Goal: Transaction & Acquisition: Book appointment/travel/reservation

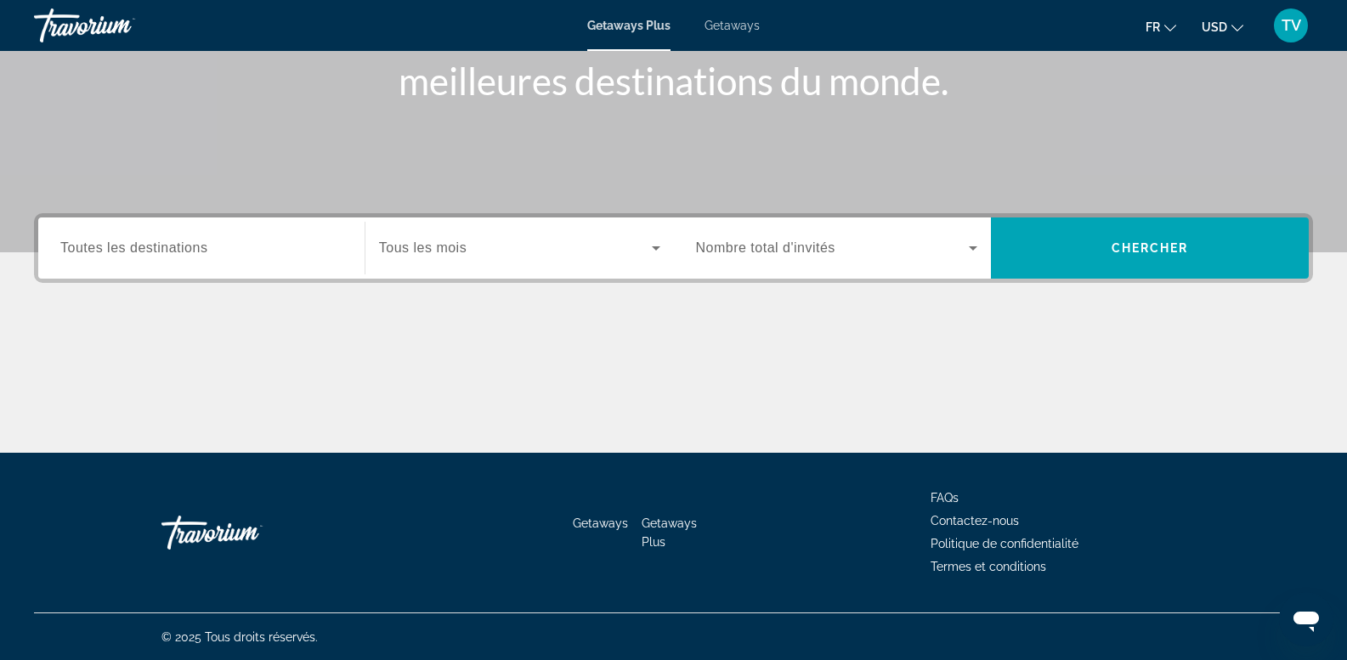
scroll to position [258, 0]
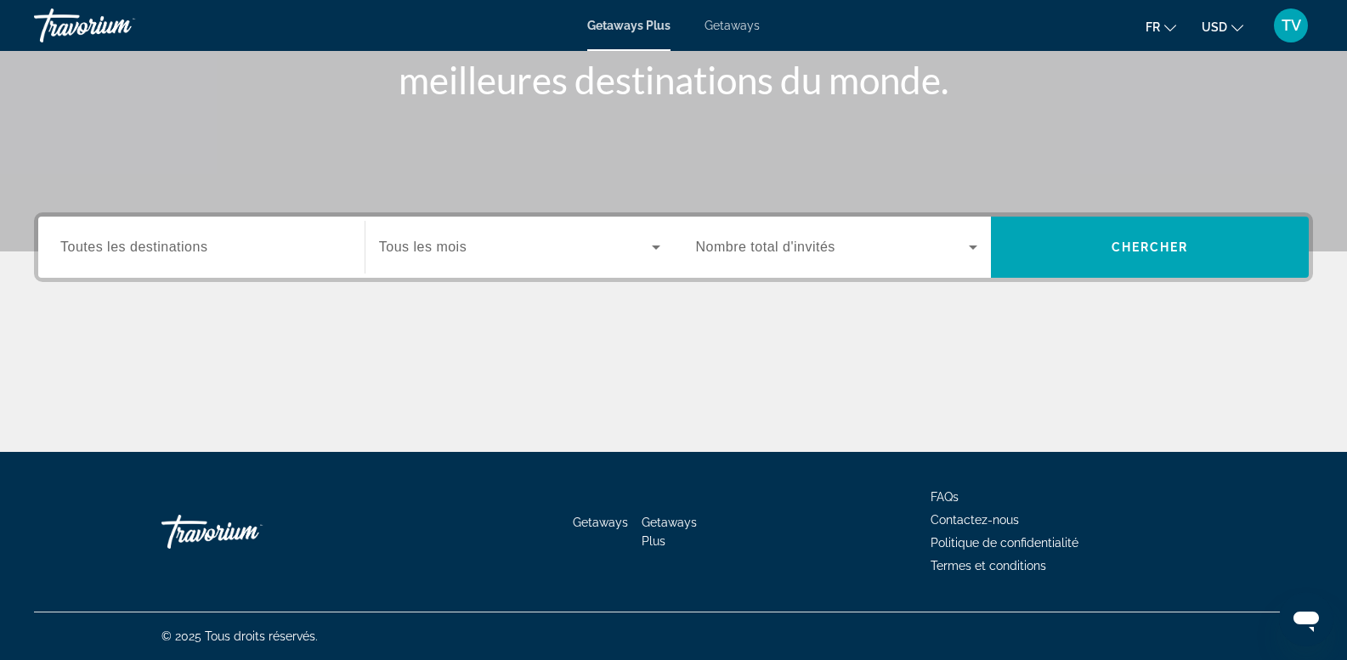
click at [150, 262] on div "Search widget" at bounding box center [201, 248] width 282 height 48
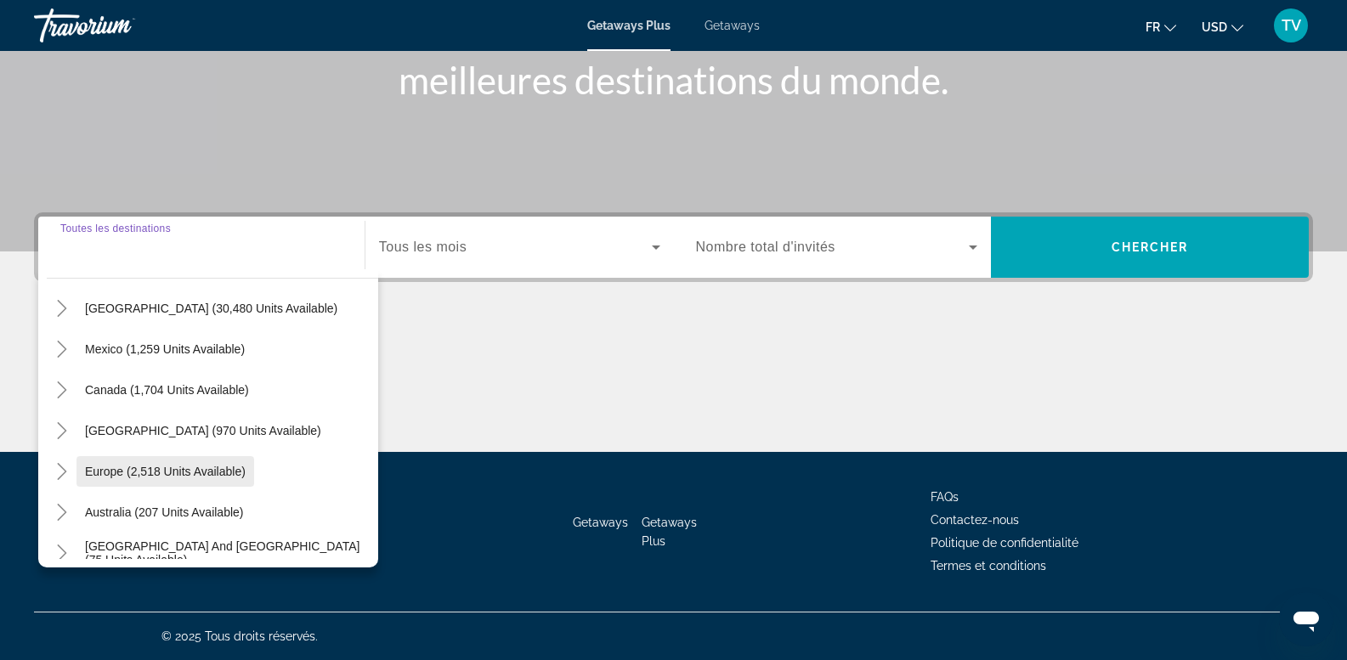
scroll to position [85, 0]
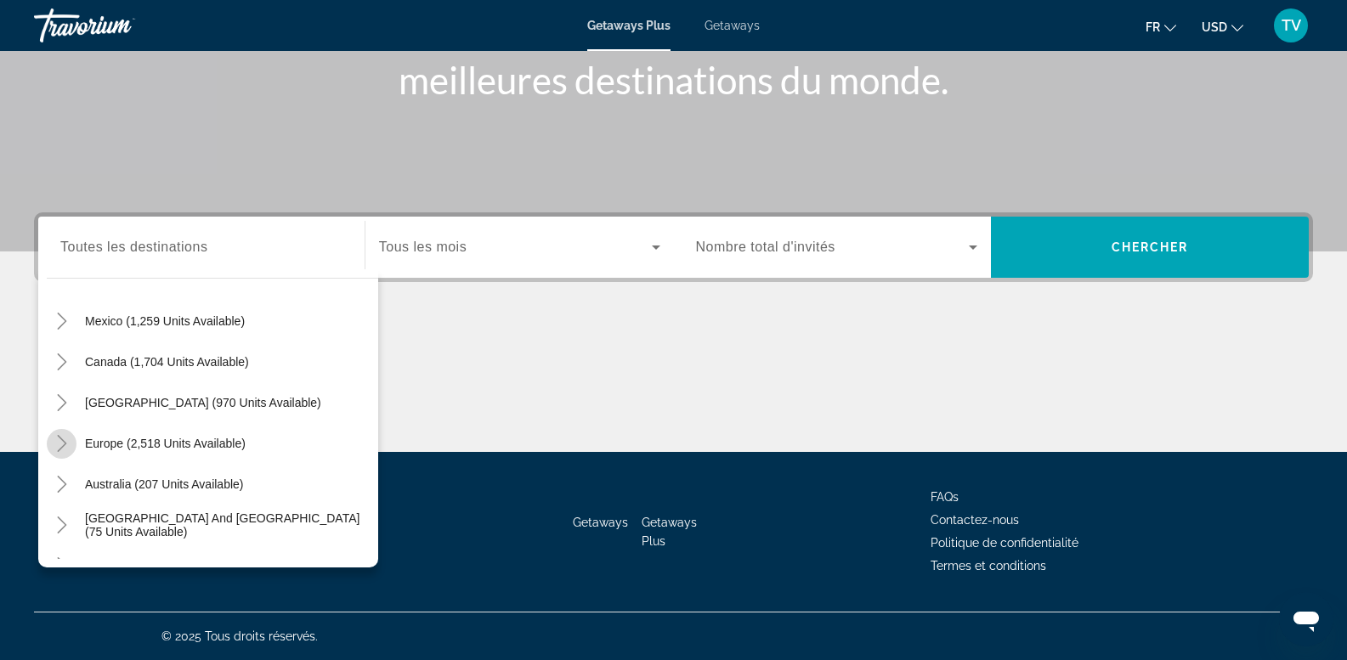
click at [68, 442] on icon "Toggle Europe (2,518 units available)" at bounding box center [62, 443] width 17 height 17
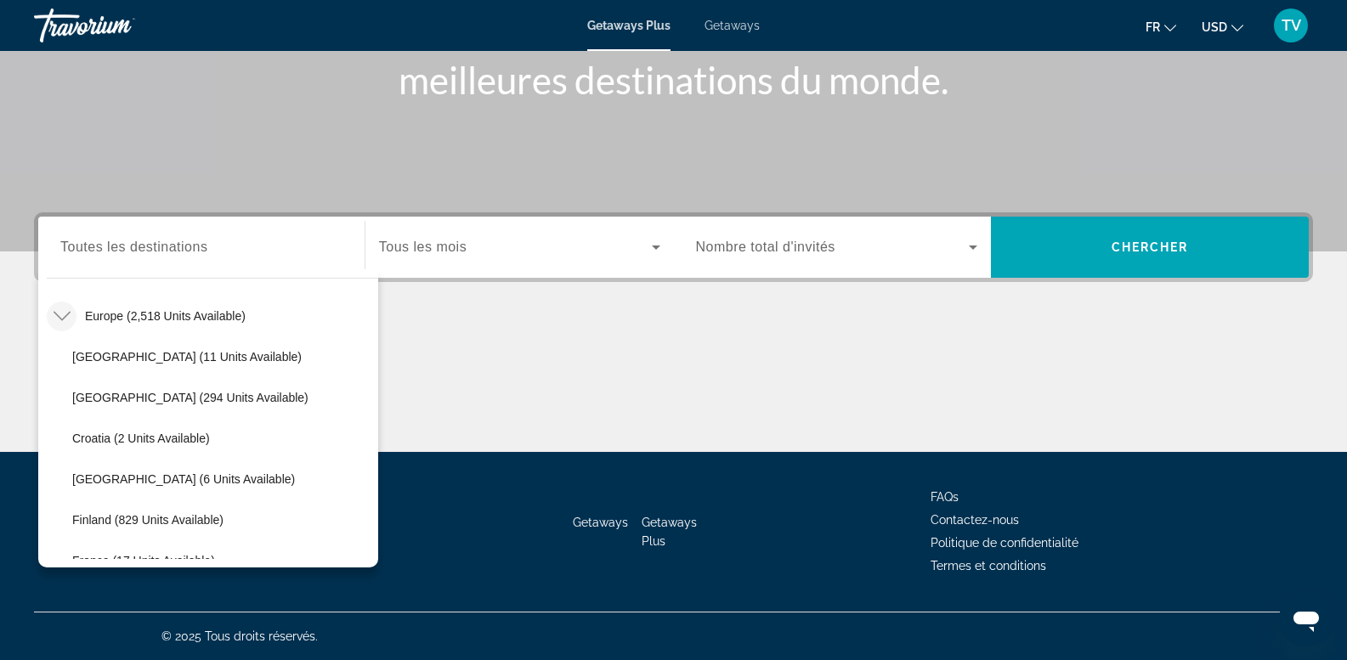
click at [59, 317] on icon "Toggle Europe (2,518 units available)" at bounding box center [61, 316] width 17 height 9
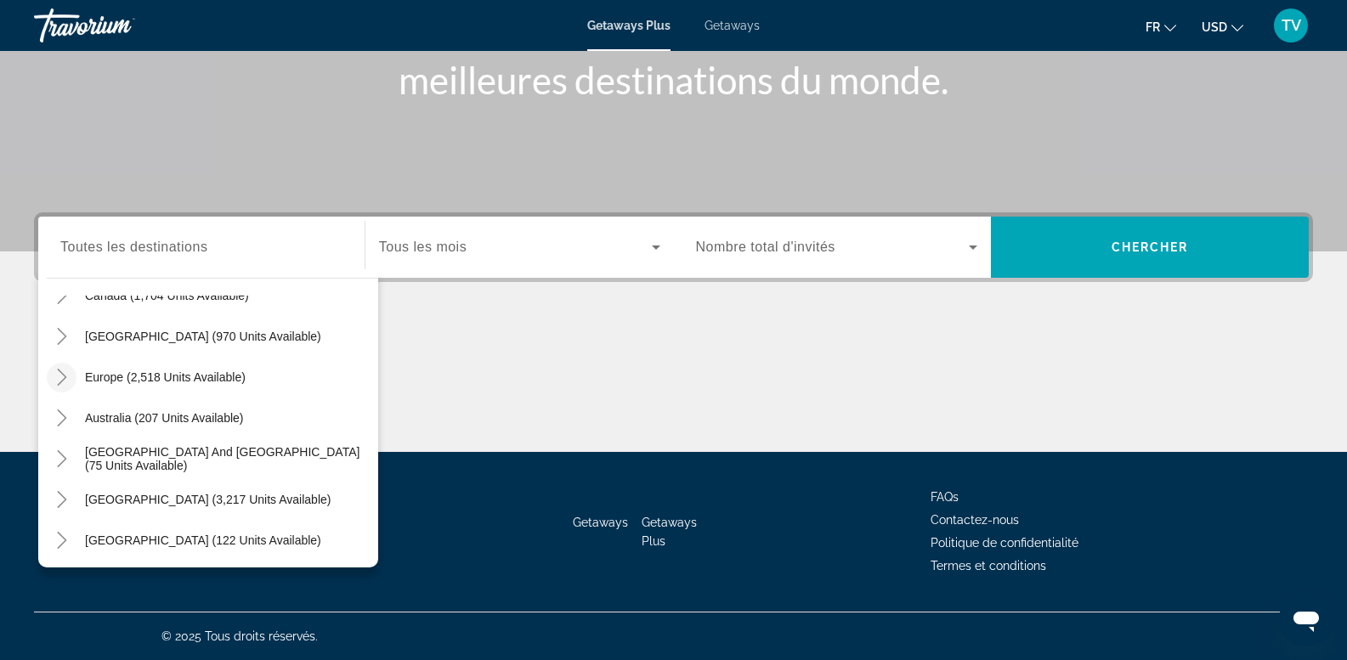
scroll to position [218, 0]
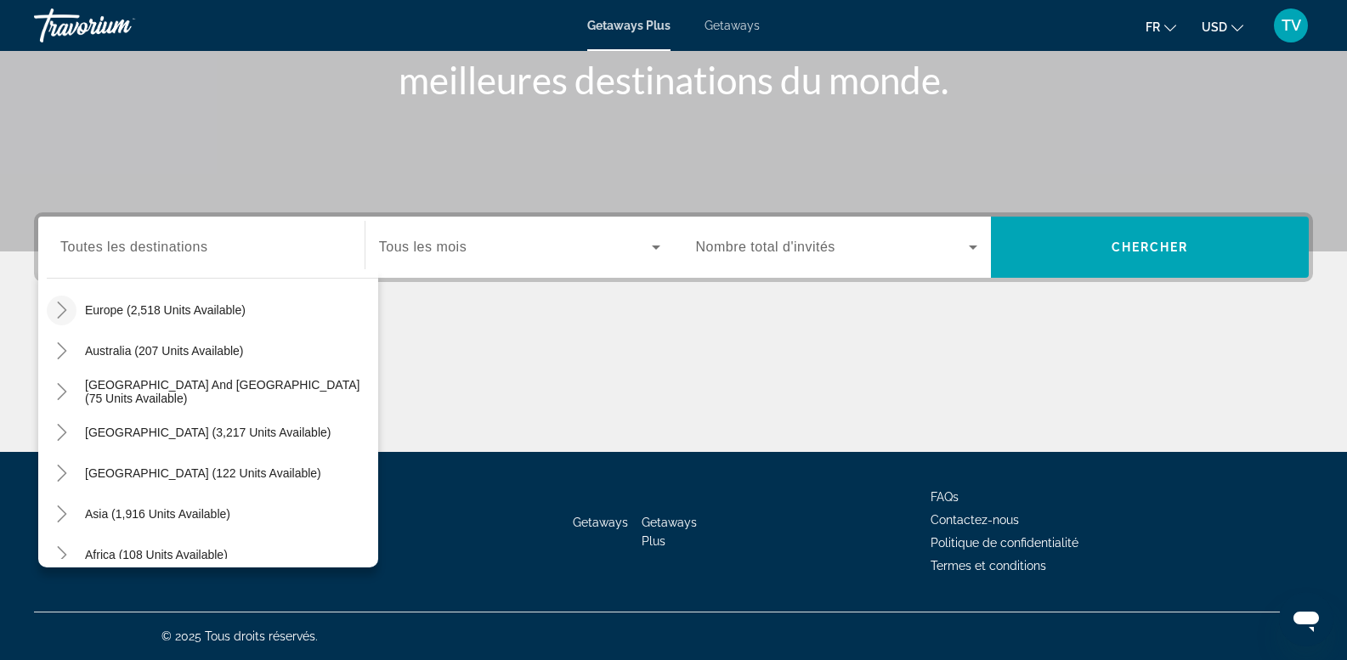
click at [63, 313] on icon "Toggle Europe (2,518 units available)" at bounding box center [61, 310] width 9 height 17
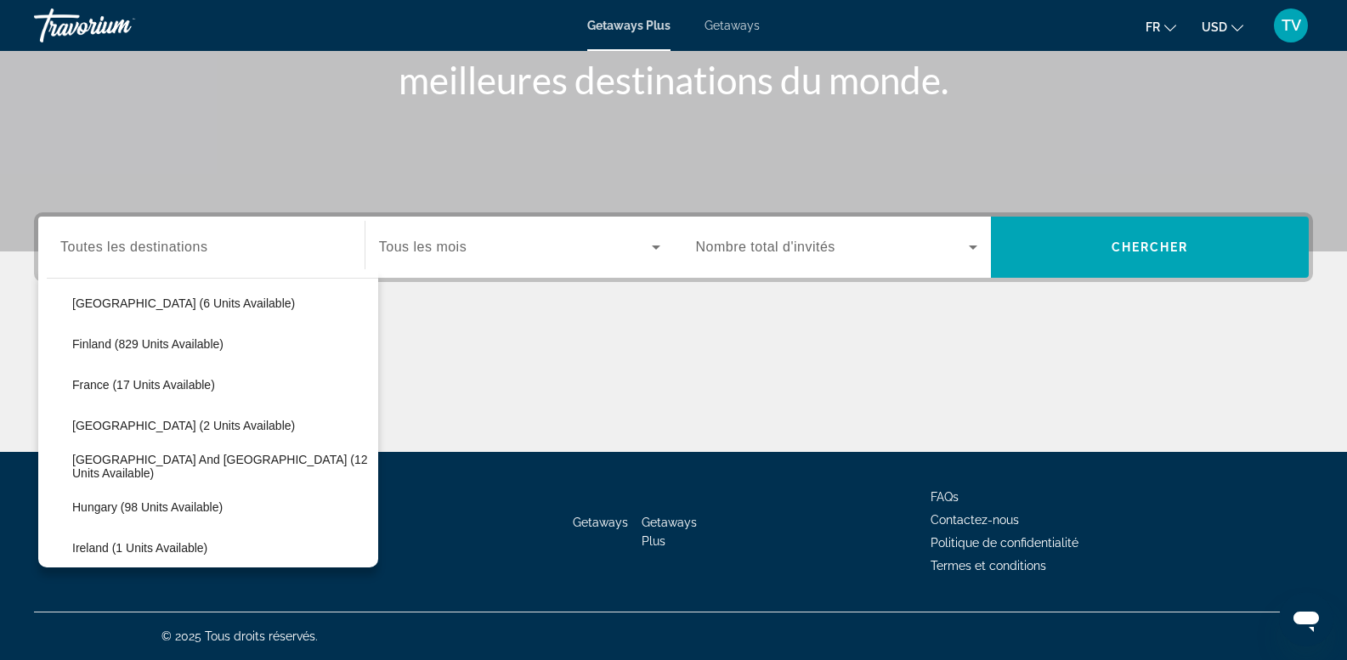
scroll to position [473, 0]
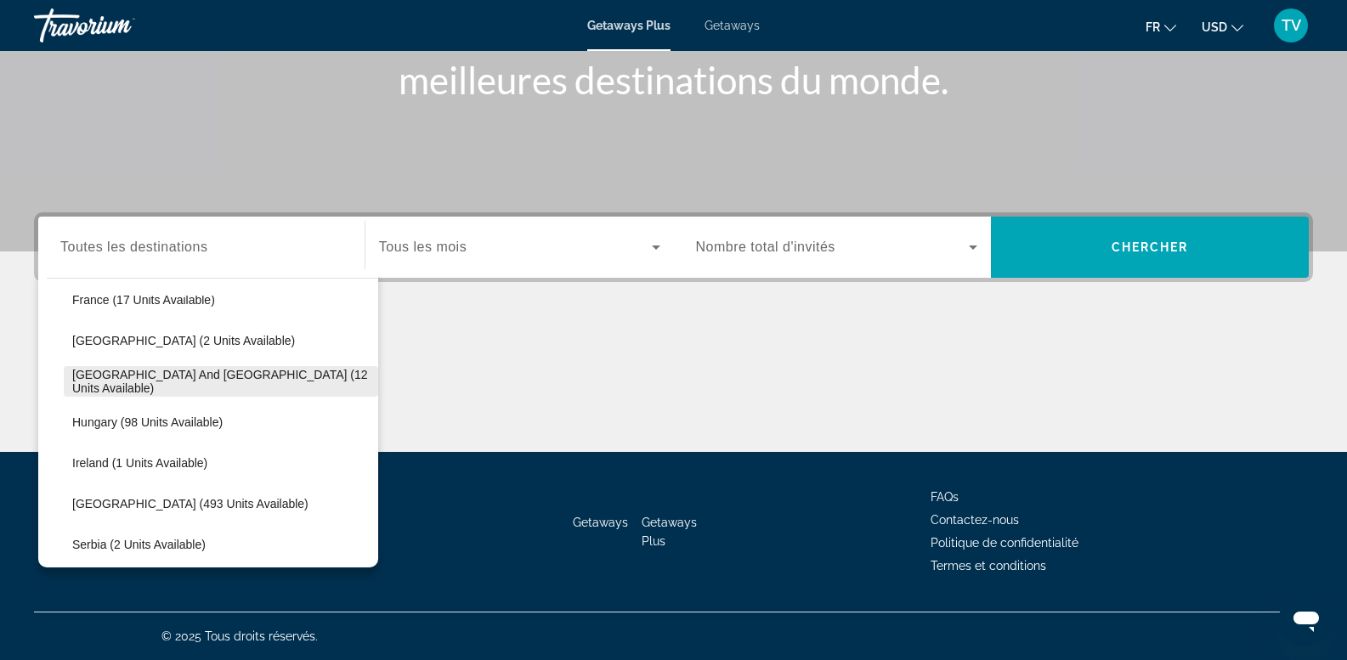
click at [255, 379] on span "[GEOGRAPHIC_DATA] and [GEOGRAPHIC_DATA] (12 units available)" at bounding box center [221, 381] width 298 height 27
type input "**********"
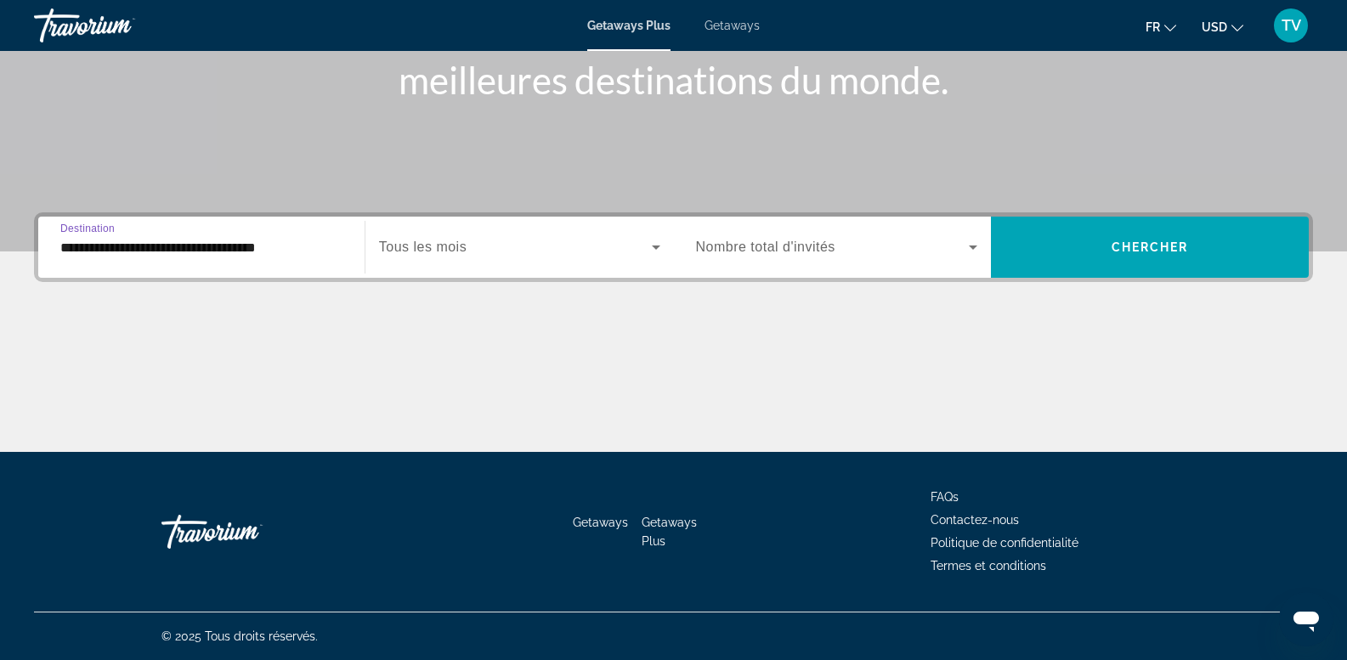
click at [496, 253] on span "Search widget" at bounding box center [515, 247] width 273 height 20
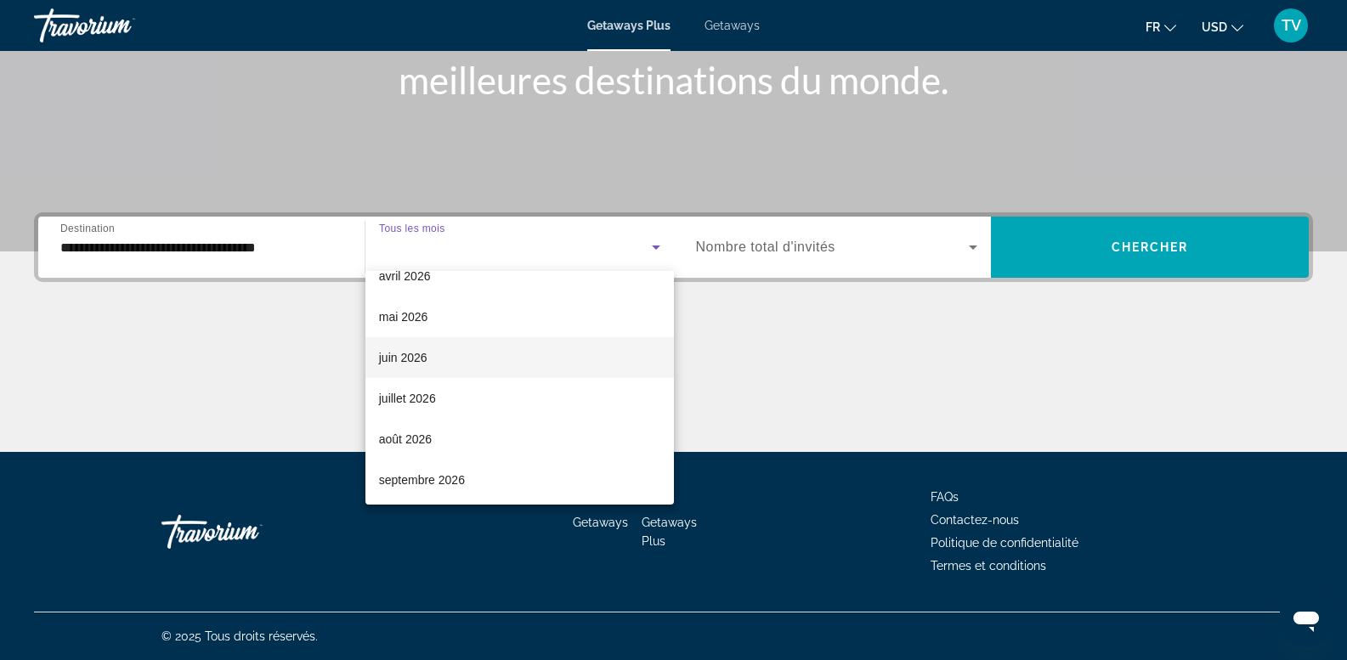
scroll to position [351, 0]
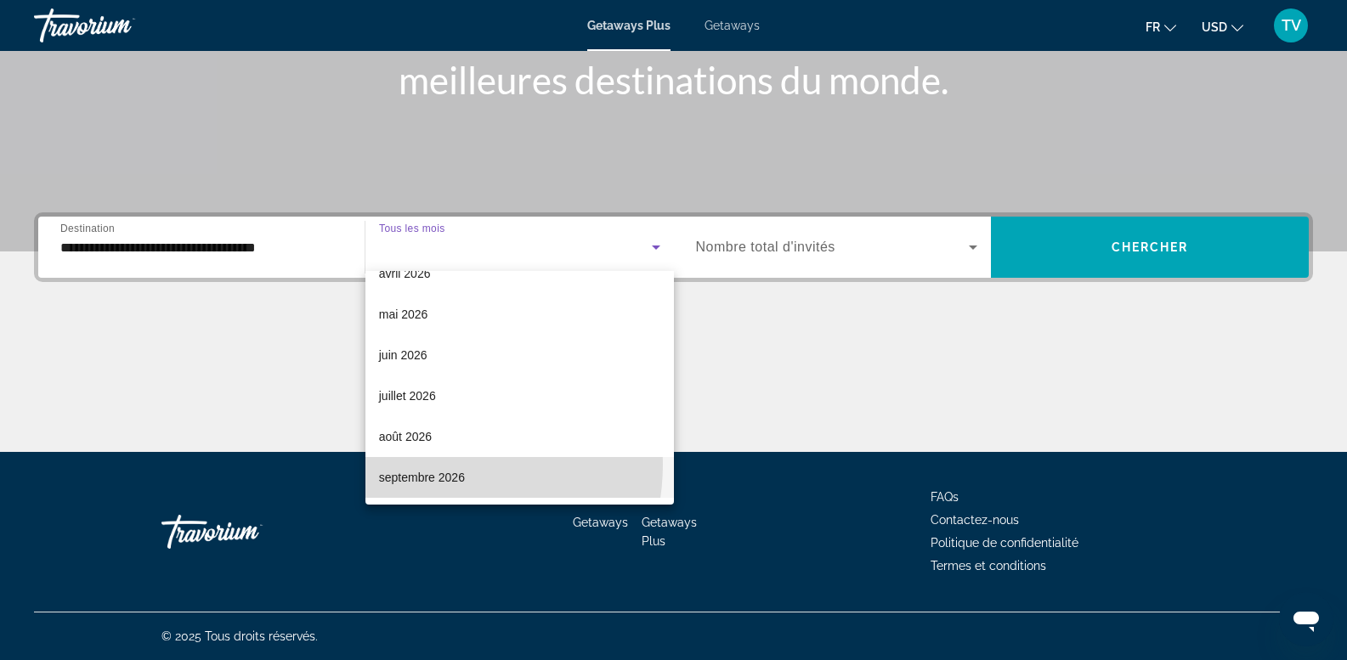
click at [422, 464] on mat-option "septembre 2026" at bounding box center [520, 477] width 309 height 41
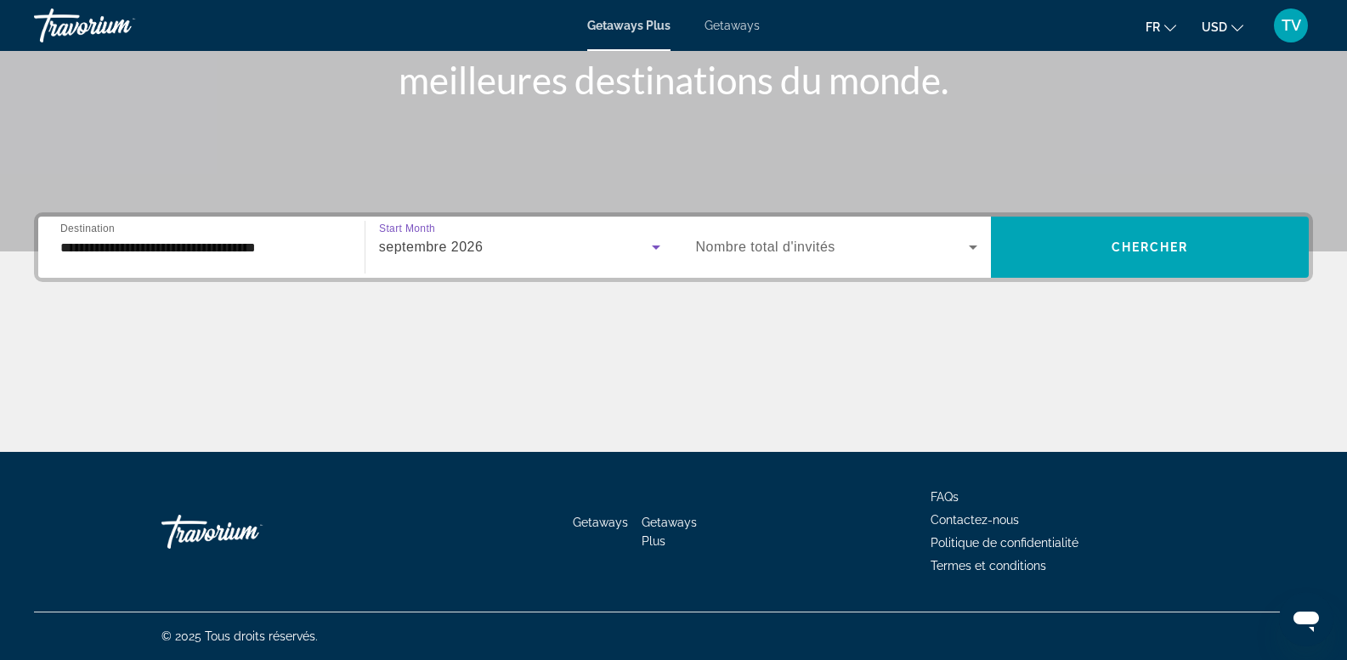
click at [813, 255] on span "Search widget" at bounding box center [833, 247] width 274 height 20
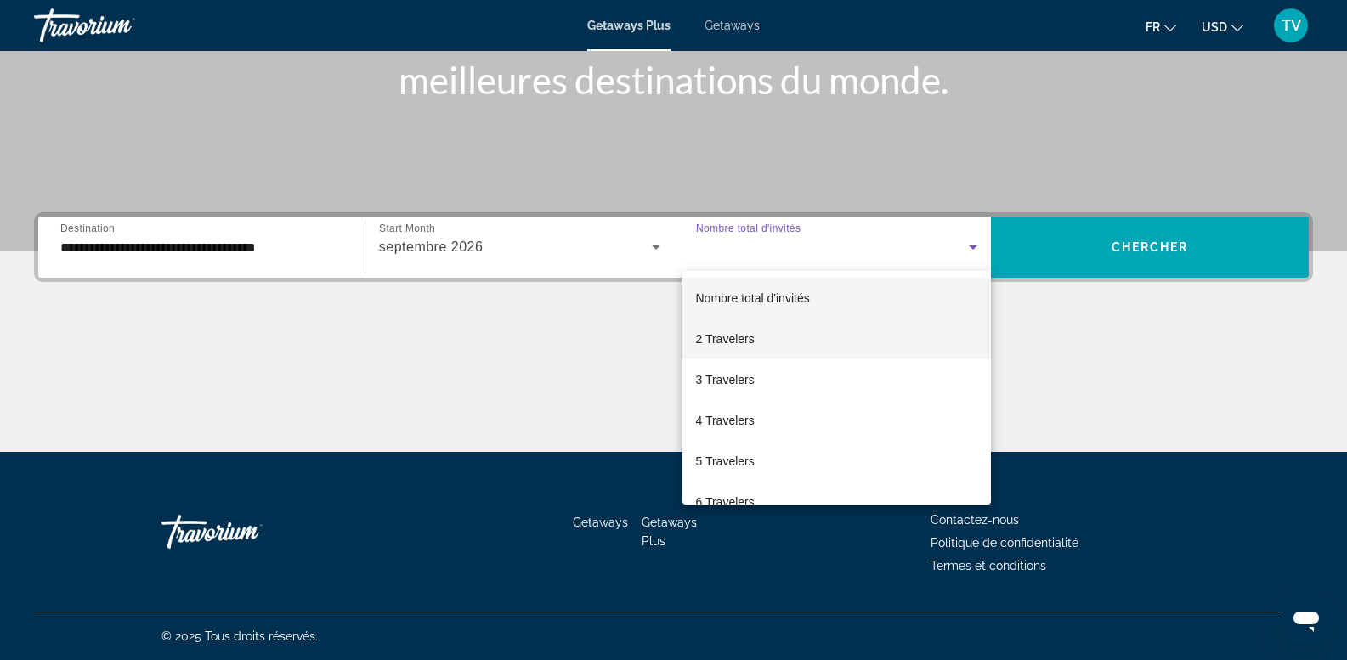
click at [755, 337] on mat-option "2 Travelers" at bounding box center [837, 339] width 309 height 41
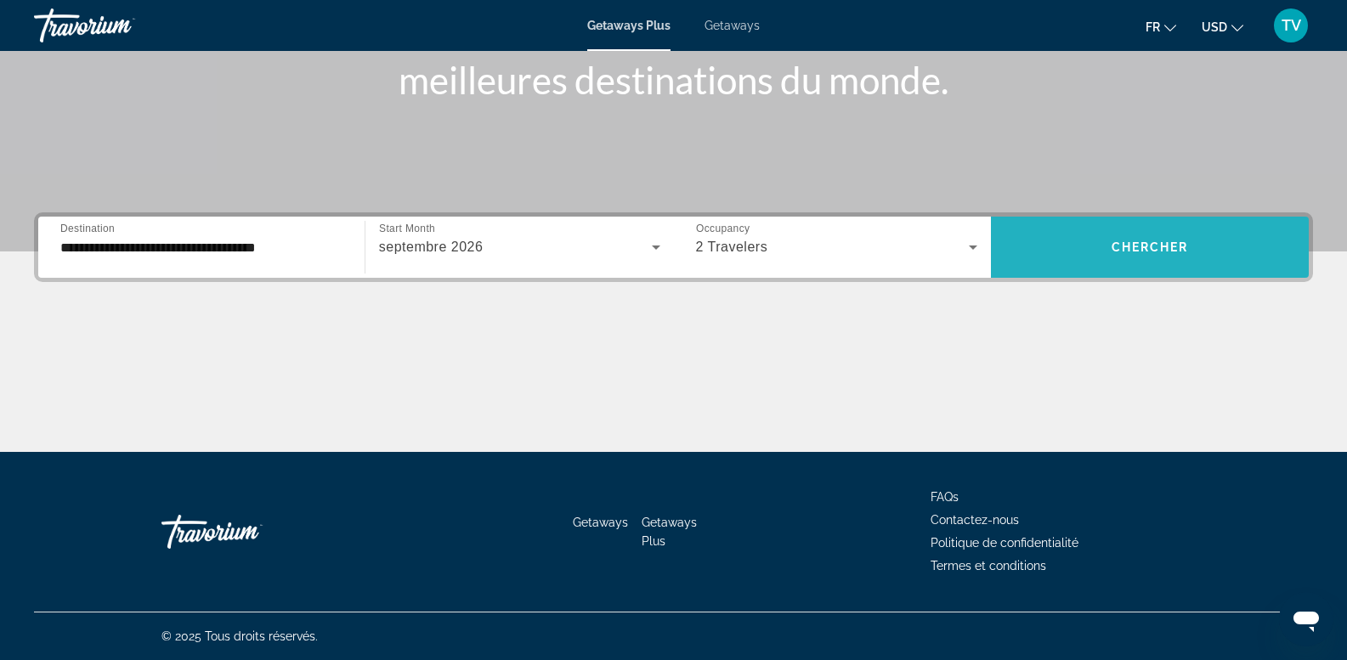
click at [1087, 237] on span "Search widget" at bounding box center [1150, 247] width 318 height 41
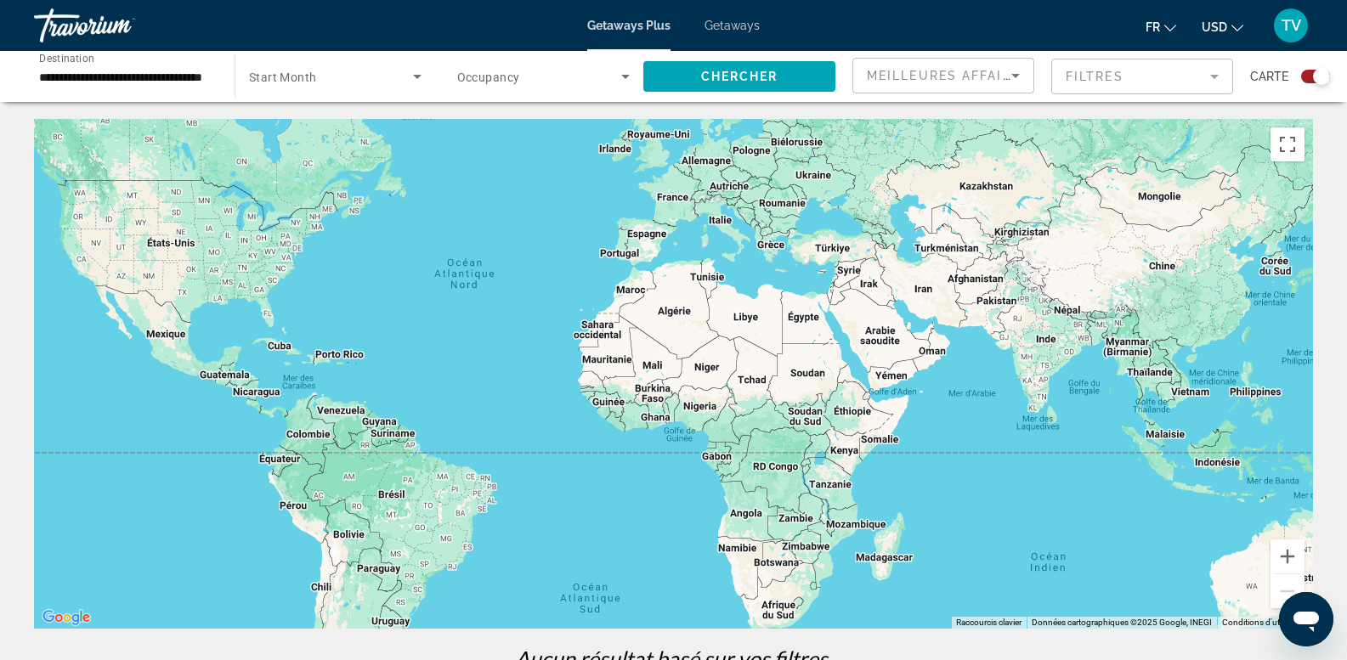
drag, startPoint x: 814, startPoint y: 340, endPoint x: 648, endPoint y: 264, distance: 183.3
click at [648, 264] on div "Main content" at bounding box center [673, 374] width 1279 height 510
click at [532, 60] on div "Search widget" at bounding box center [543, 77] width 173 height 48
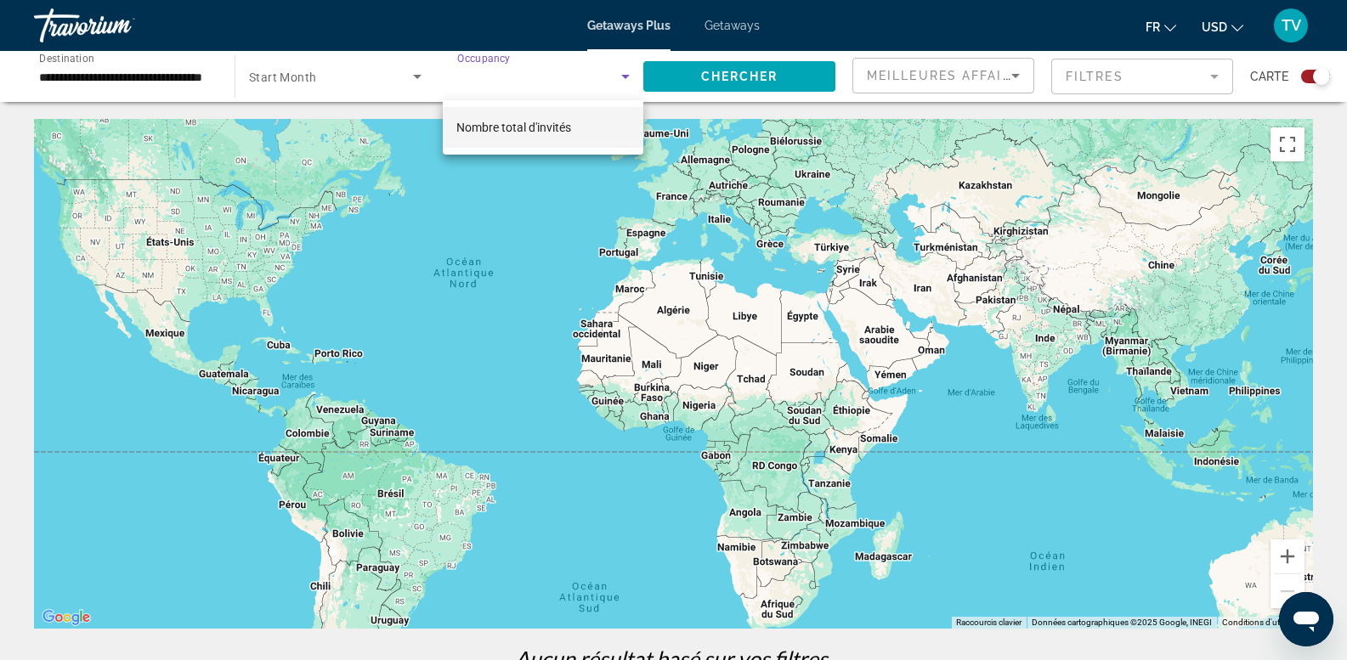
click at [479, 55] on div at bounding box center [673, 330] width 1347 height 660
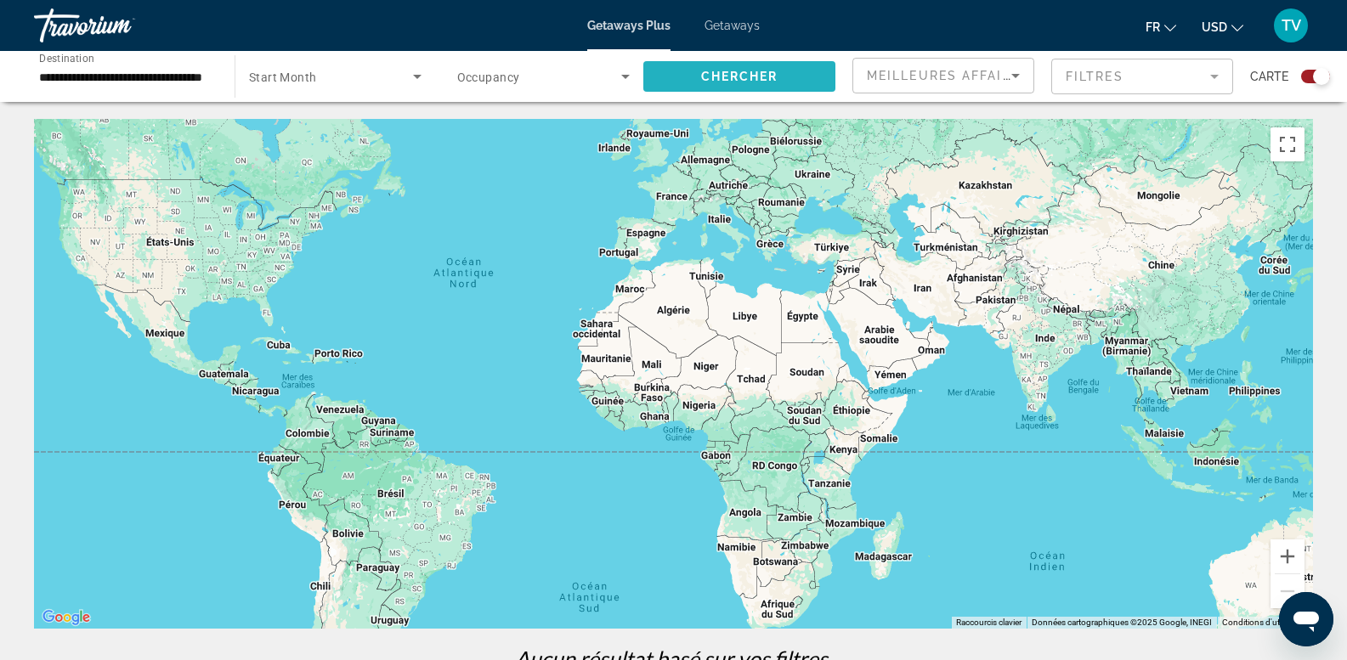
click at [722, 81] on span "Chercher" at bounding box center [739, 77] width 77 height 14
click at [167, 77] on input "**********" at bounding box center [125, 77] width 173 height 20
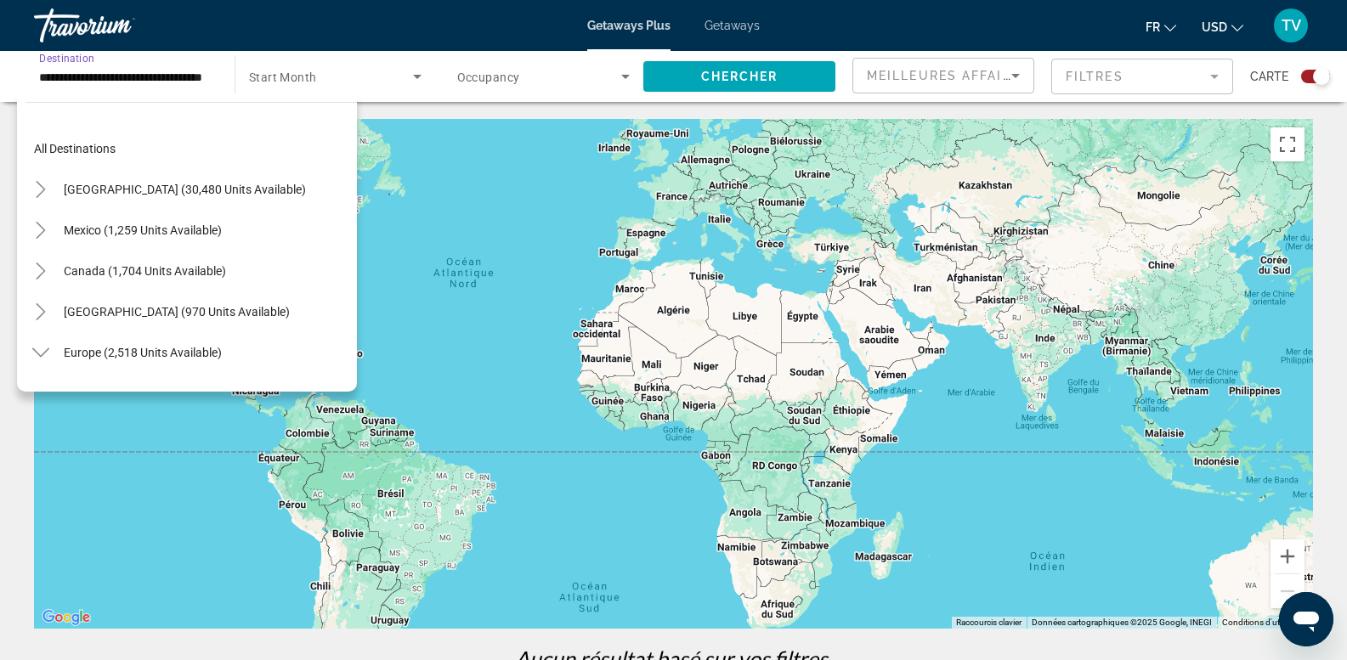
scroll to position [428, 0]
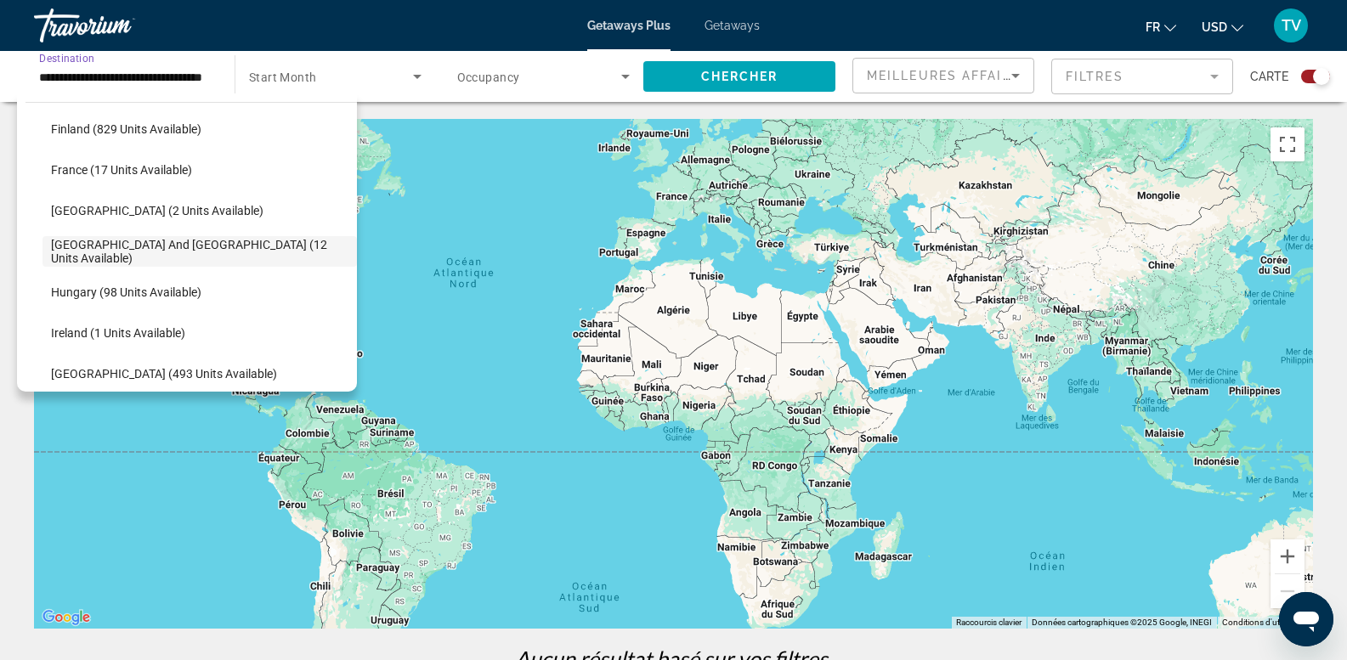
click at [88, 19] on div "Travorium" at bounding box center [119, 25] width 170 height 44
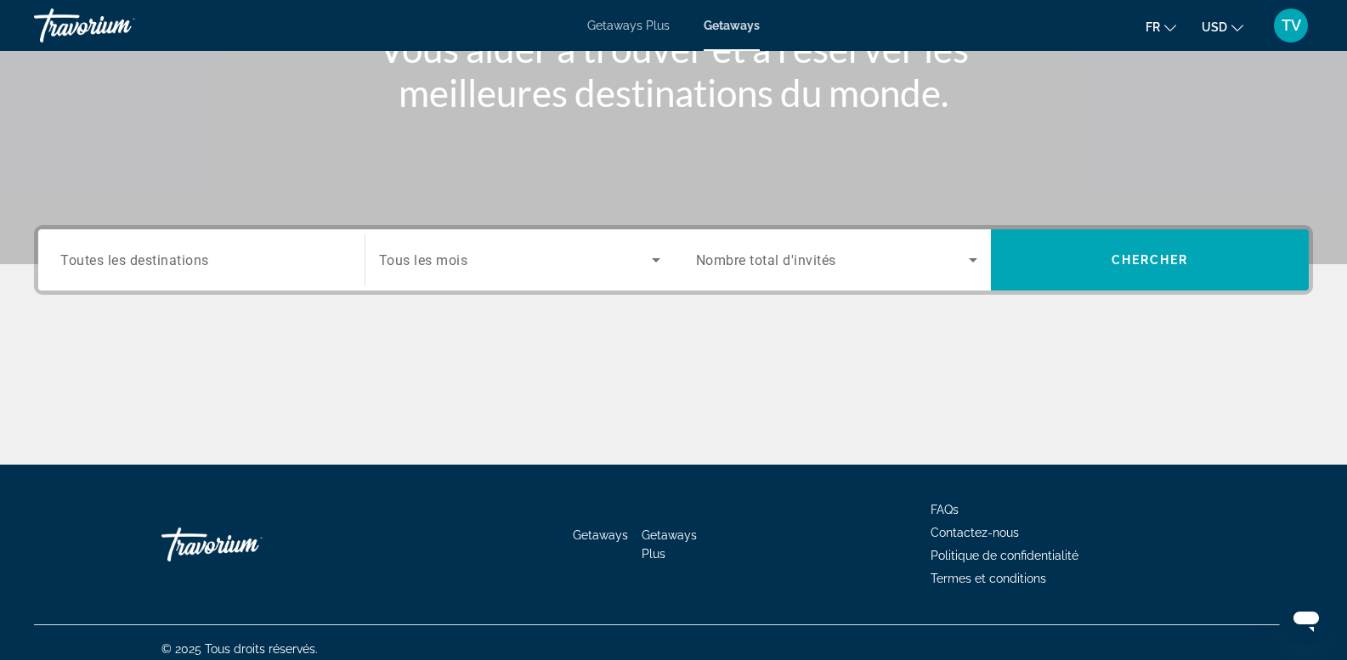
scroll to position [255, 0]
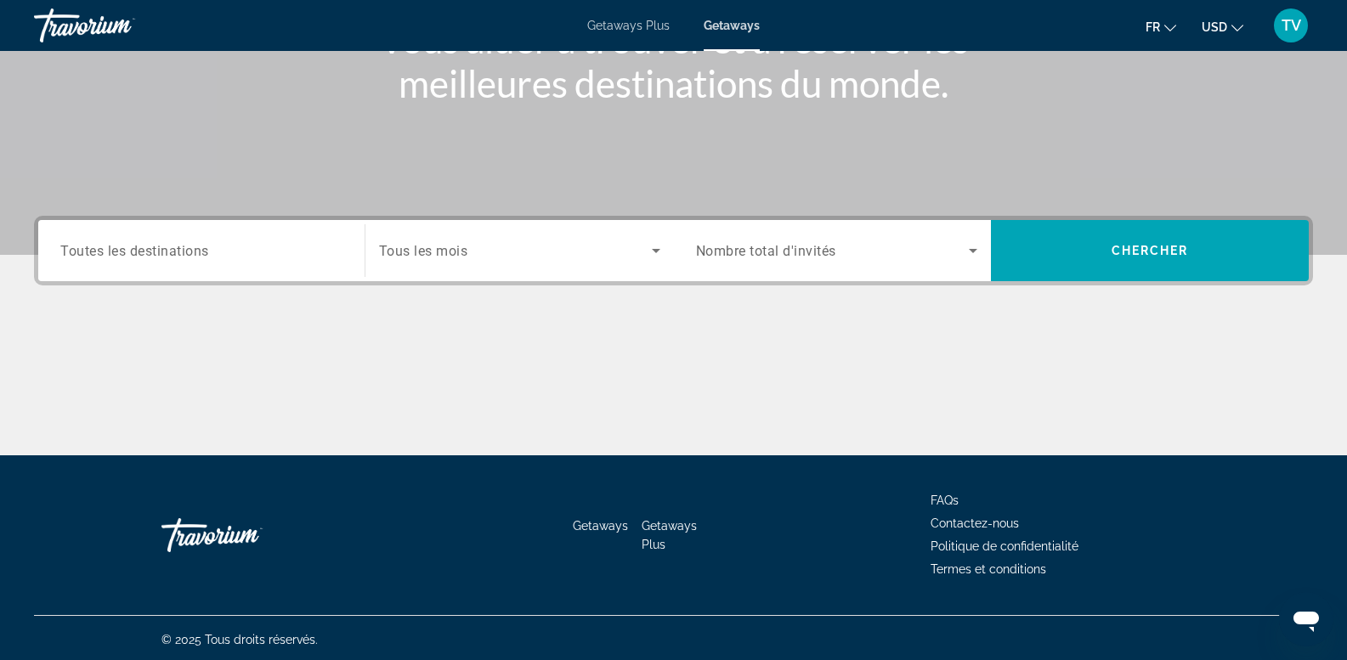
click at [126, 249] on span "Toutes les destinations" at bounding box center [134, 250] width 149 height 16
click at [126, 249] on input "Destination Toutes les destinations" at bounding box center [201, 251] width 282 height 20
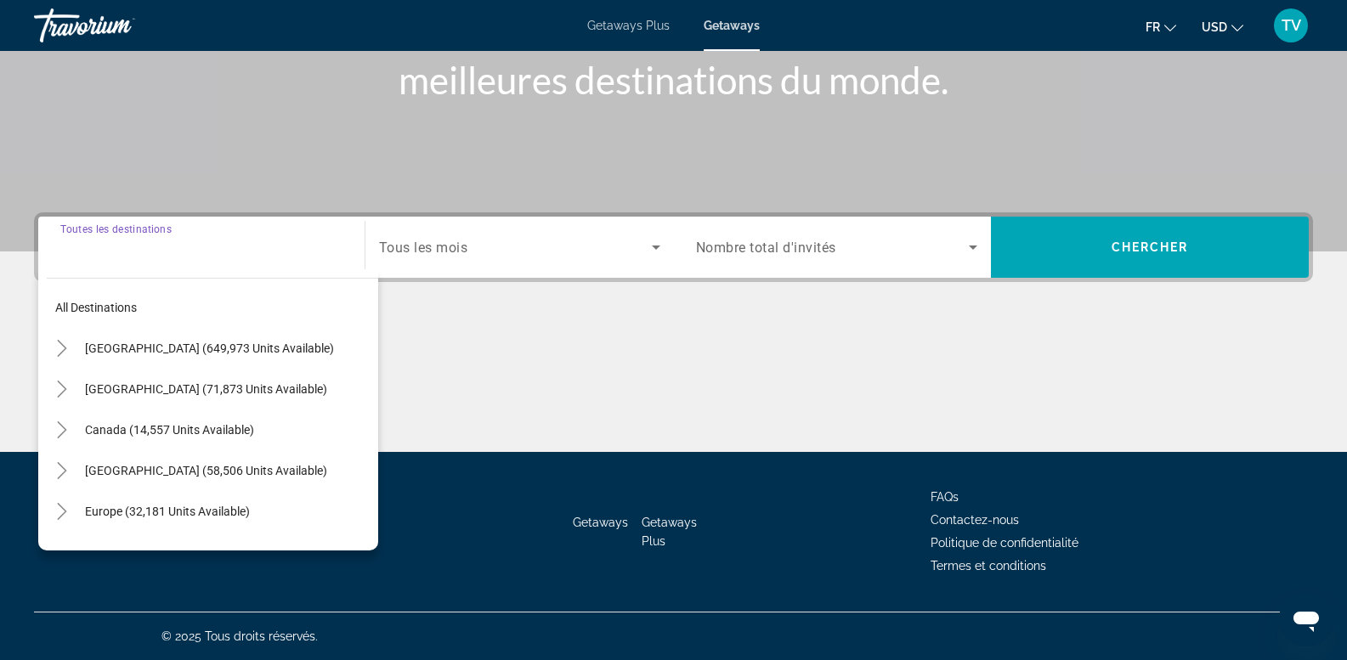
click at [638, 21] on span "Getaways Plus" at bounding box center [628, 26] width 82 height 14
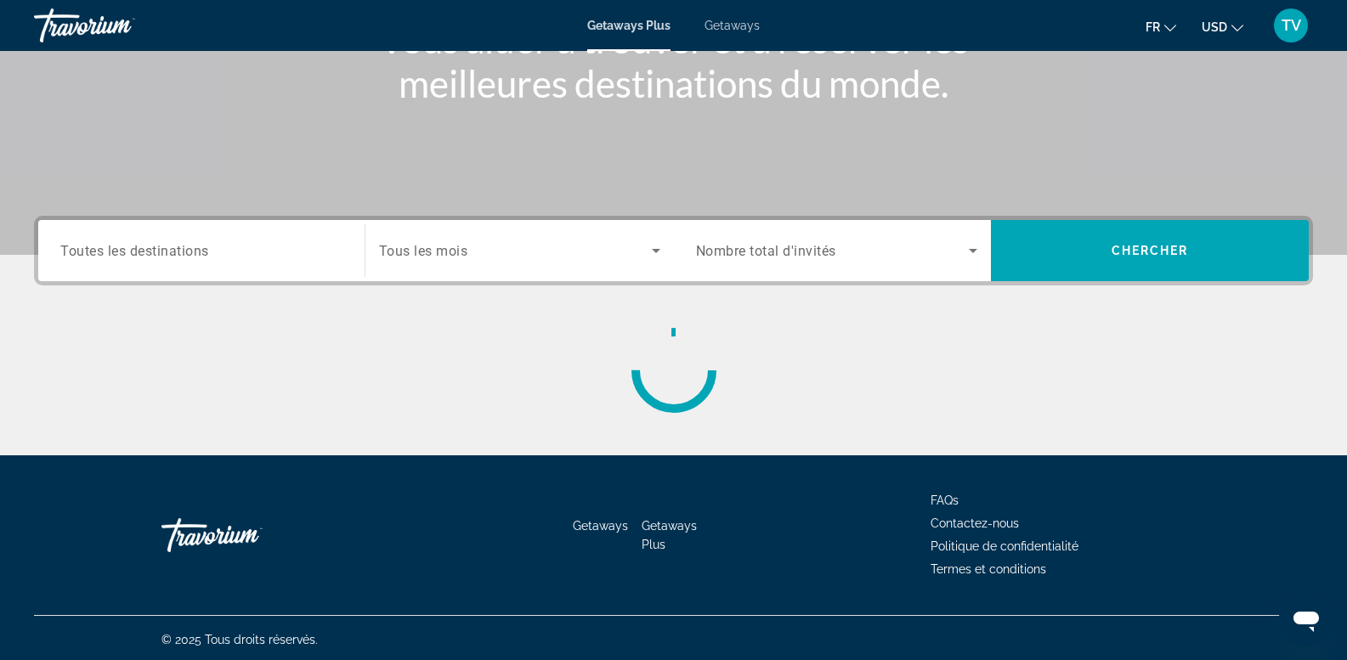
scroll to position [258, 0]
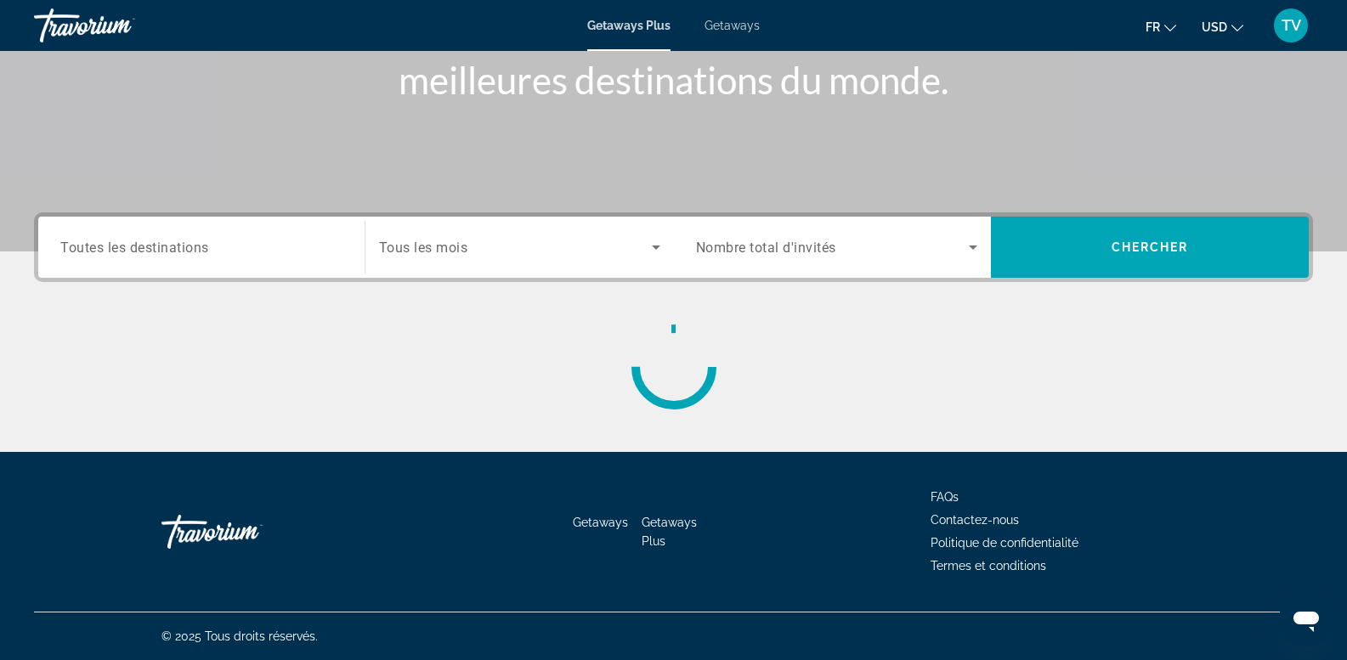
click at [742, 23] on span "Getaways" at bounding box center [732, 26] width 55 height 14
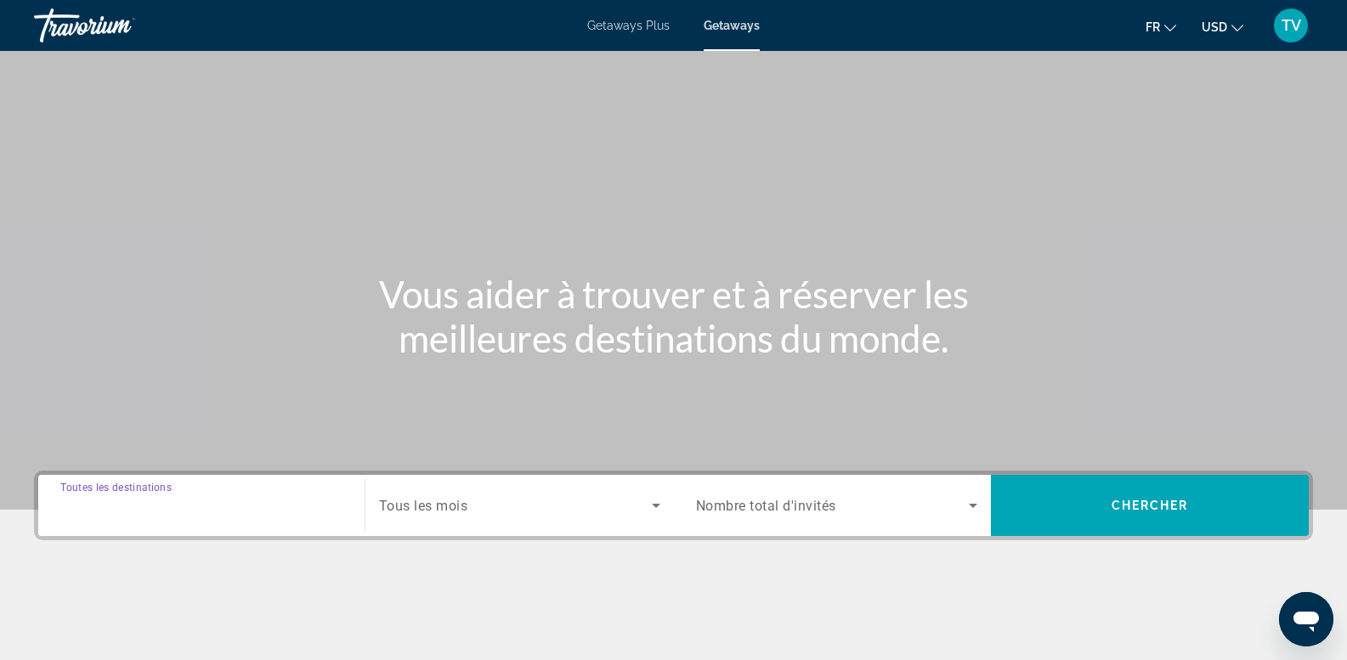
click at [218, 502] on input "Destination Toutes les destinations" at bounding box center [201, 506] width 282 height 20
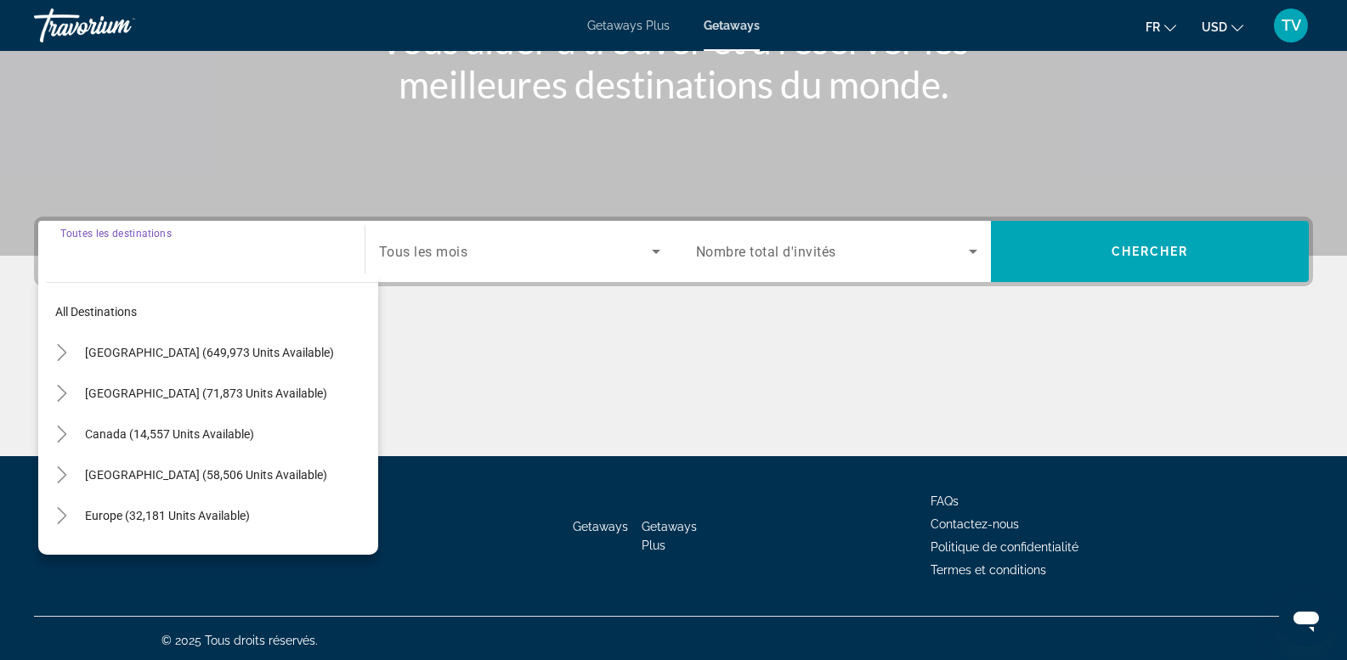
scroll to position [258, 0]
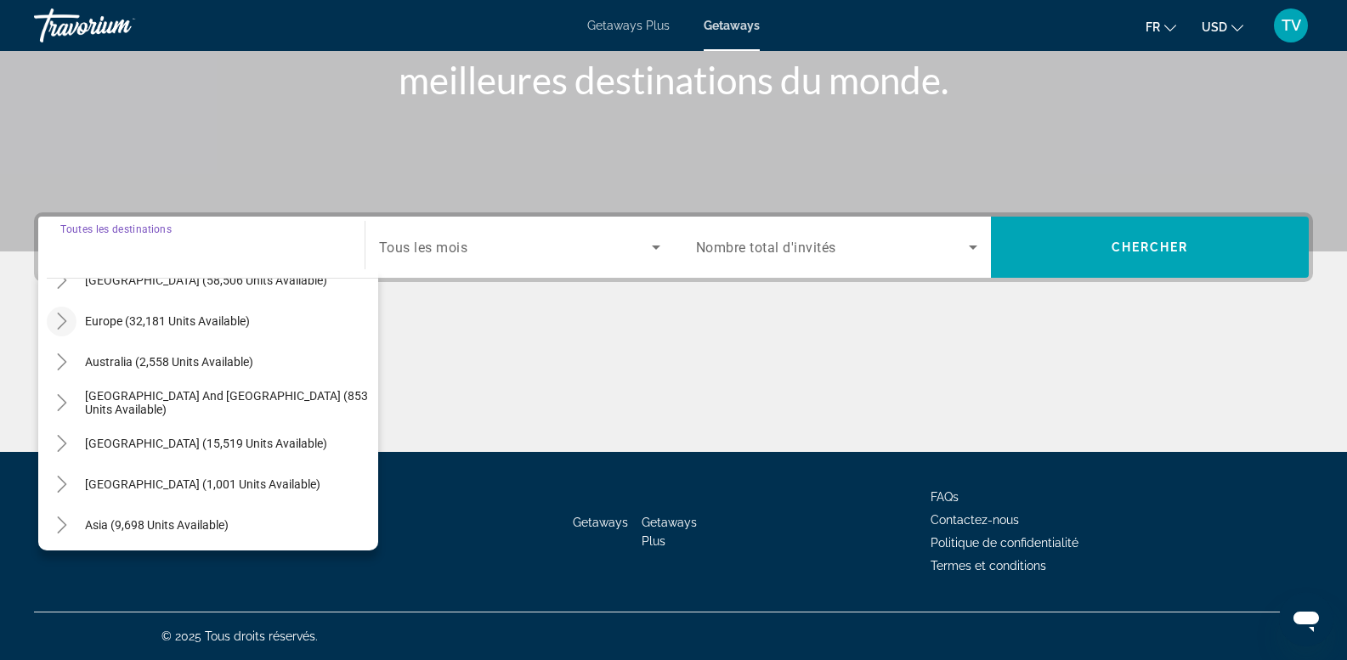
click at [54, 321] on icon "Toggle Europe (32,181 units available)" at bounding box center [62, 321] width 17 height 17
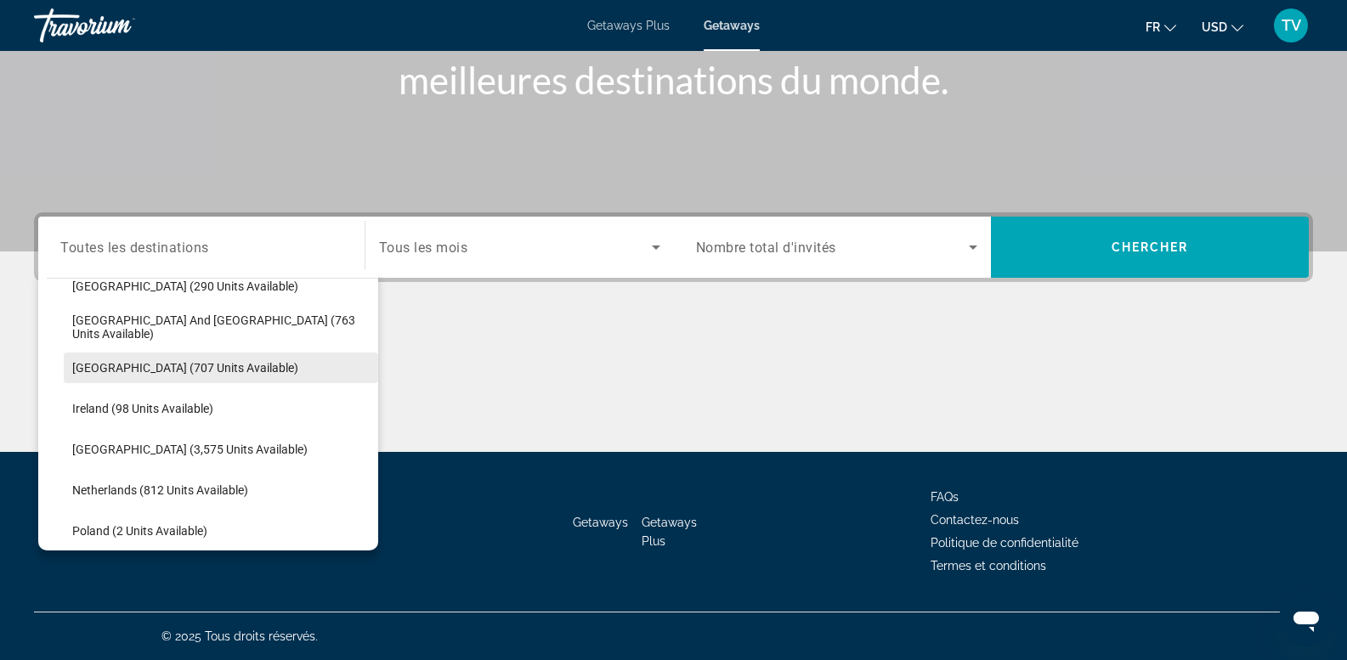
scroll to position [553, 0]
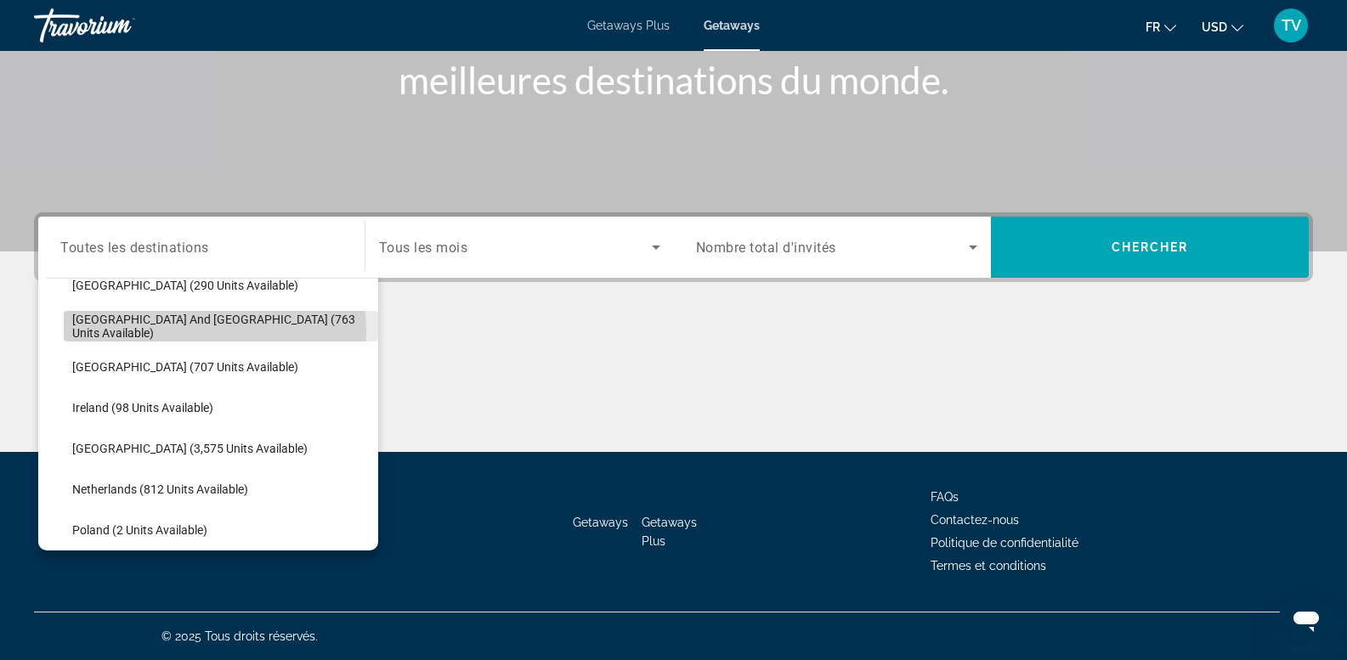
click at [205, 330] on span "[GEOGRAPHIC_DATA] and [GEOGRAPHIC_DATA] (763 units available)" at bounding box center [221, 326] width 298 height 27
type input "**********"
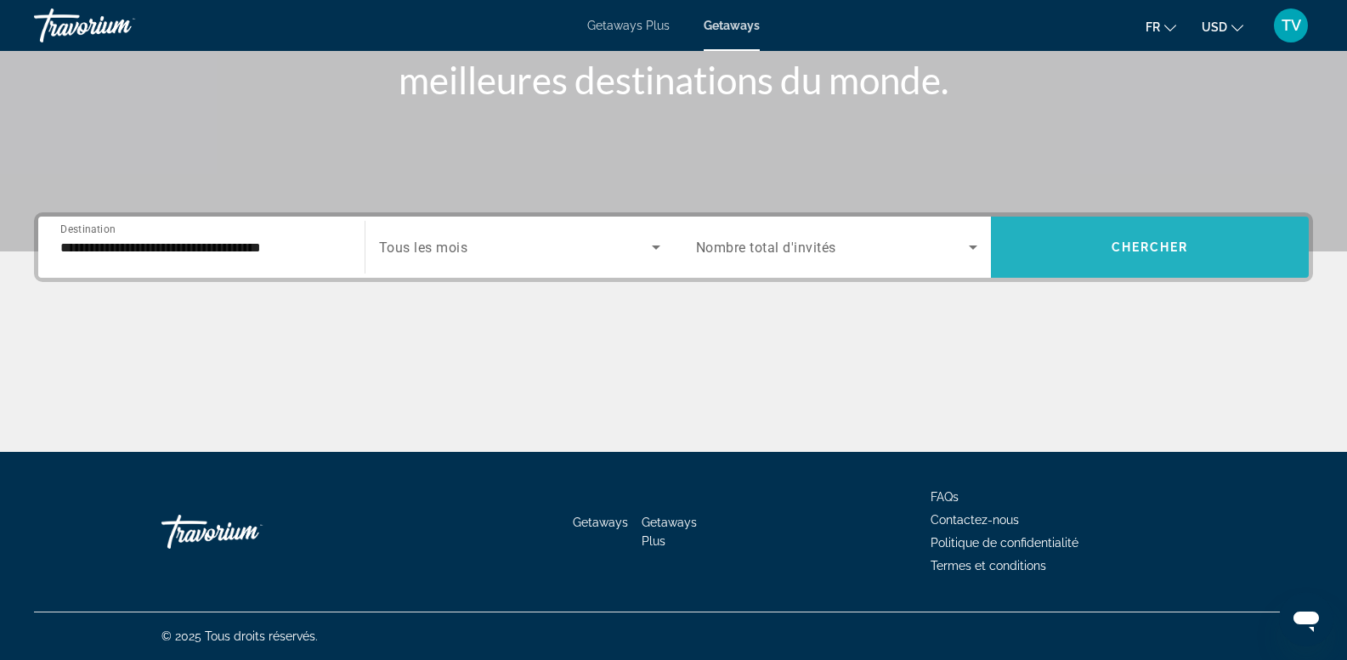
click at [1103, 239] on span "Search widget" at bounding box center [1150, 247] width 318 height 41
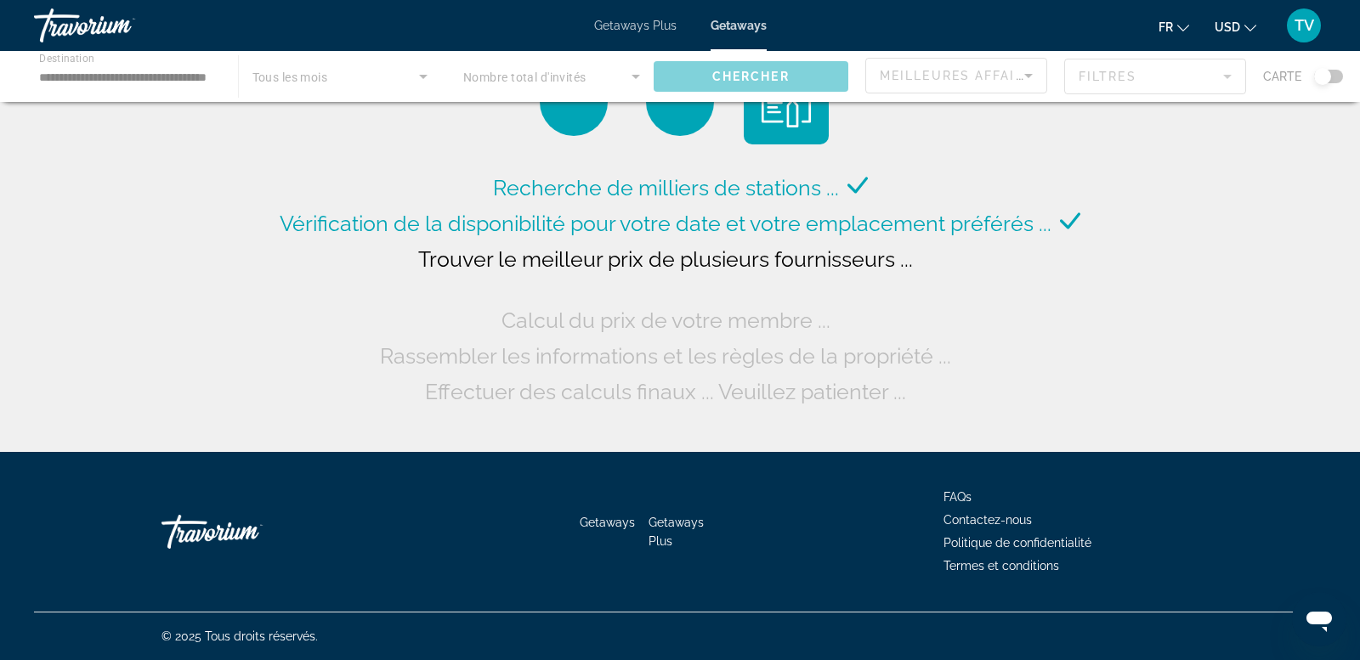
click at [518, 81] on div "Main content" at bounding box center [680, 76] width 1360 height 51
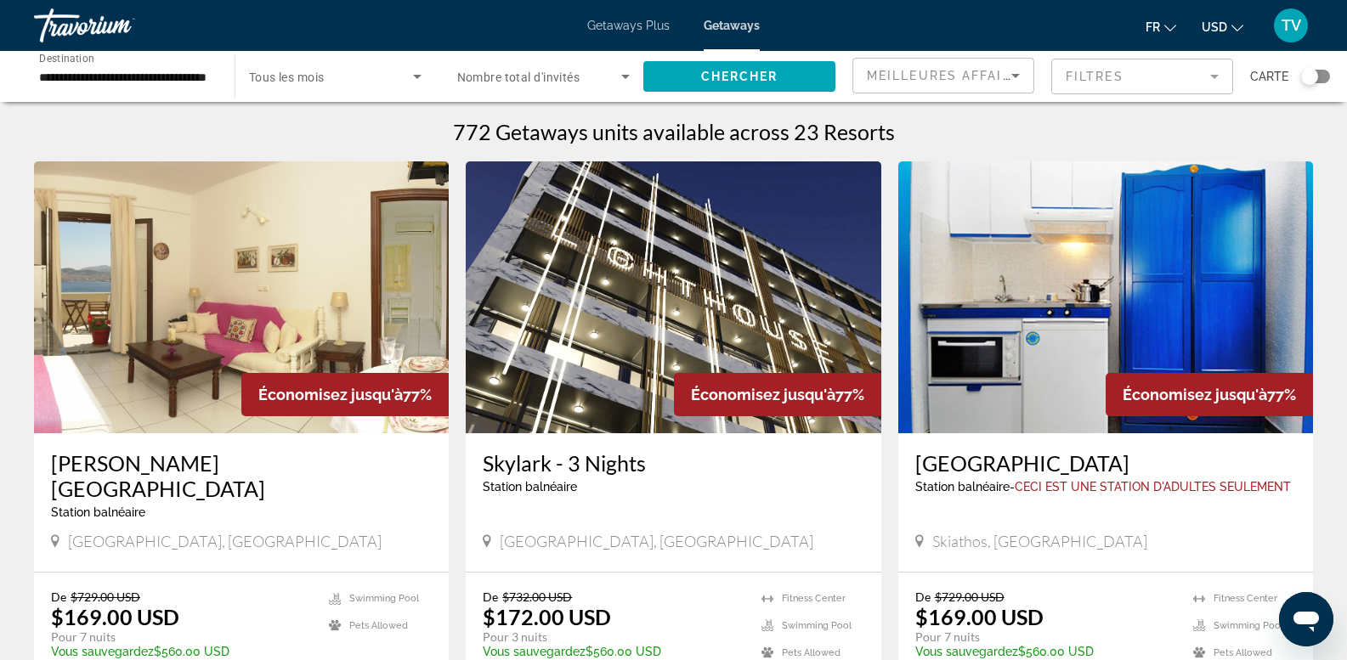
click at [530, 71] on span "Nombre total d'invités" at bounding box center [518, 78] width 123 height 14
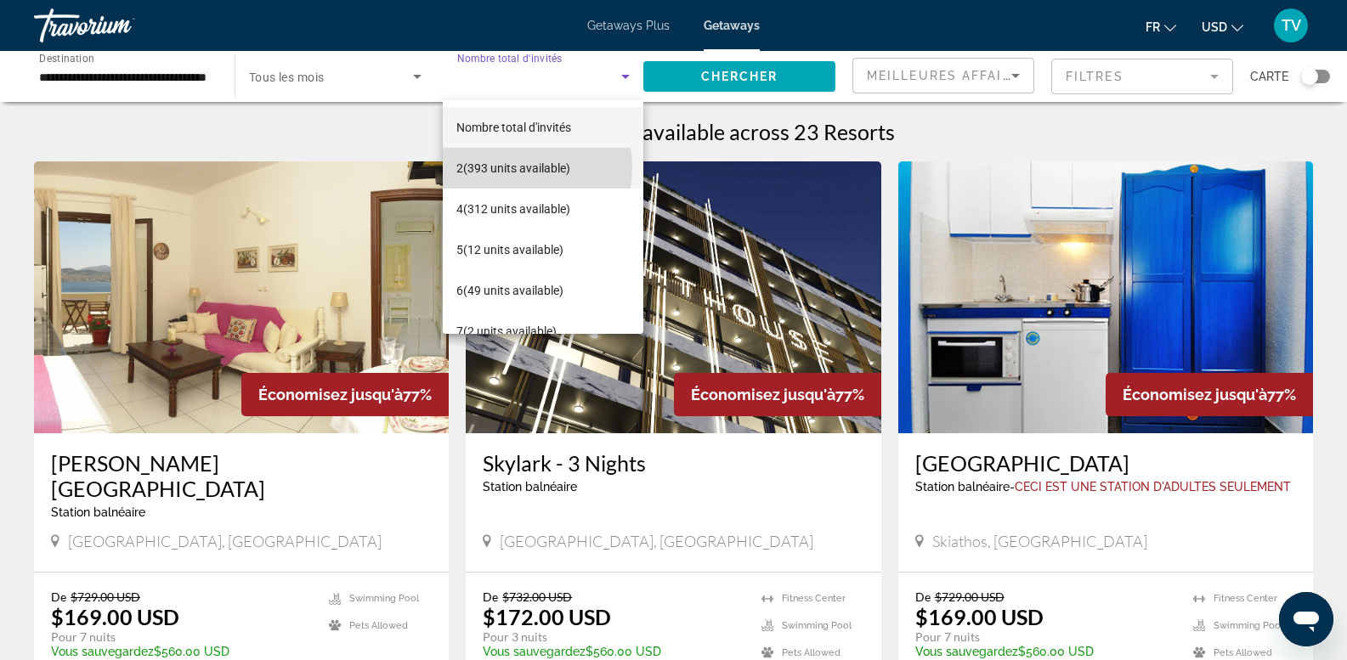
click at [507, 167] on span "2 (393 units available)" at bounding box center [513, 168] width 114 height 20
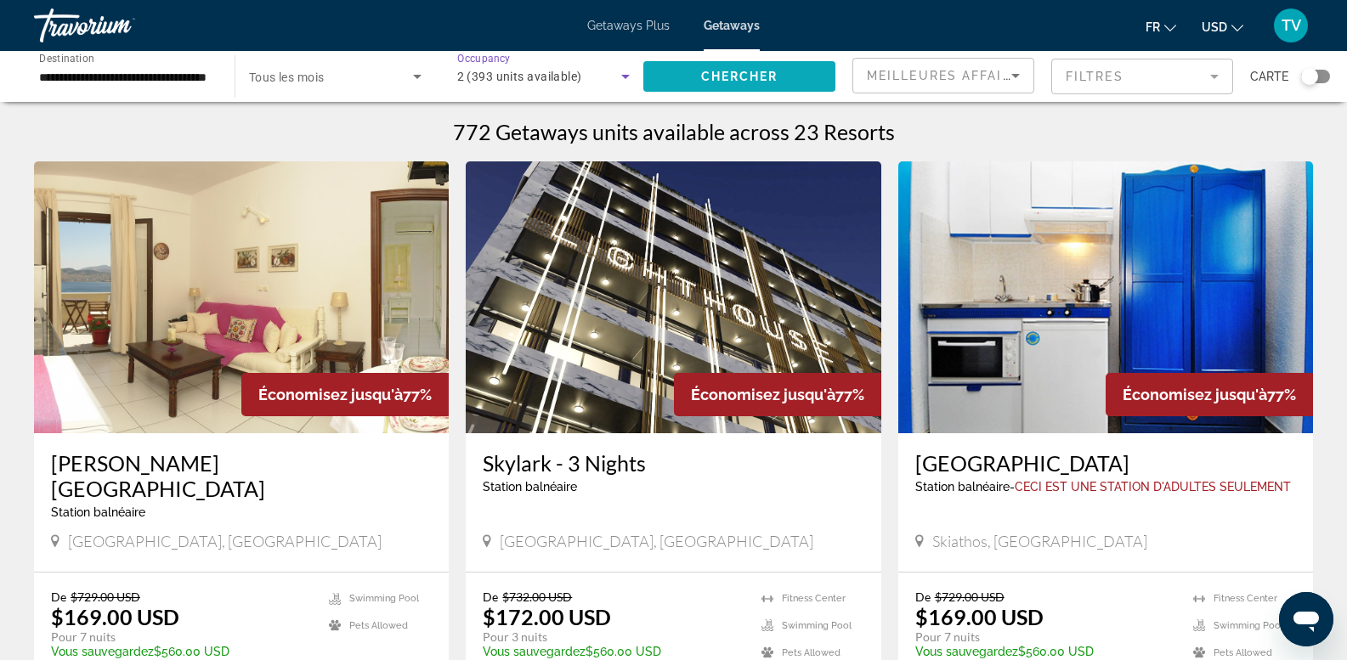
click at [750, 81] on span "Chercher" at bounding box center [739, 77] width 77 height 14
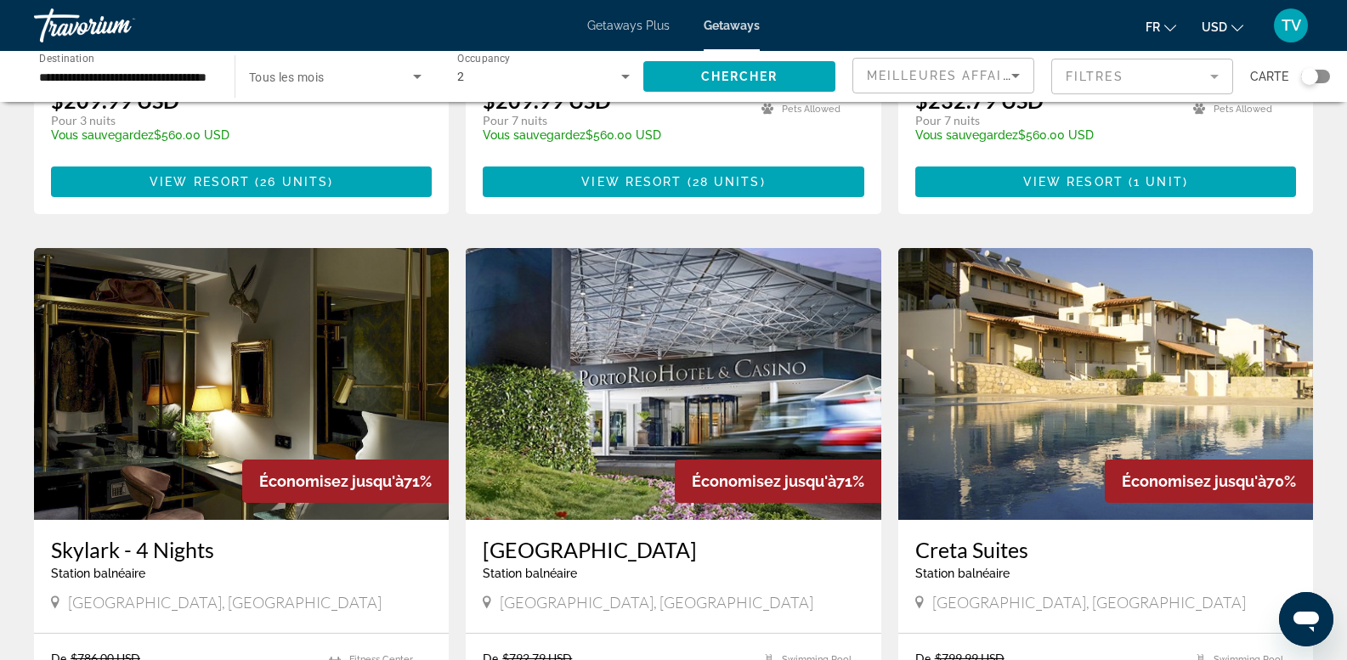
scroll to position [1105, 0]
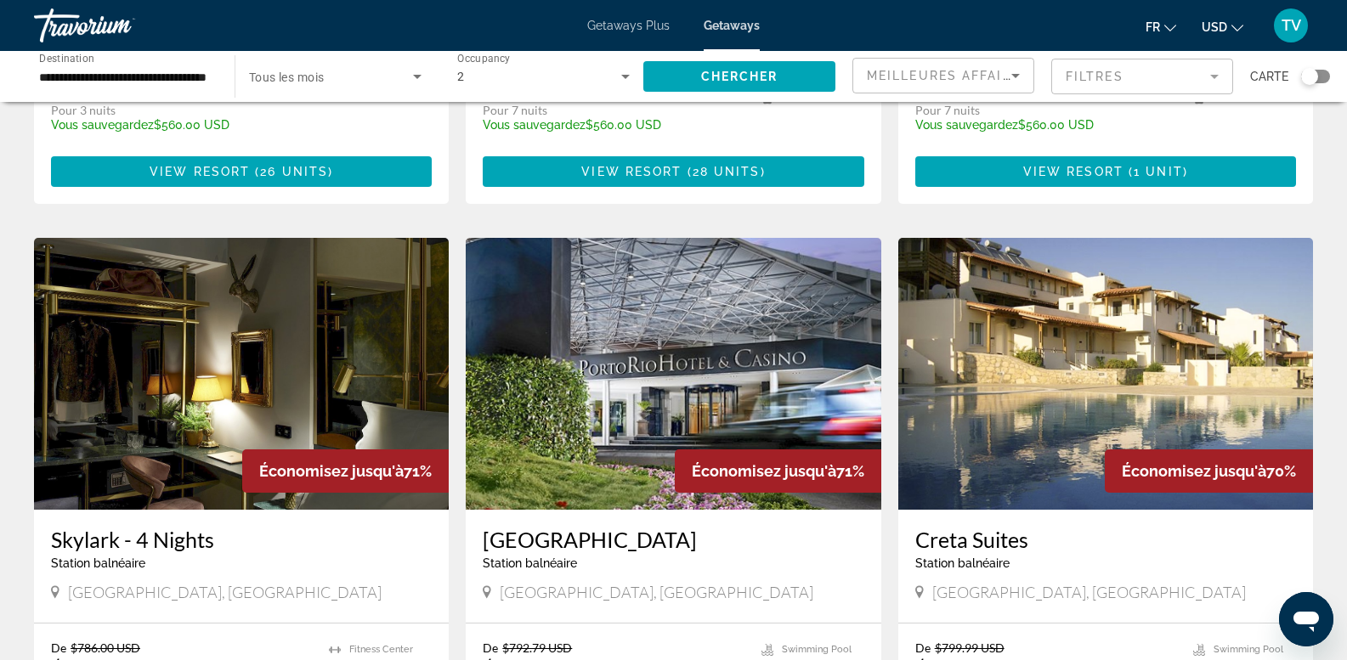
click at [1148, 81] on mat-form-field "Filtres" at bounding box center [1142, 77] width 182 height 36
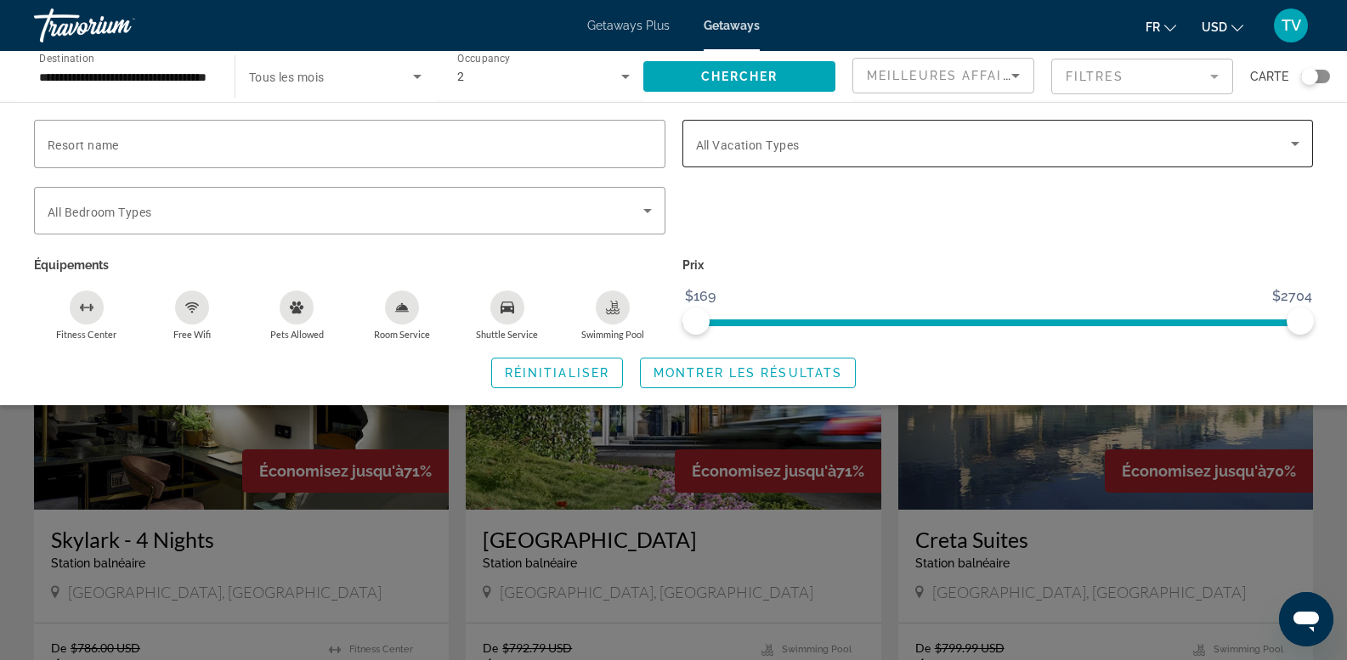
click at [762, 145] on span "All Vacation Types" at bounding box center [748, 146] width 104 height 14
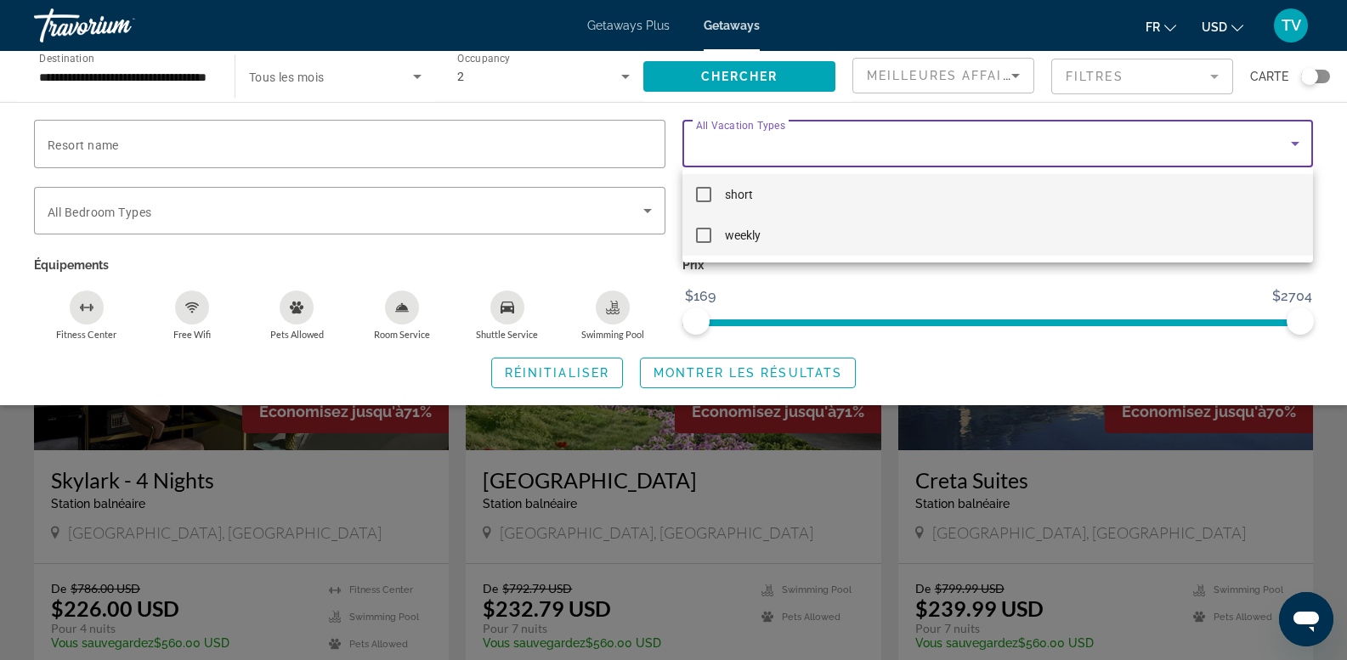
scroll to position [1190, 0]
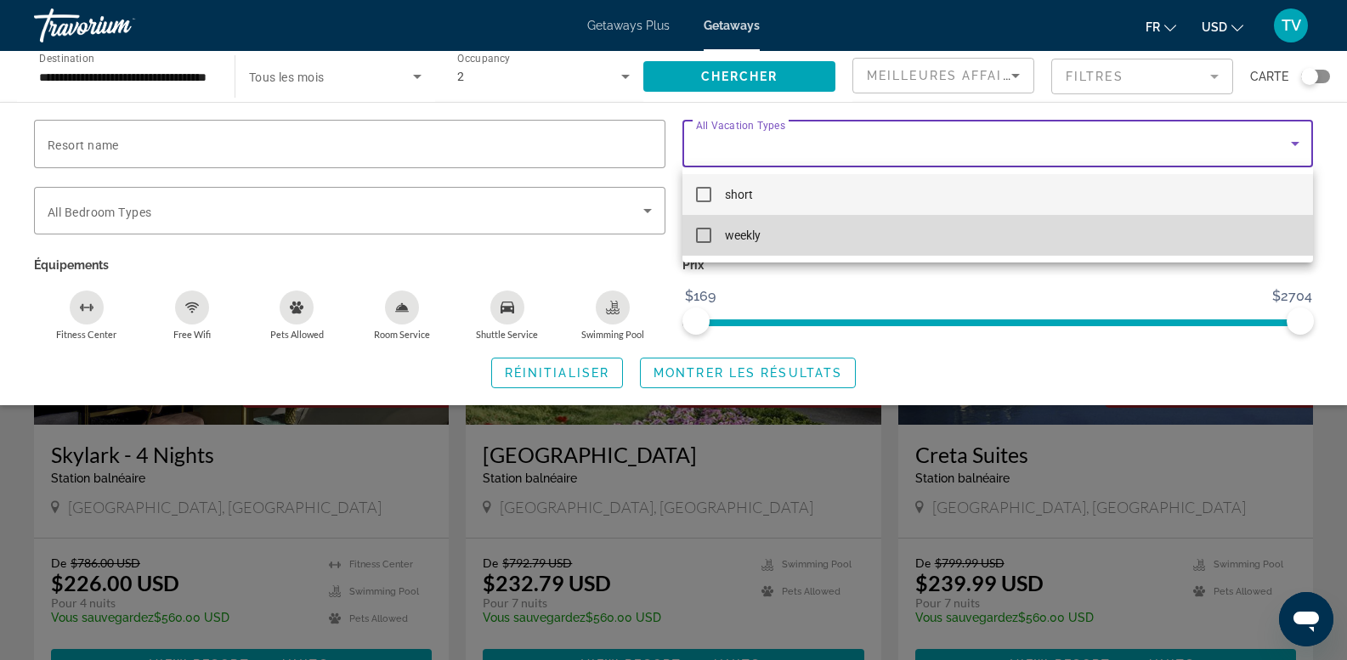
click at [752, 227] on span "weekly" at bounding box center [743, 235] width 36 height 20
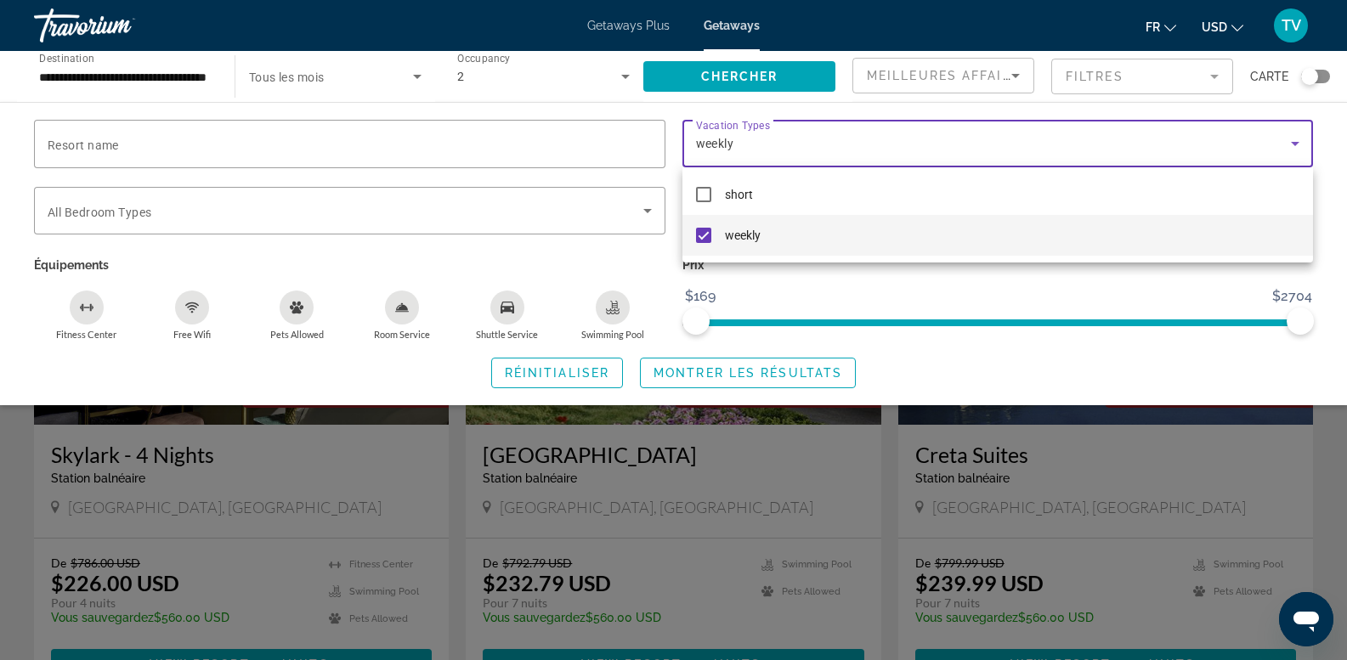
click at [194, 225] on div at bounding box center [673, 330] width 1347 height 660
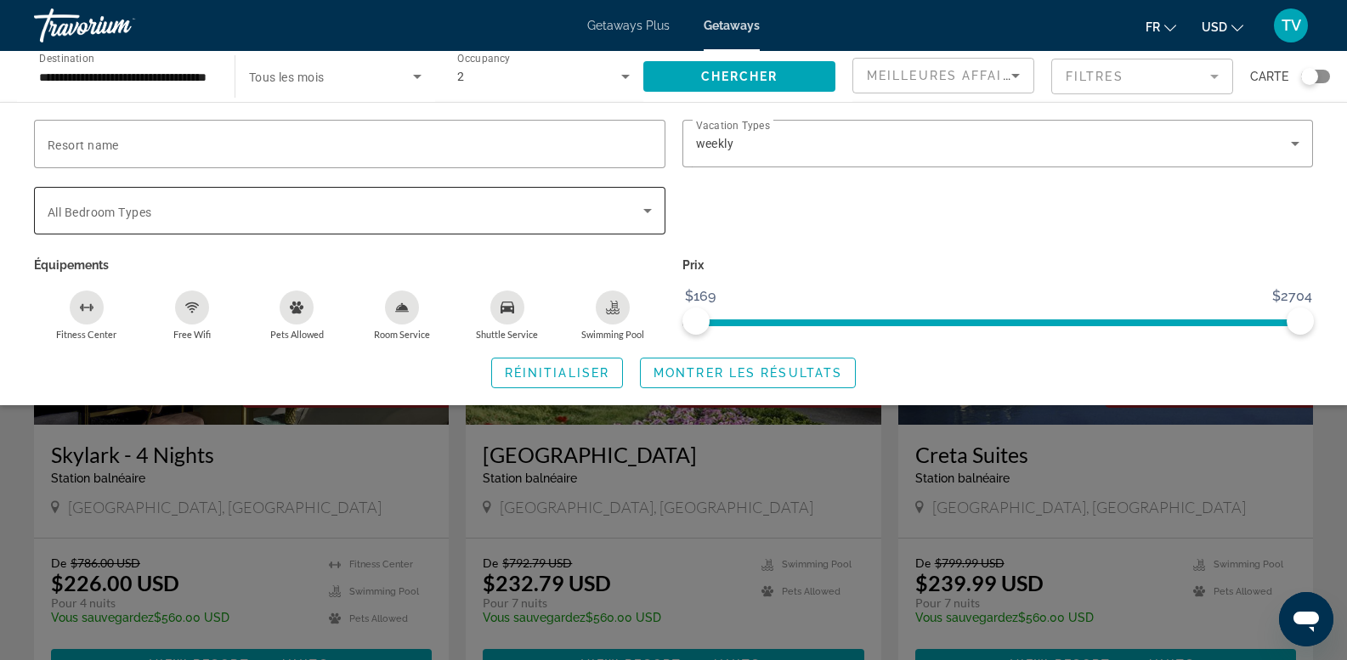
click at [199, 201] on span "Search widget" at bounding box center [346, 211] width 596 height 20
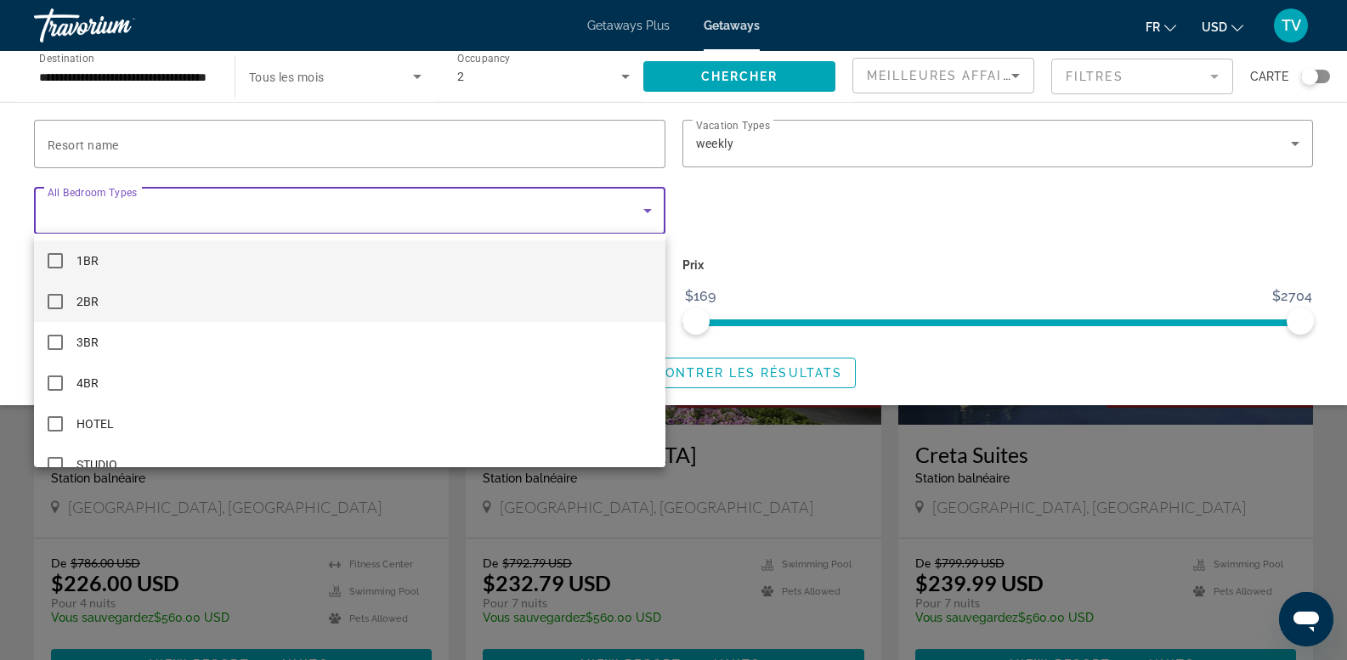
scroll to position [25, 0]
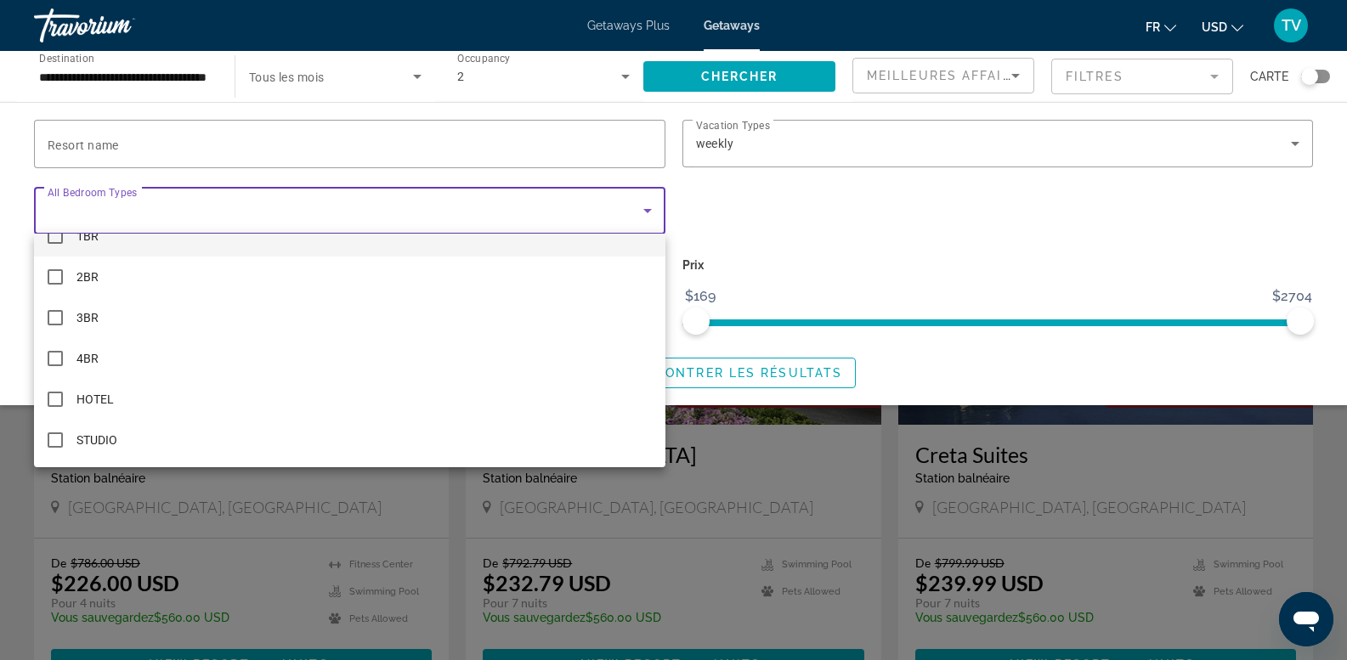
click at [870, 261] on div at bounding box center [673, 330] width 1347 height 660
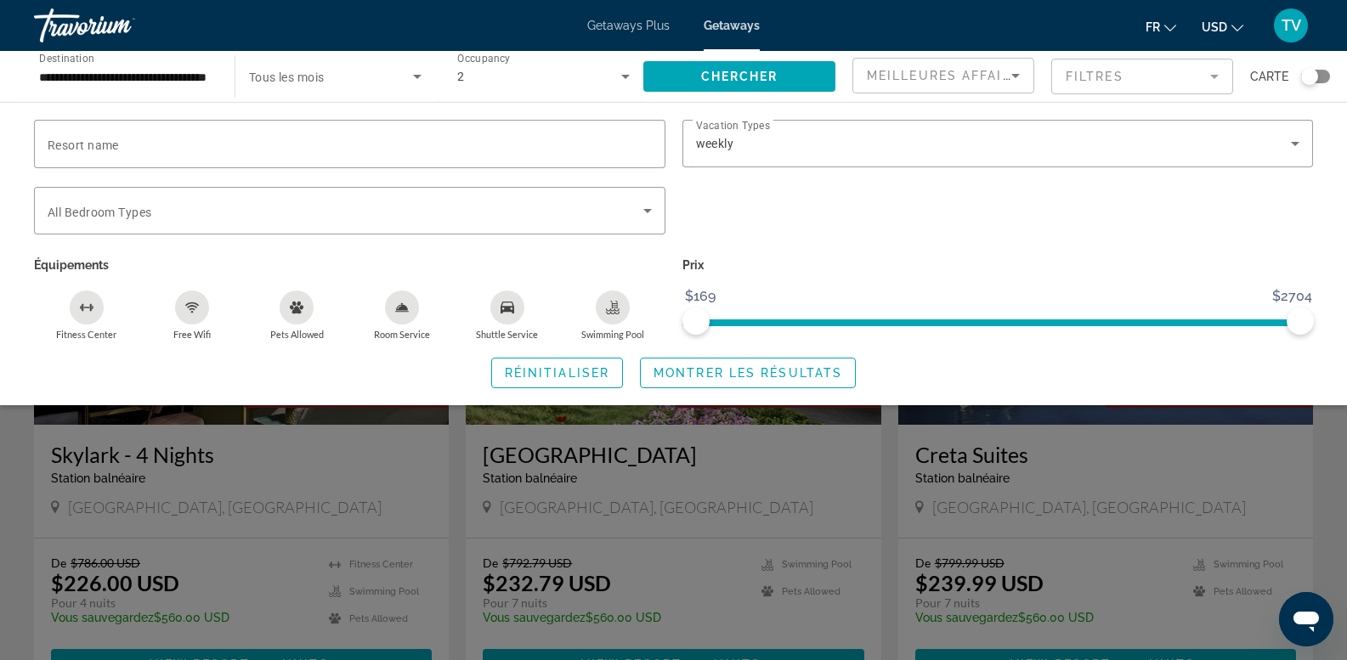
click at [606, 303] on icon "Swimming Pool" at bounding box center [613, 308] width 14 height 14
click at [711, 371] on span "Montrer les résultats" at bounding box center [748, 373] width 189 height 14
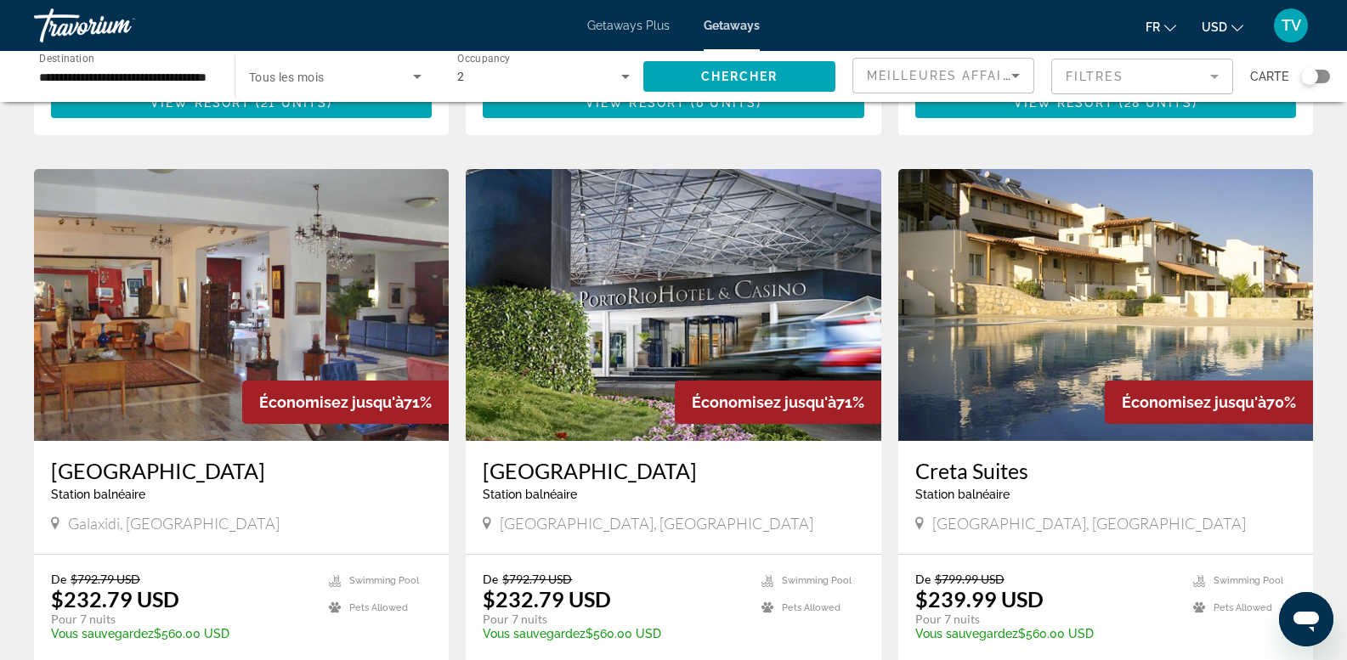
scroll to position [595, 0]
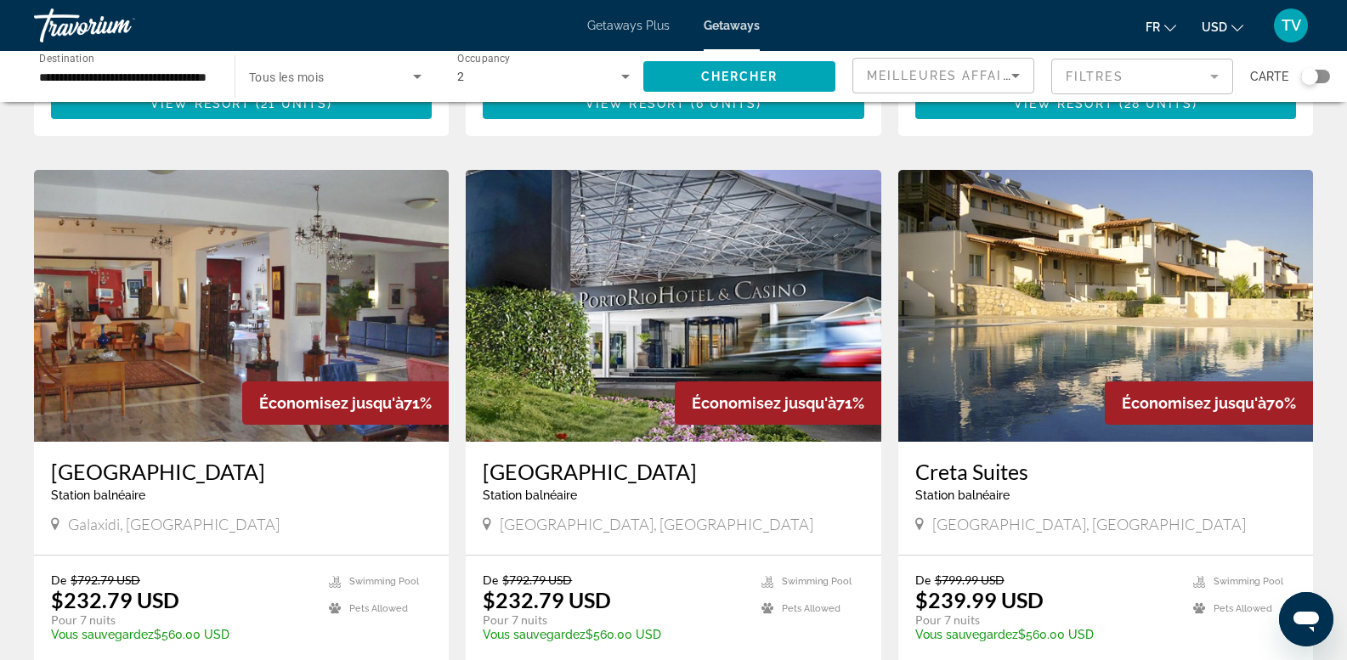
click at [1142, 321] on img "Main content" at bounding box center [1105, 306] width 415 height 272
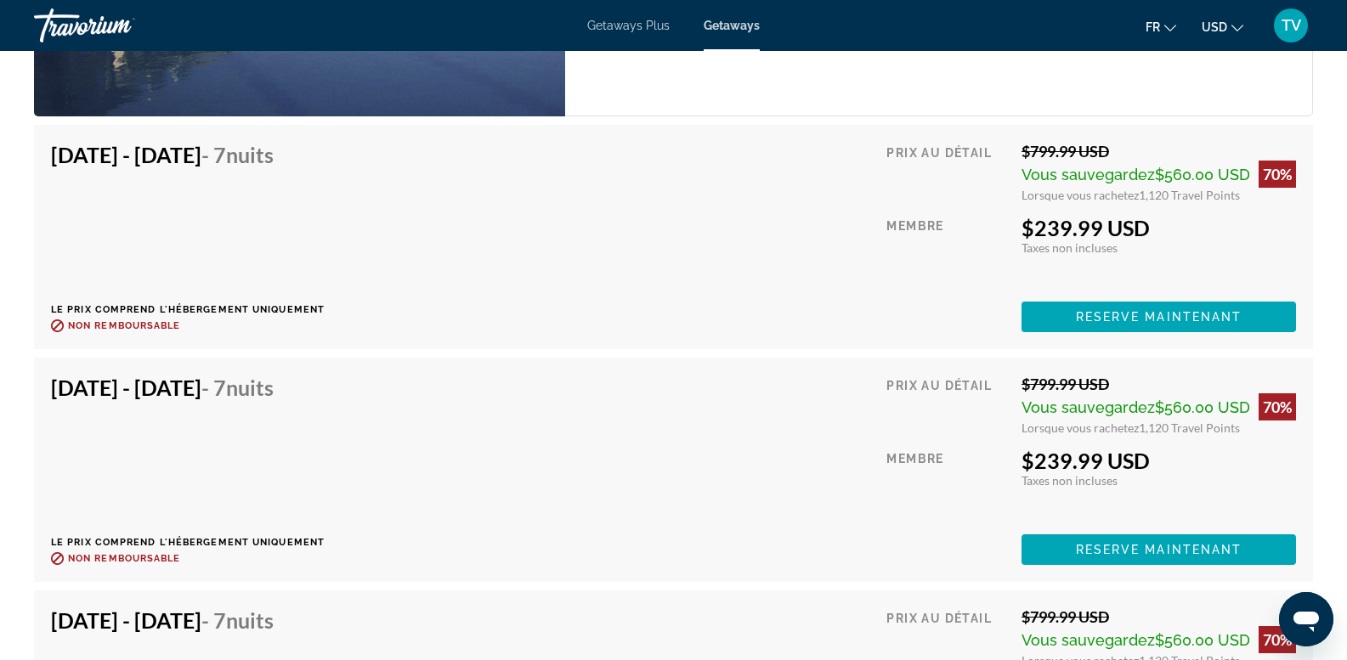
scroll to position [3315, 0]
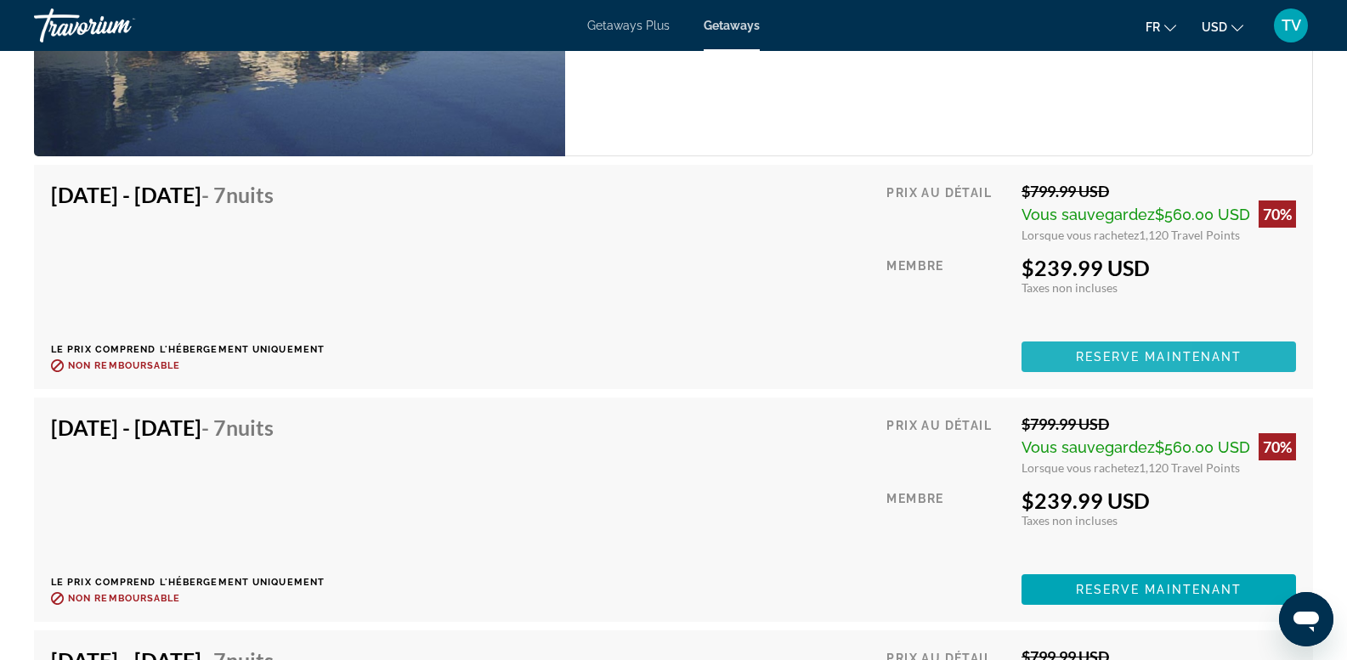
click at [1028, 360] on span "Main content" at bounding box center [1159, 357] width 275 height 41
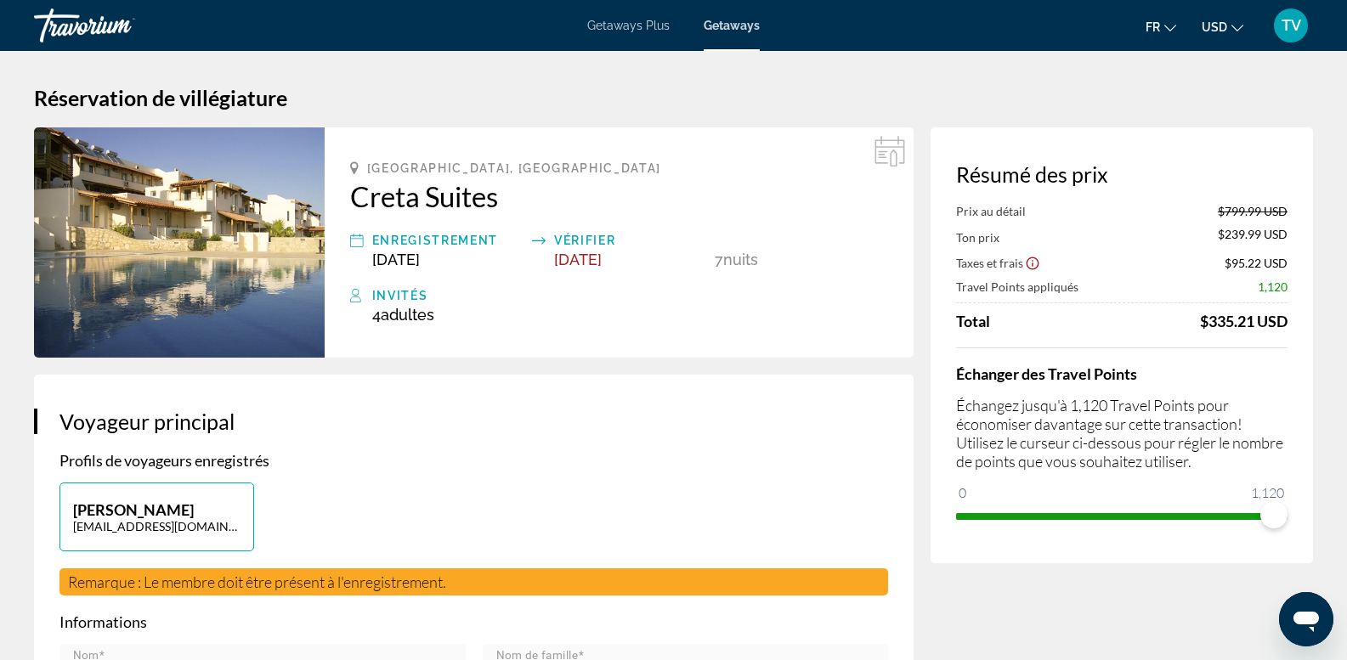
click at [1234, 26] on icon "Change currency" at bounding box center [1238, 28] width 12 height 12
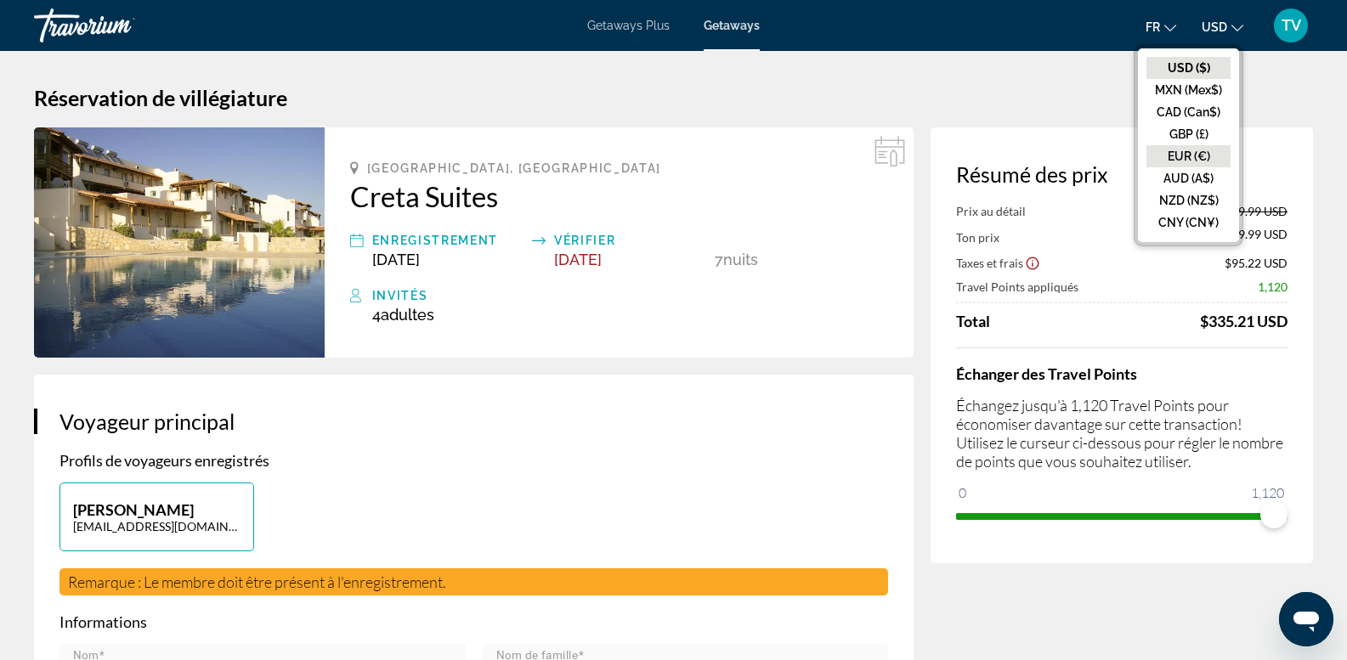
click at [1200, 162] on button "EUR (€)" at bounding box center [1189, 156] width 84 height 22
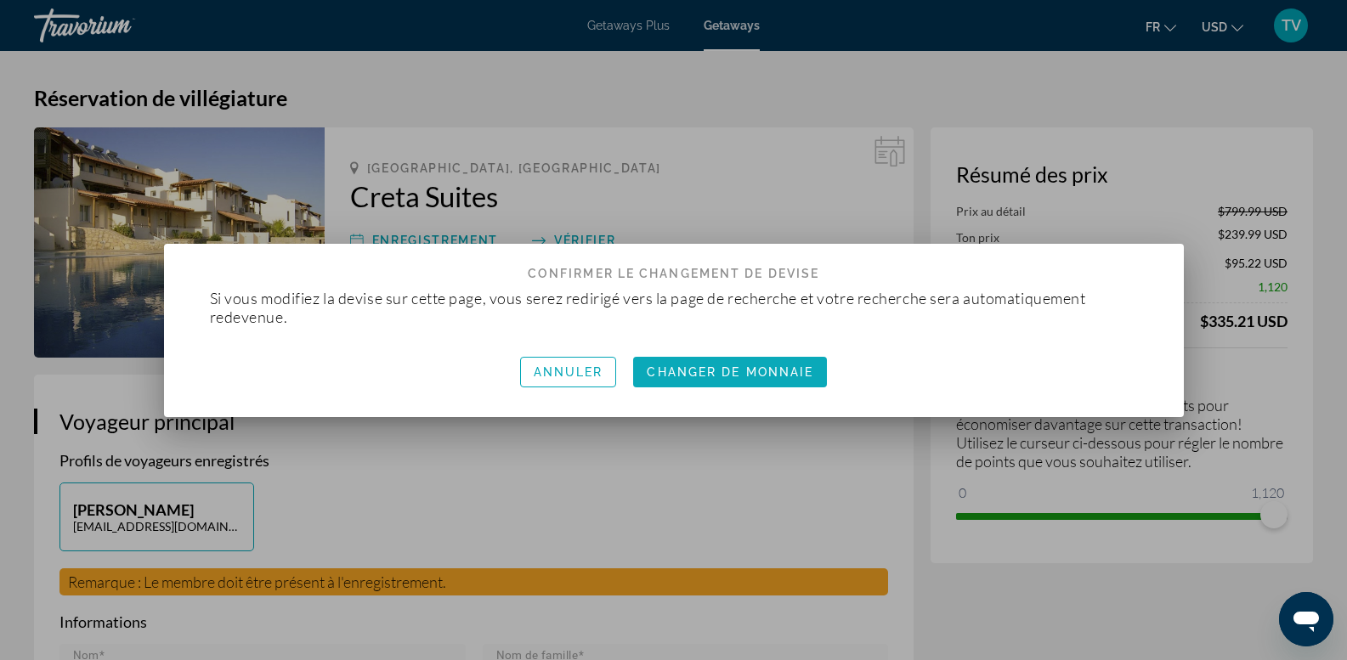
click at [679, 380] on span "button" at bounding box center [730, 372] width 194 height 41
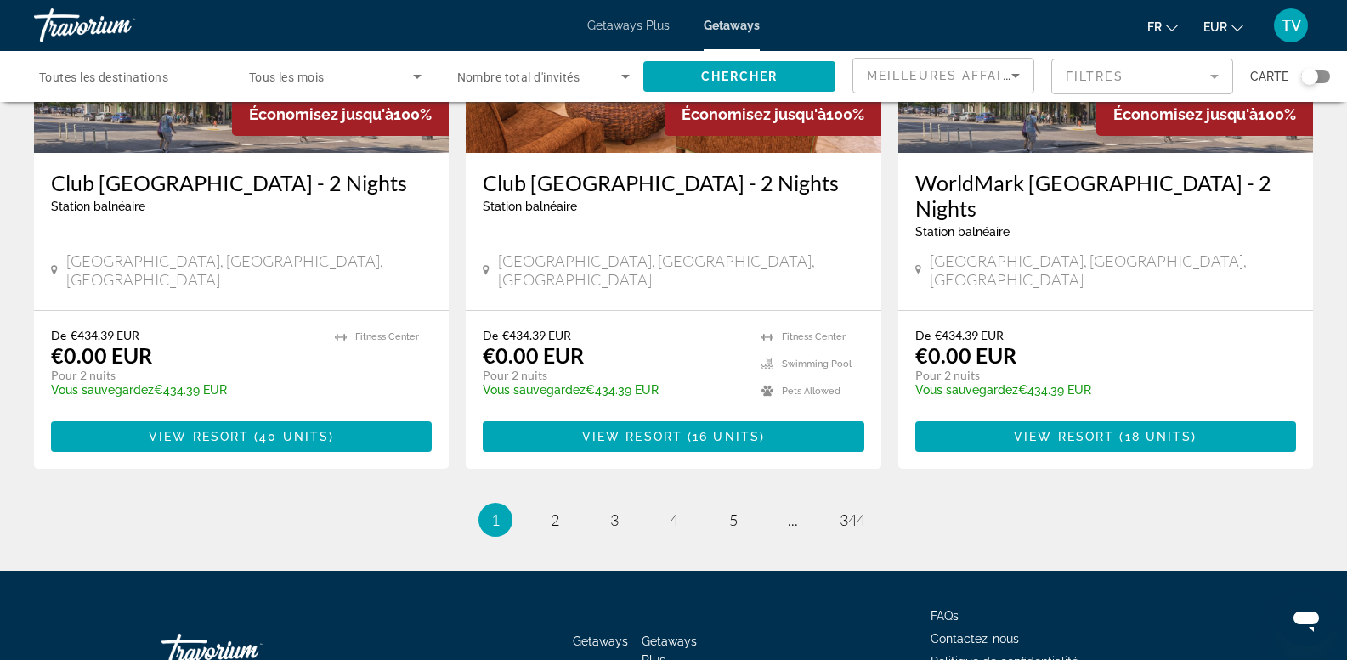
scroll to position [2167, 0]
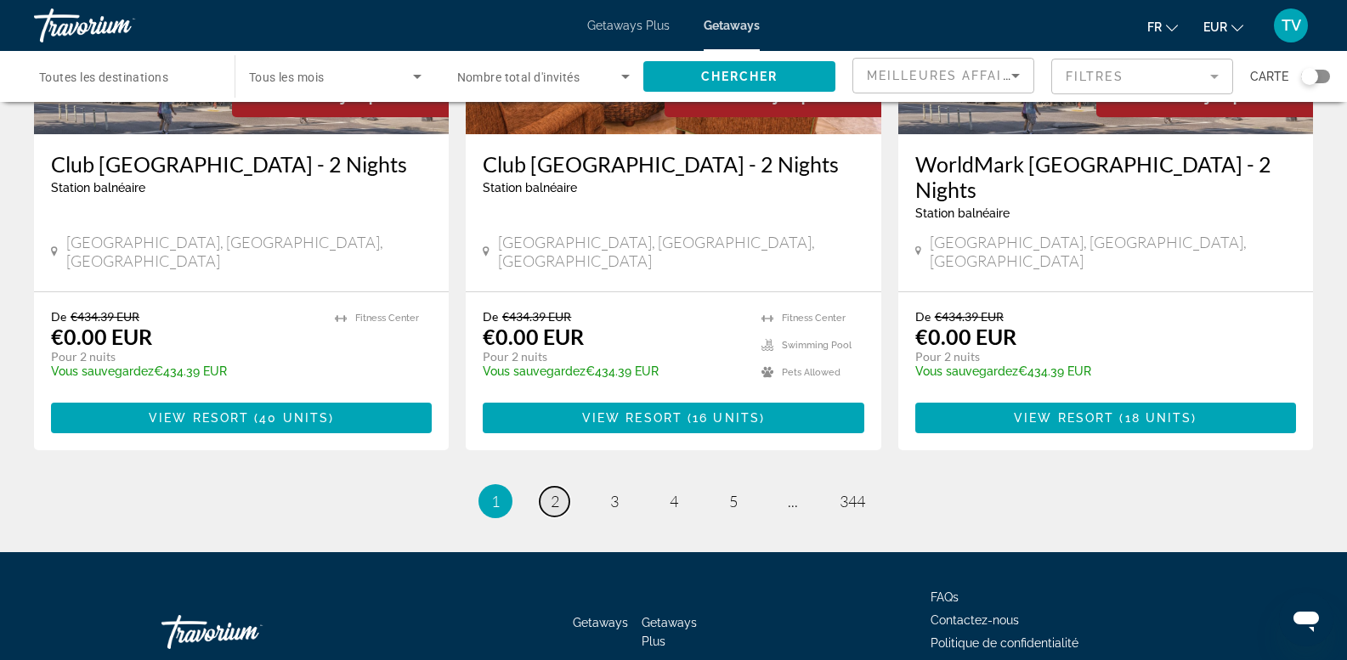
click at [555, 492] on span "2" at bounding box center [555, 501] width 9 height 19
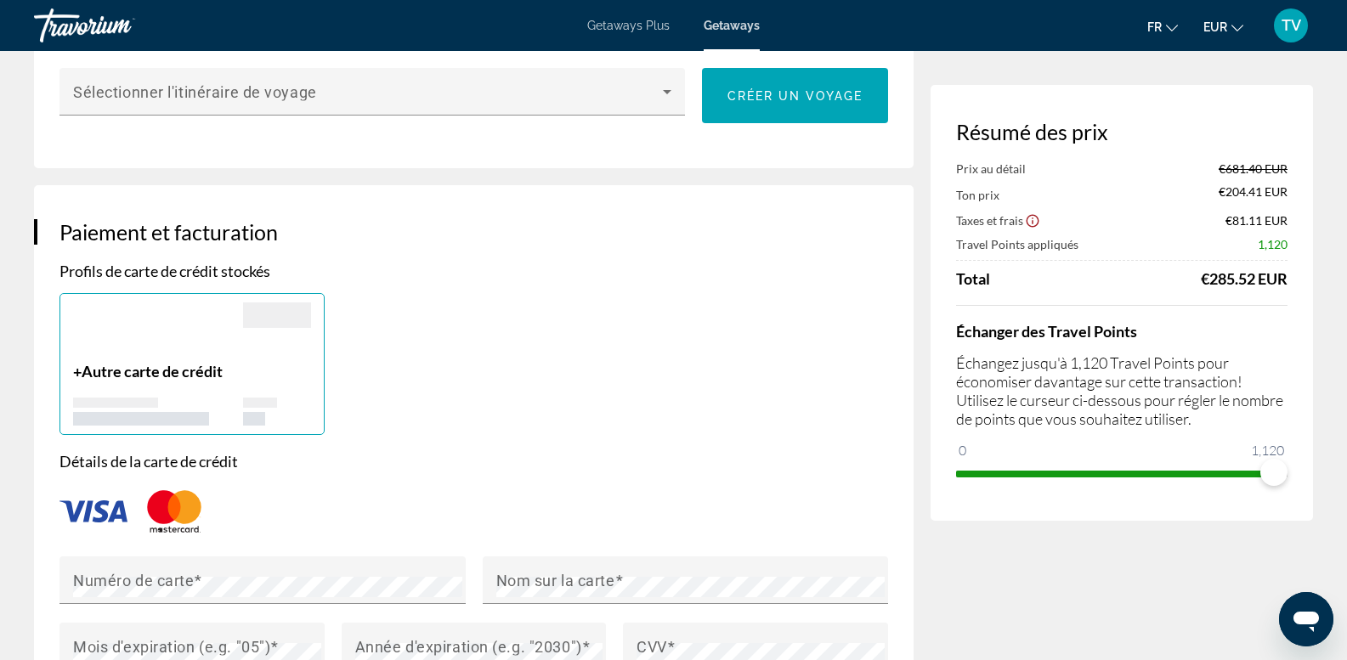
scroll to position [1275, 0]
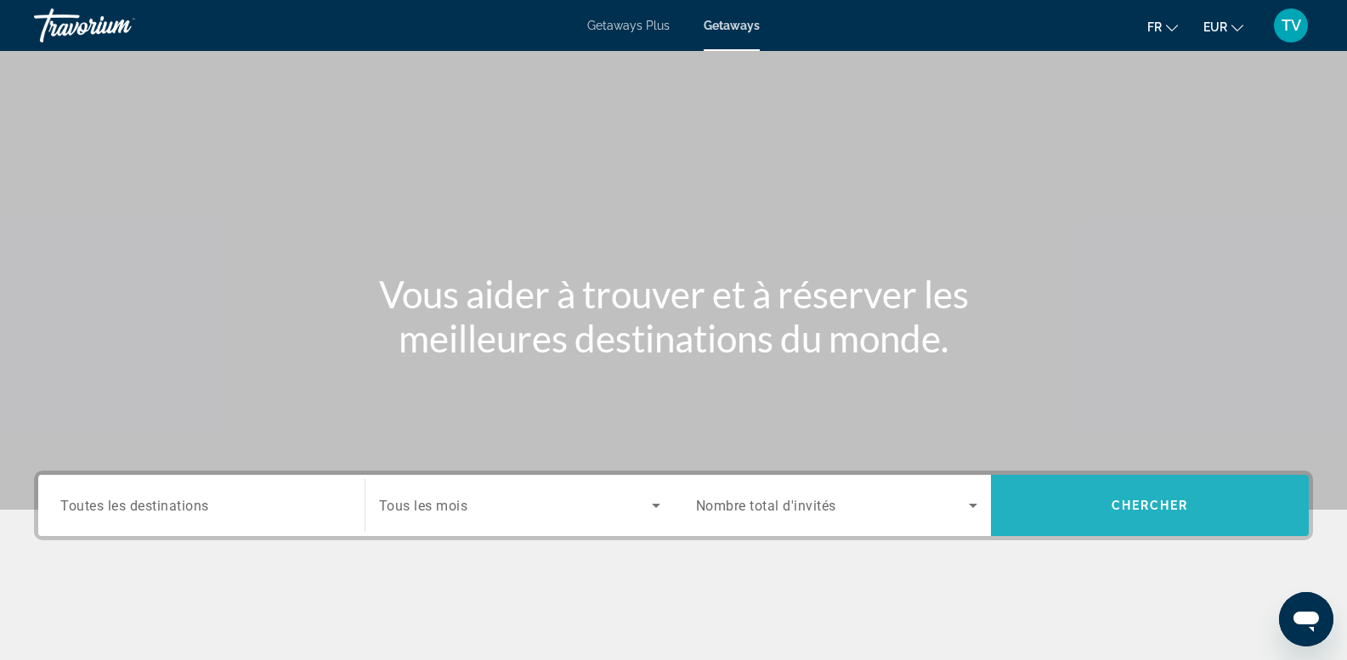
click at [1148, 515] on span "Search widget" at bounding box center [1150, 505] width 318 height 41
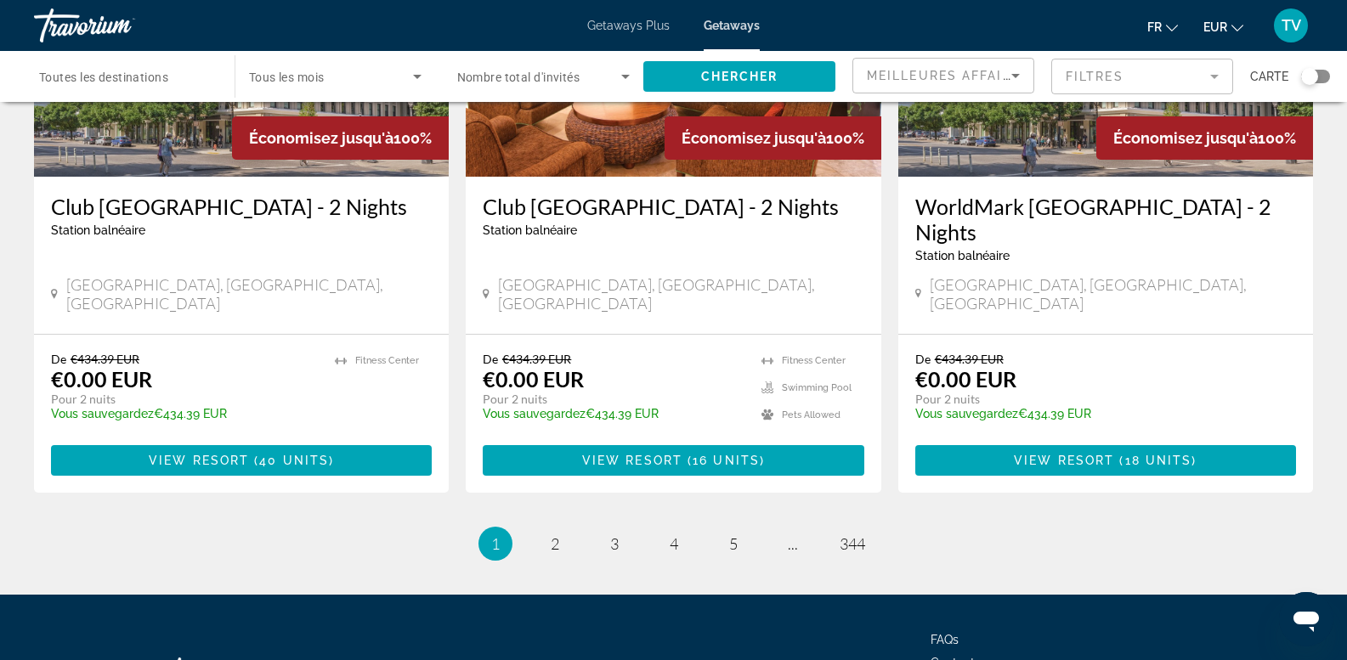
scroll to position [2125, 0]
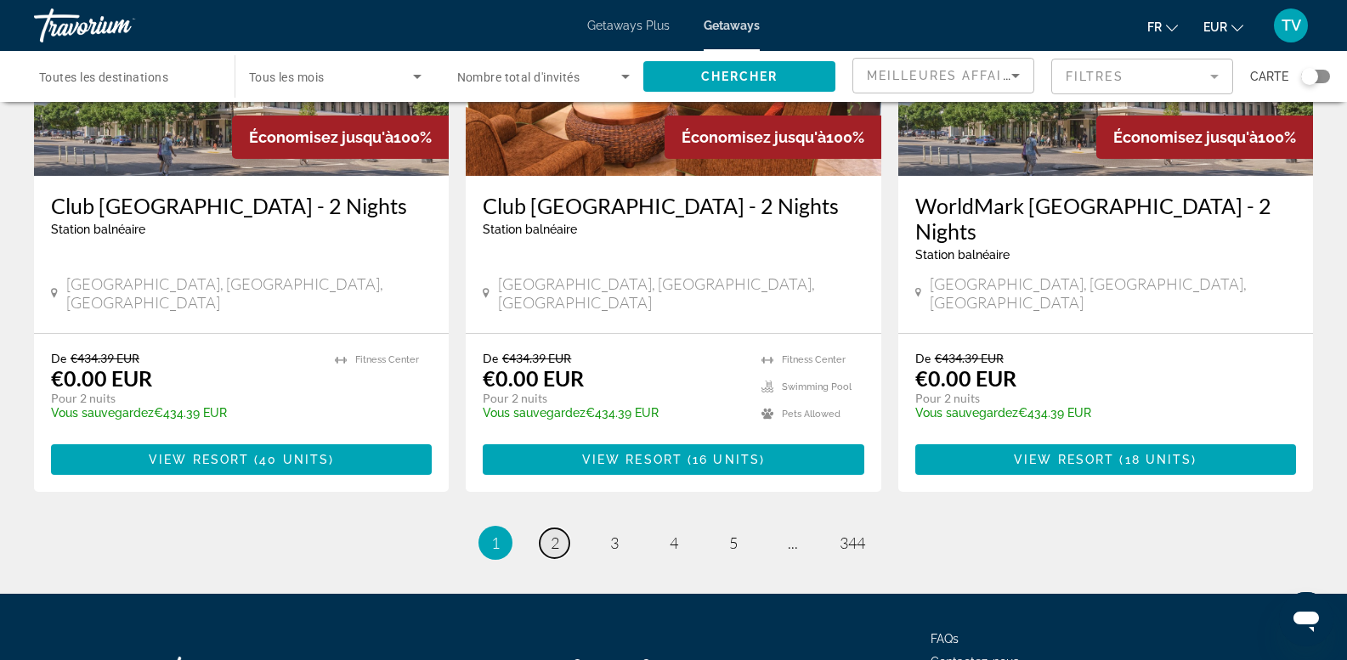
click at [562, 529] on link "page 2" at bounding box center [555, 544] width 30 height 30
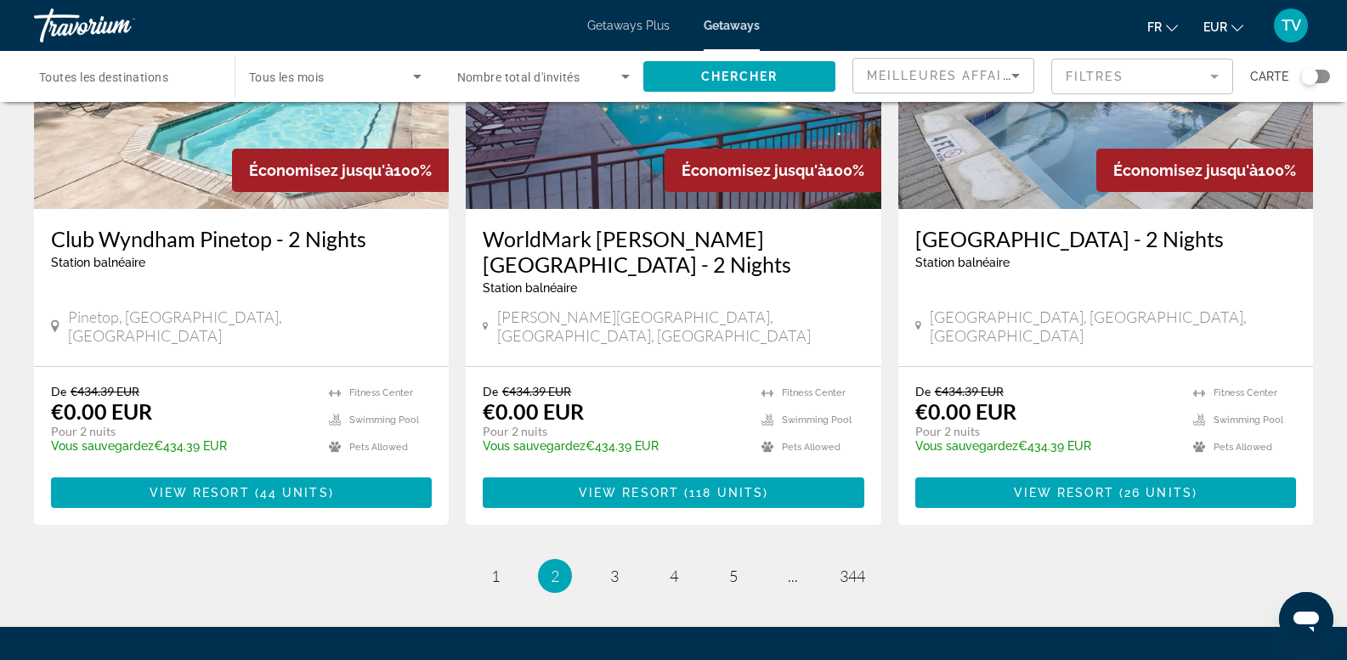
scroll to position [2125, 0]
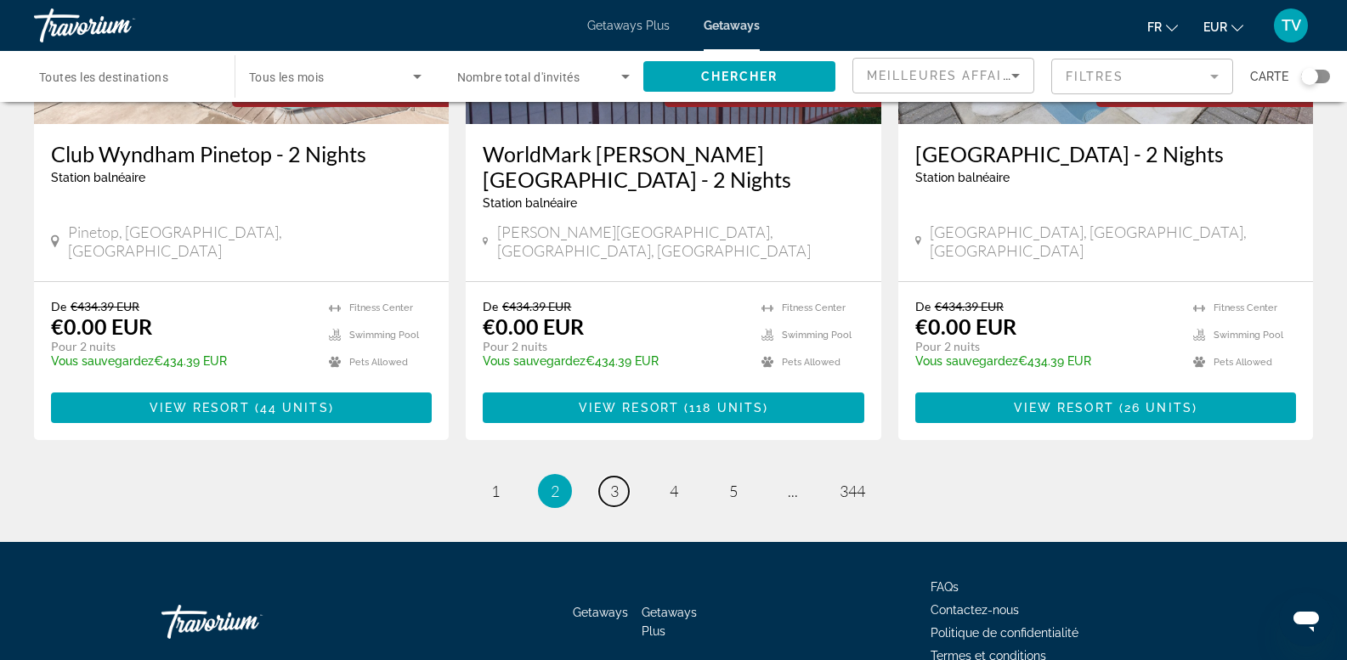
drag, startPoint x: 614, startPoint y: 411, endPoint x: 633, endPoint y: 413, distance: 19.7
click at [613, 482] on span "3" at bounding box center [614, 491] width 9 height 19
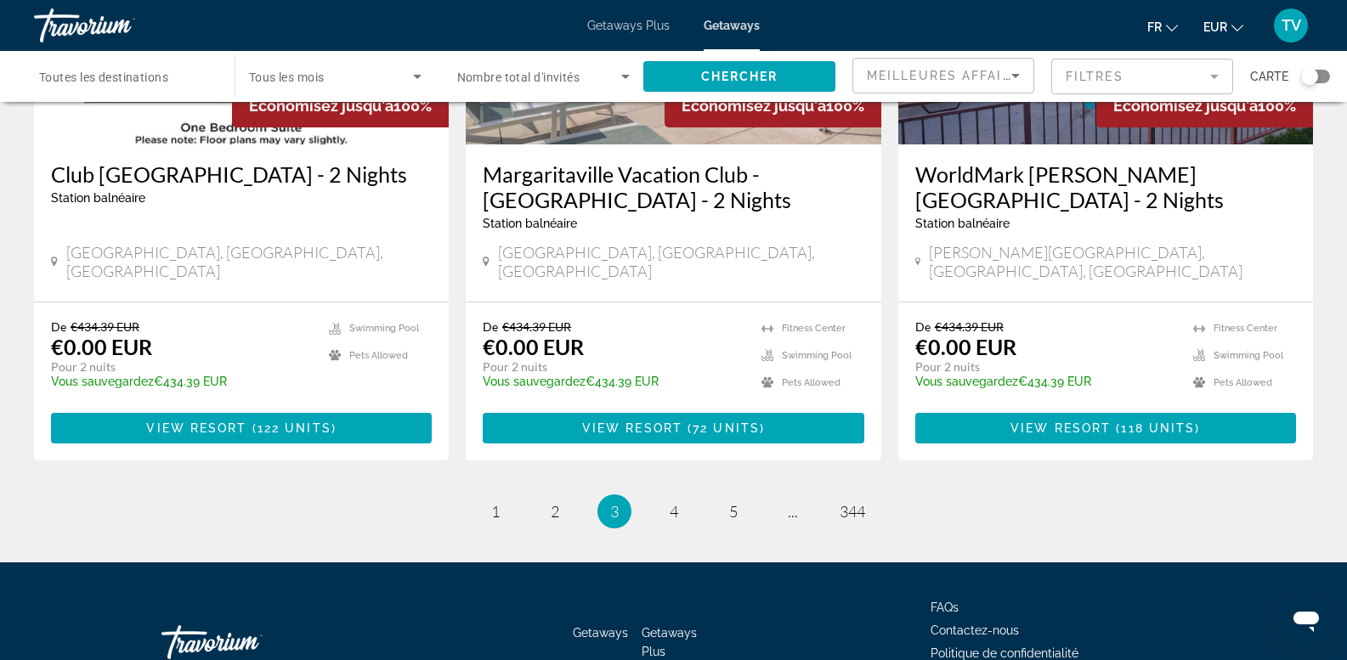
scroll to position [2166, 0]
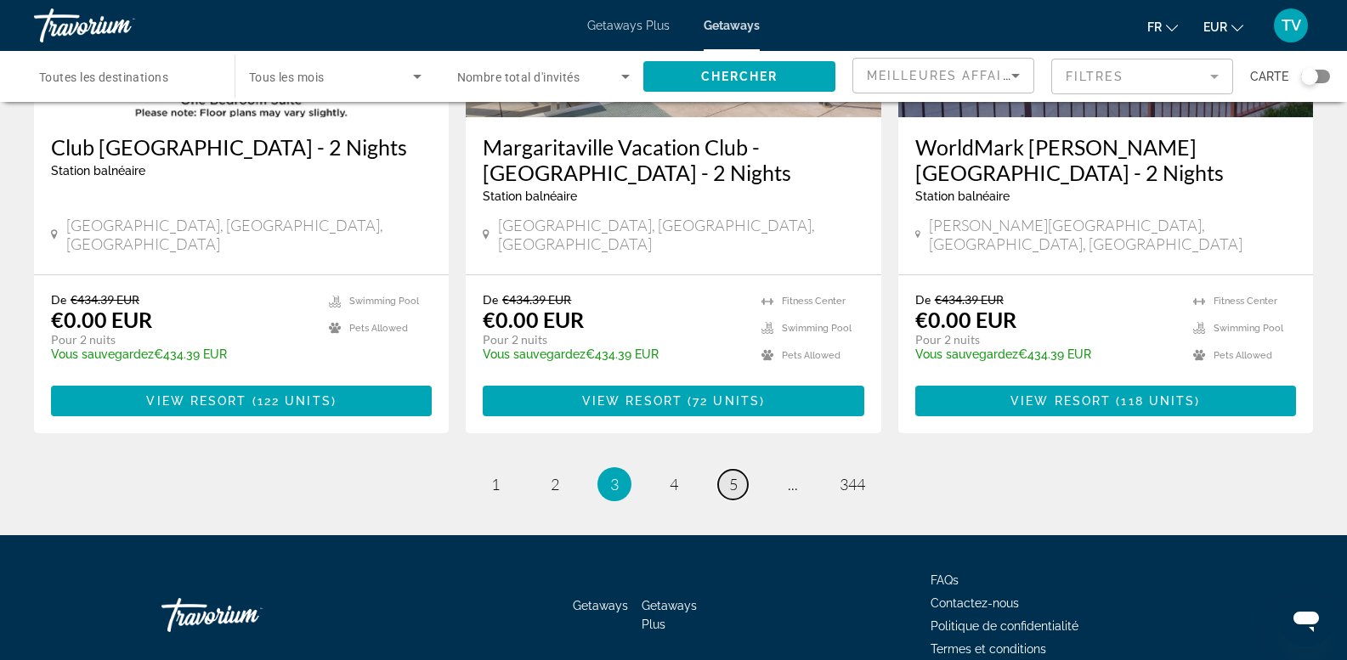
click at [732, 475] on span "5" at bounding box center [733, 484] width 9 height 19
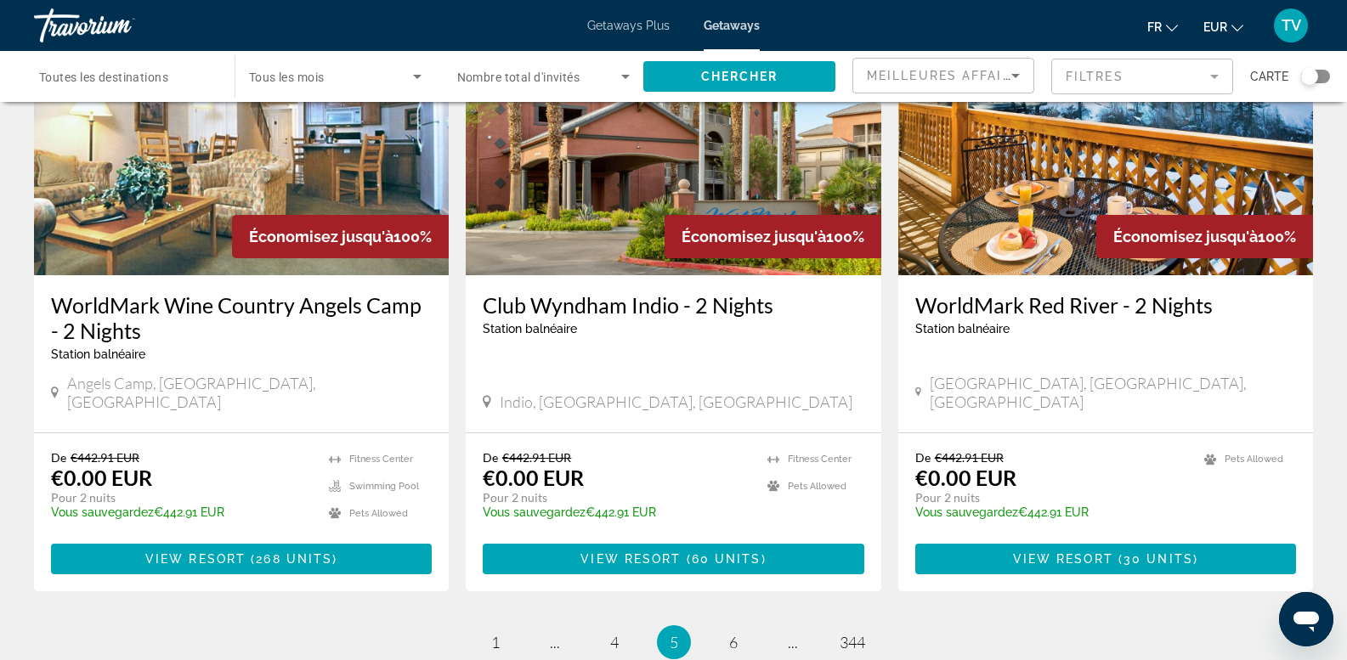
scroll to position [2142, 0]
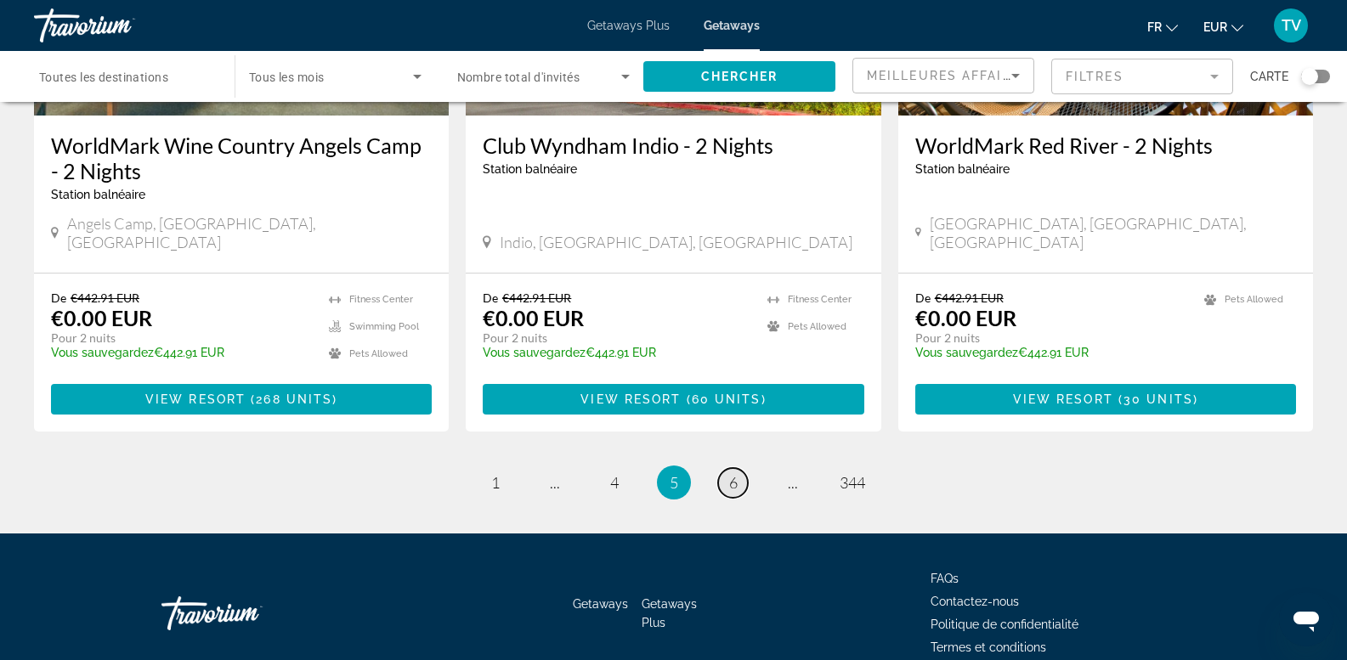
click at [734, 473] on span "6" at bounding box center [733, 482] width 9 height 19
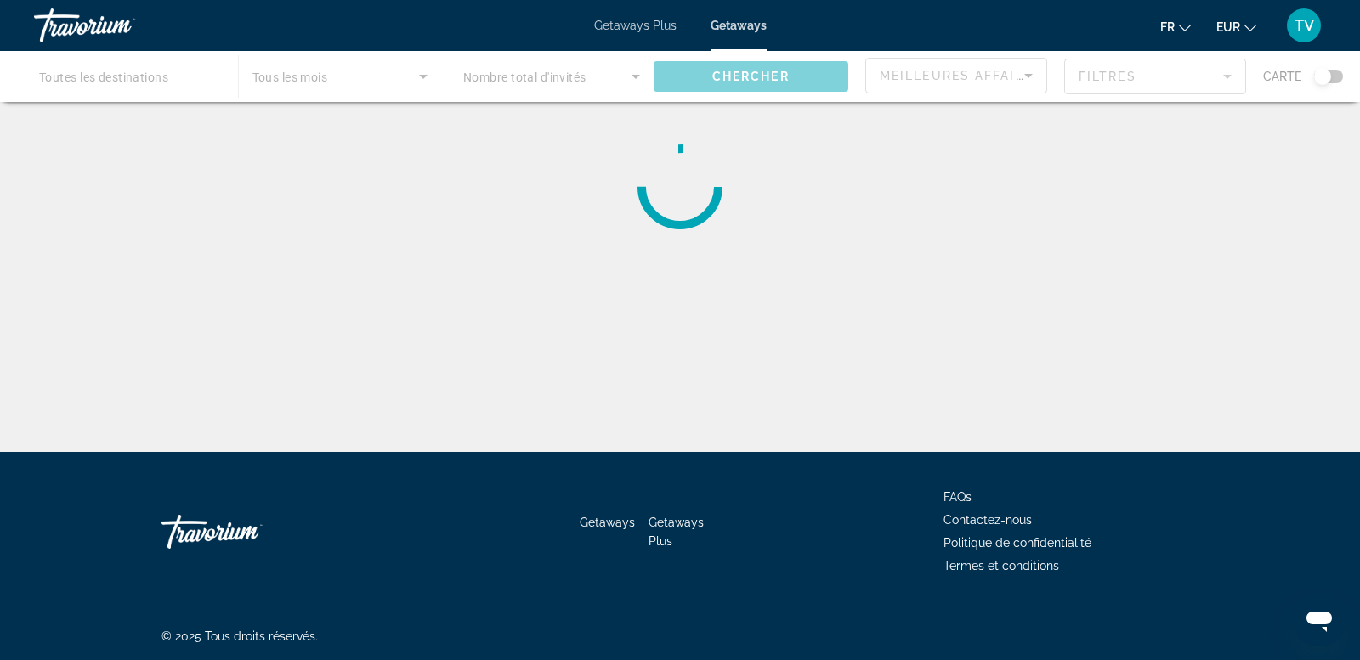
click at [92, 22] on div "Travorium" at bounding box center [119, 25] width 170 height 44
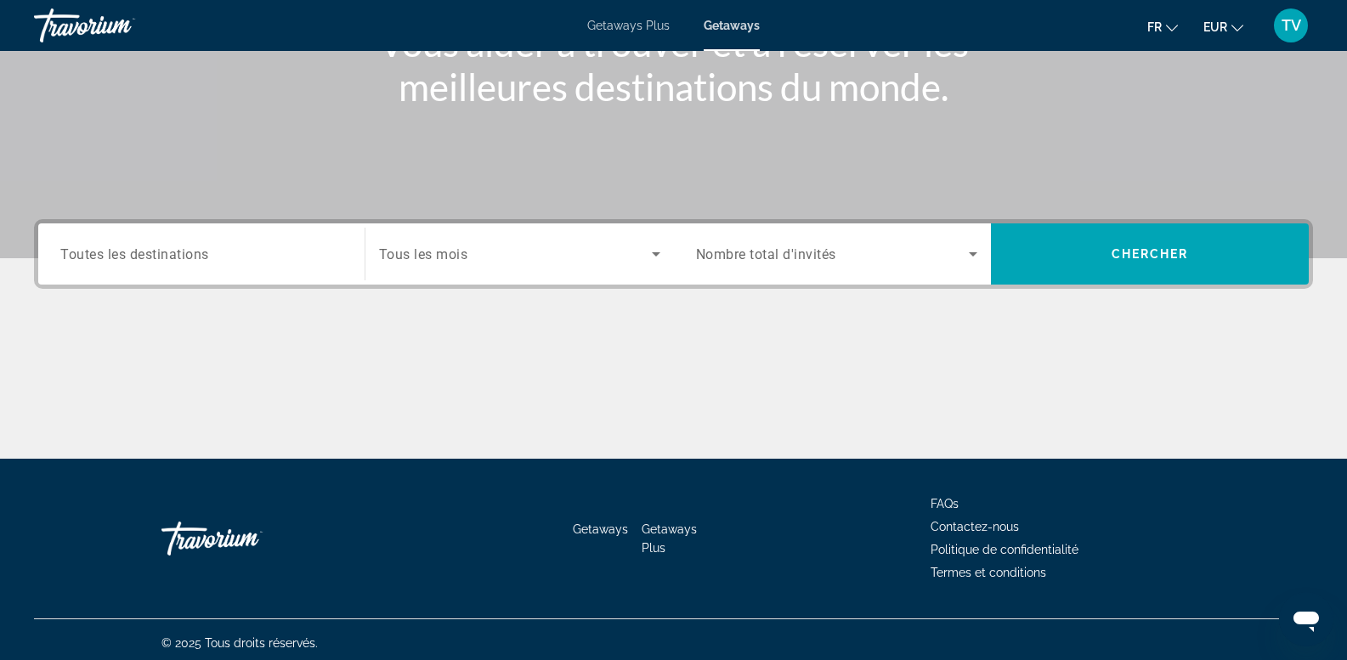
scroll to position [258, 0]
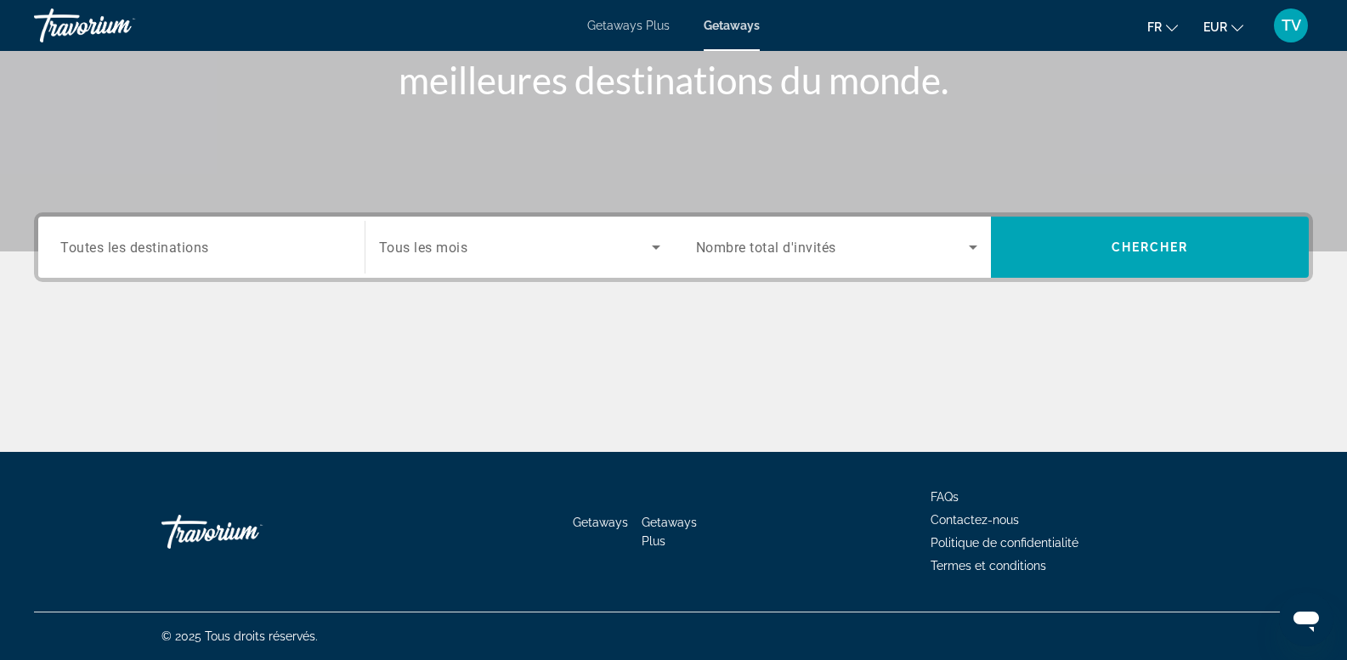
click at [760, 233] on div "Search widget" at bounding box center [837, 248] width 282 height 48
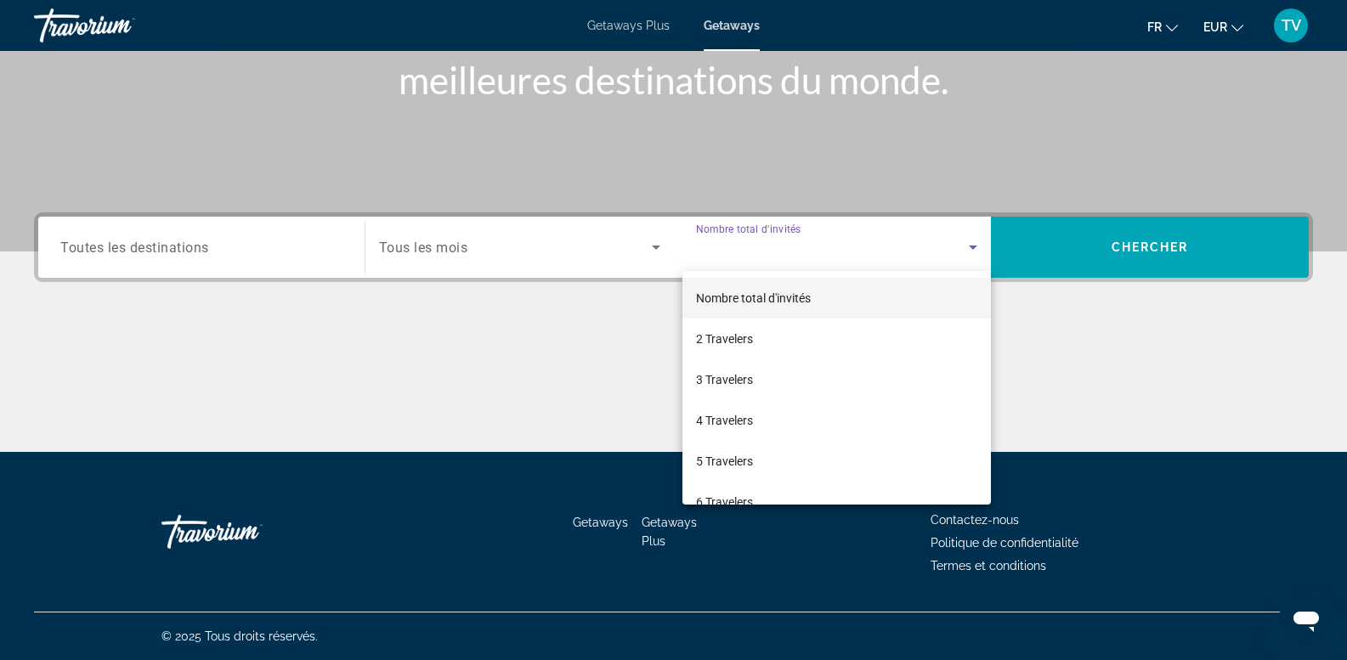
click at [534, 244] on div at bounding box center [673, 330] width 1347 height 660
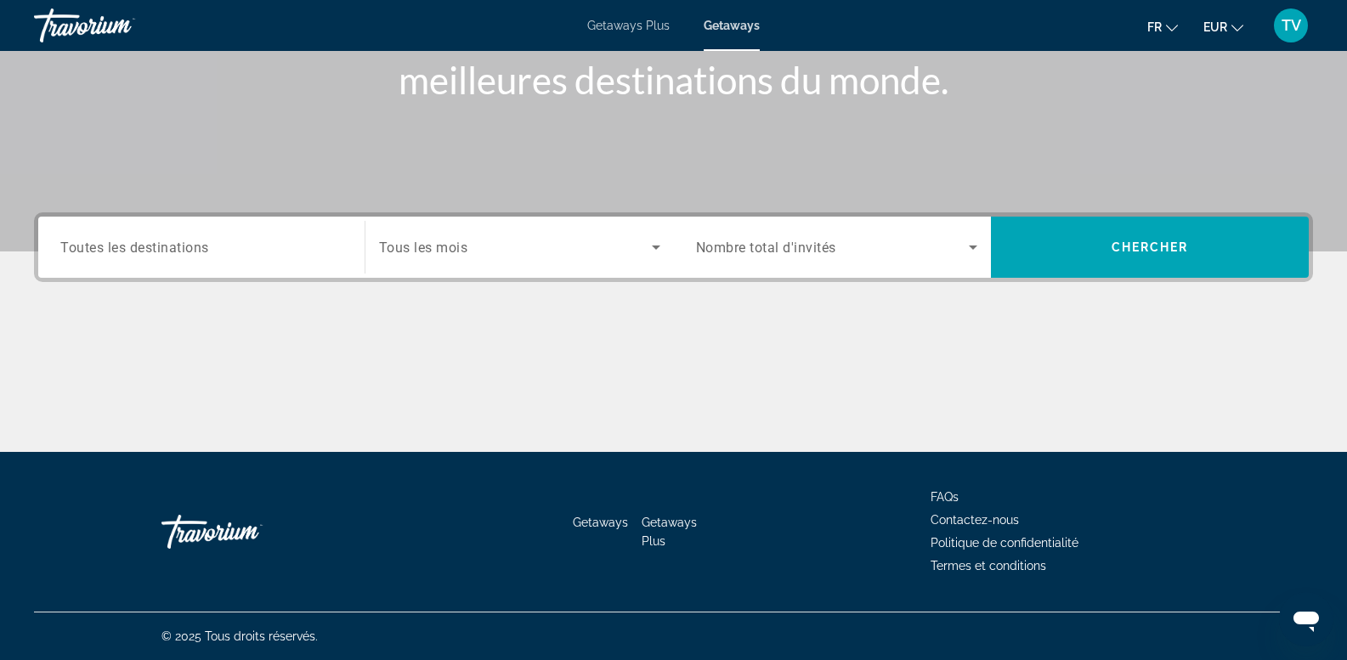
click at [527, 250] on span "Search widget" at bounding box center [515, 247] width 273 height 20
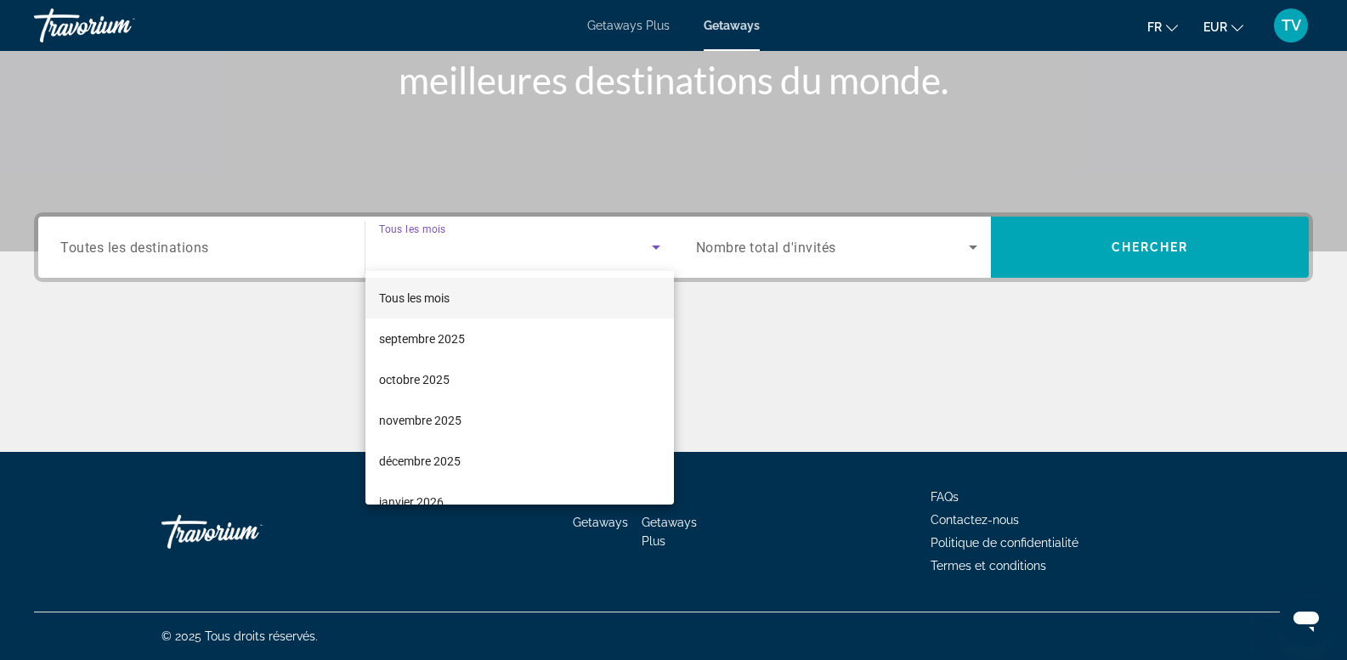
click at [799, 241] on div at bounding box center [673, 330] width 1347 height 660
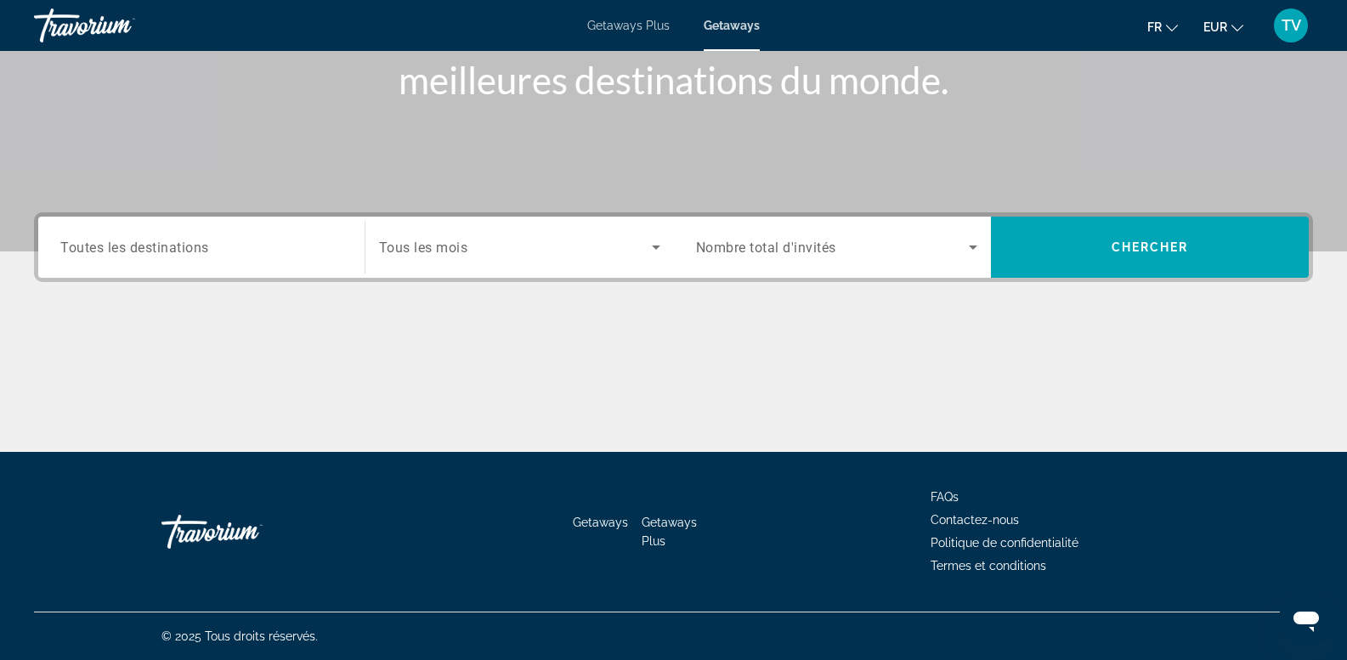
click at [802, 242] on span "Nombre total d'invités" at bounding box center [766, 248] width 140 height 16
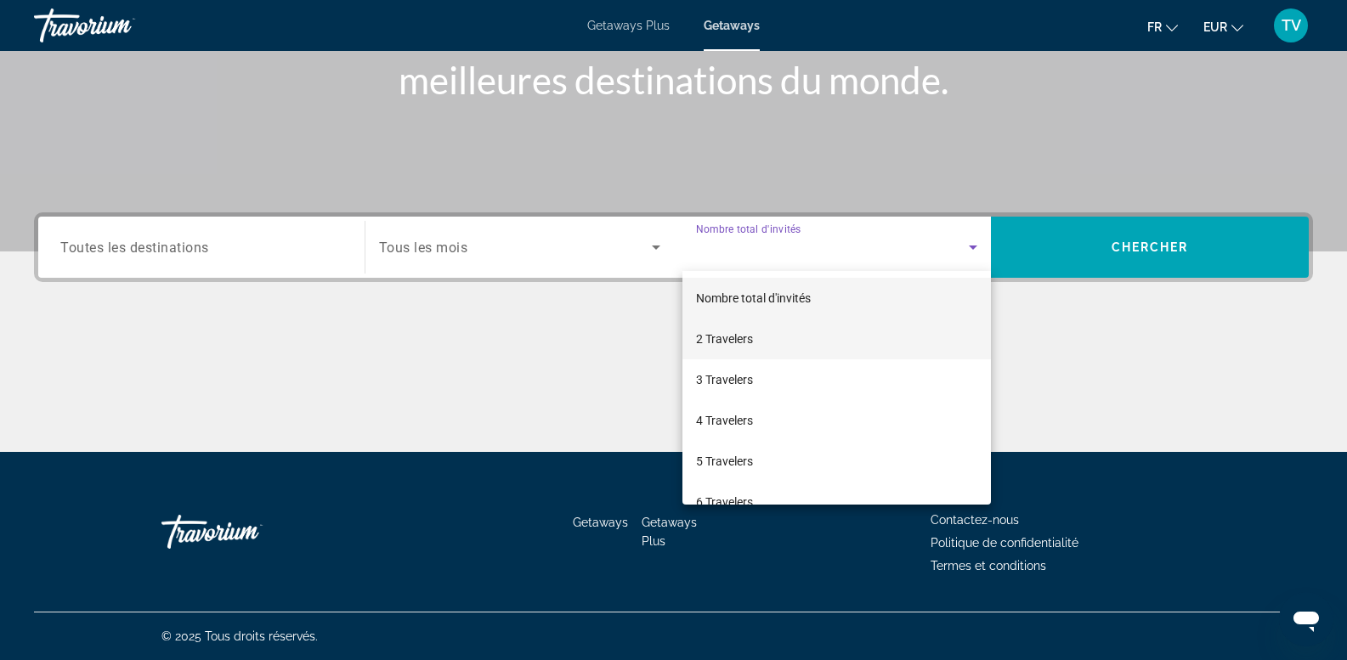
click at [773, 328] on mat-option "2 Travelers" at bounding box center [837, 339] width 309 height 41
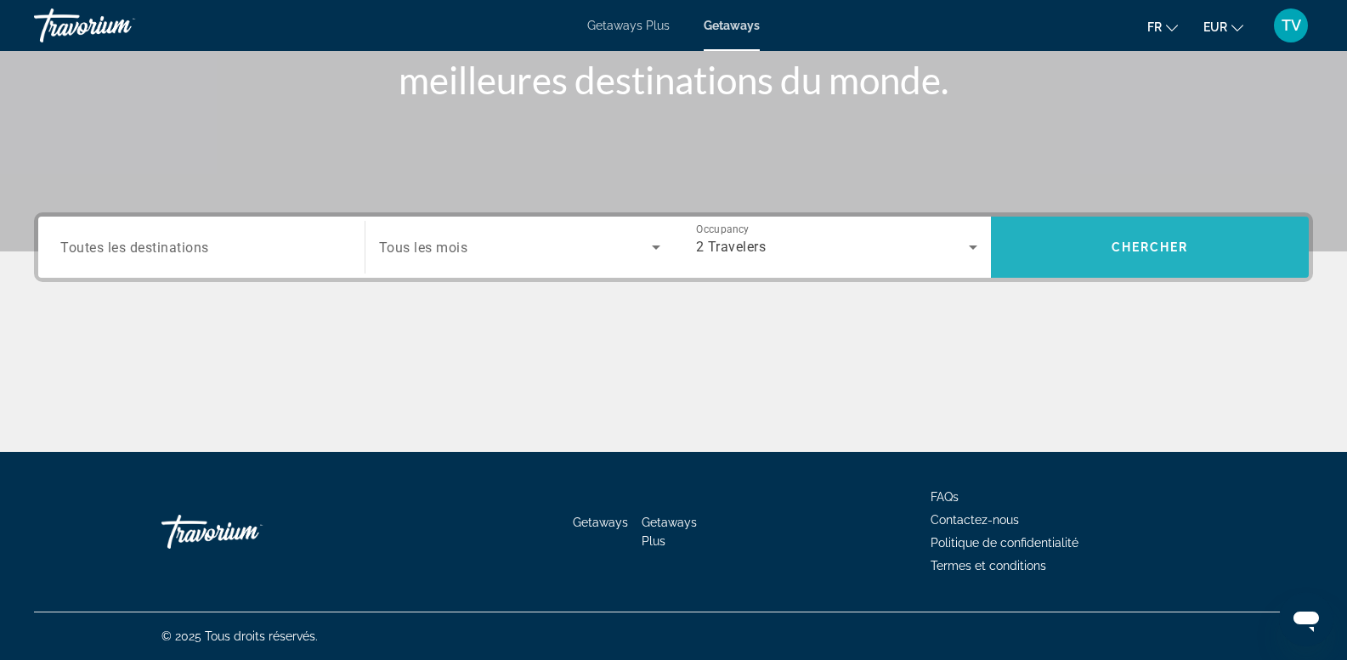
click at [1163, 227] on span "Search widget" at bounding box center [1150, 247] width 318 height 41
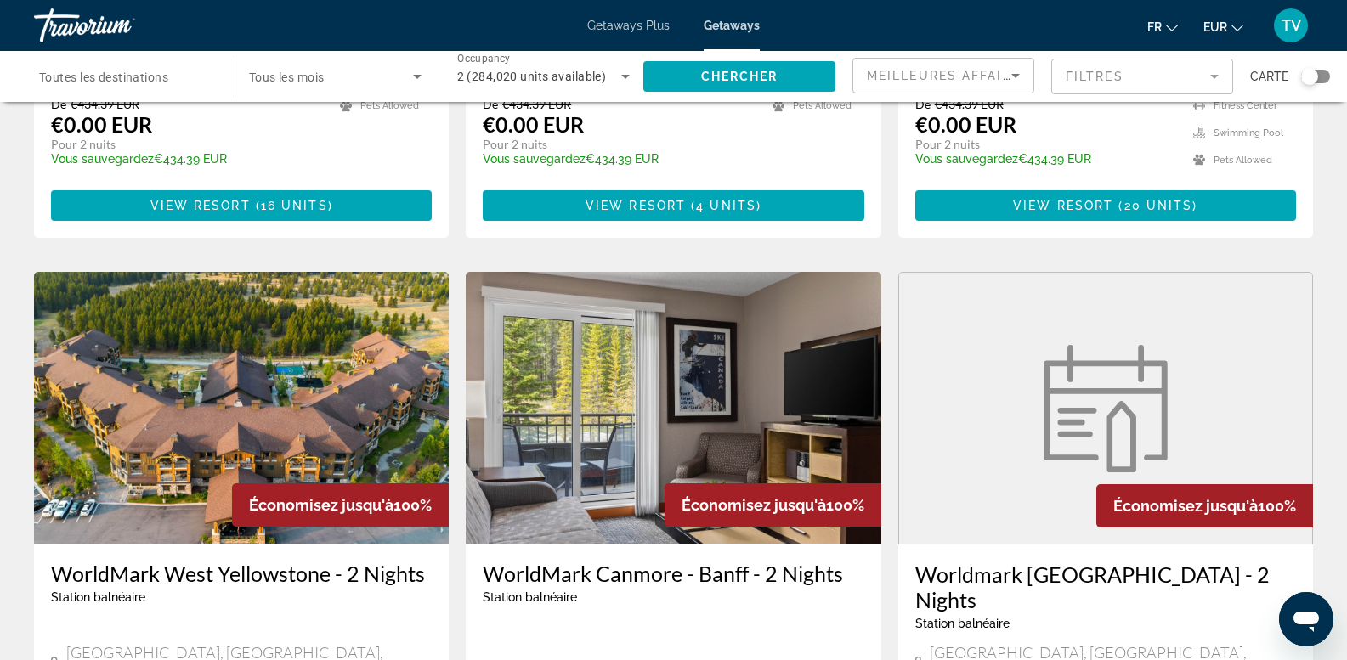
scroll to position [850, 0]
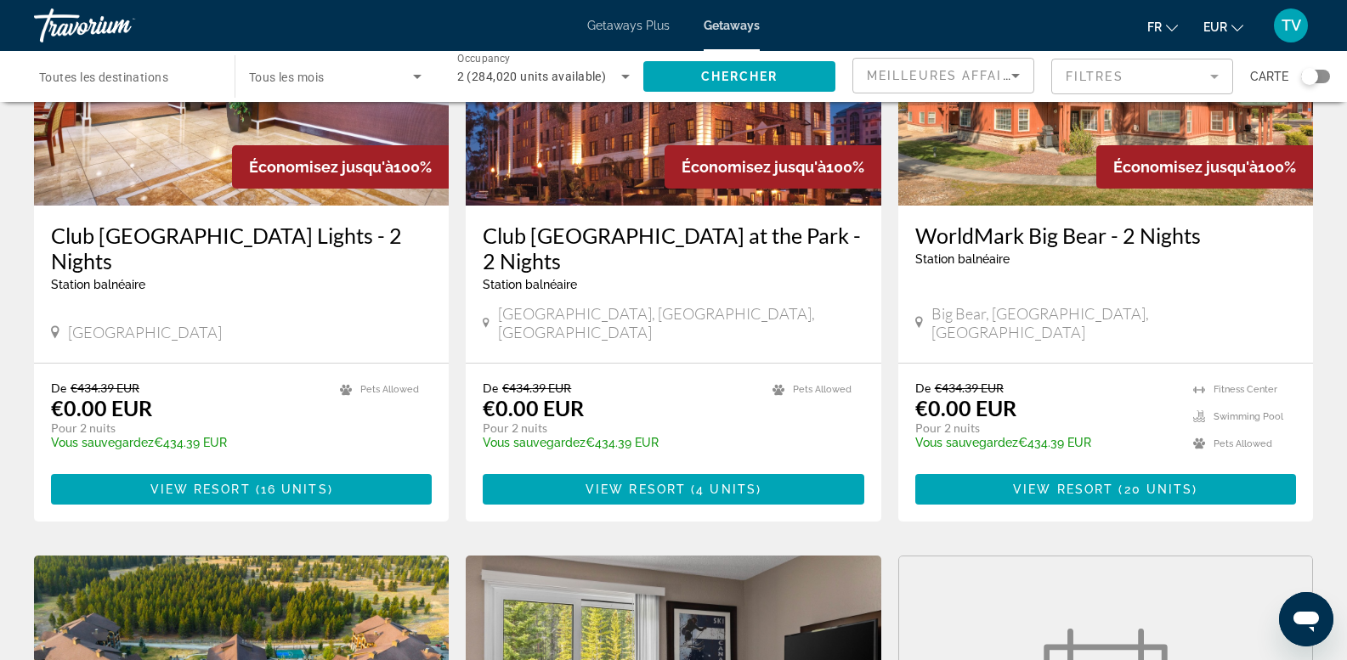
click at [1159, 83] on mat-form-field "Filtres" at bounding box center [1142, 77] width 182 height 36
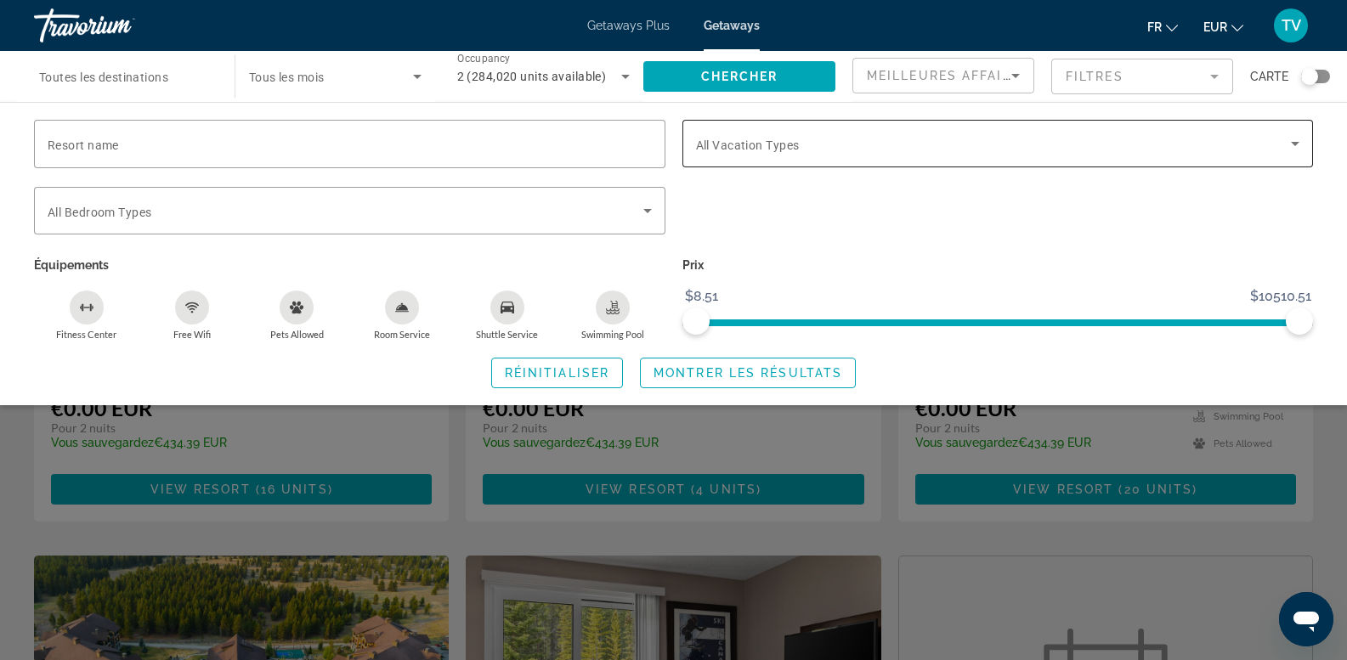
click at [739, 146] on span "All Vacation Types" at bounding box center [748, 146] width 104 height 14
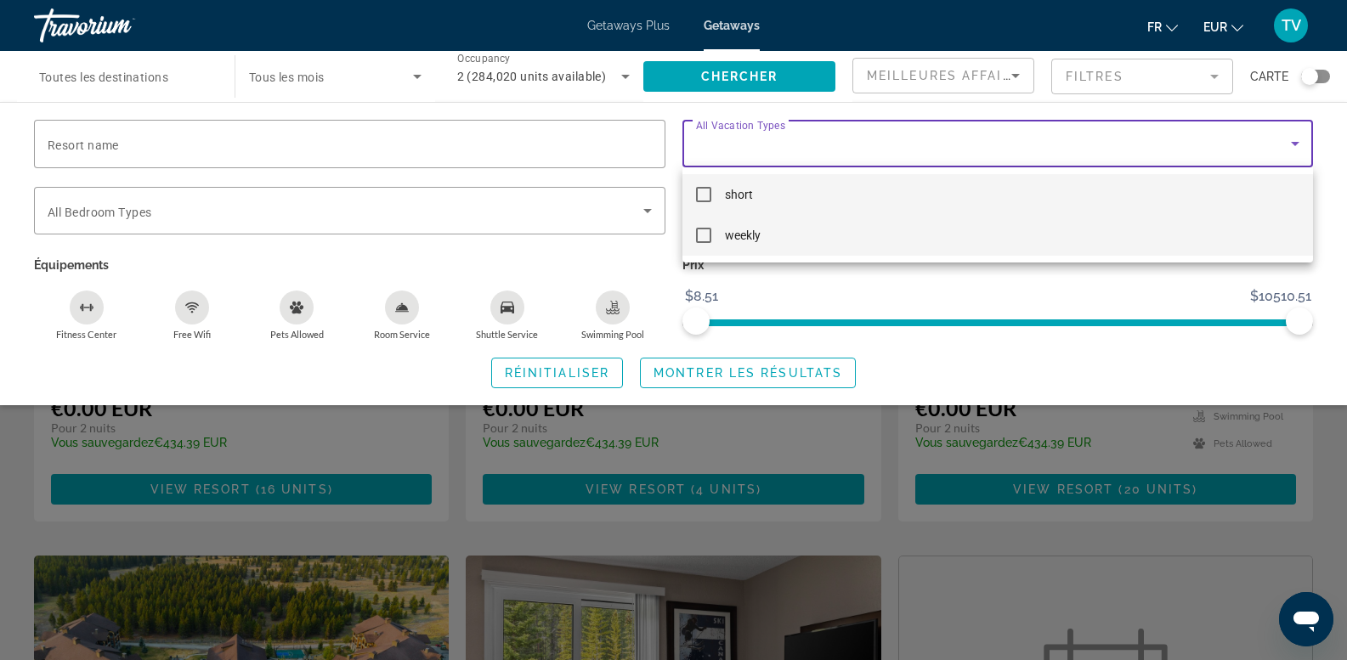
click at [753, 230] on span "weekly" at bounding box center [743, 235] width 36 height 20
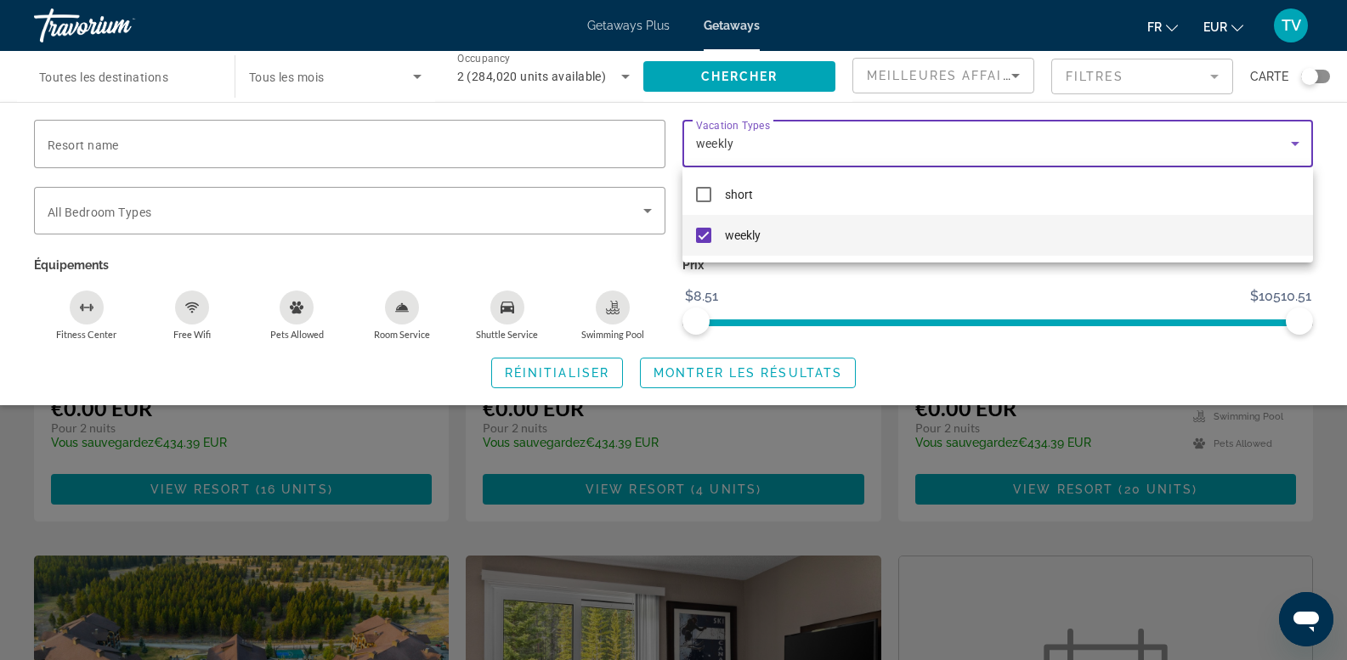
click at [803, 372] on div at bounding box center [673, 330] width 1347 height 660
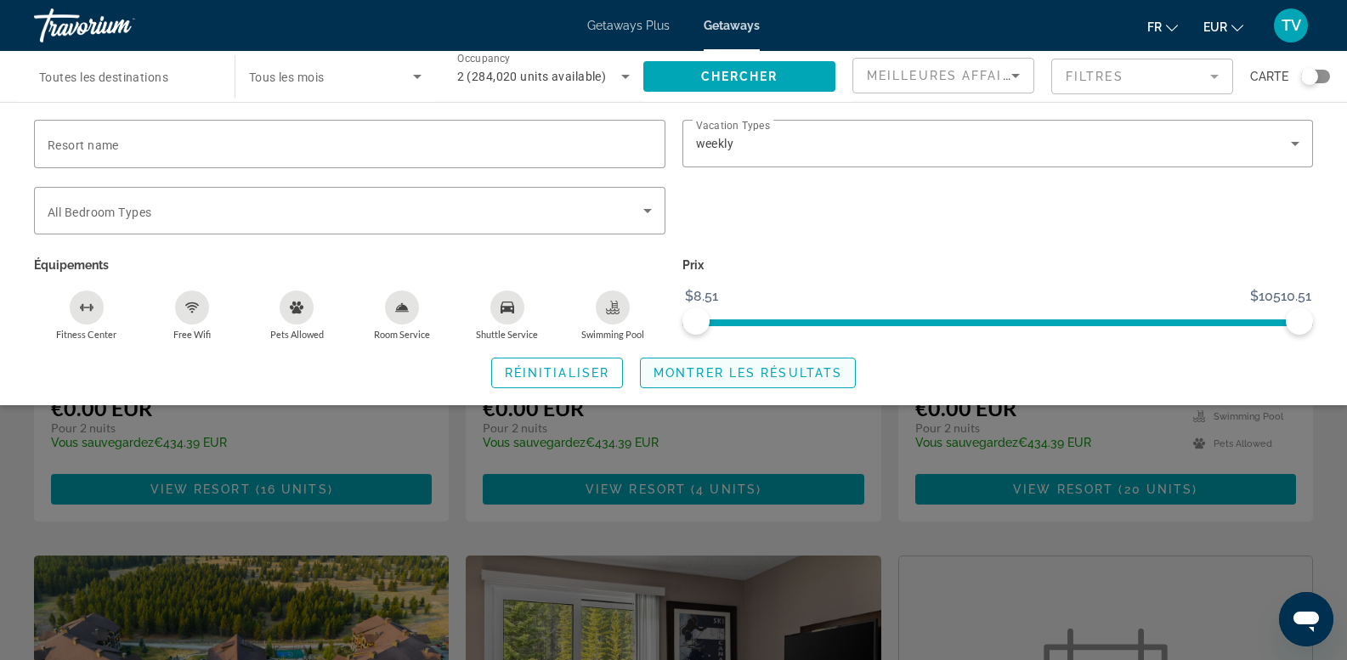
click at [779, 366] on span "Montrer les résultats" at bounding box center [748, 373] width 189 height 14
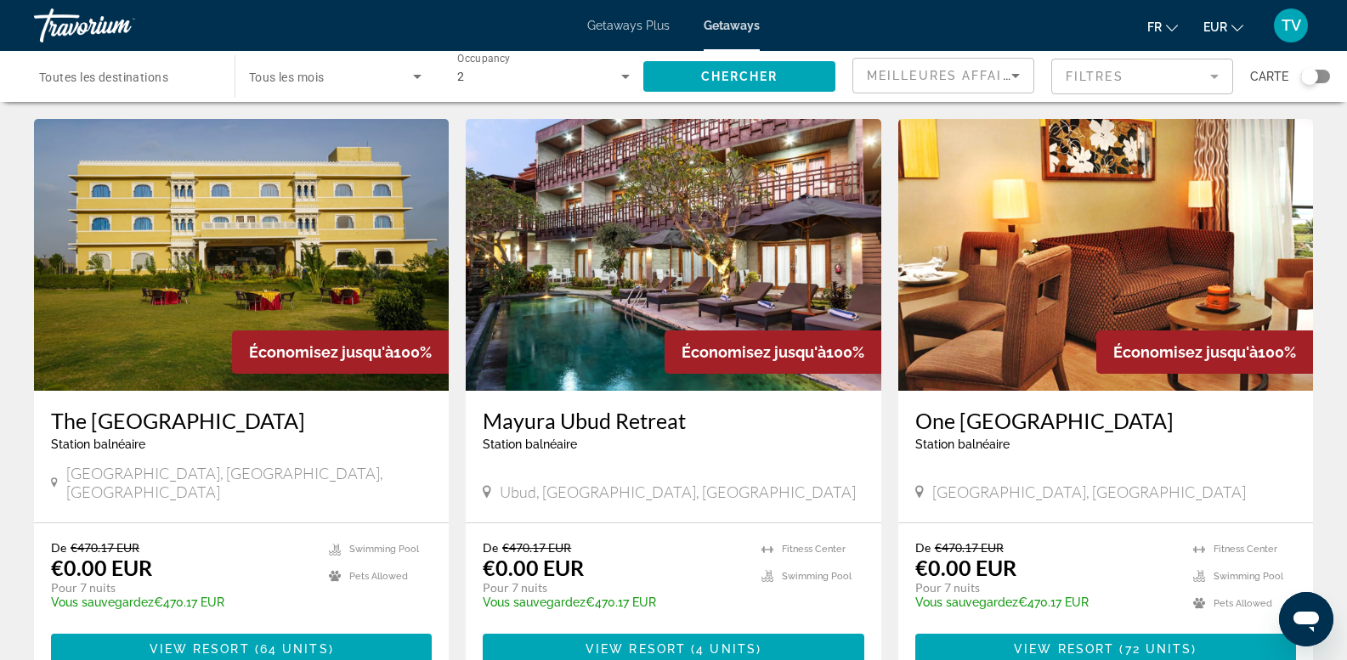
scroll to position [680, 0]
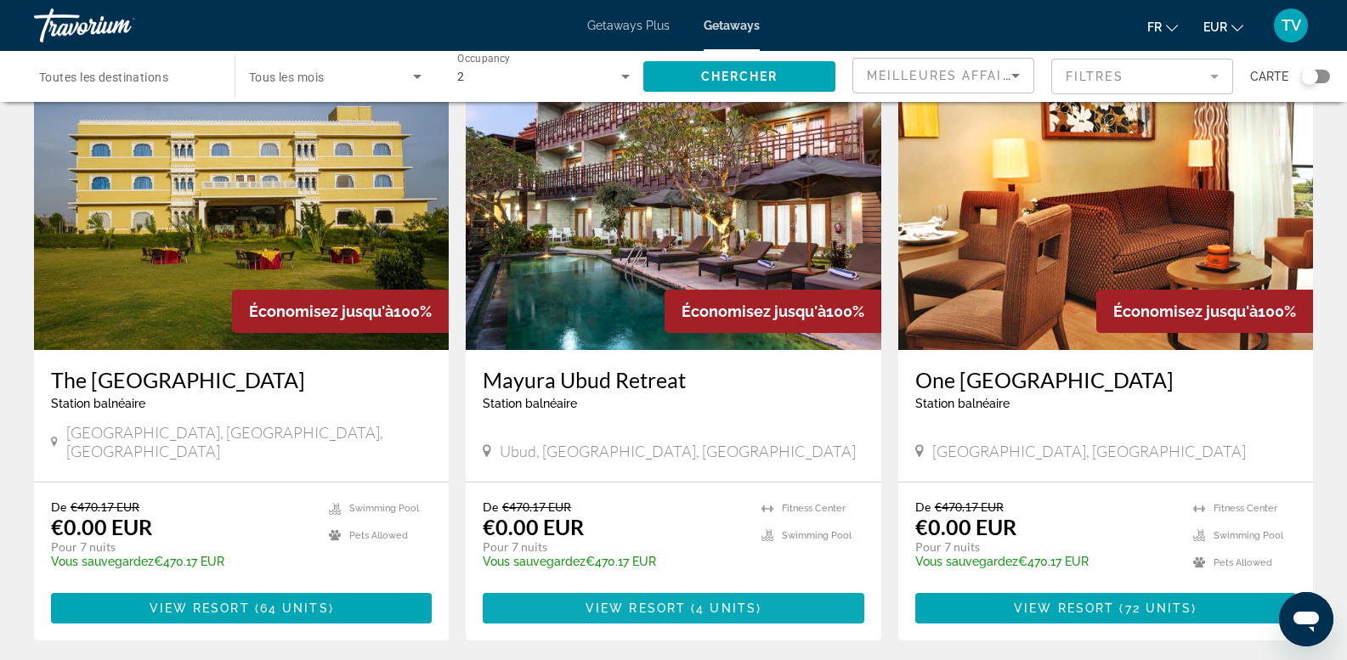
click at [598, 588] on span "Main content" at bounding box center [673, 608] width 381 height 41
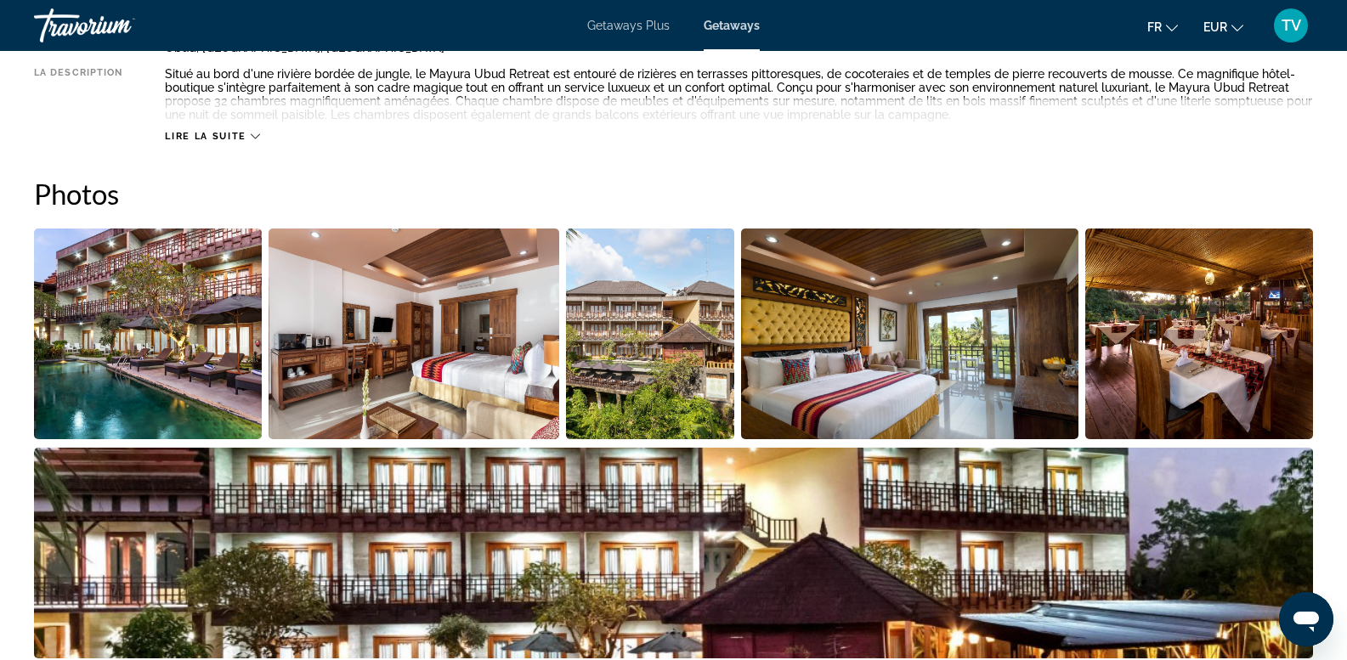
scroll to position [680, 0]
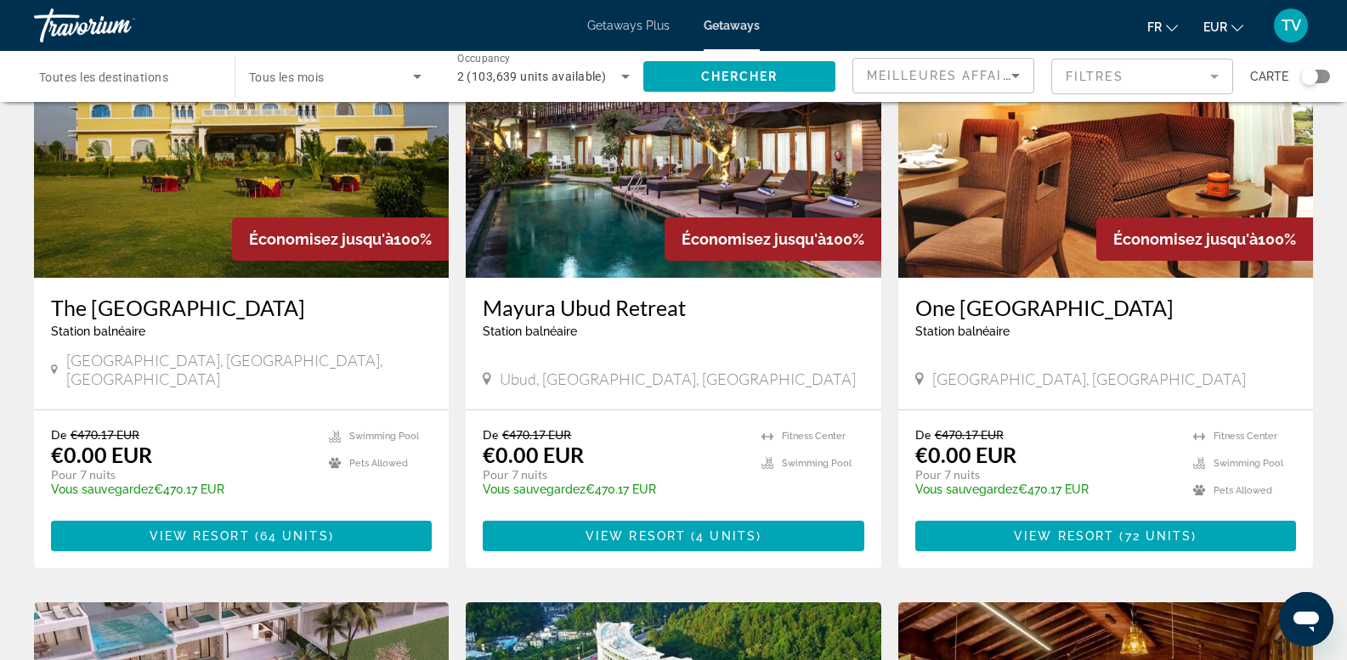
scroll to position [670, 0]
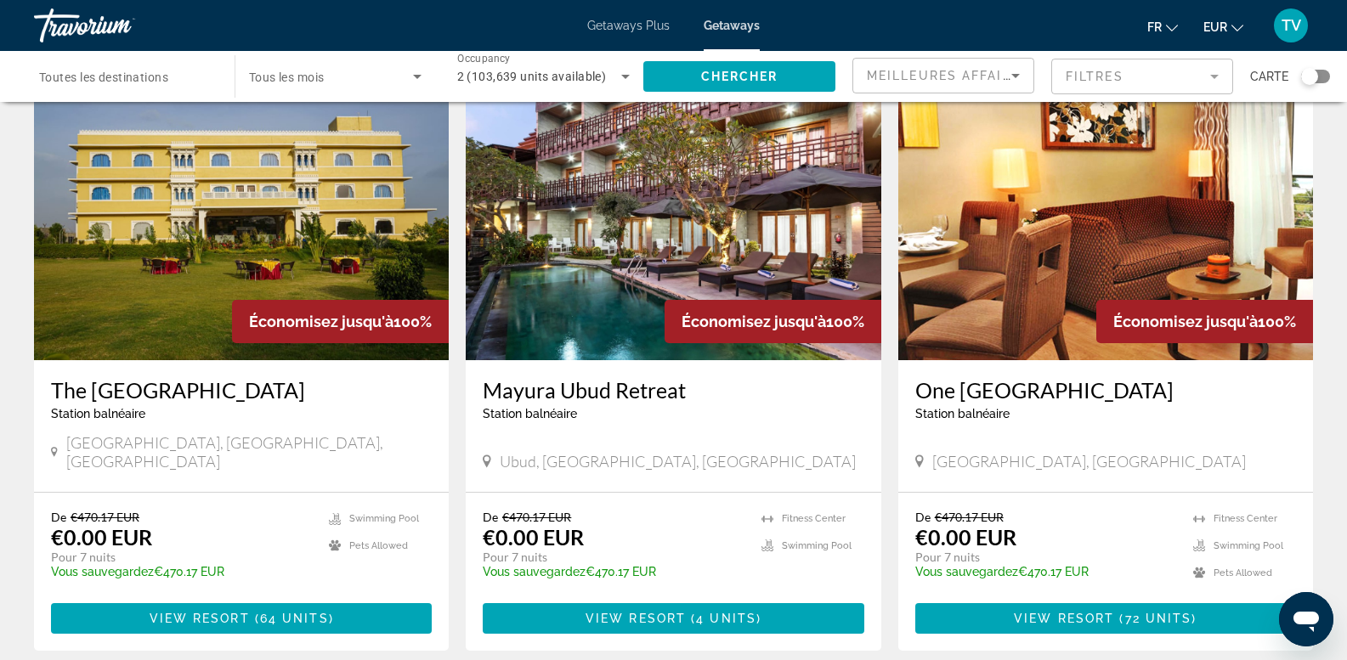
click at [514, 61] on div "2 (103,639 units available)" at bounding box center [543, 77] width 173 height 48
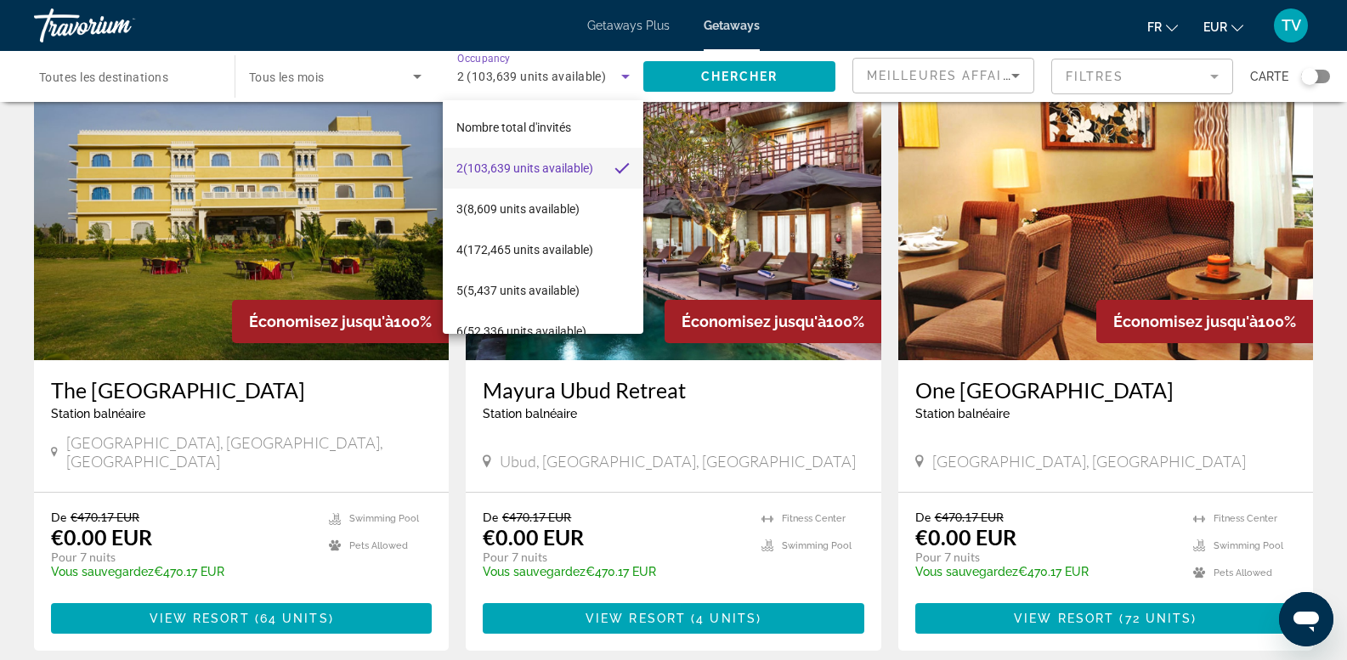
click at [514, 61] on div at bounding box center [673, 330] width 1347 height 660
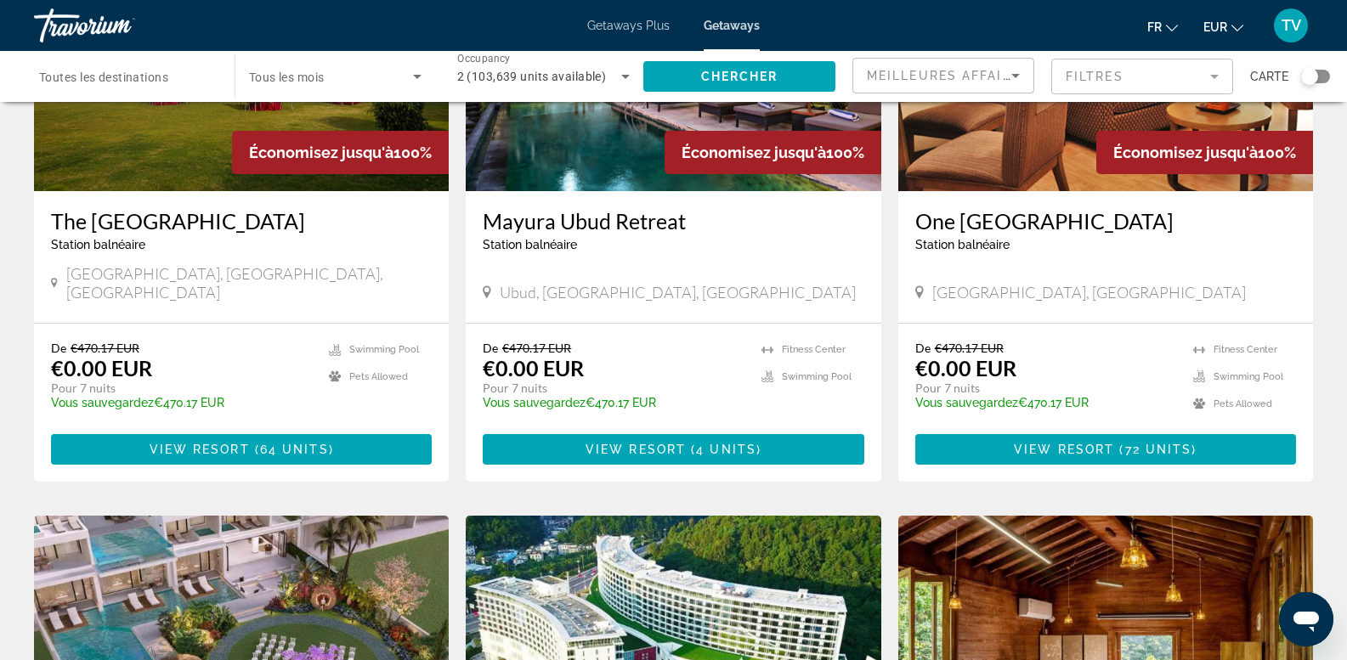
scroll to position [840, 0]
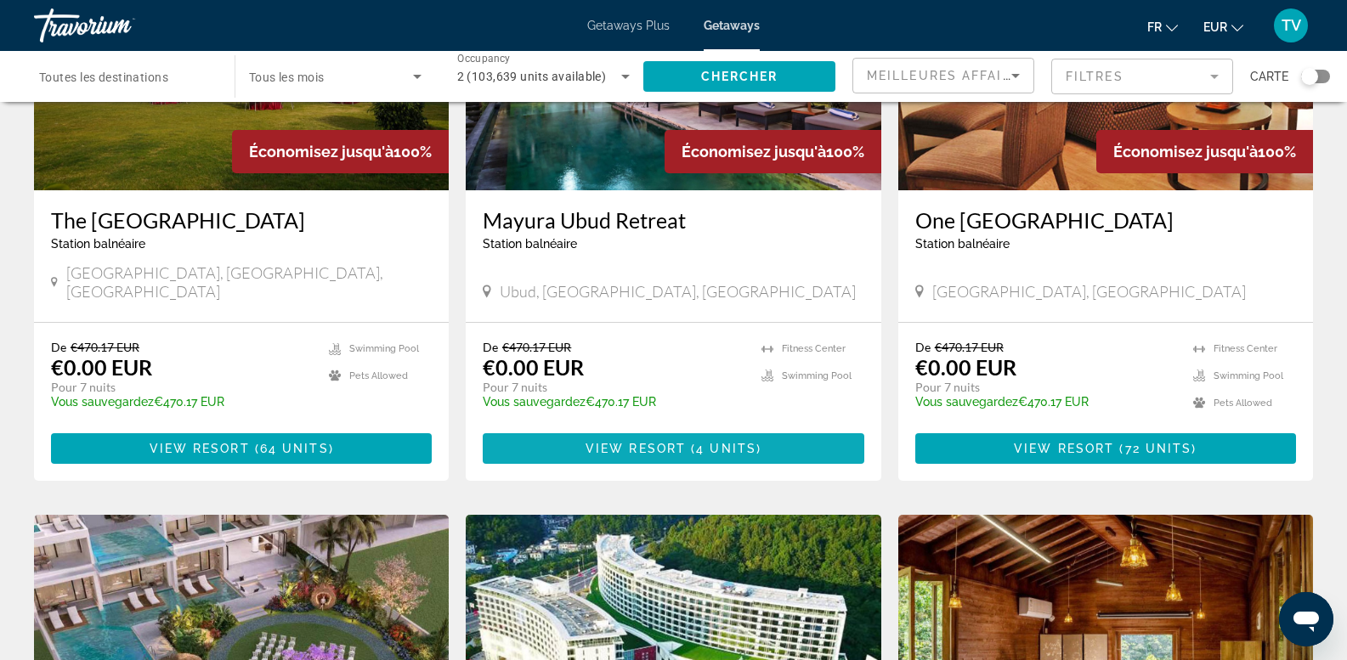
click at [617, 442] on span "View Resort" at bounding box center [636, 449] width 100 height 14
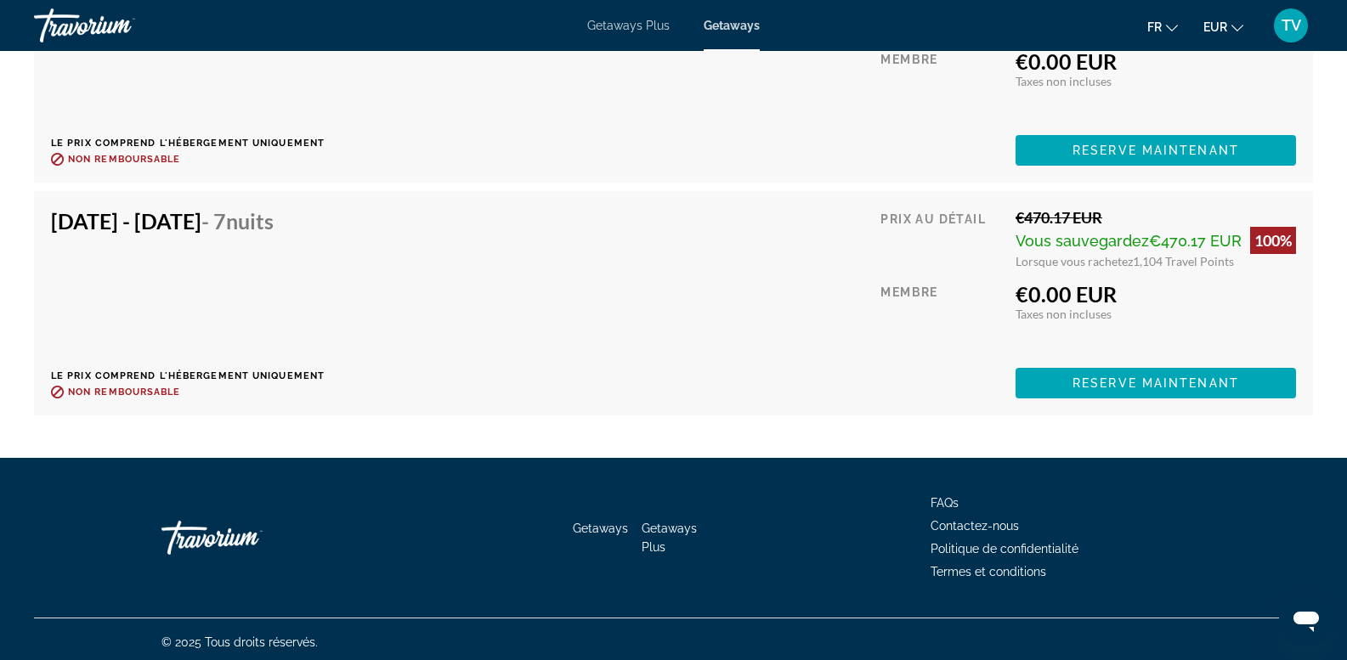
scroll to position [3092, 0]
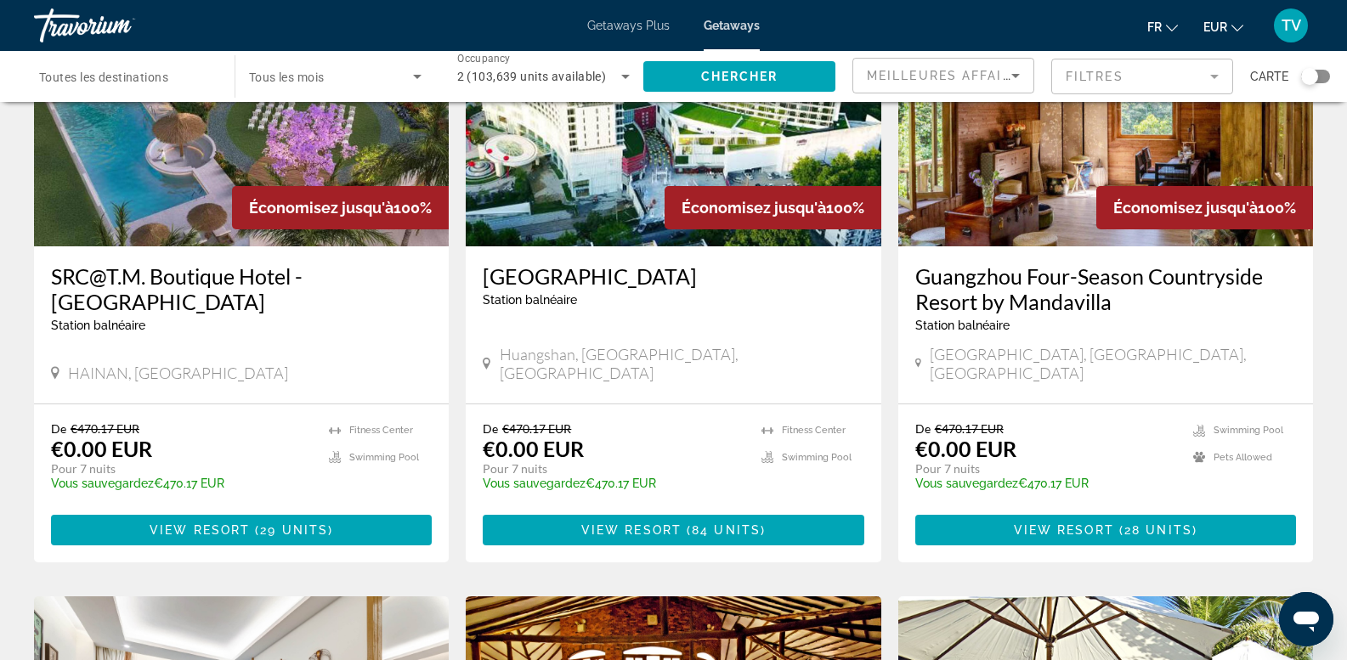
scroll to position [1445, 0]
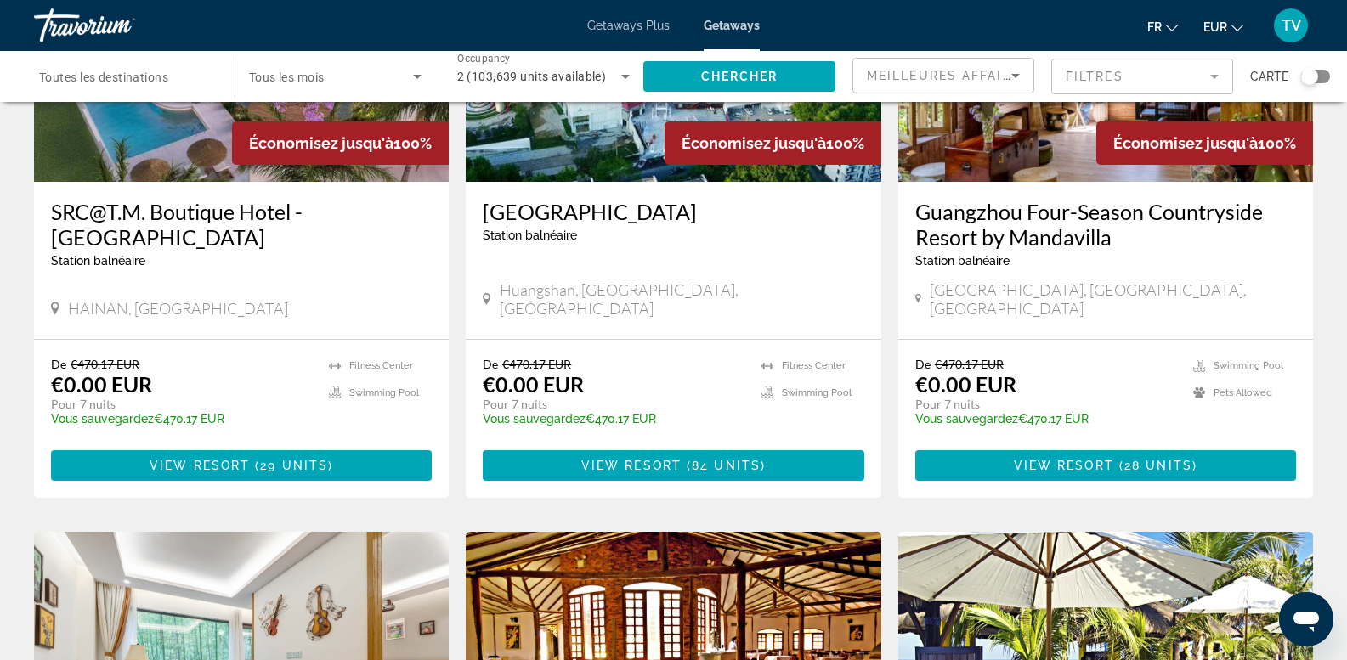
click at [1317, 206] on app-weeks-search-item "Économisez jusqu'à 100% Guangzhou Four-Season Countryside Resort by [GEOGRAPHIC…" at bounding box center [1106, 204] width 432 height 588
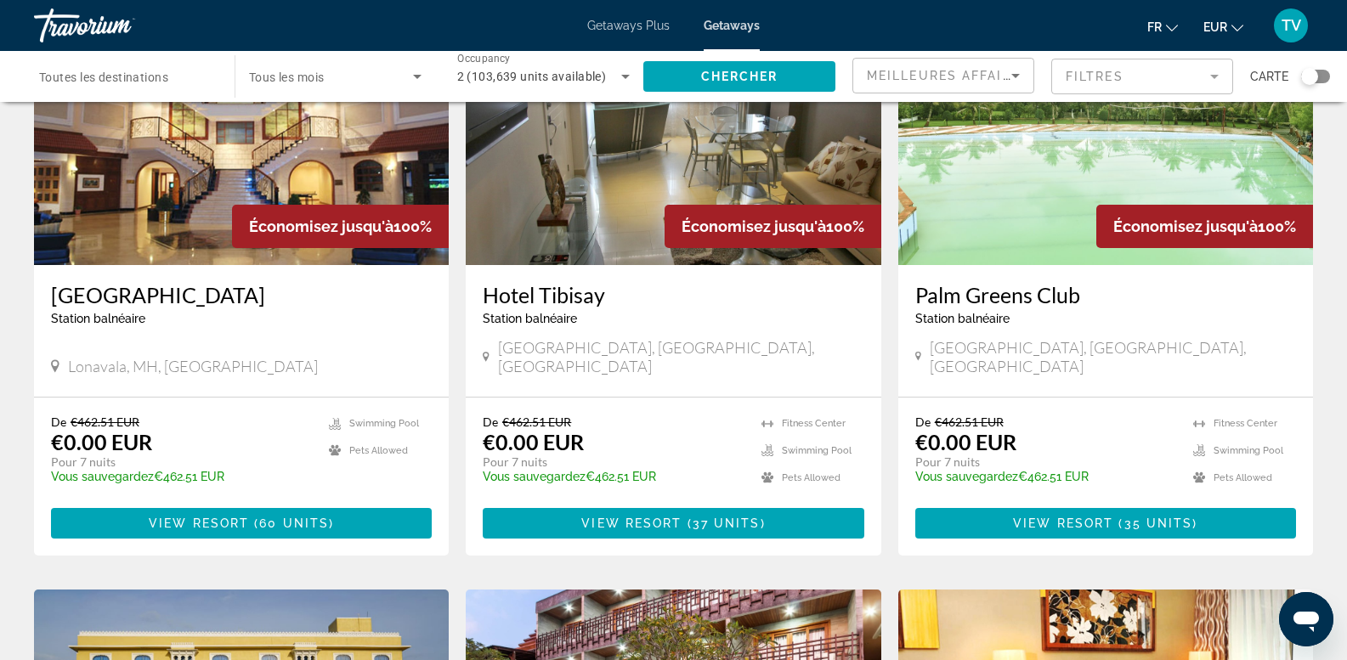
scroll to position [170, 0]
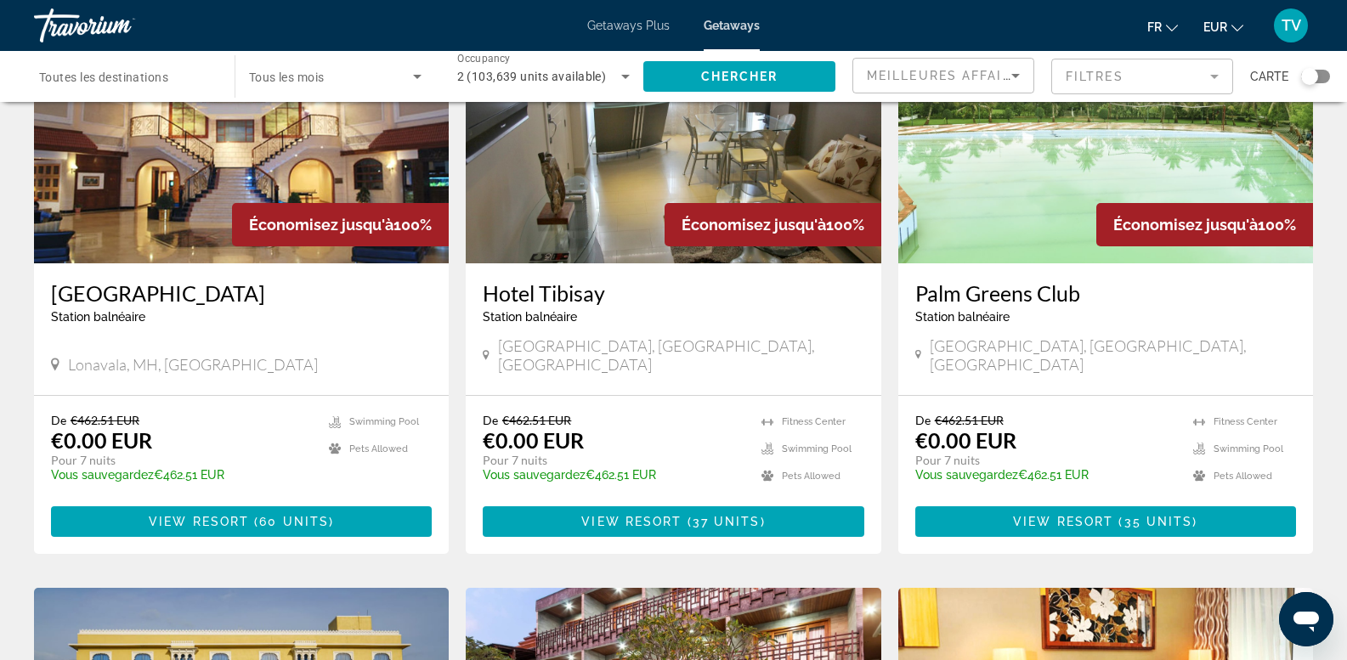
click at [529, 63] on div "2 (103,639 units available)" at bounding box center [543, 77] width 173 height 48
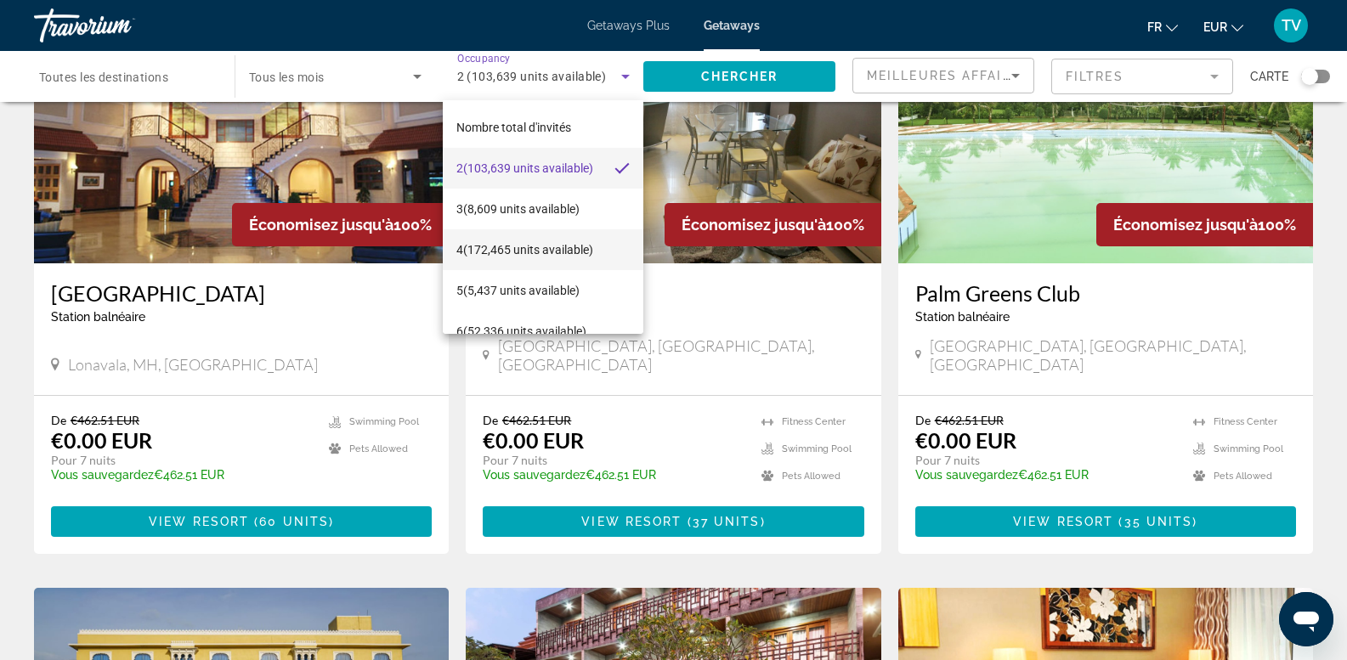
click at [508, 246] on span "4 (172,465 units available)" at bounding box center [524, 250] width 137 height 20
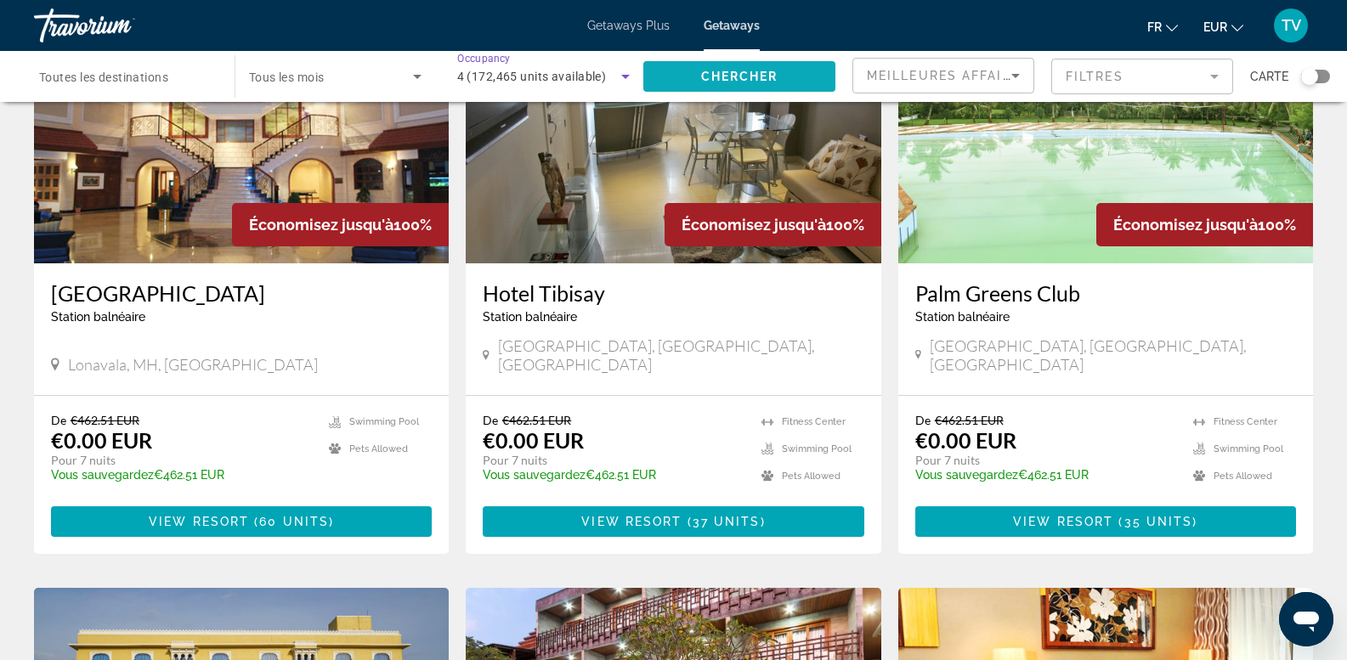
click at [702, 57] on span "Search widget" at bounding box center [739, 76] width 192 height 41
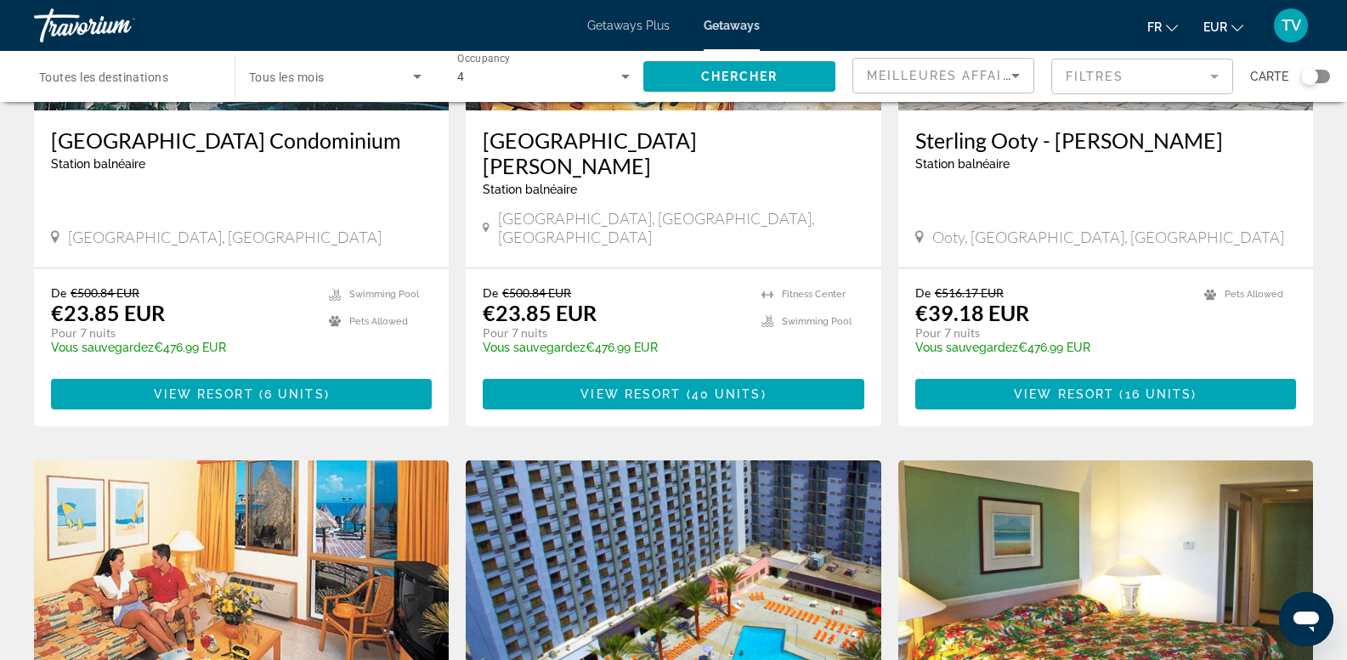
scroll to position [1530, 0]
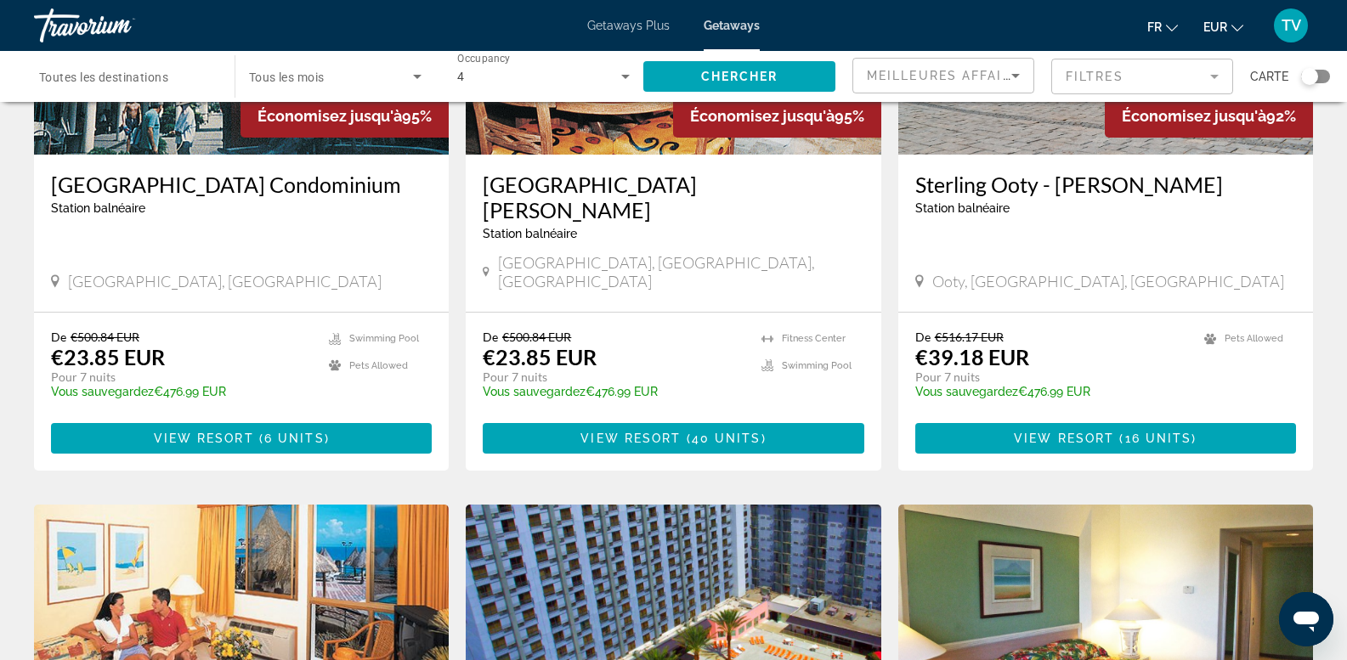
click at [47, 37] on div "Travorium" at bounding box center [119, 25] width 170 height 44
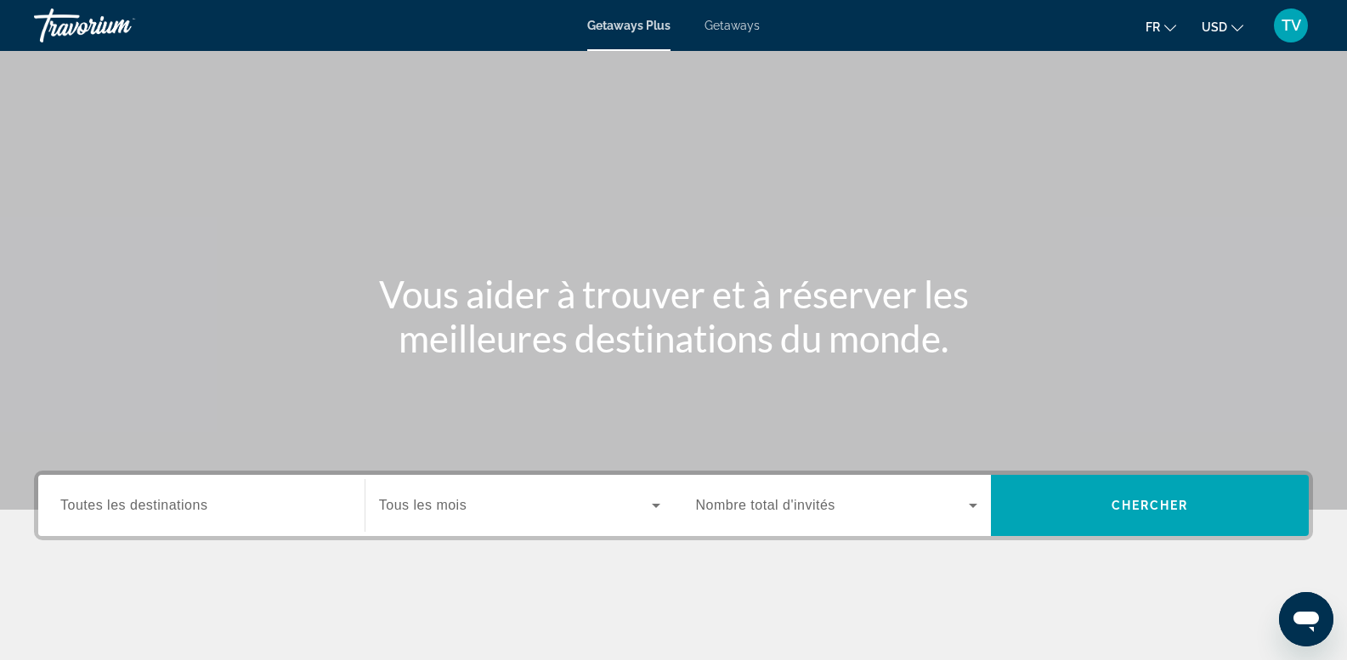
click at [734, 23] on span "Getaways" at bounding box center [732, 26] width 55 height 14
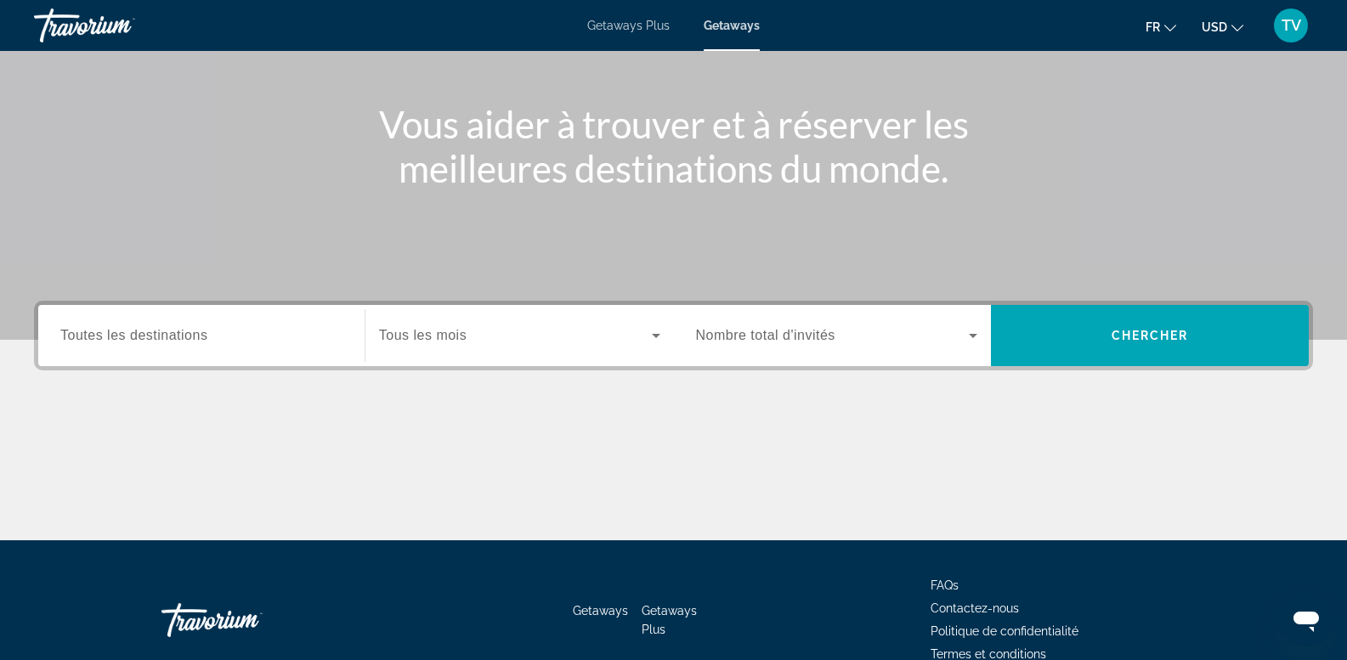
click at [854, 320] on div "Search widget" at bounding box center [837, 336] width 282 height 48
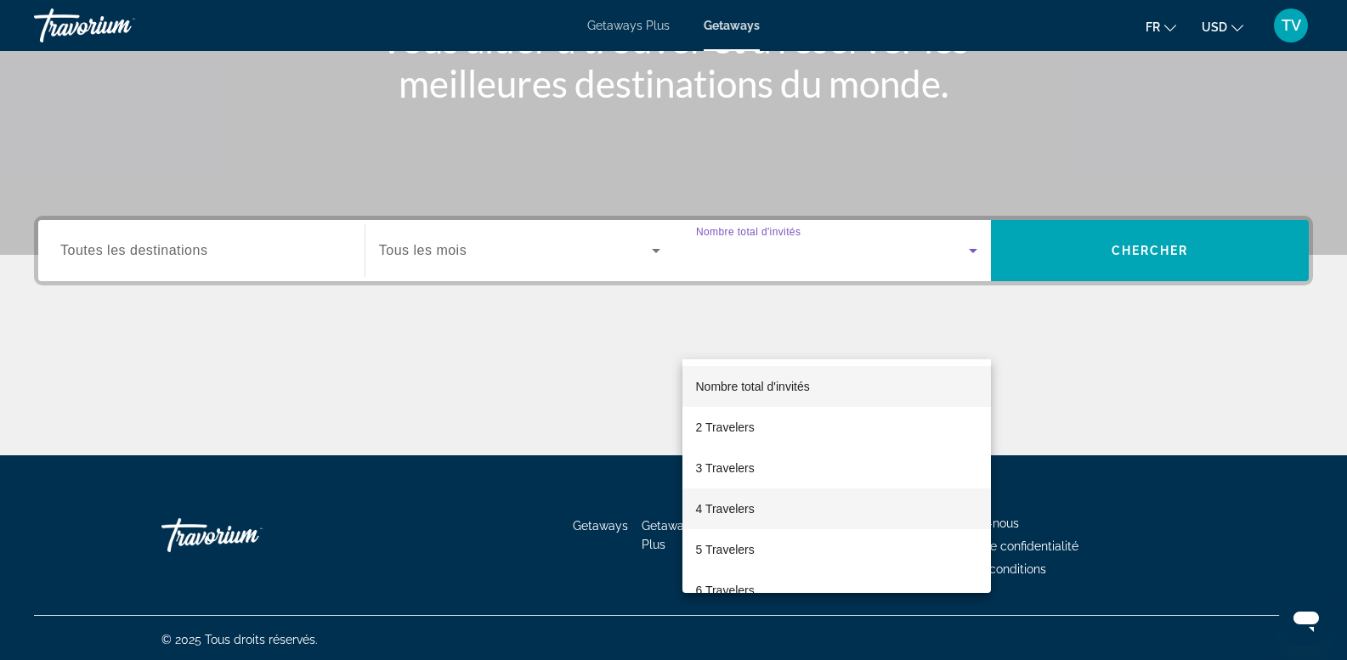
scroll to position [258, 0]
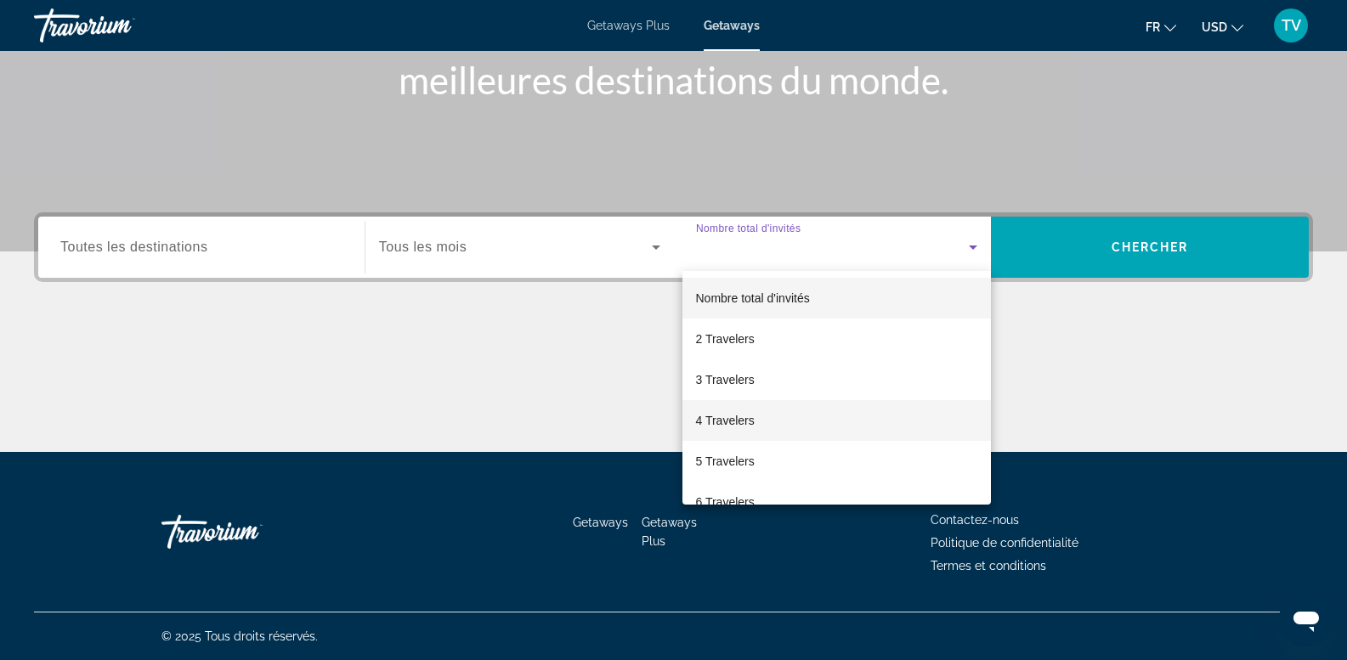
click at [726, 418] on span "4 Travelers" at bounding box center [725, 421] width 59 height 20
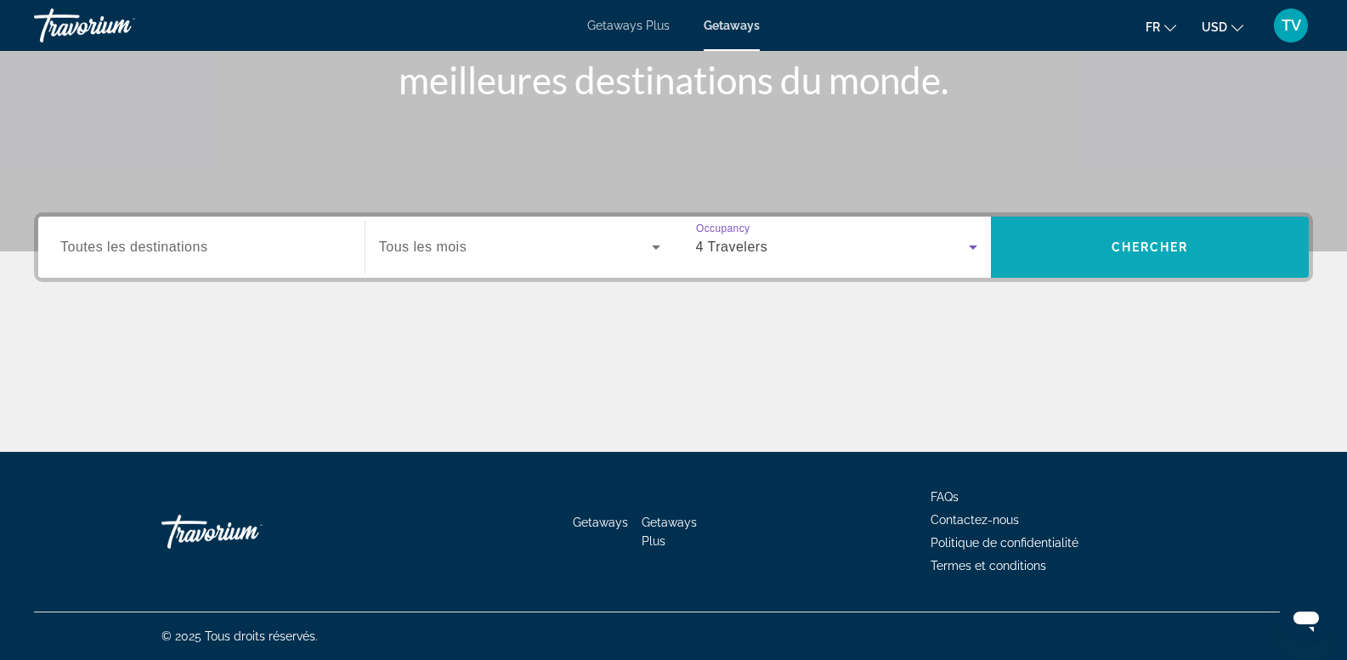
click at [1100, 237] on span "Search widget" at bounding box center [1150, 247] width 318 height 41
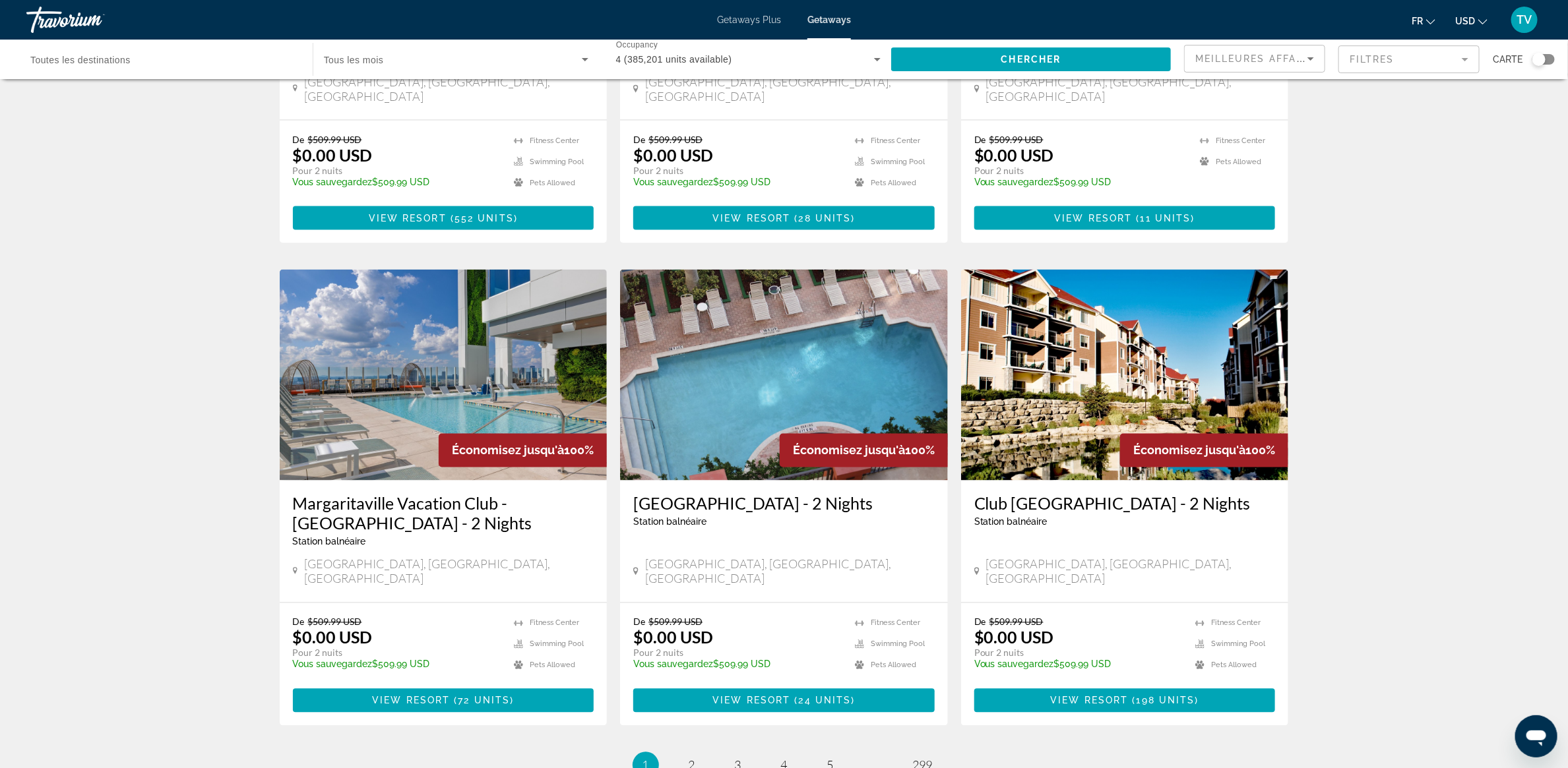
scroll to position [1286, 0]
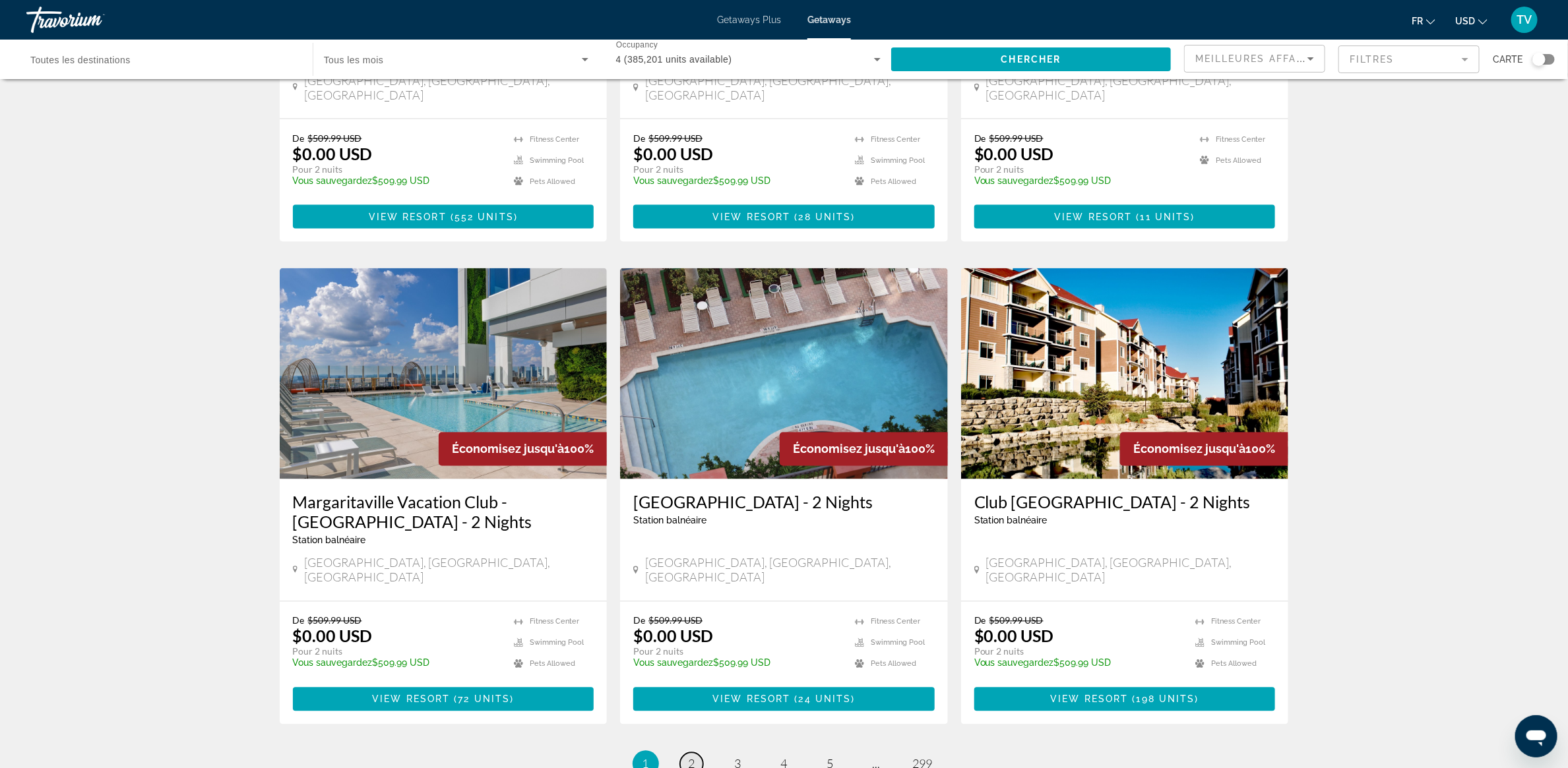
click at [685, 512] on link "page 2" at bounding box center [692, 765] width 23 height 23
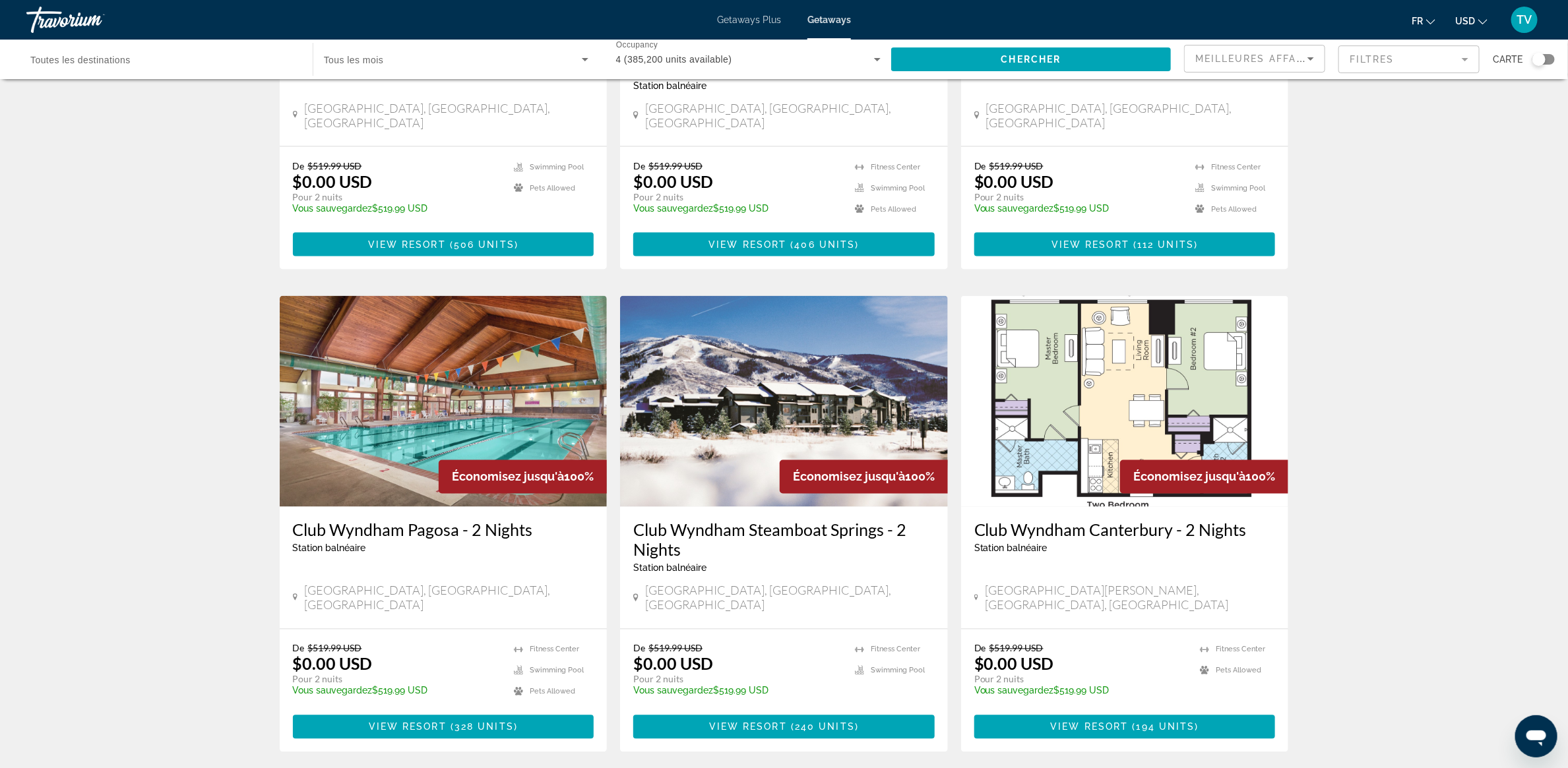
scroll to position [1385, 0]
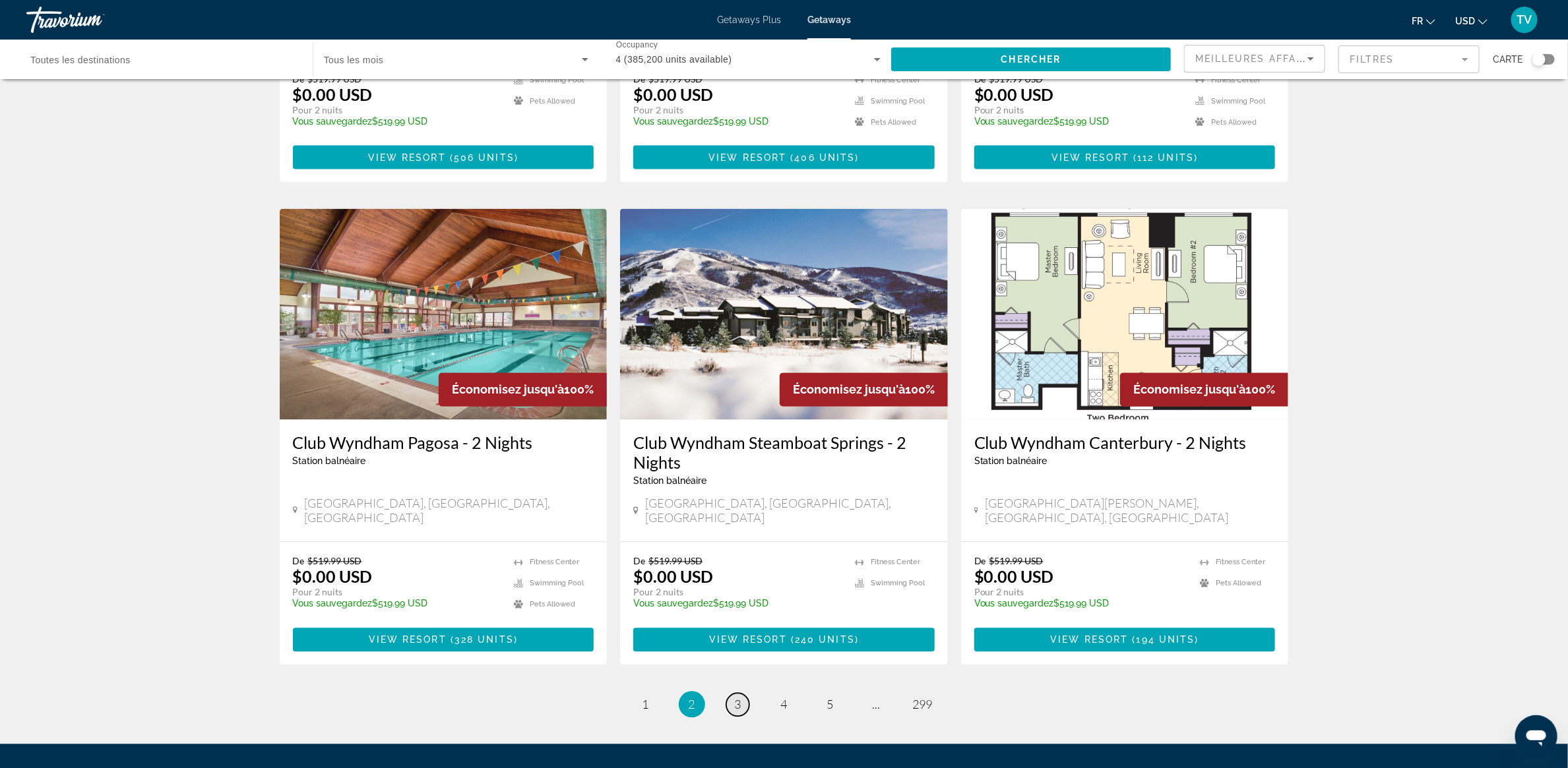
click at [741, 512] on span "3" at bounding box center [738, 704] width 7 height 15
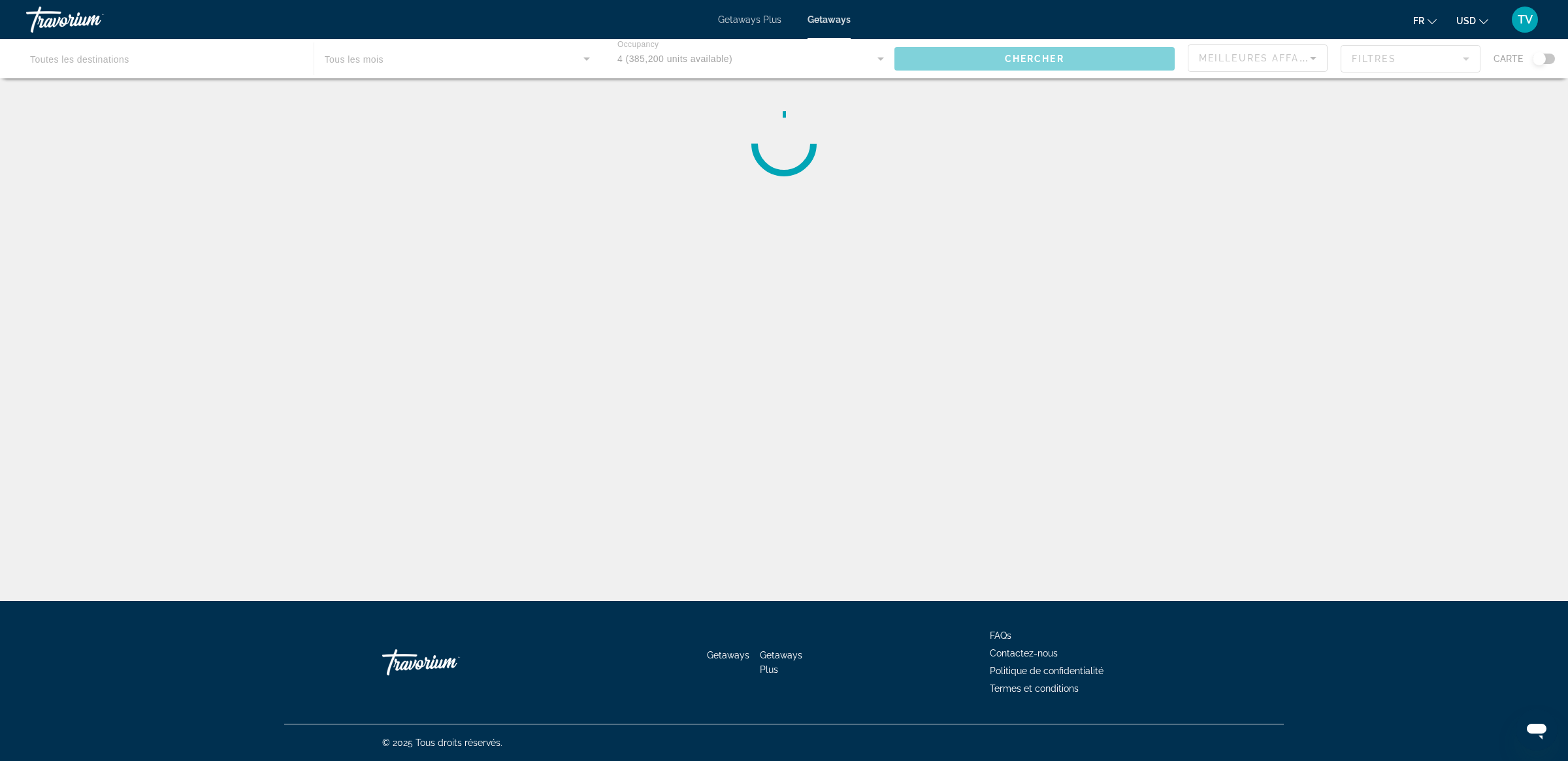
drag, startPoint x: 1380, startPoint y: 65, endPoint x: 1327, endPoint y: 63, distance: 53.0
click at [1045, 65] on div "Main content" at bounding box center [784, 58] width 1568 height 39
click at [1045, 54] on div "Main content" at bounding box center [784, 58] width 1568 height 39
click at [1045, 53] on div "Main content" at bounding box center [784, 58] width 1568 height 39
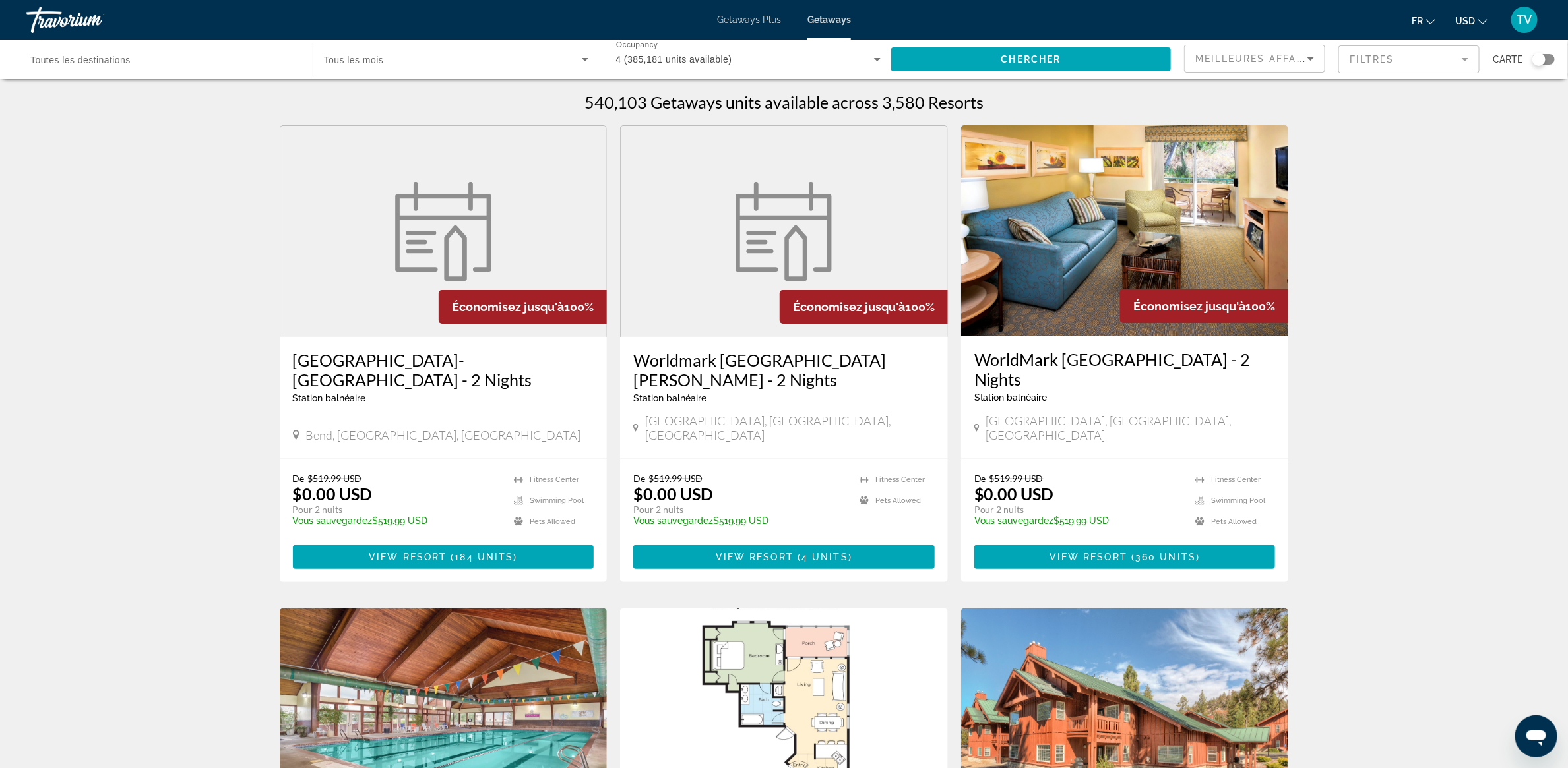
click at [1055, 54] on mat-form-field "Filtres" at bounding box center [1410, 60] width 141 height 28
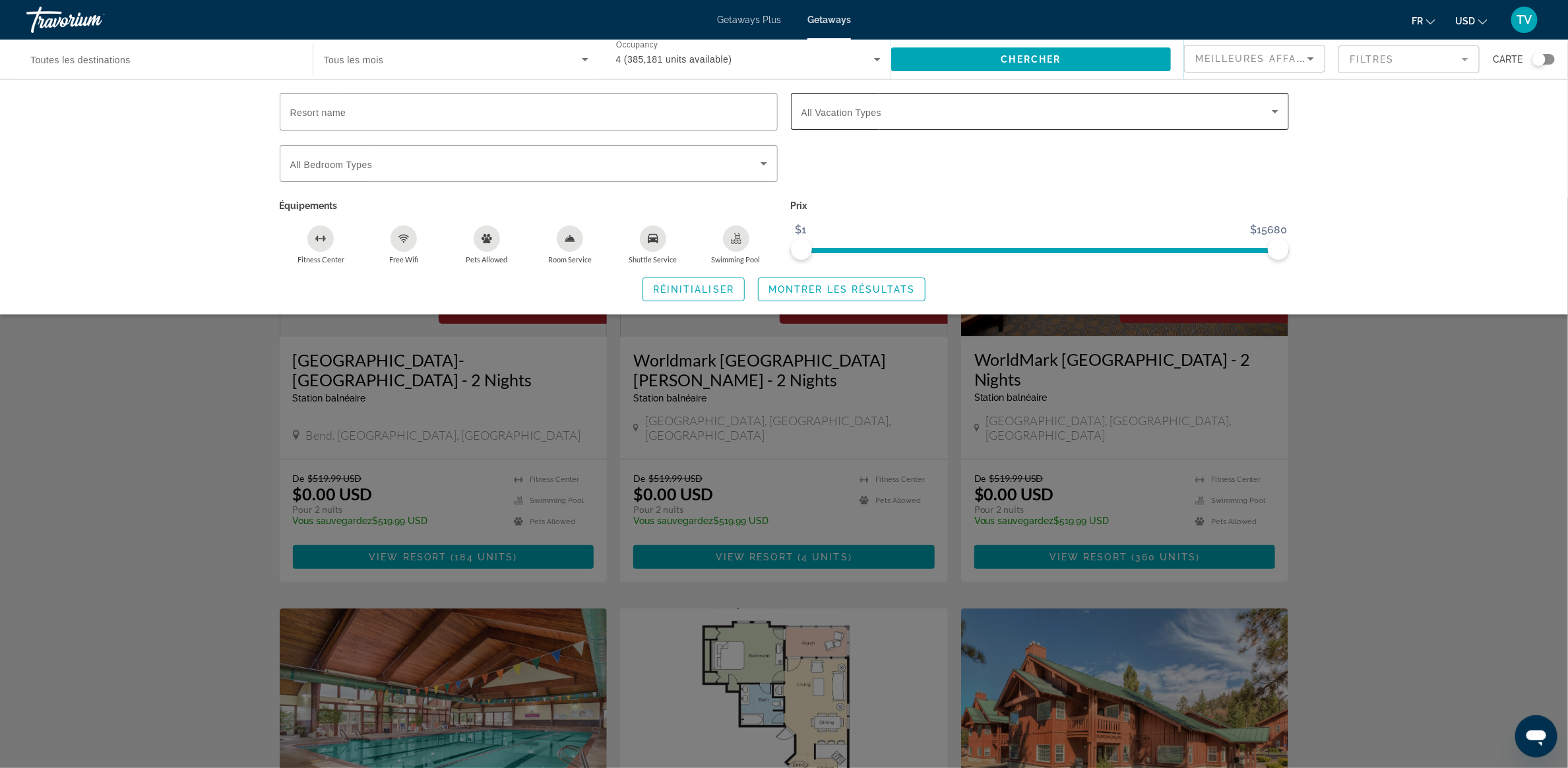
click at [847, 116] on span "All Vacation Types" at bounding box center [842, 113] width 81 height 11
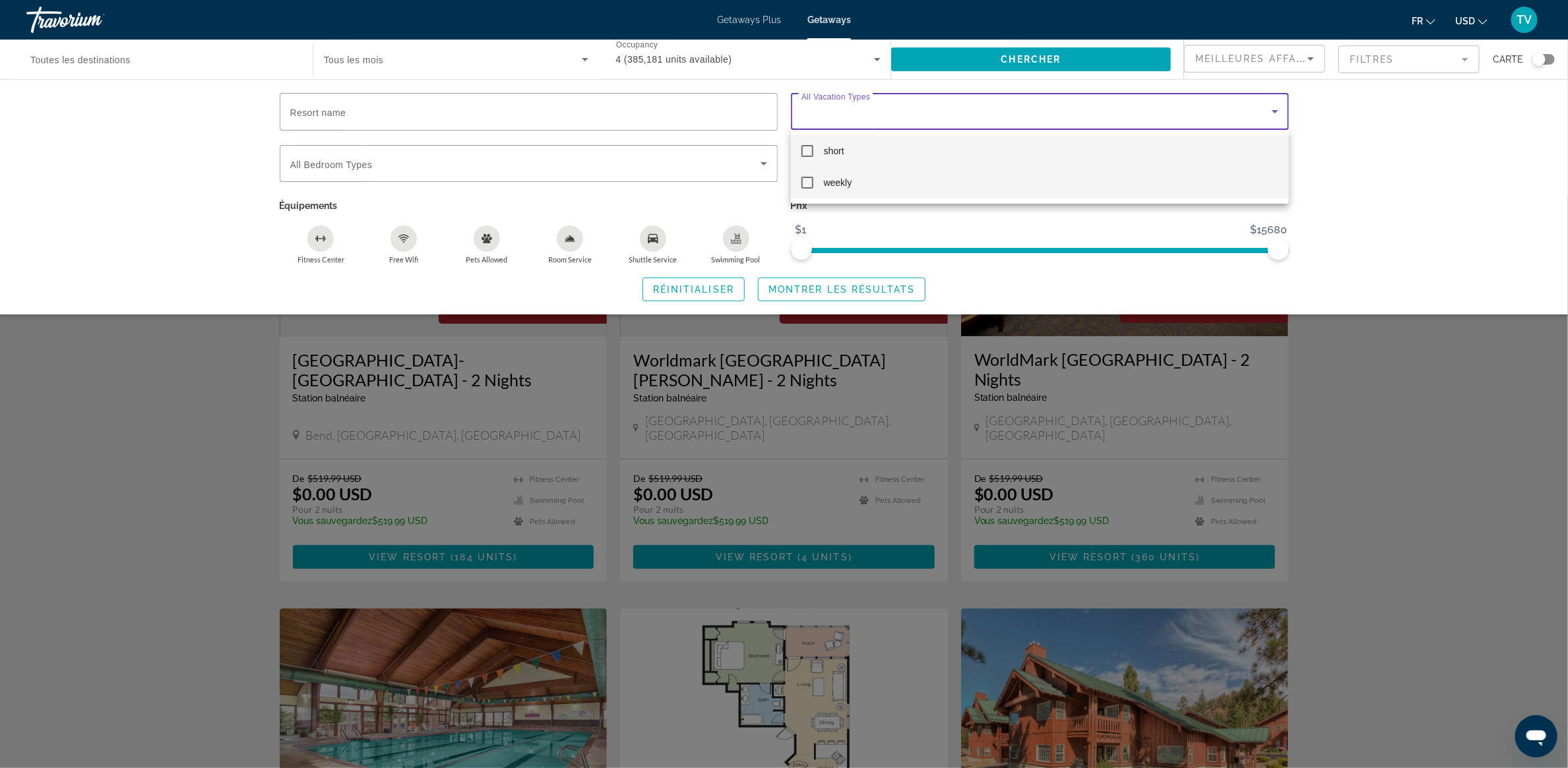
click at [794, 187] on mat-option "weekly" at bounding box center [1040, 182] width 498 height 32
click at [803, 289] on div at bounding box center [784, 384] width 1568 height 768
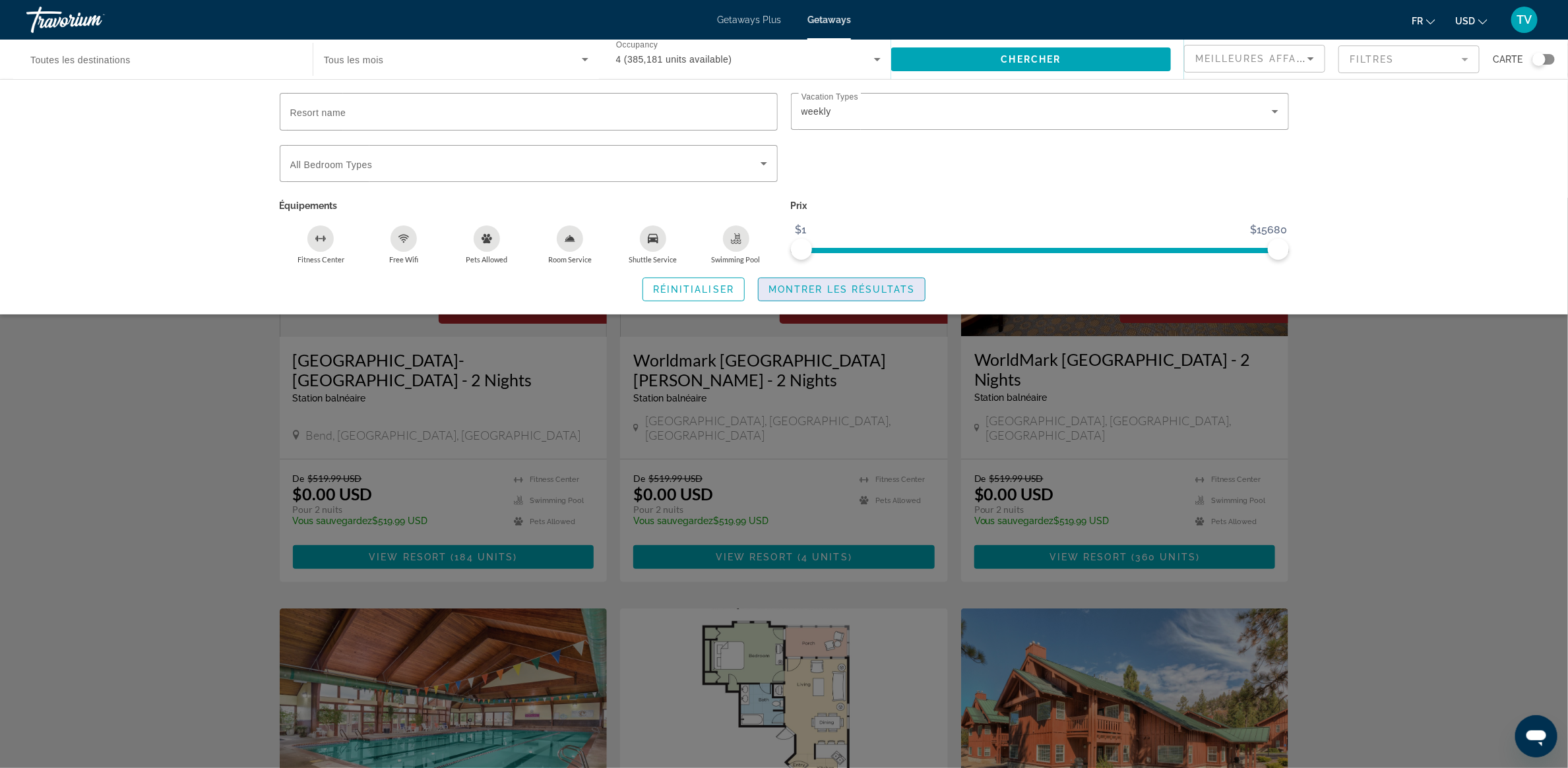
click at [826, 292] on span "Montrer les résultats" at bounding box center [841, 289] width 147 height 11
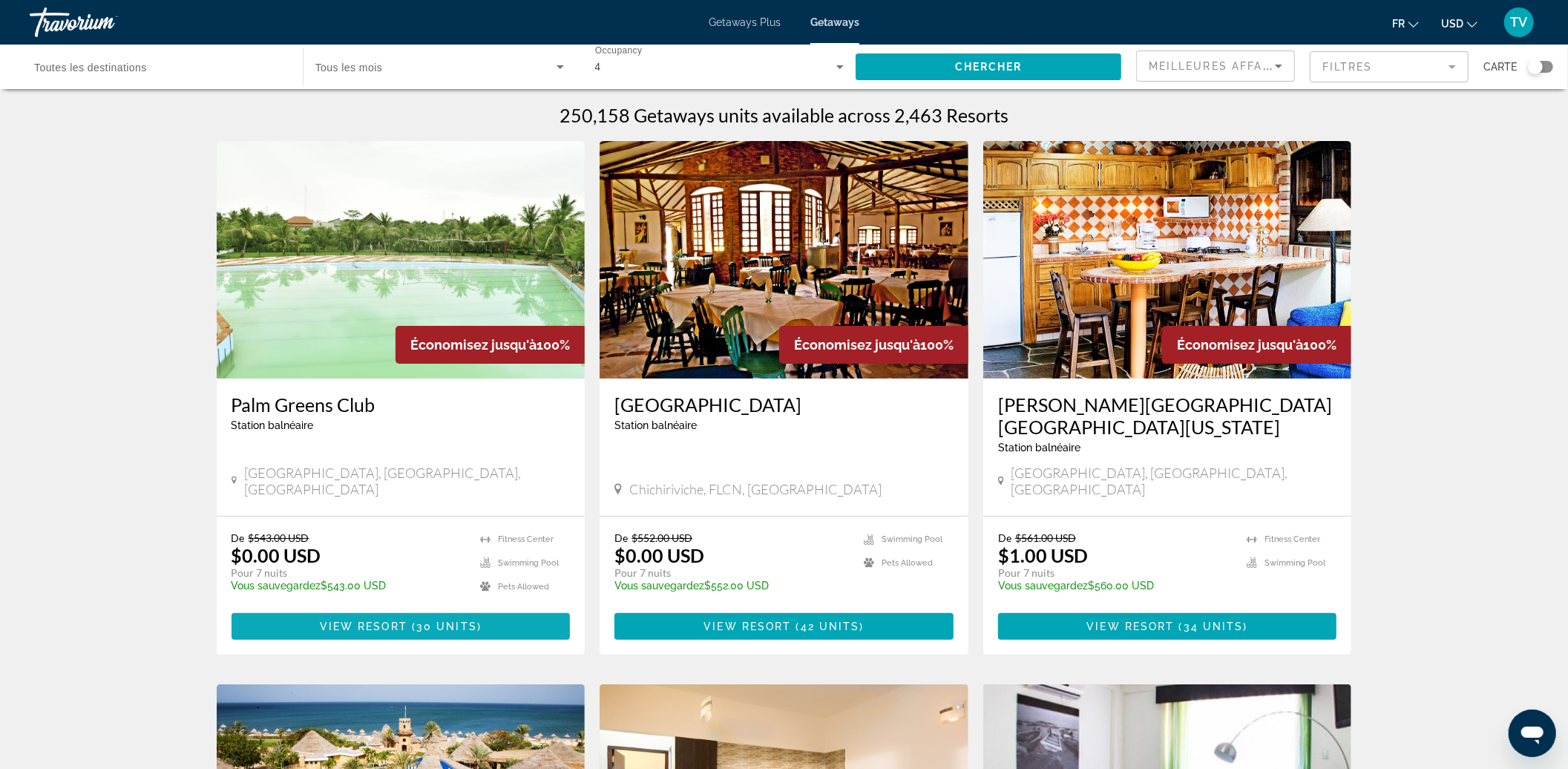
click at [390, 576] on span "Main content" at bounding box center [401, 626] width 339 height 36
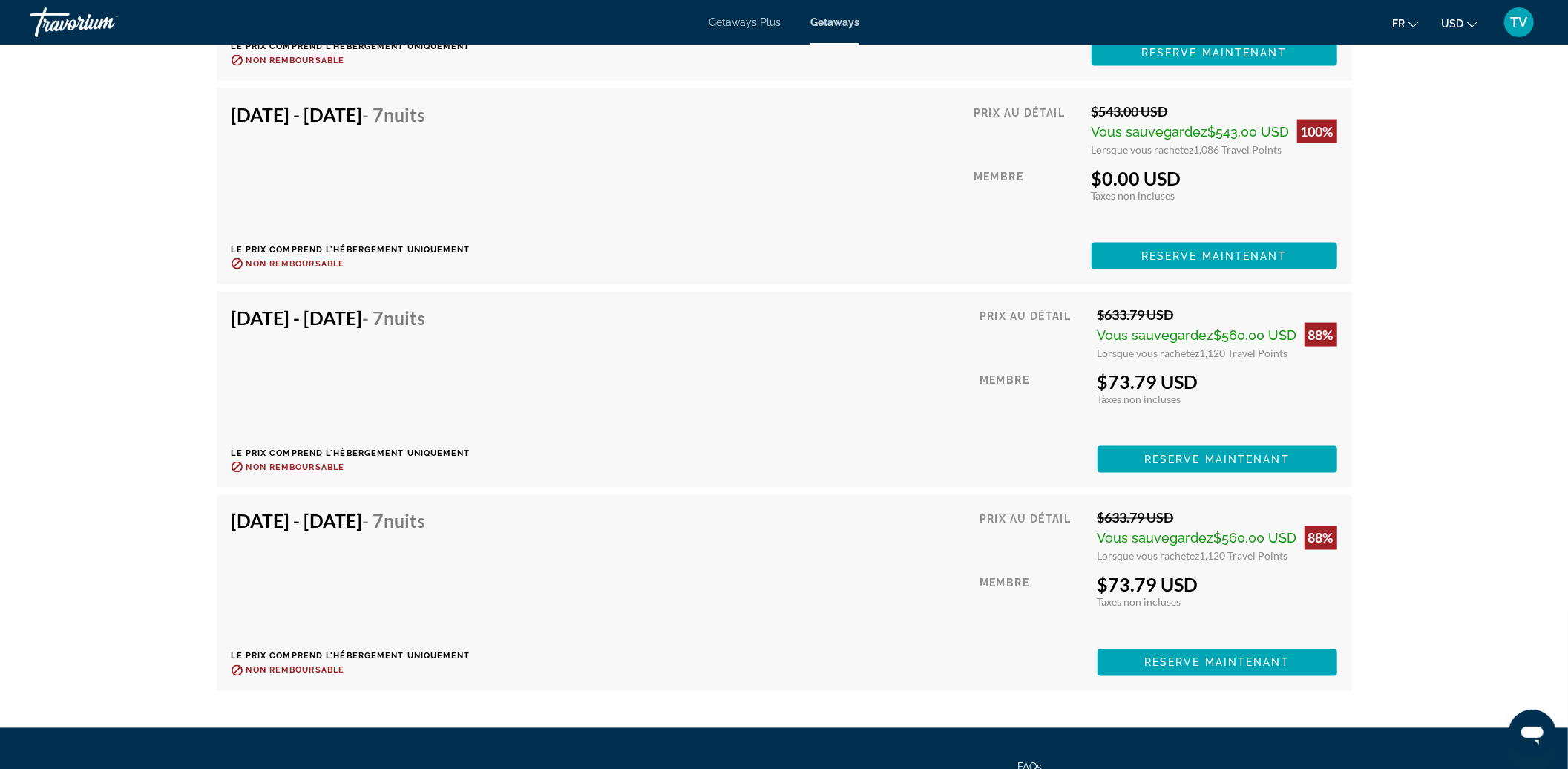
scroll to position [6073, 0]
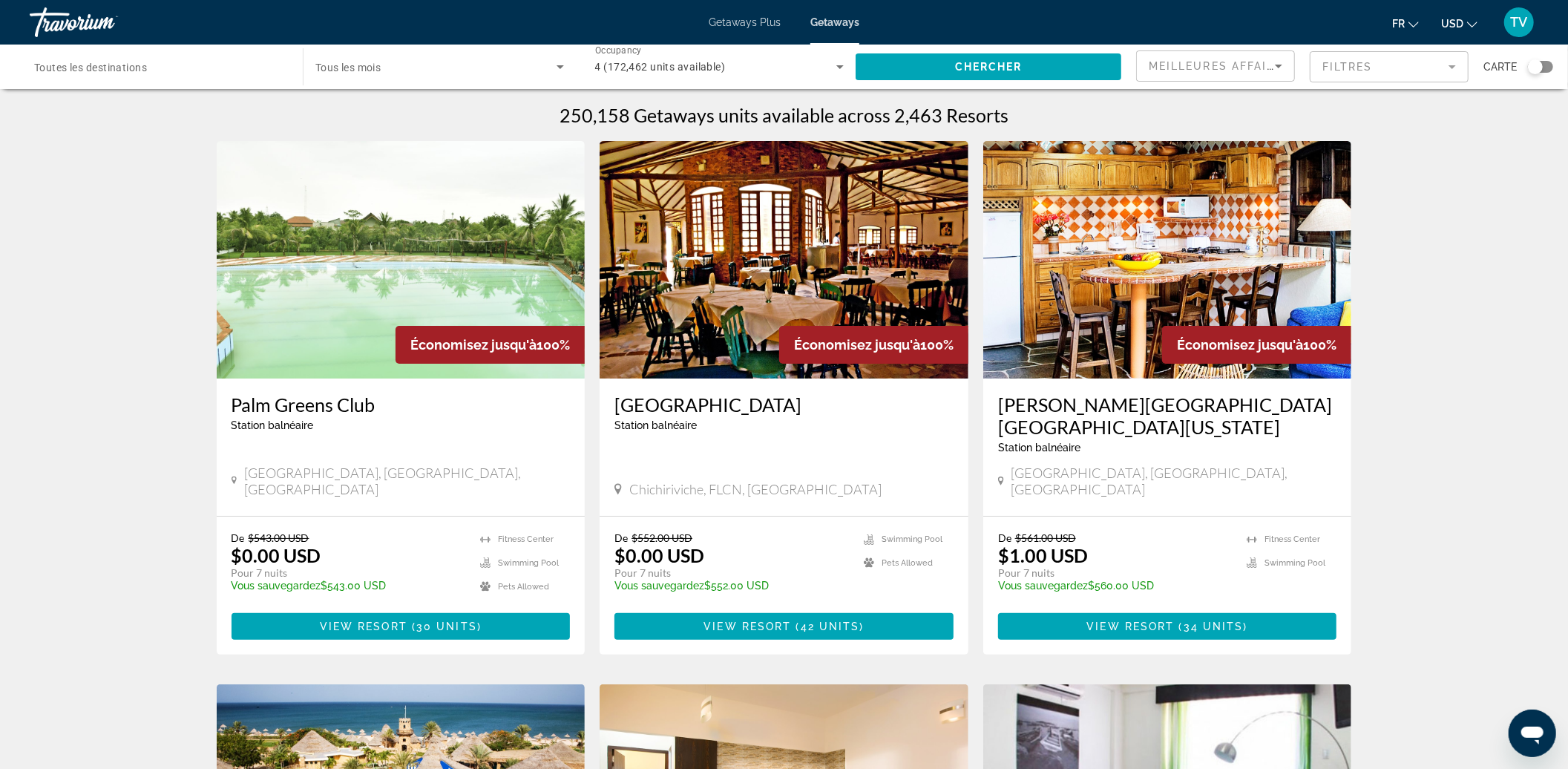
click at [787, 290] on img "Main content" at bounding box center [784, 260] width 368 height 237
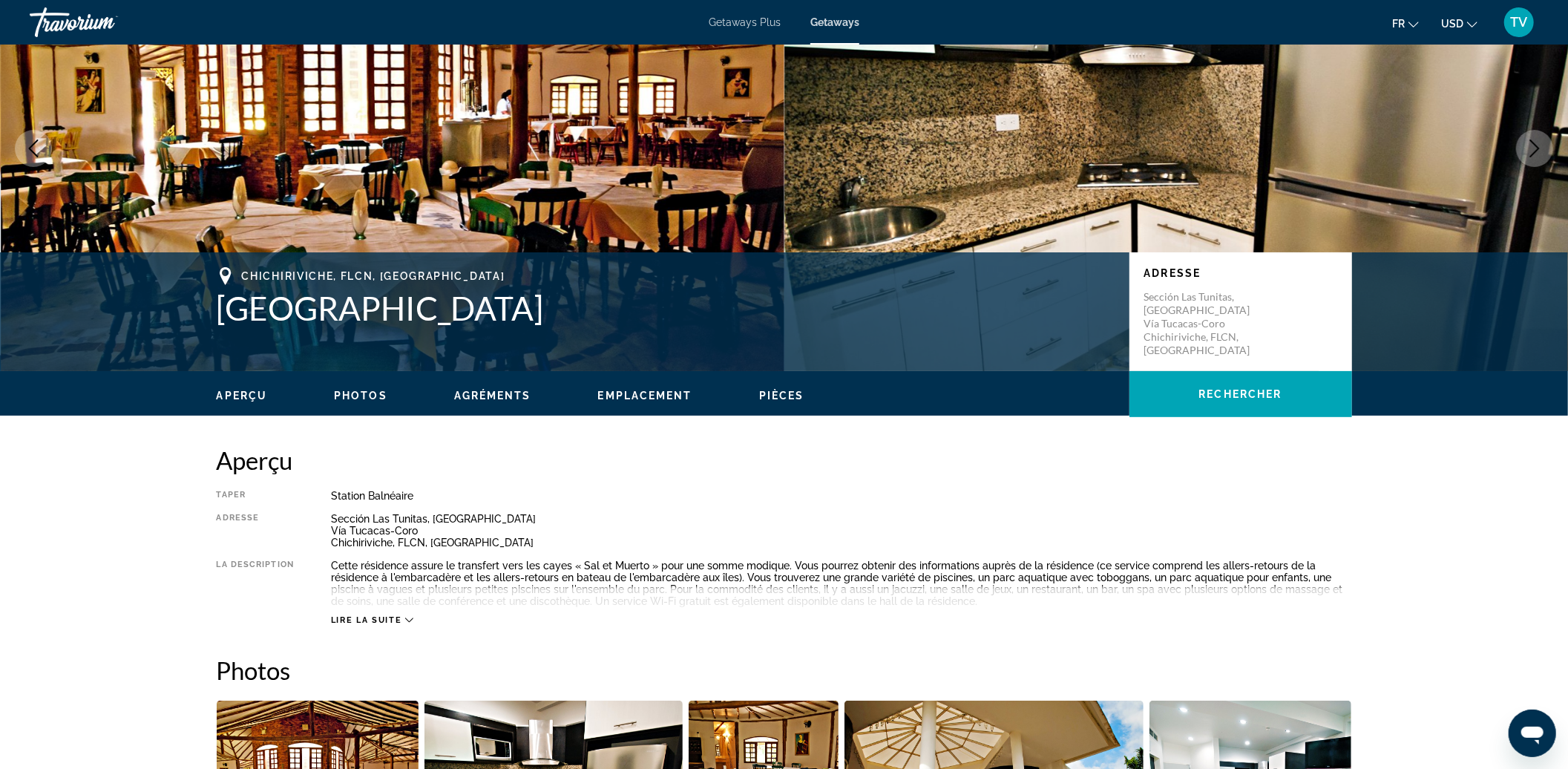
scroll to position [25, 0]
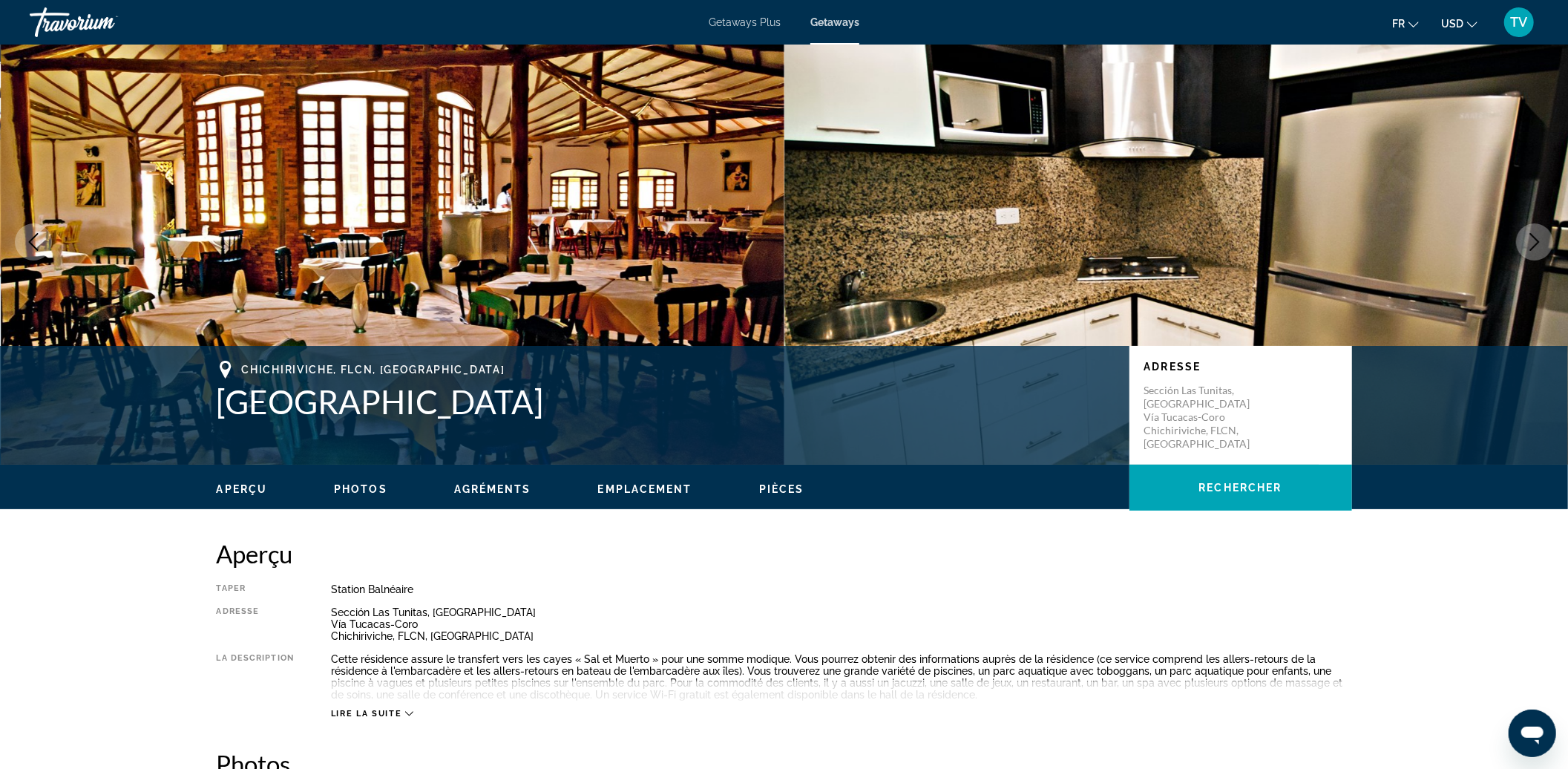
drag, startPoint x: 223, startPoint y: 410, endPoint x: 671, endPoint y: 409, distance: 448.0
click at [671, 409] on h1 "[GEOGRAPHIC_DATA]" at bounding box center [665, 402] width 898 height 38
copy h1 "slas del Sol Morrocoy Resort"
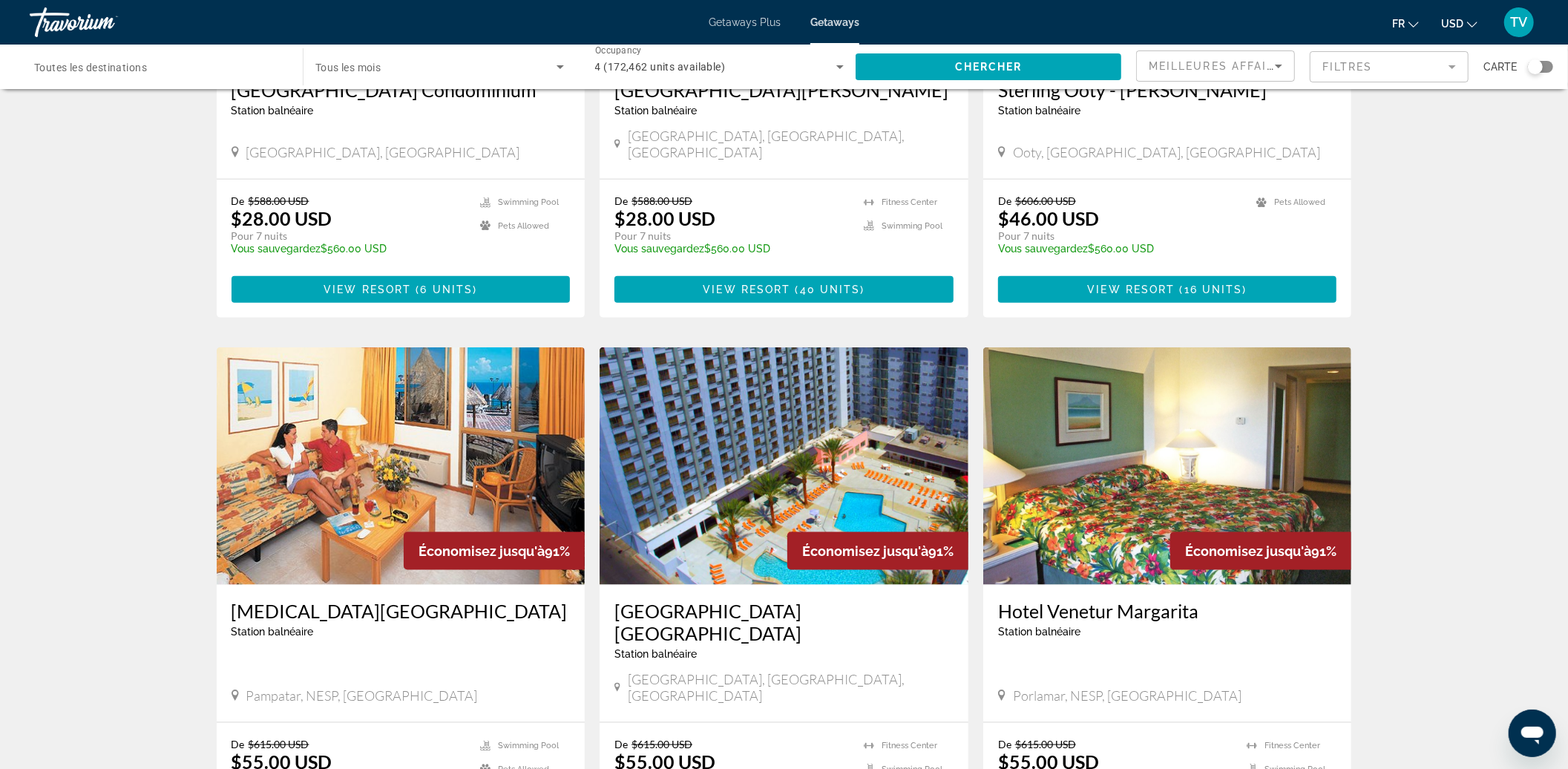
scroll to position [1484, 0]
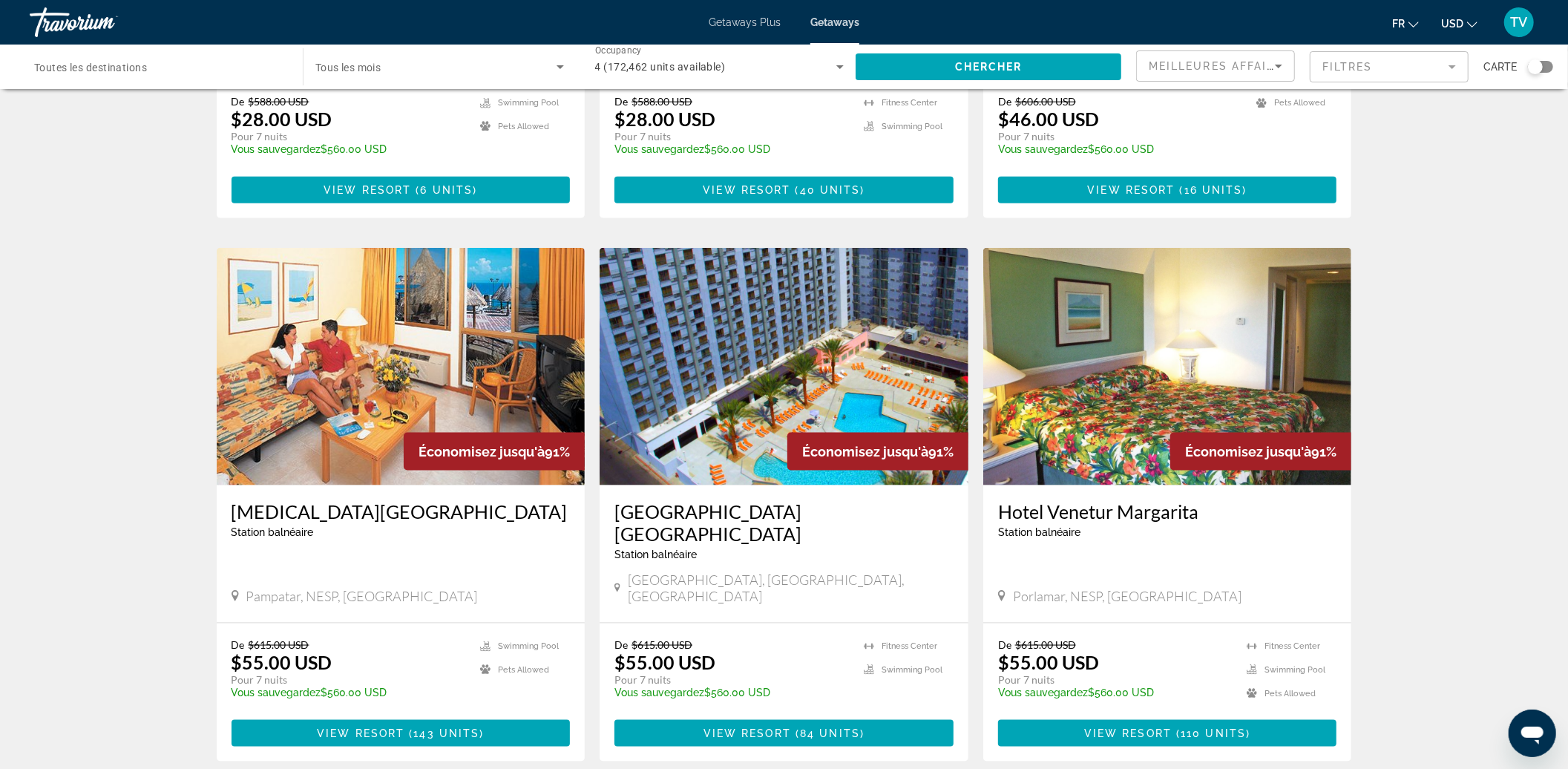
click at [774, 381] on img "Main content" at bounding box center [784, 367] width 368 height 237
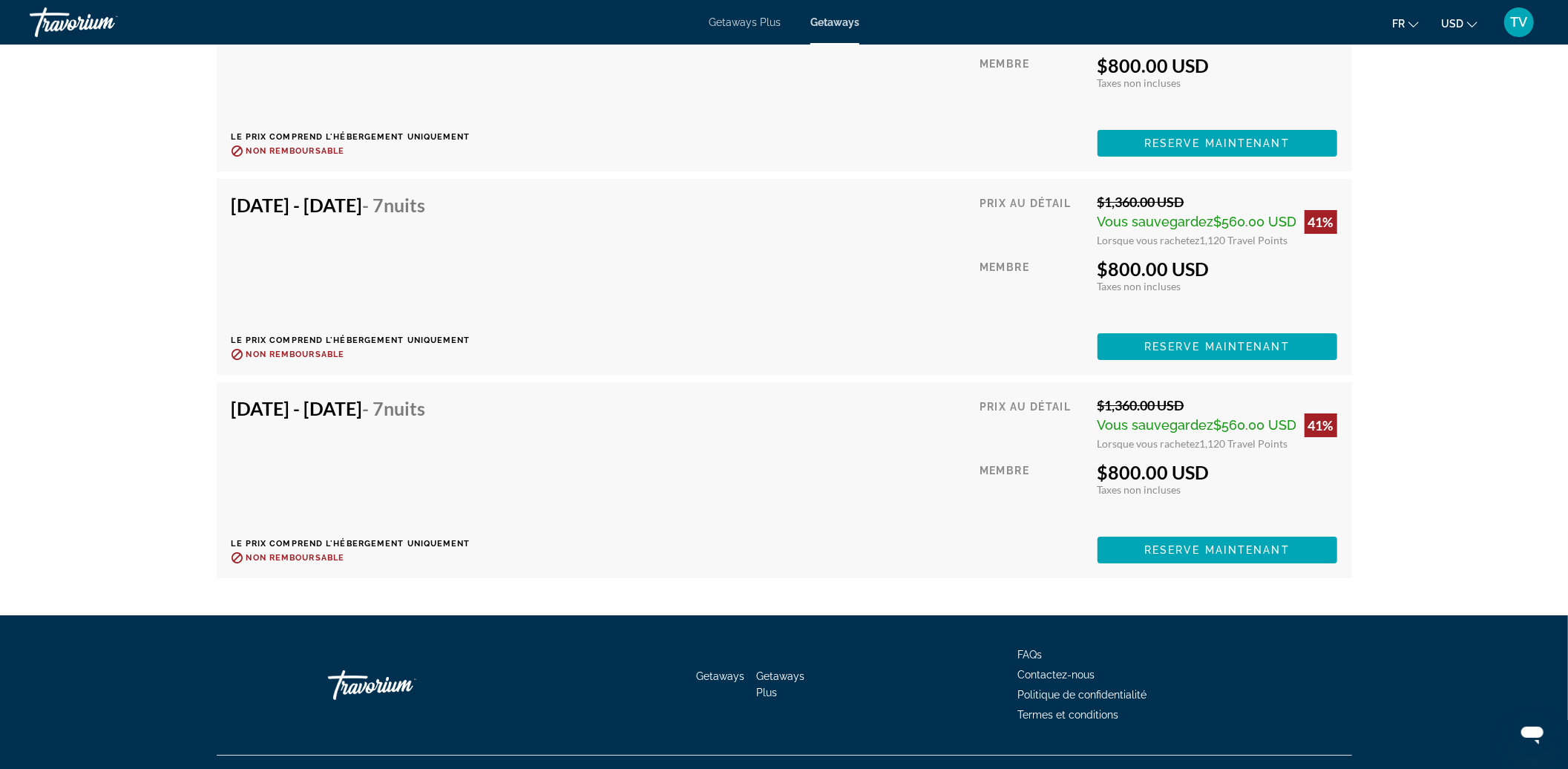
scroll to position [9108, 0]
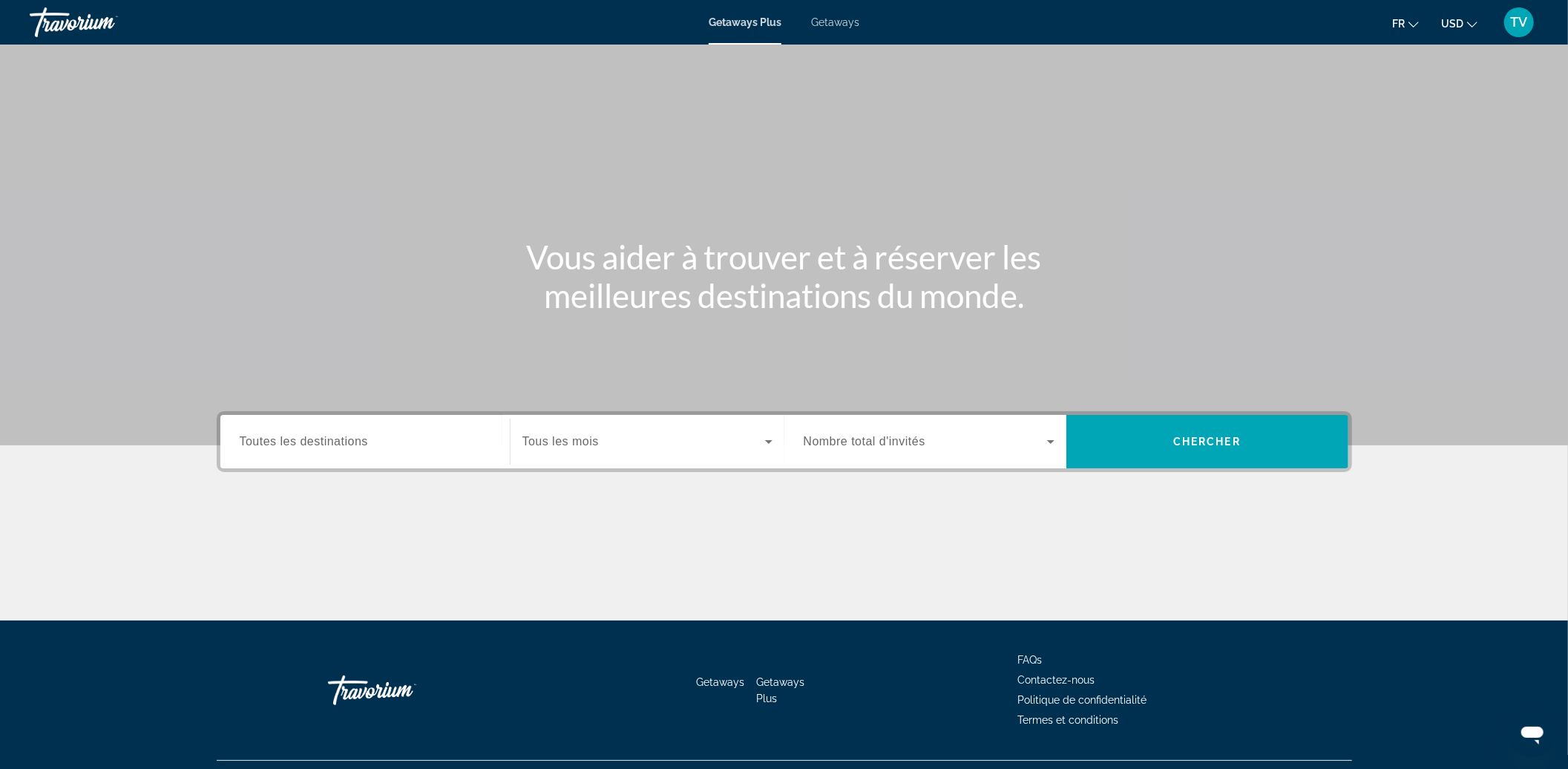
click at [352, 428] on div "Search widget" at bounding box center [365, 442] width 251 height 42
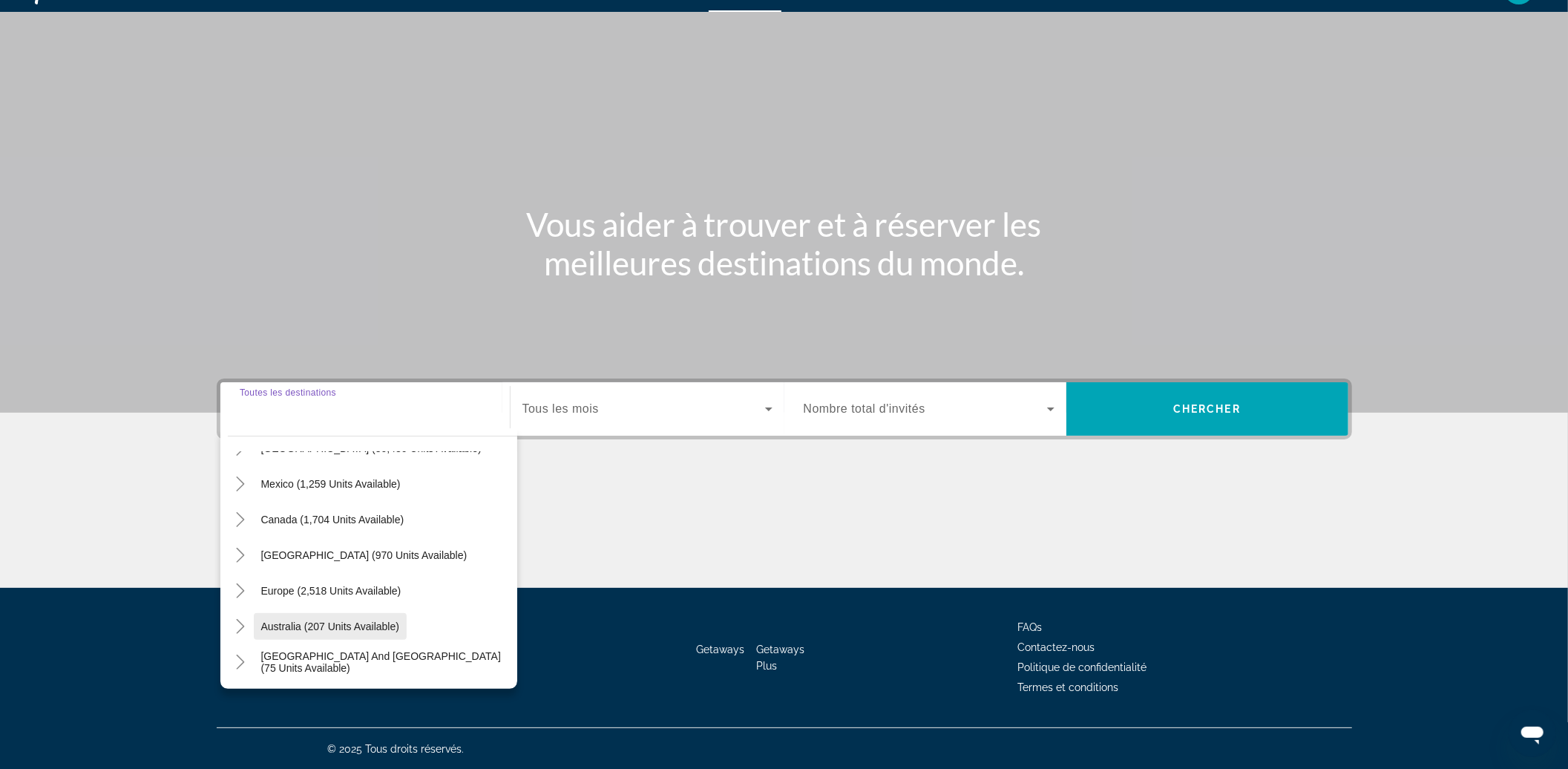
scroll to position [99, 0]
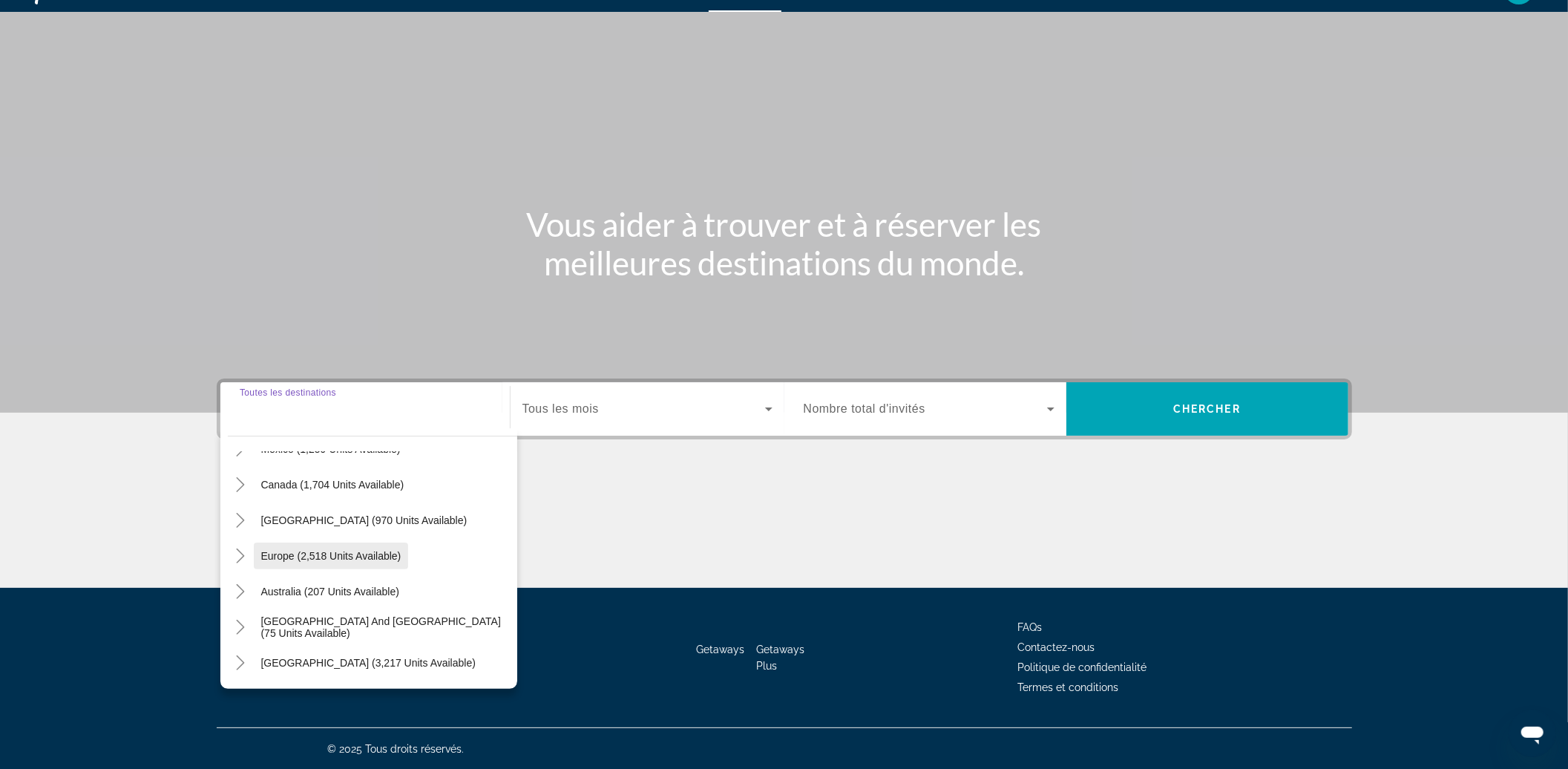
click at [301, 561] on span "Search widget" at bounding box center [332, 555] width 155 height 36
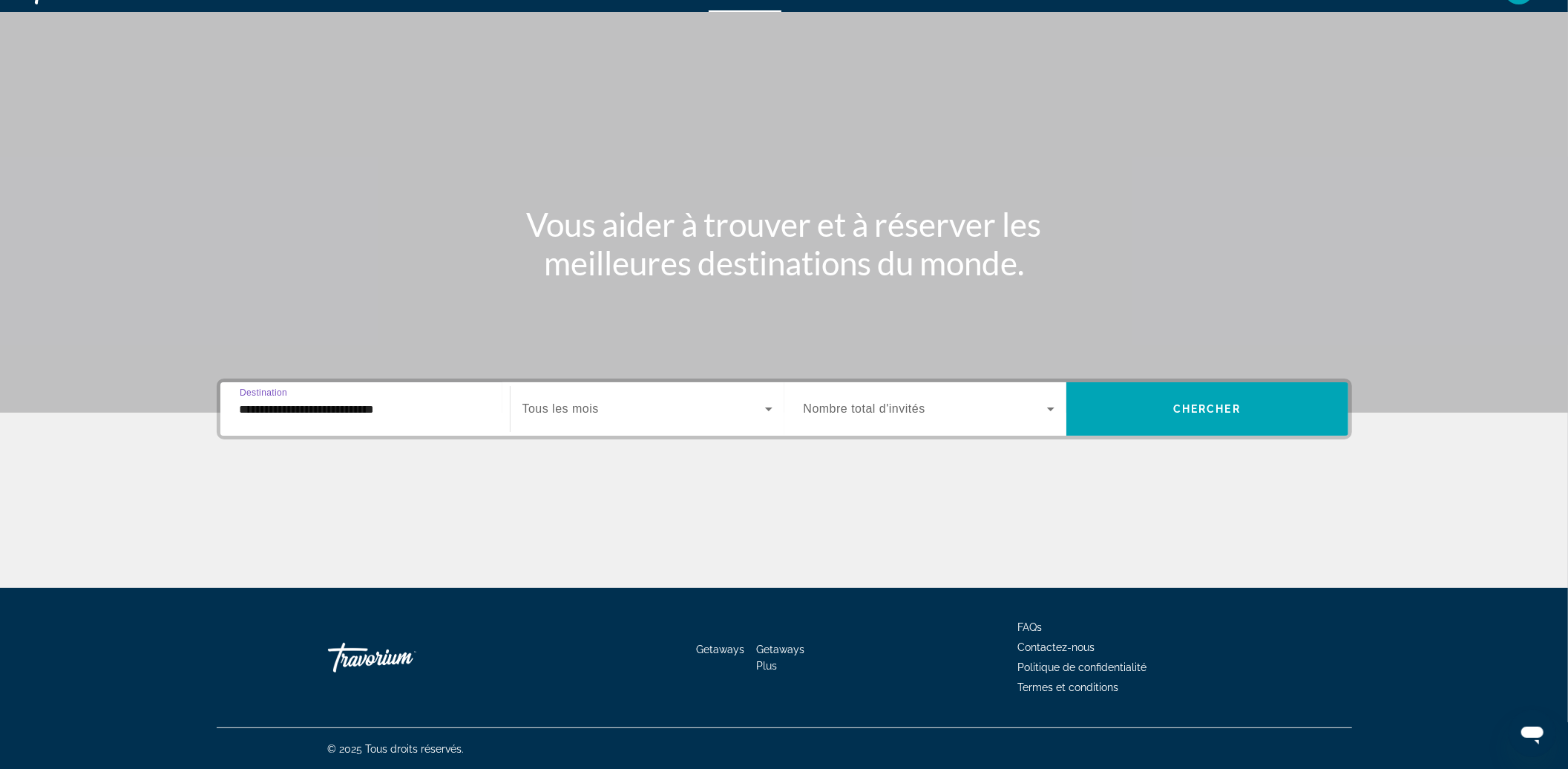
click at [877, 405] on span "Nombre total d'invités" at bounding box center [864, 409] width 121 height 12
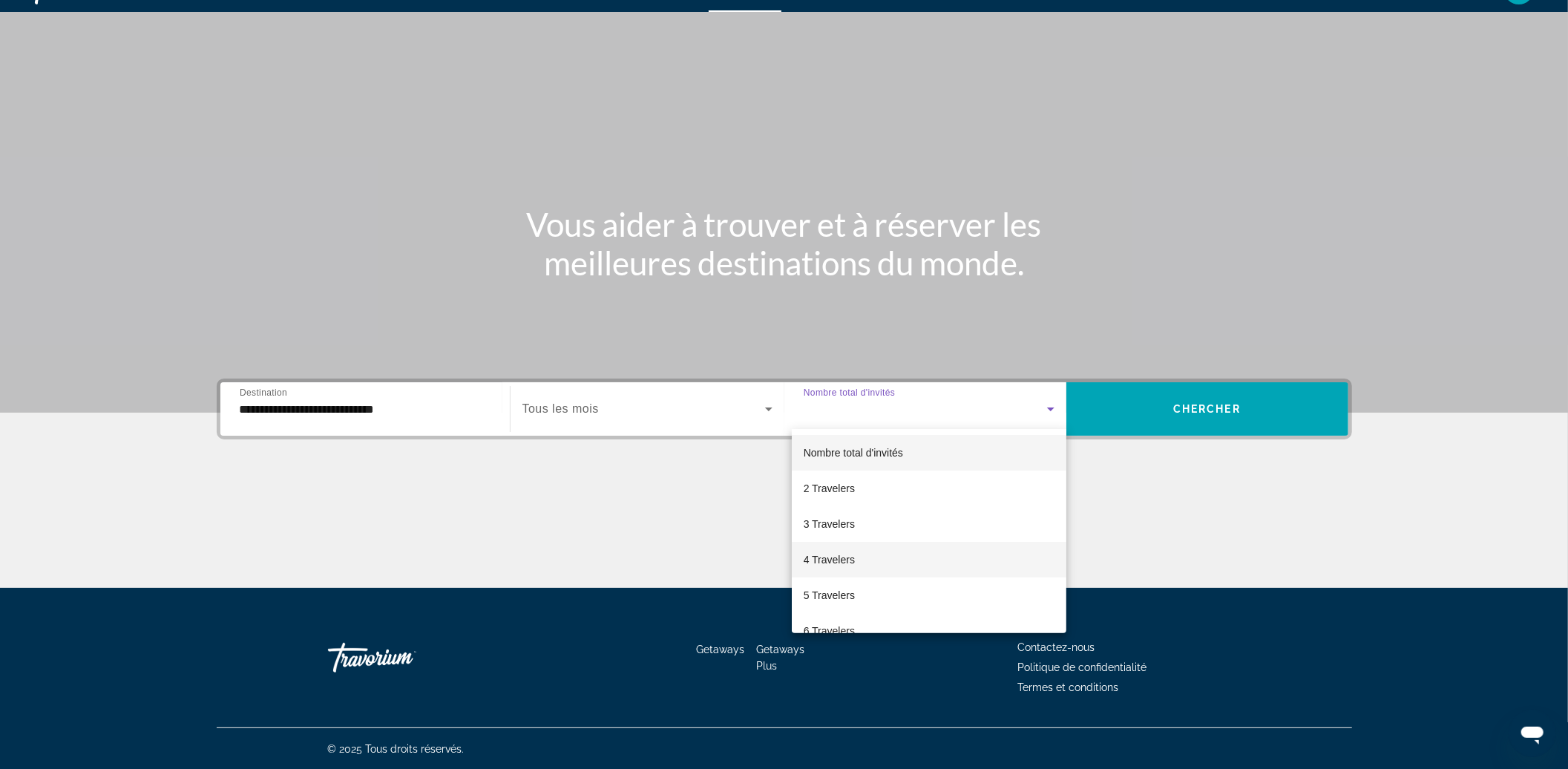
click at [822, 556] on span "4 Travelers" at bounding box center [829, 560] width 52 height 17
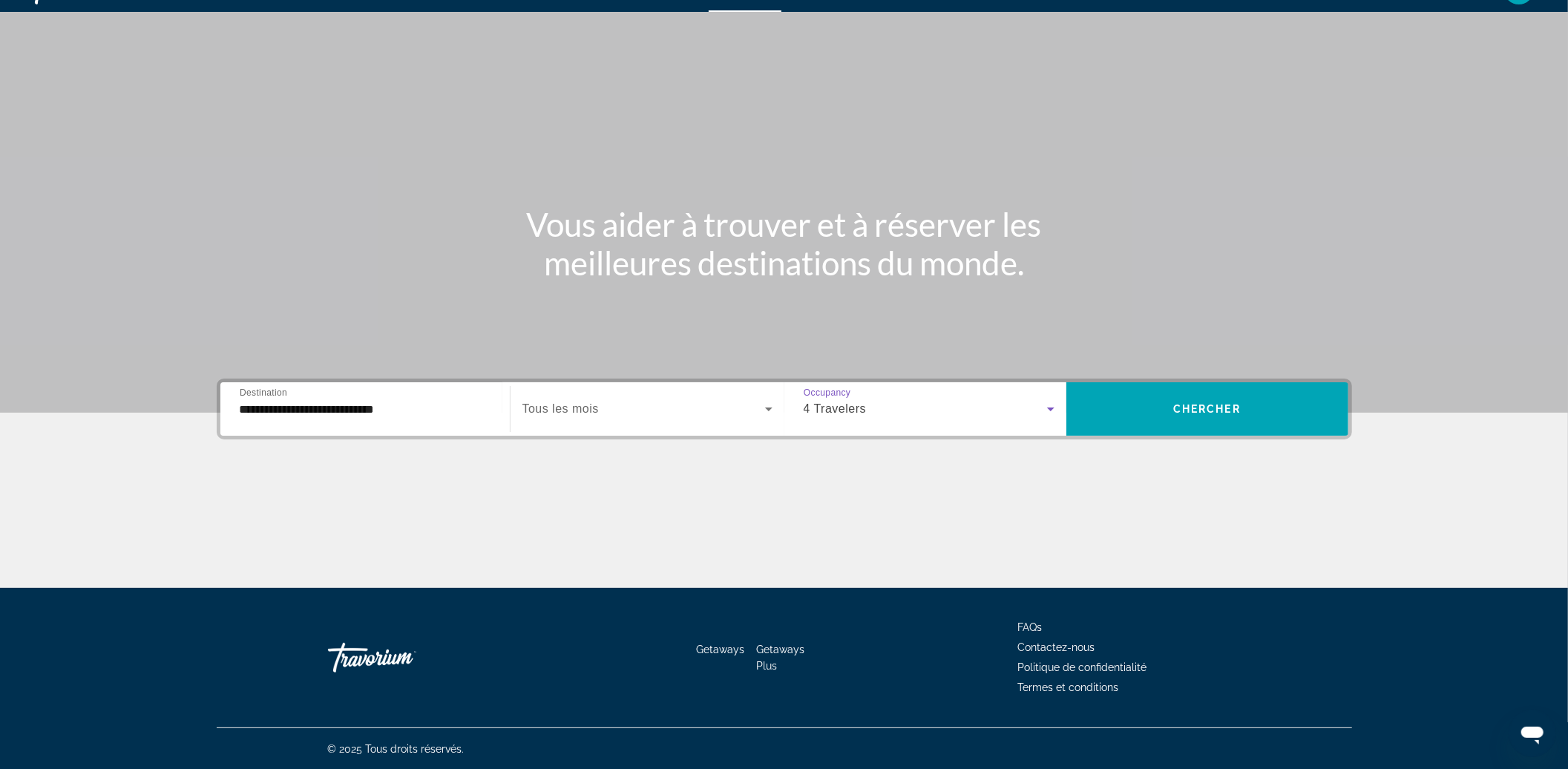
click at [319, 413] on input "**********" at bounding box center [365, 409] width 251 height 17
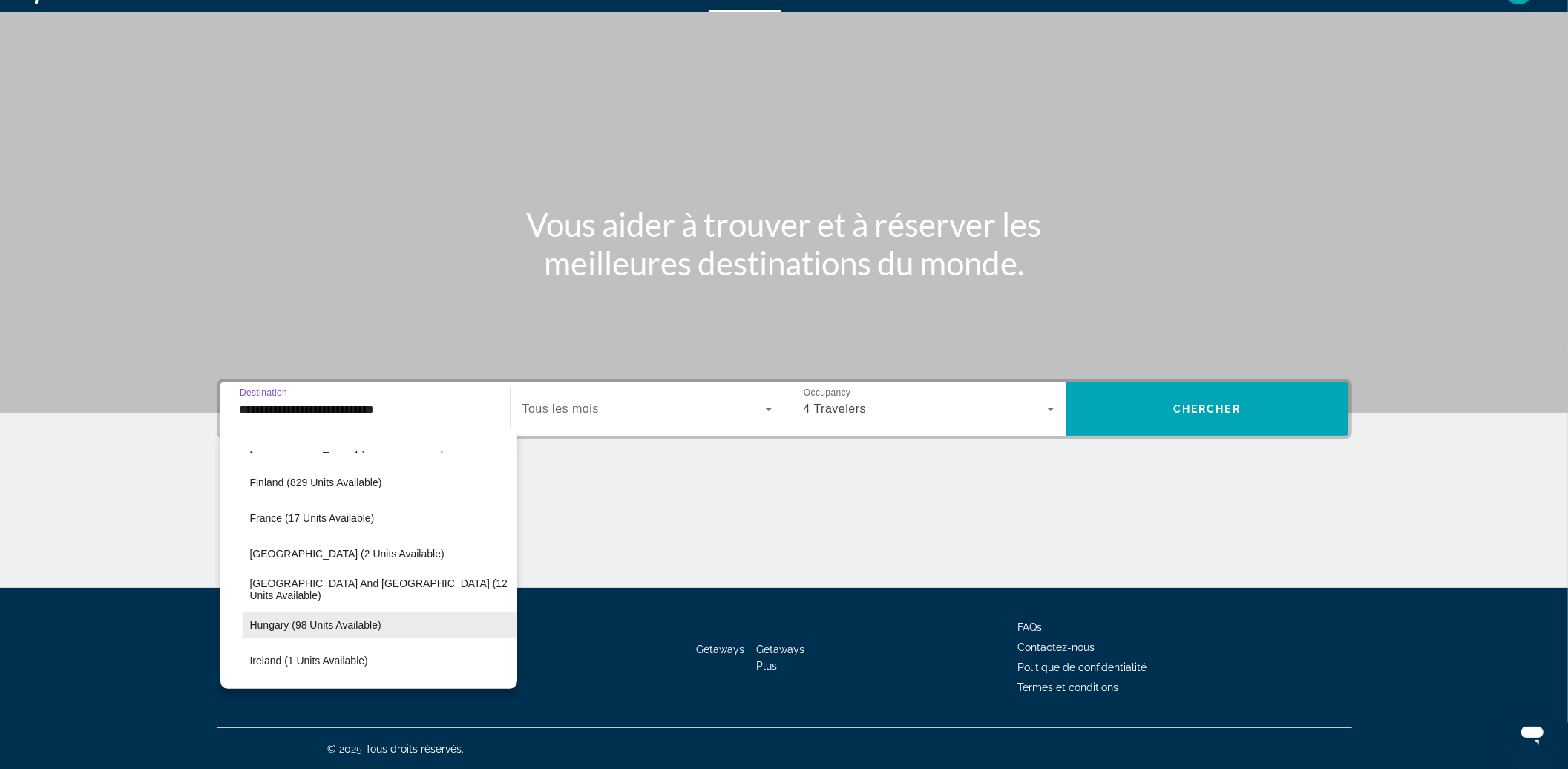
scroll to position [384, 0]
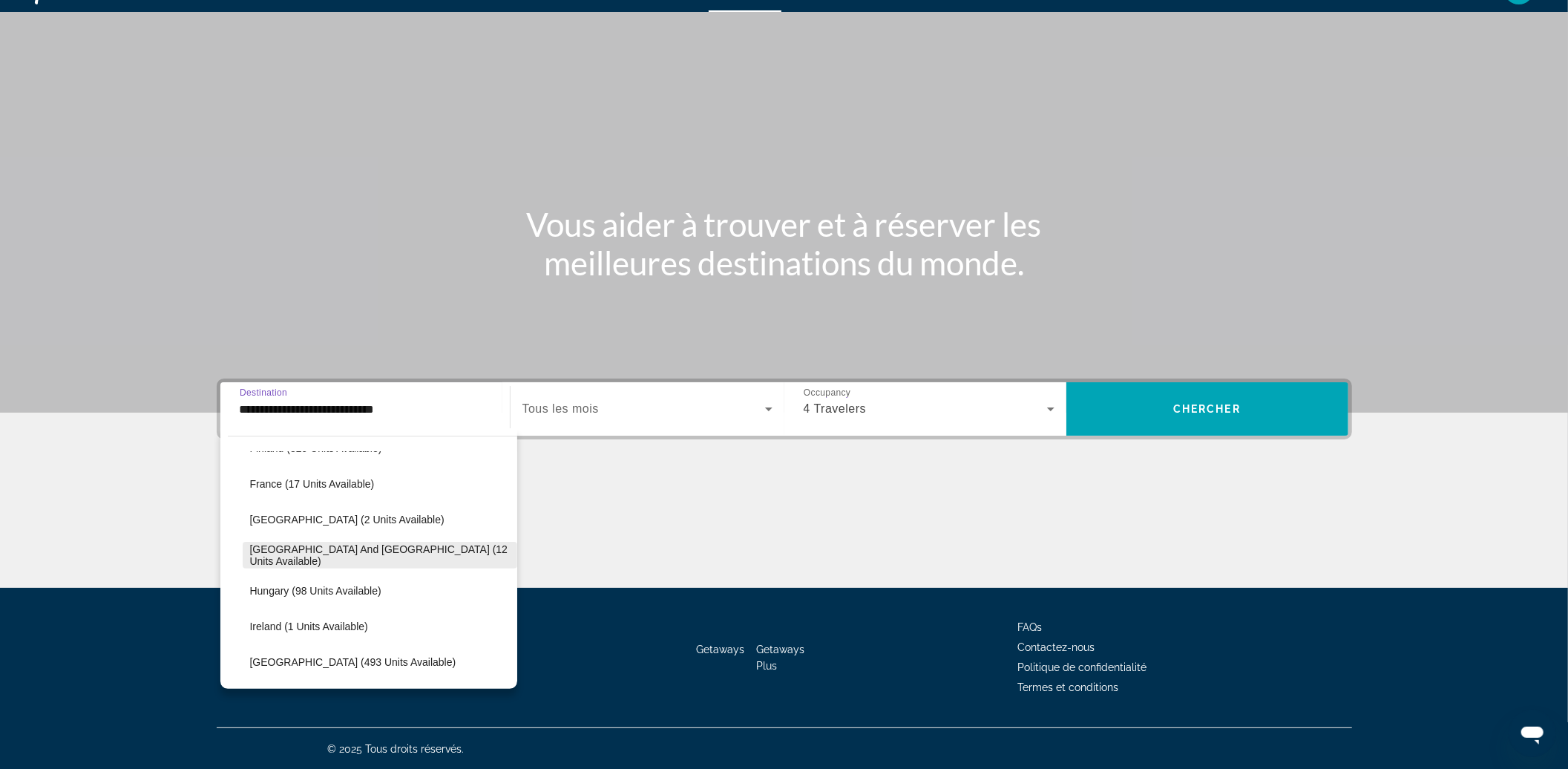
click at [307, 561] on span "Search widget" at bounding box center [380, 554] width 275 height 36
type input "**********"
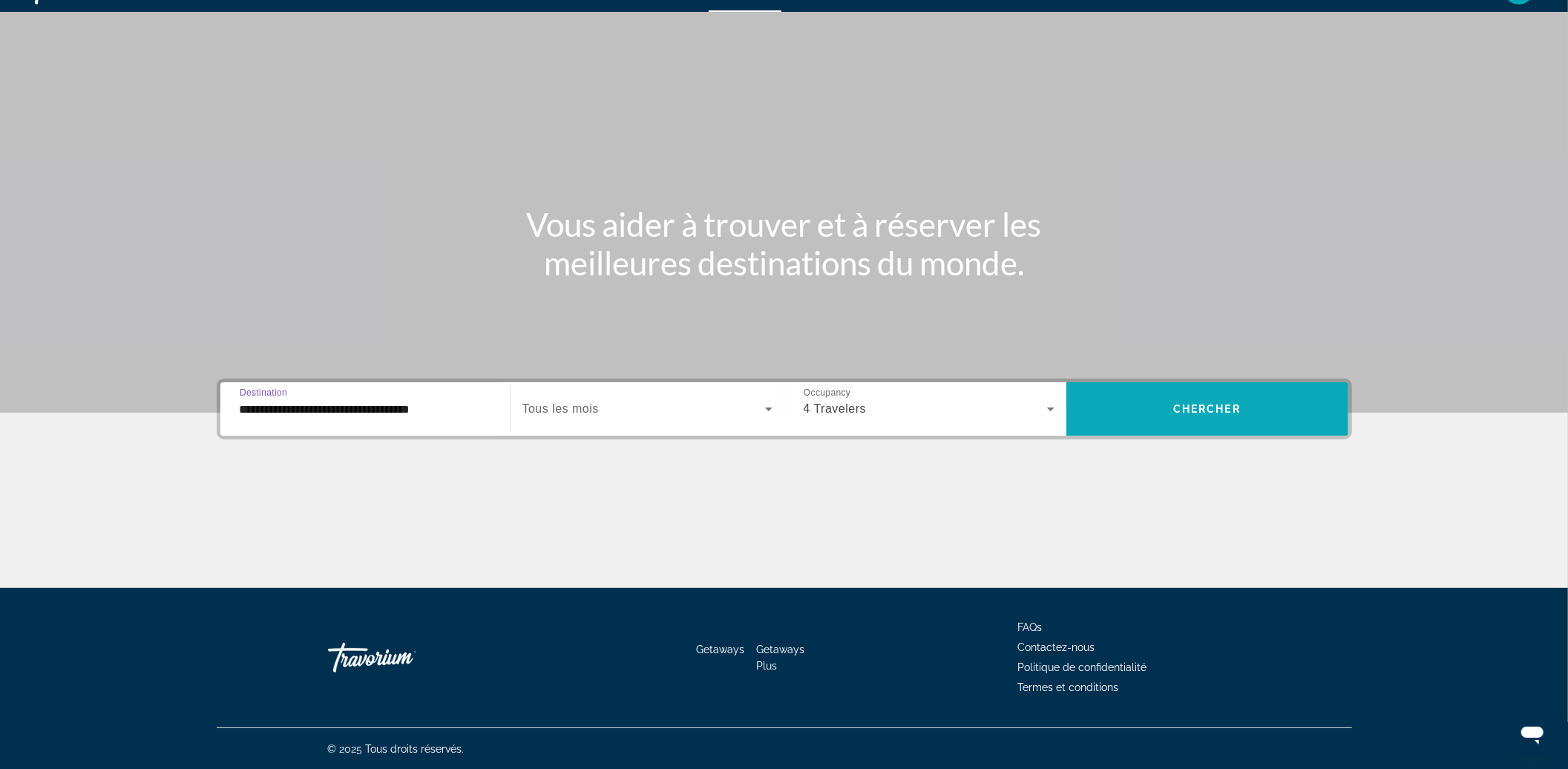
click at [1082, 413] on span "Search widget" at bounding box center [1207, 409] width 282 height 36
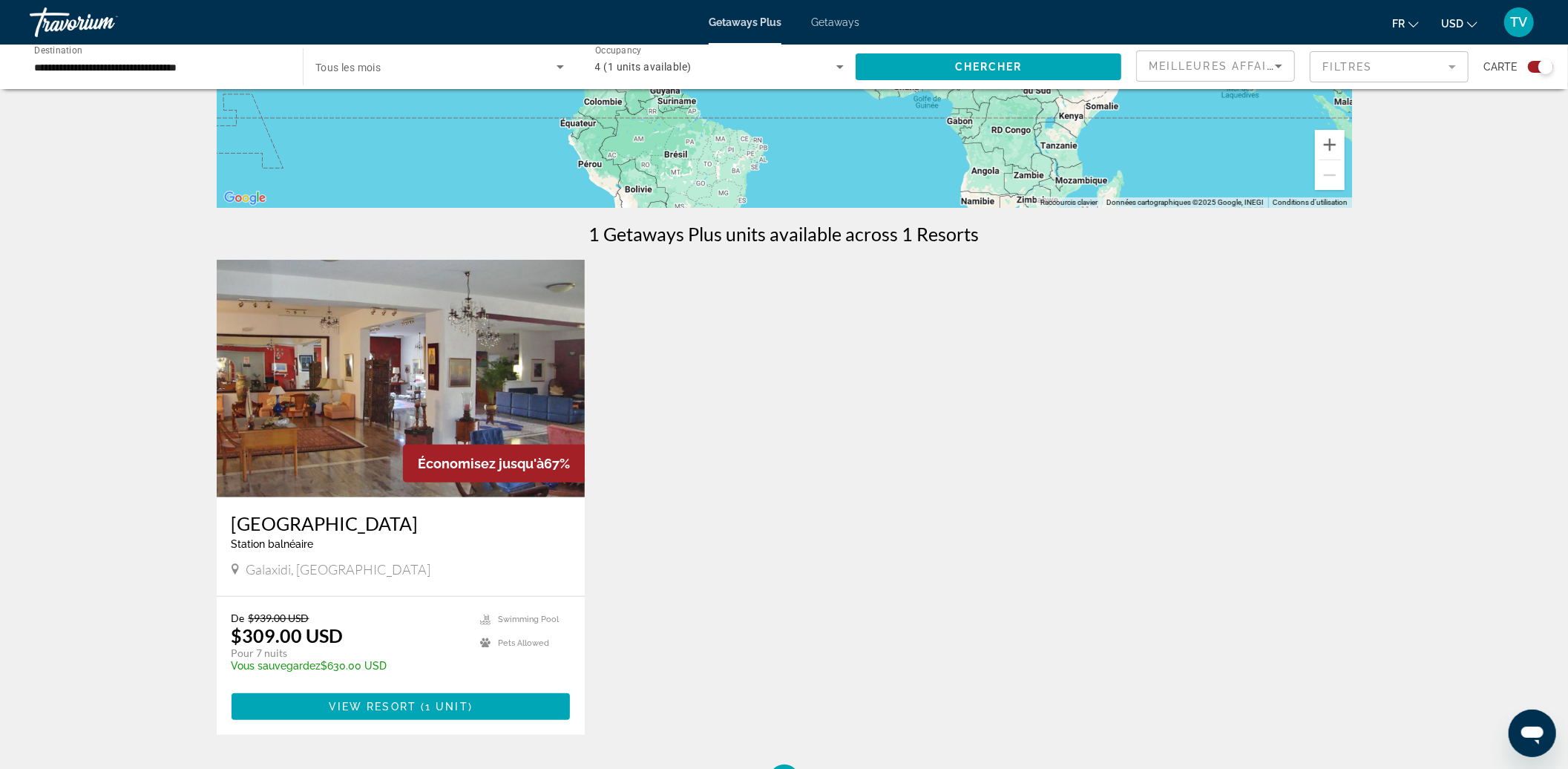
scroll to position [579, 0]
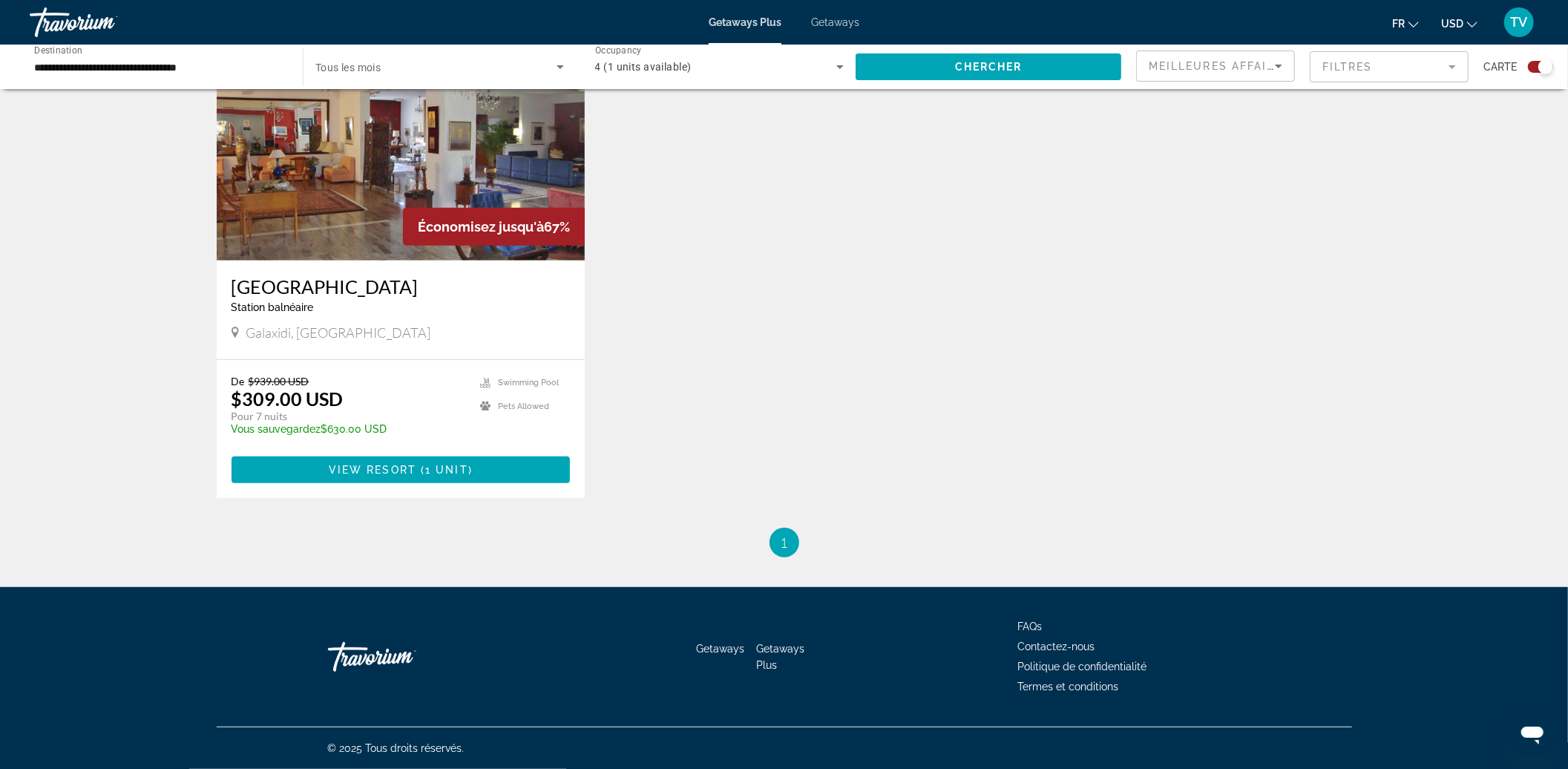
click at [386, 203] on img "Main content" at bounding box center [401, 141] width 368 height 237
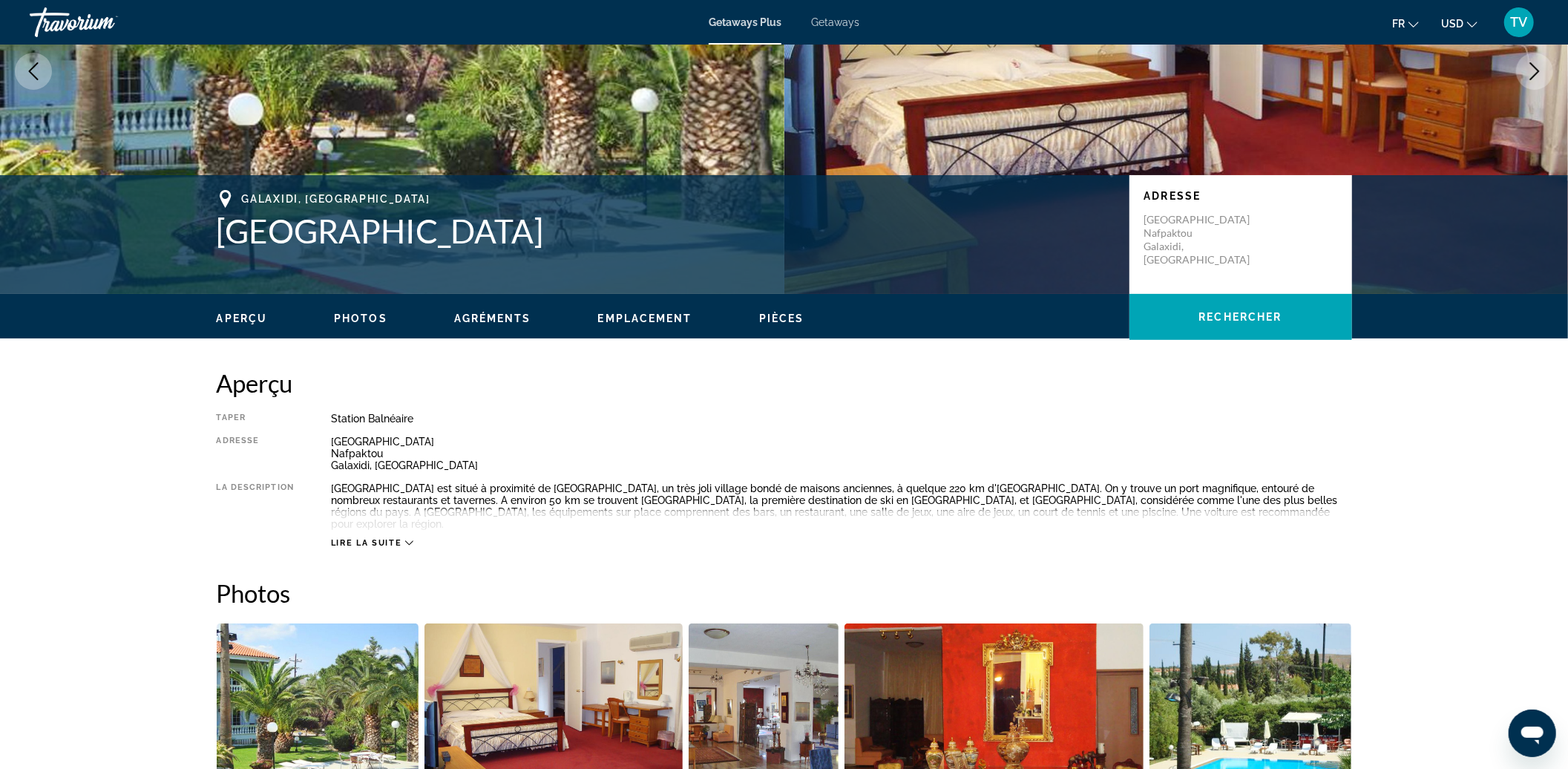
scroll to position [197, 0]
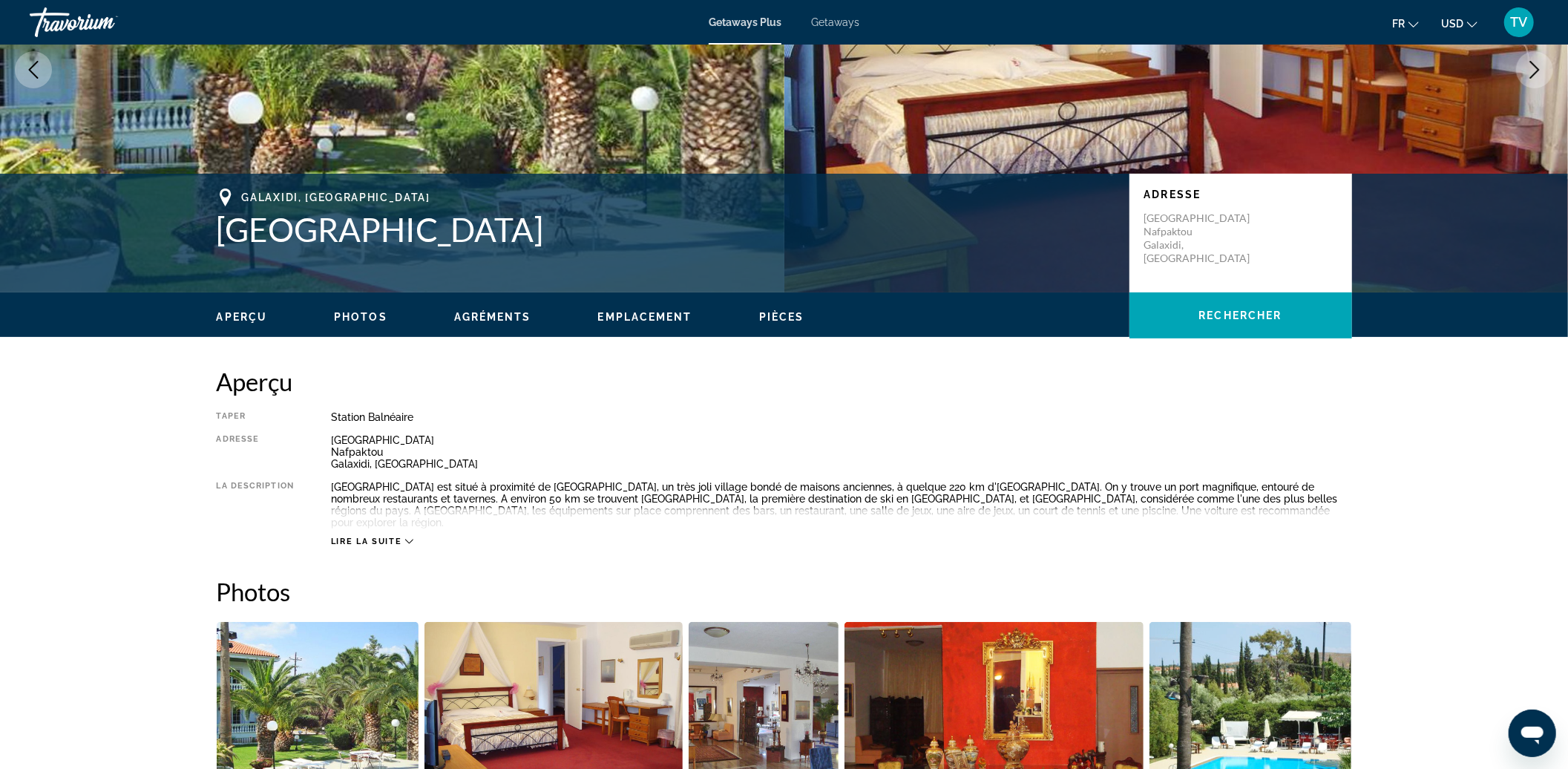
click at [389, 537] on span "Lire la suite" at bounding box center [366, 541] width 71 height 10
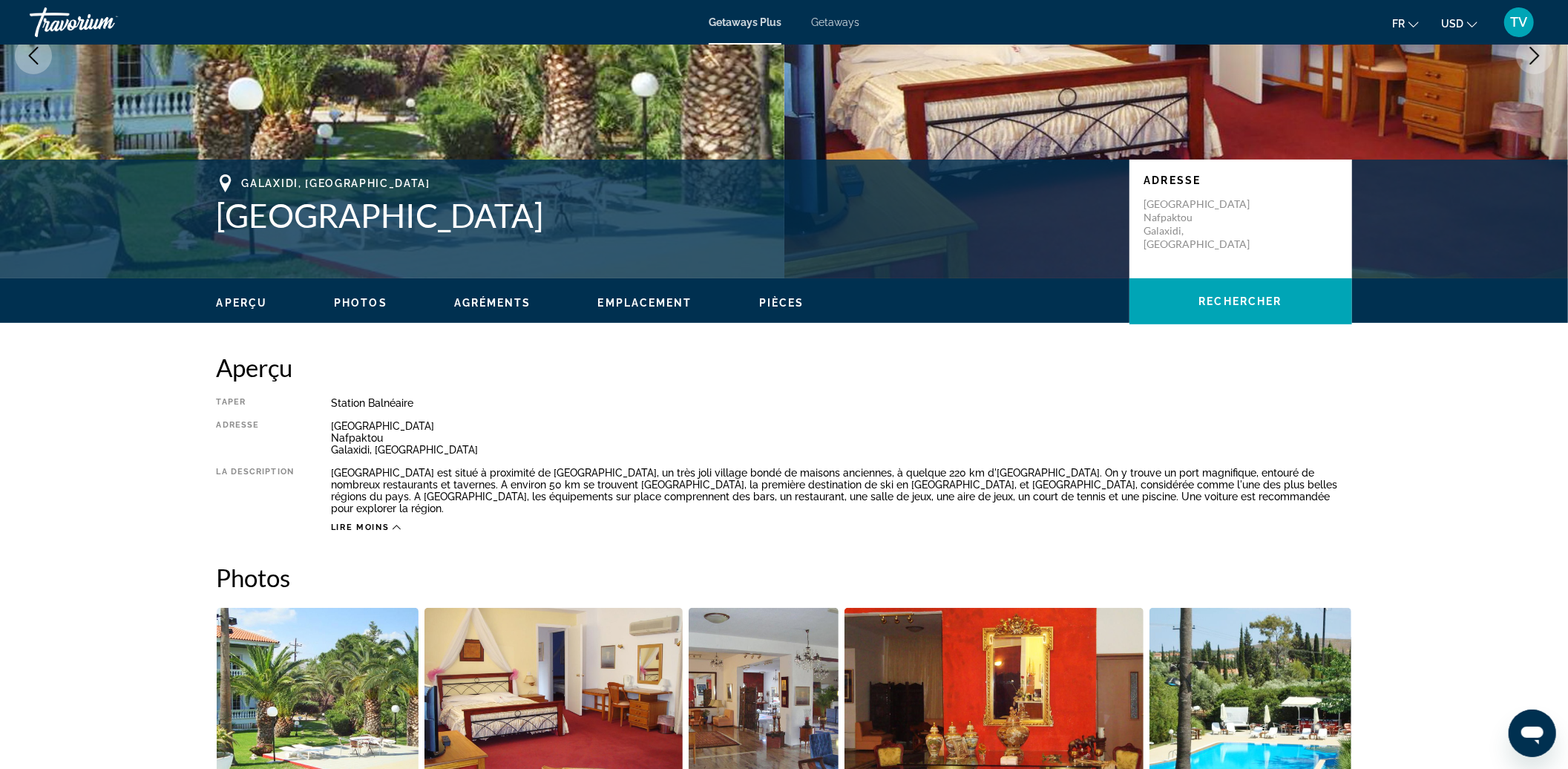
scroll to position [594, 0]
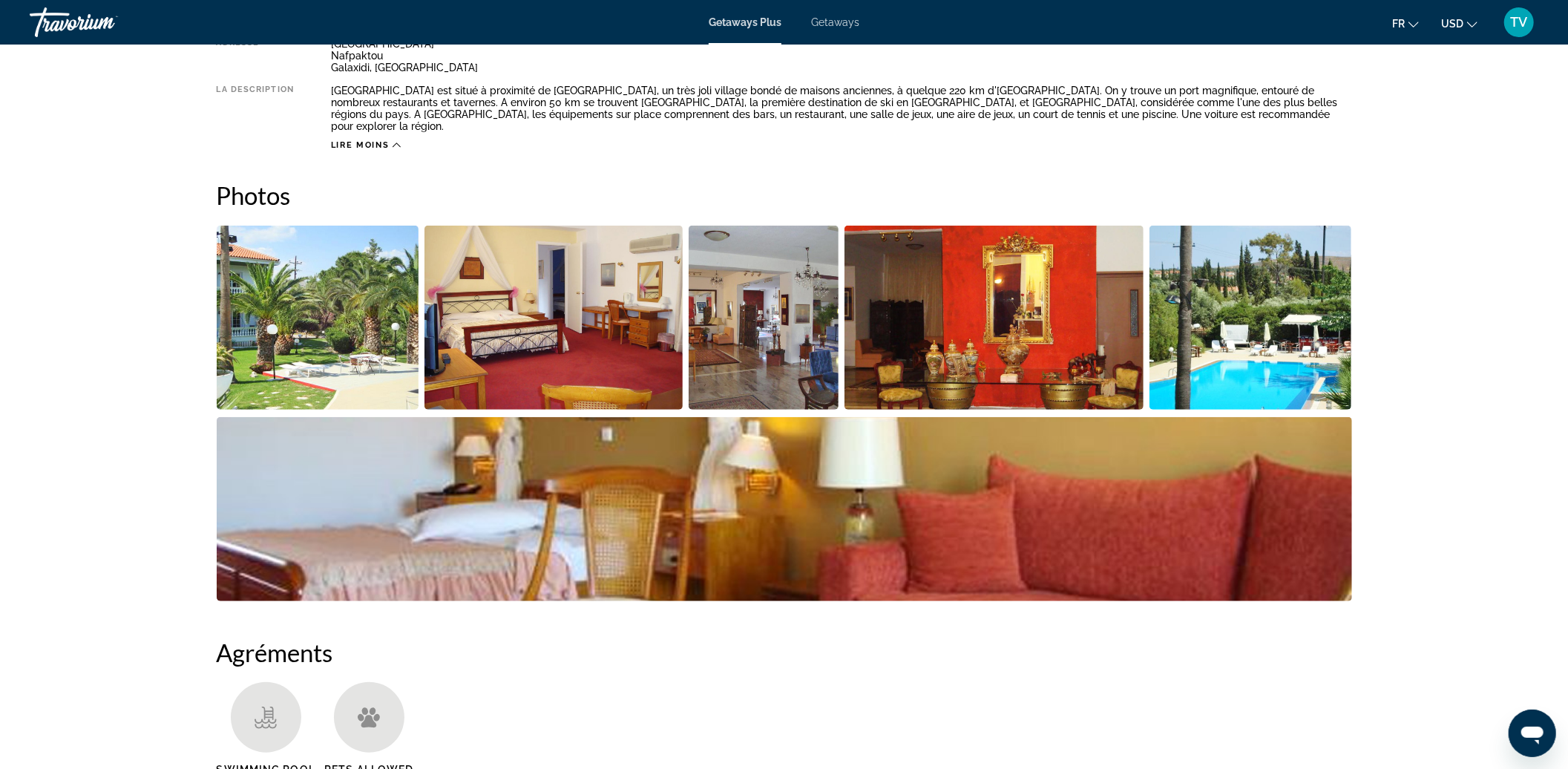
click at [285, 316] on img "Open full-screen image slider" at bounding box center [318, 317] width 203 height 184
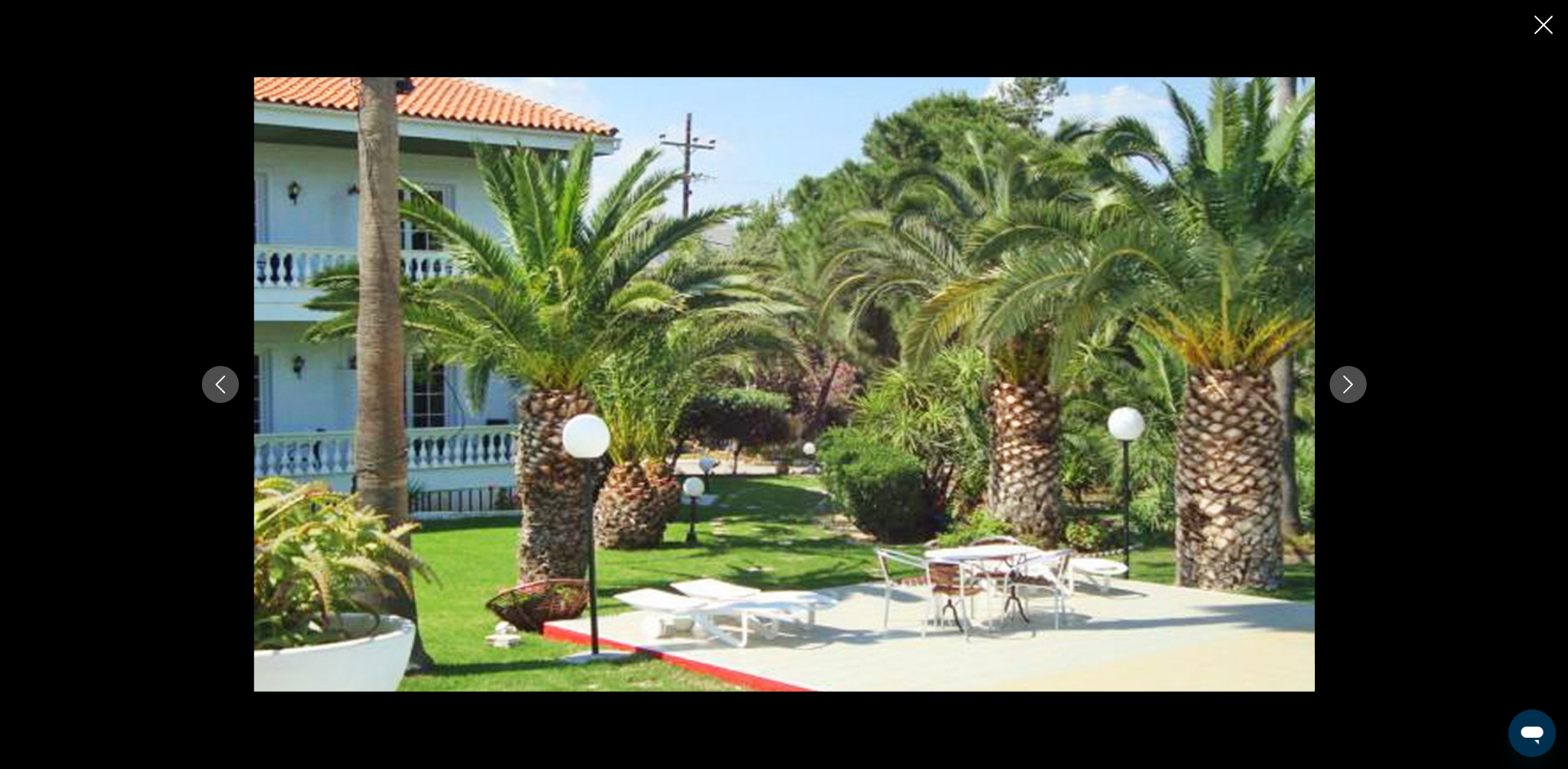
click at [1344, 373] on button "Next image" at bounding box center [1348, 384] width 38 height 38
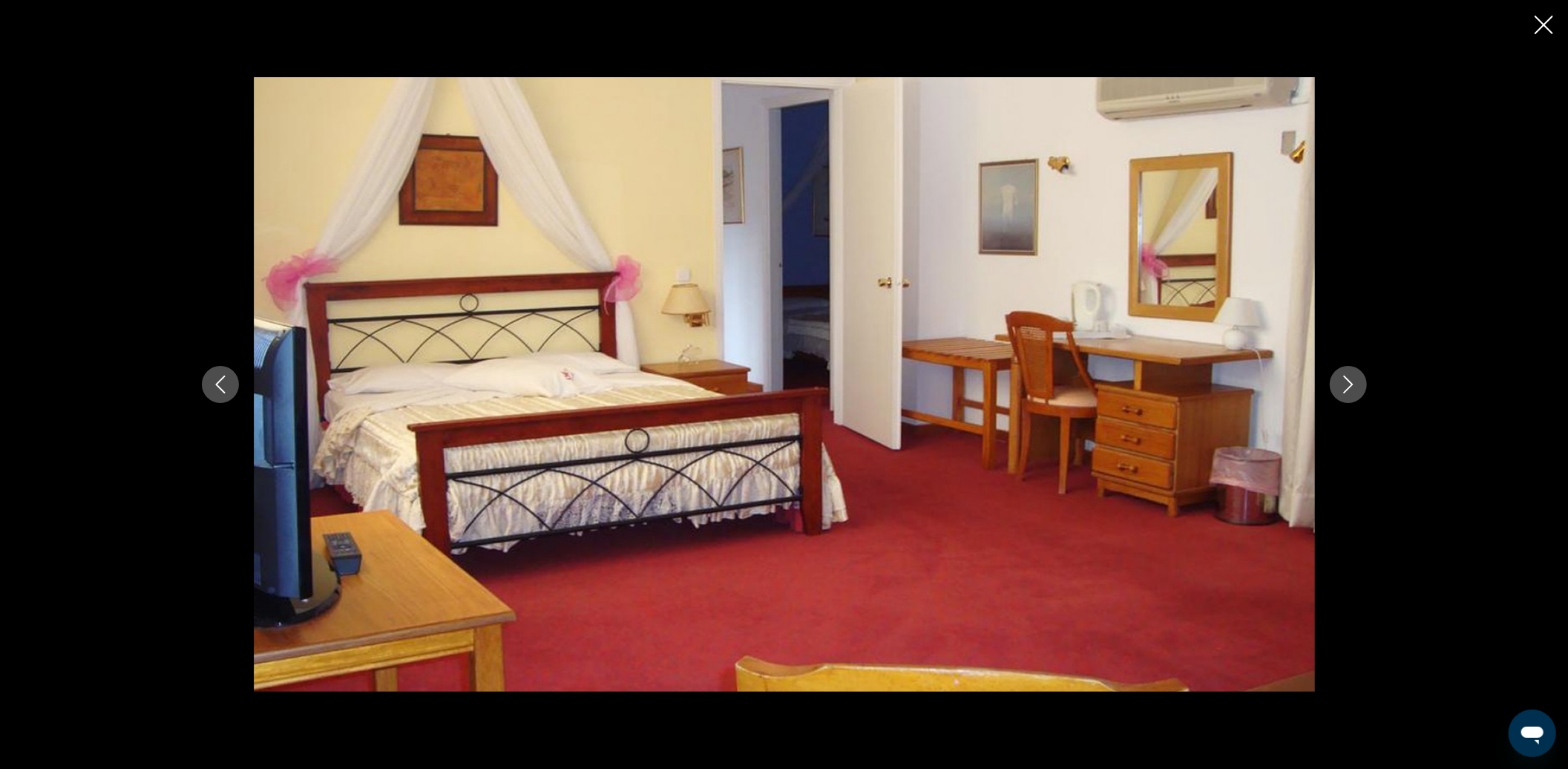
click at [1344, 373] on button "Next image" at bounding box center [1348, 384] width 38 height 38
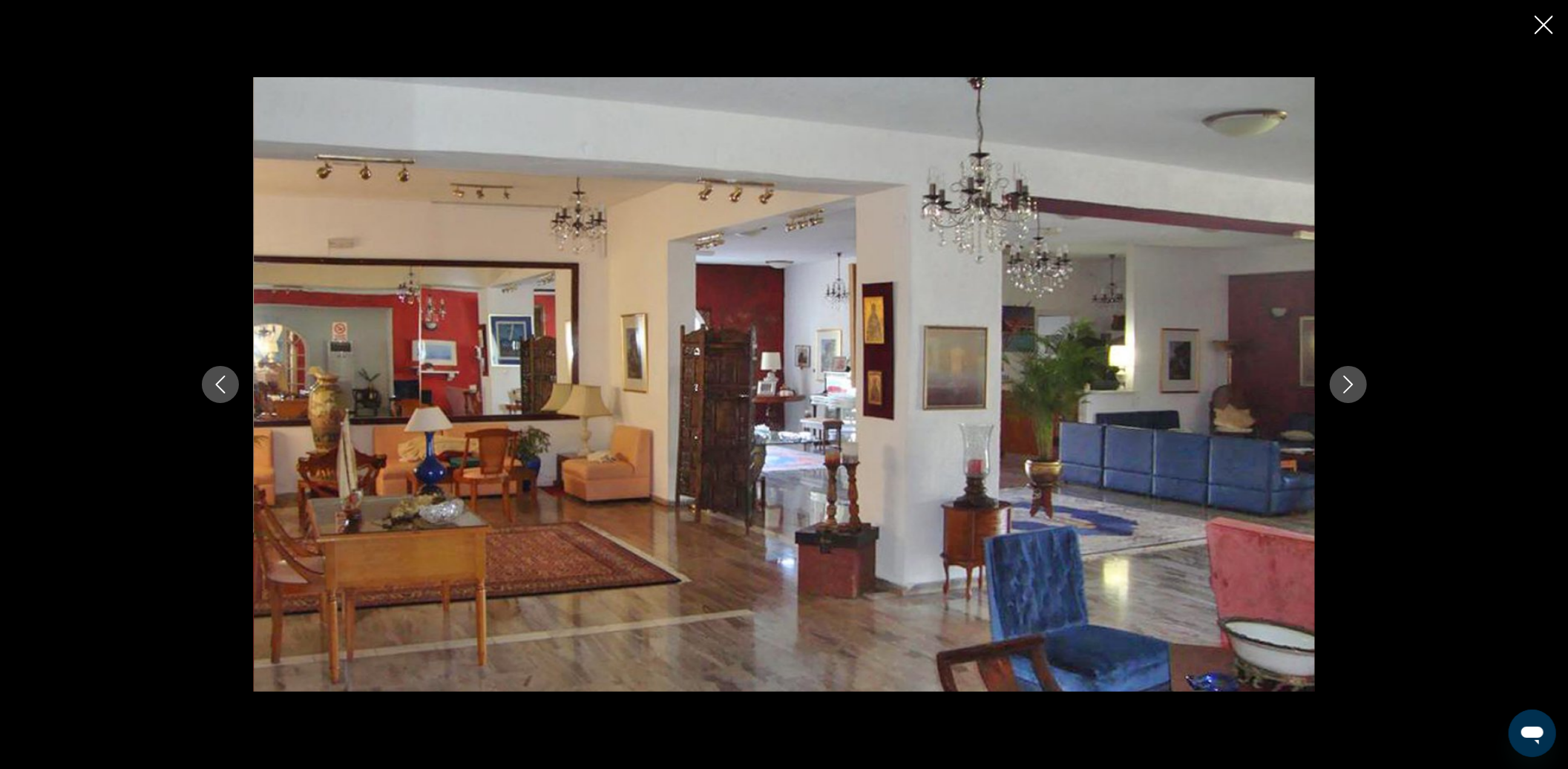
click at [1344, 373] on button "Next image" at bounding box center [1348, 384] width 38 height 38
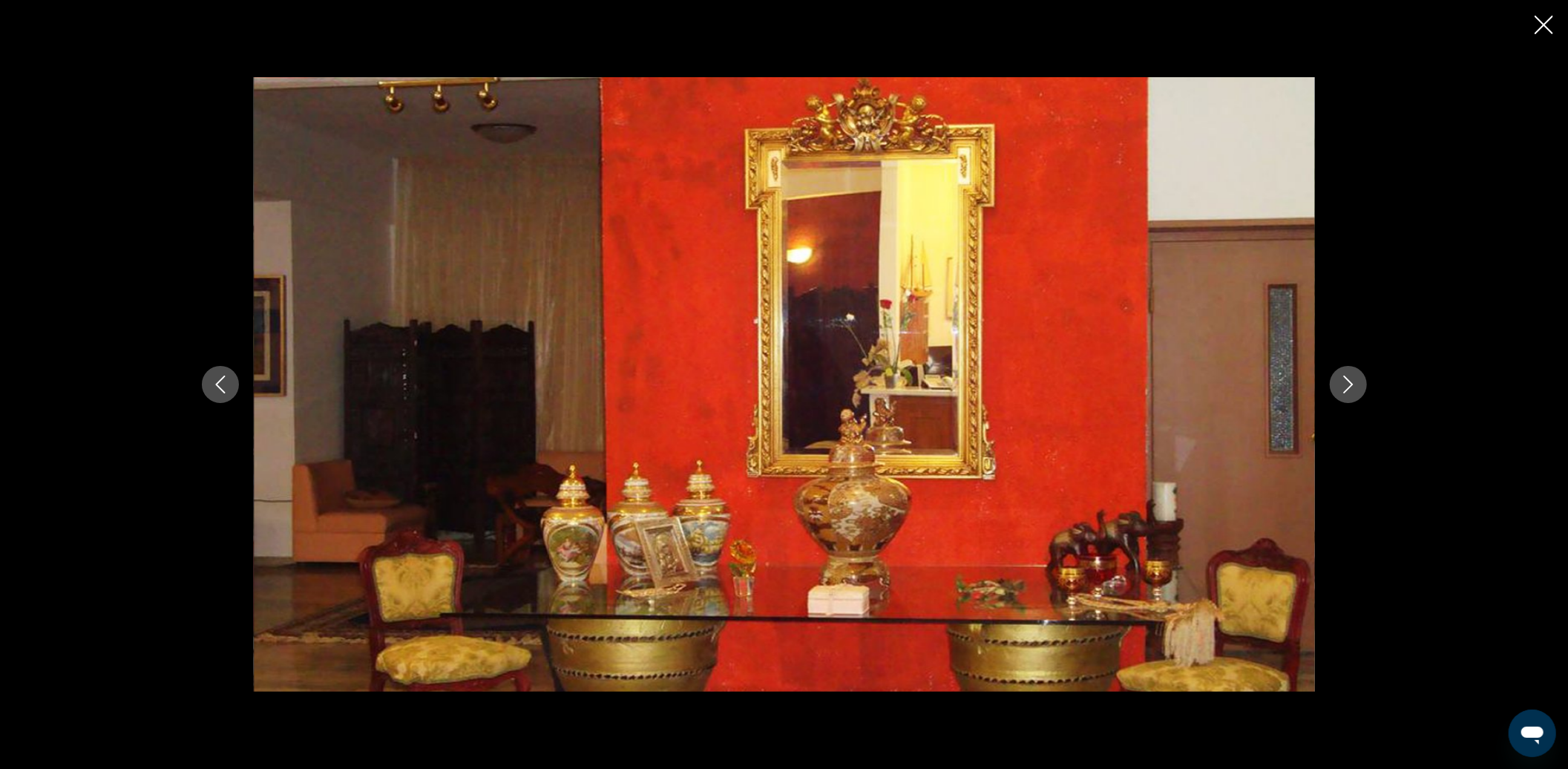
click at [1344, 373] on button "Next image" at bounding box center [1348, 384] width 38 height 38
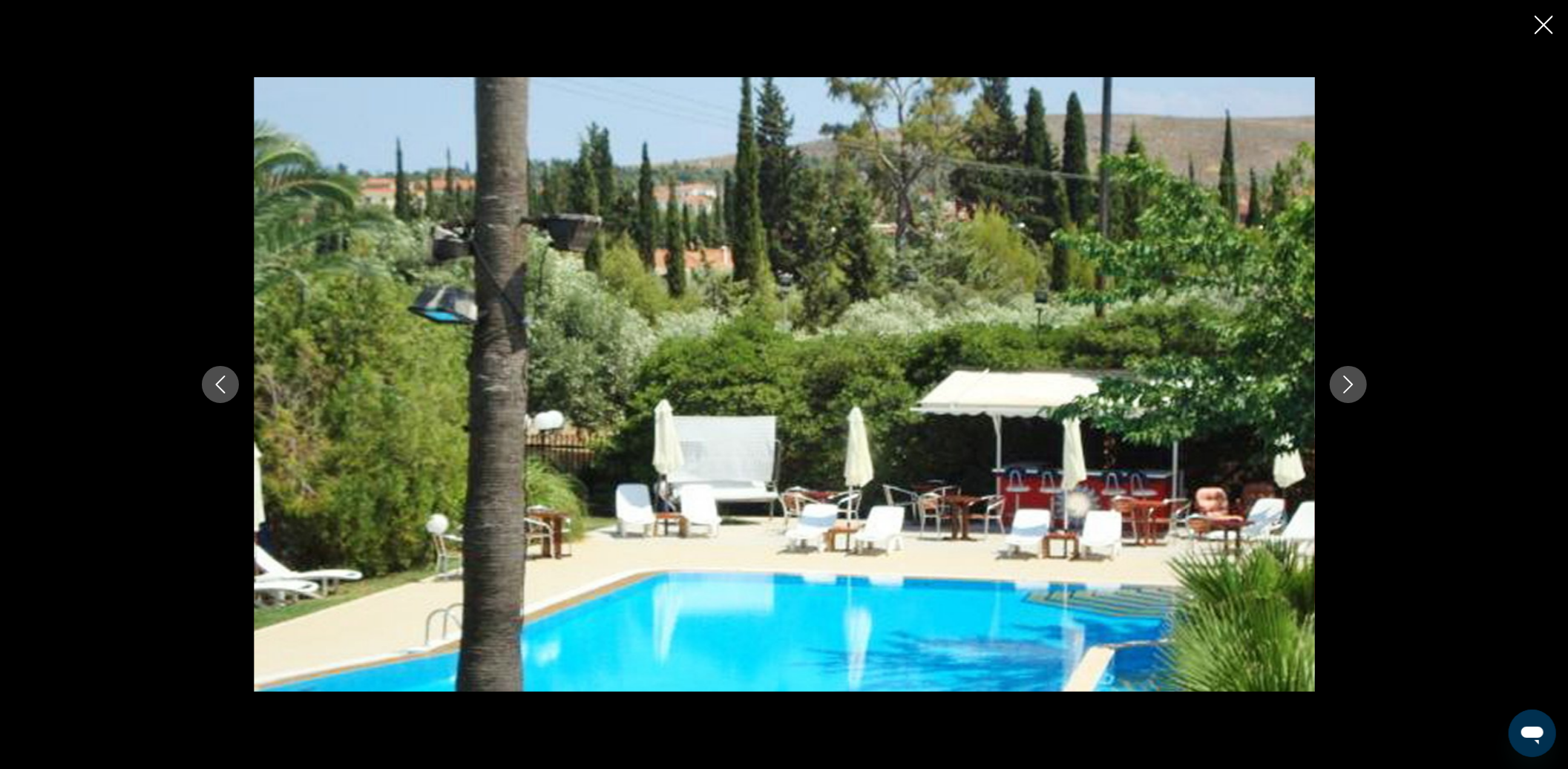
click at [1344, 373] on button "Next image" at bounding box center [1348, 384] width 38 height 38
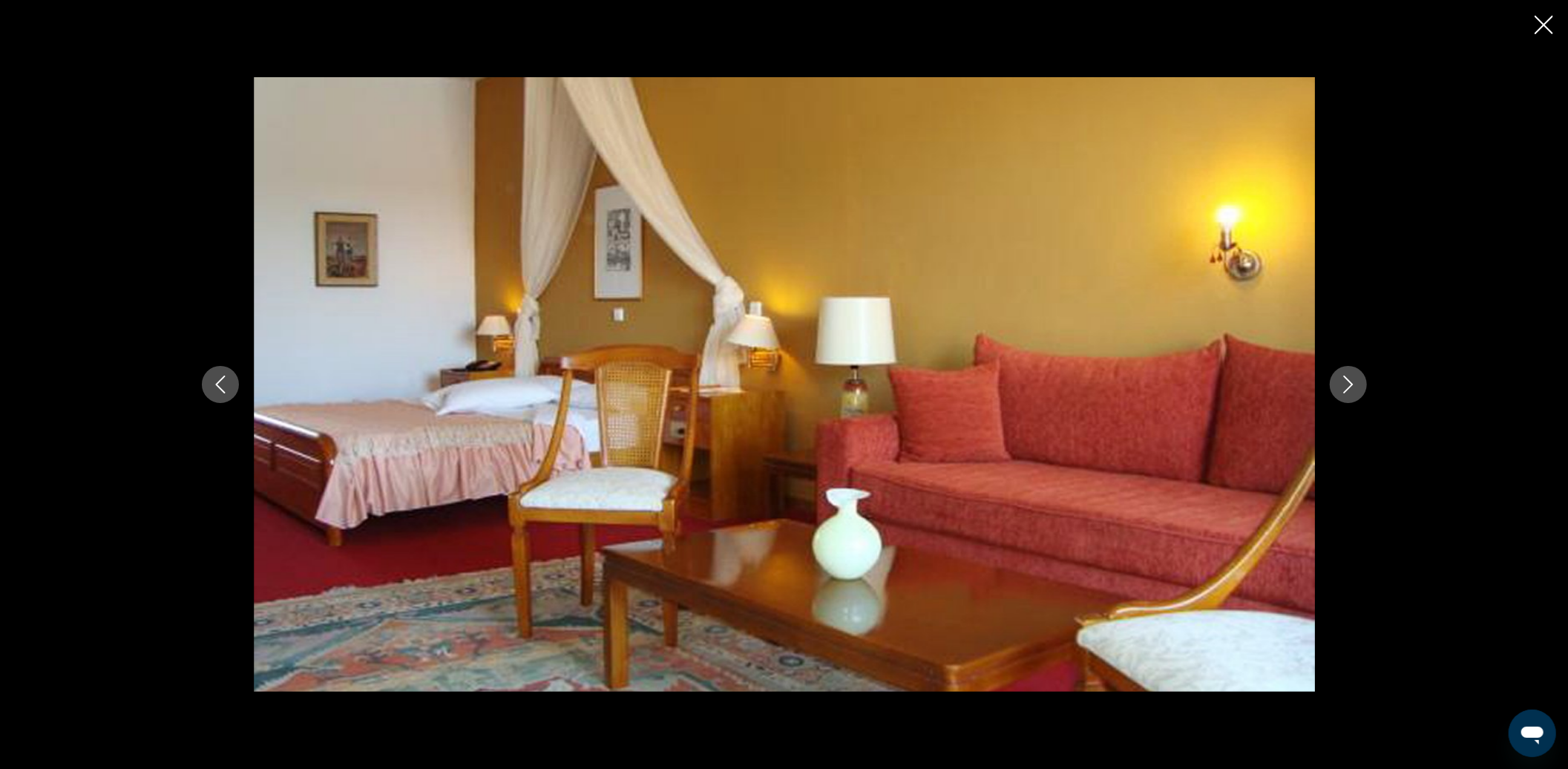
click at [1344, 373] on button "Next image" at bounding box center [1348, 384] width 38 height 38
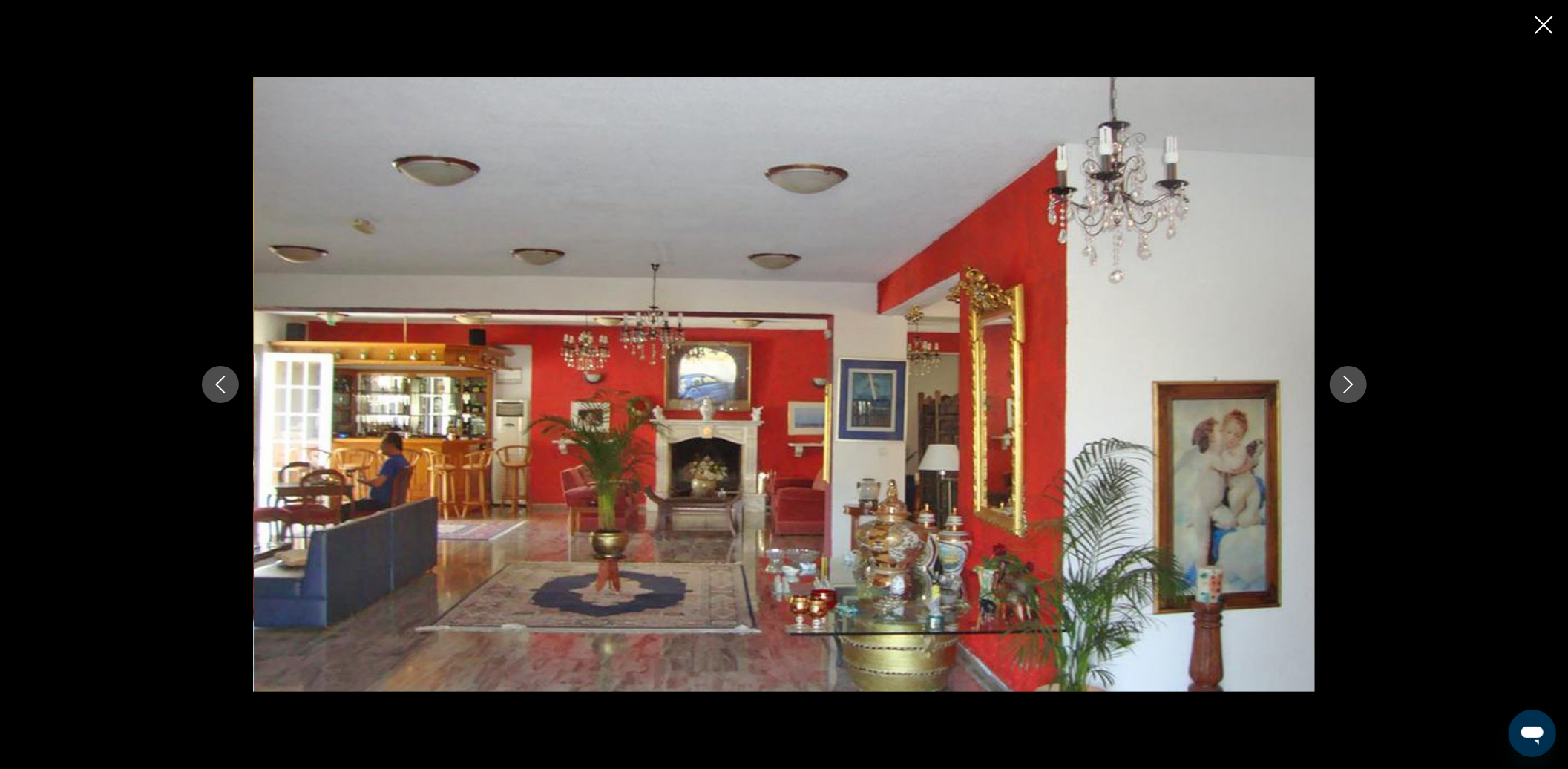
click at [1344, 373] on button "Next image" at bounding box center [1348, 384] width 38 height 38
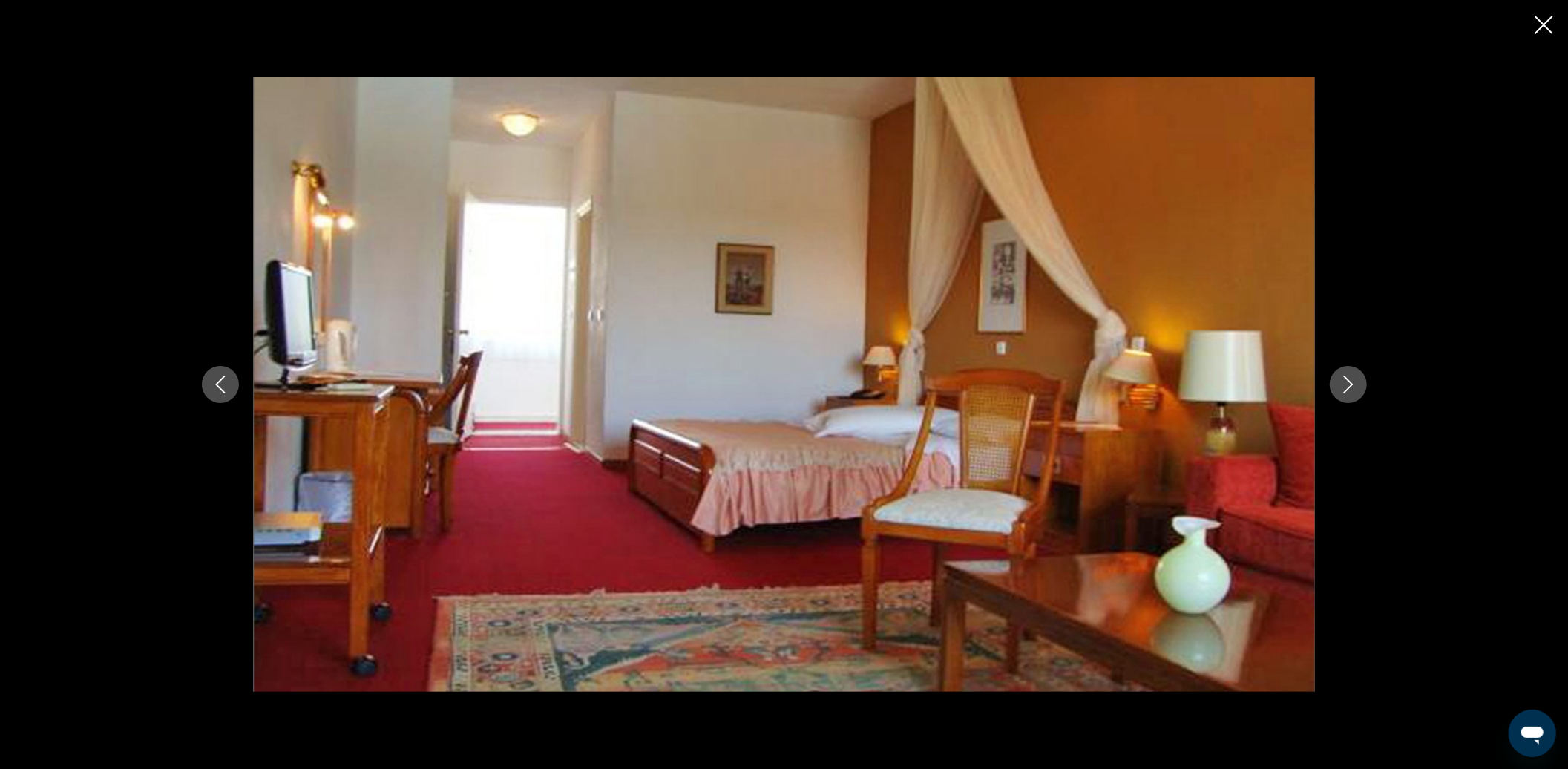
click at [1344, 373] on button "Next image" at bounding box center [1348, 384] width 38 height 38
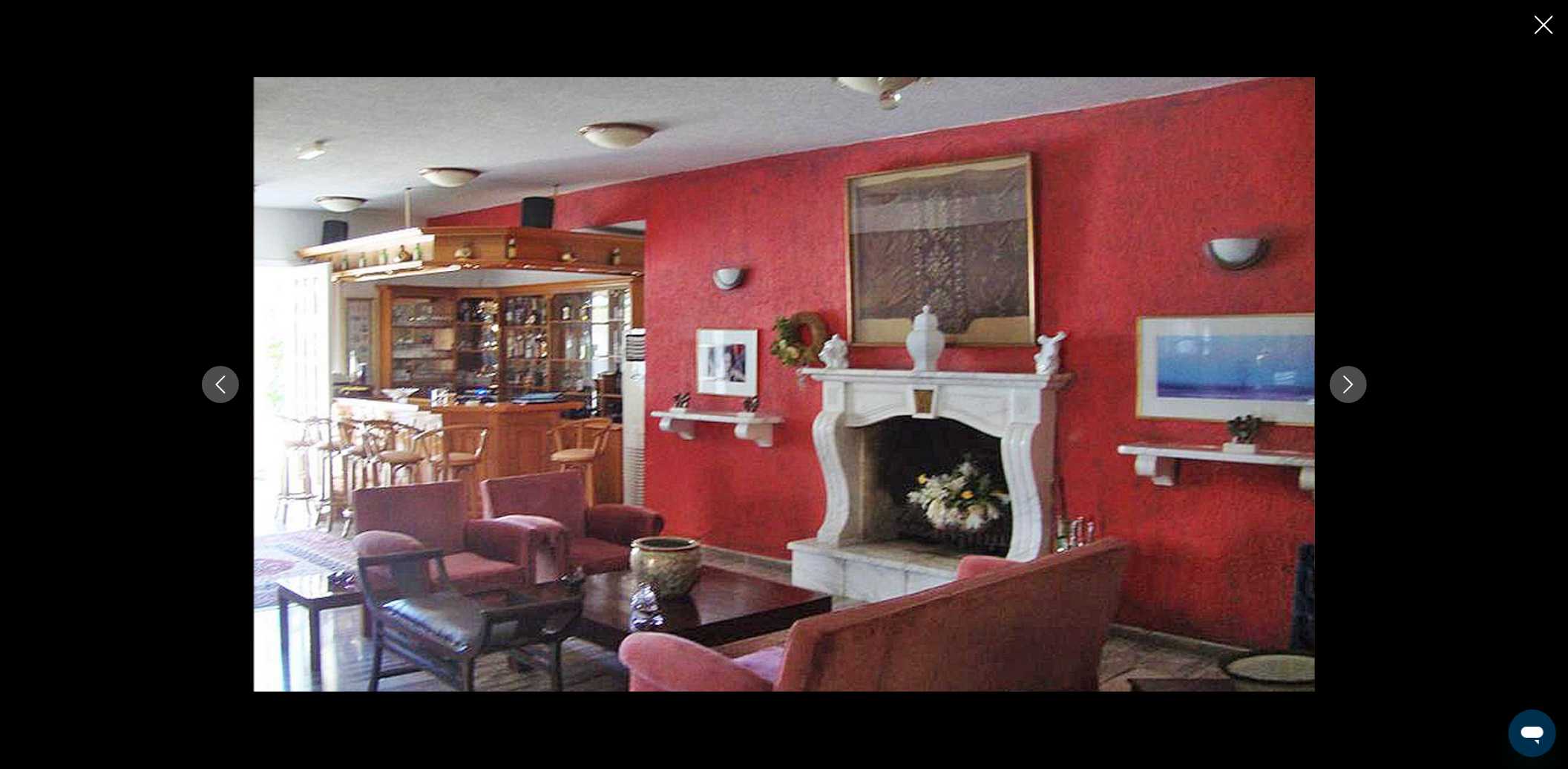
scroll to position [0, 0]
click at [1531, 37] on div "prev next" at bounding box center [784, 384] width 1568 height 769
click at [1539, 37] on button "Close slideshow" at bounding box center [1544, 26] width 18 height 23
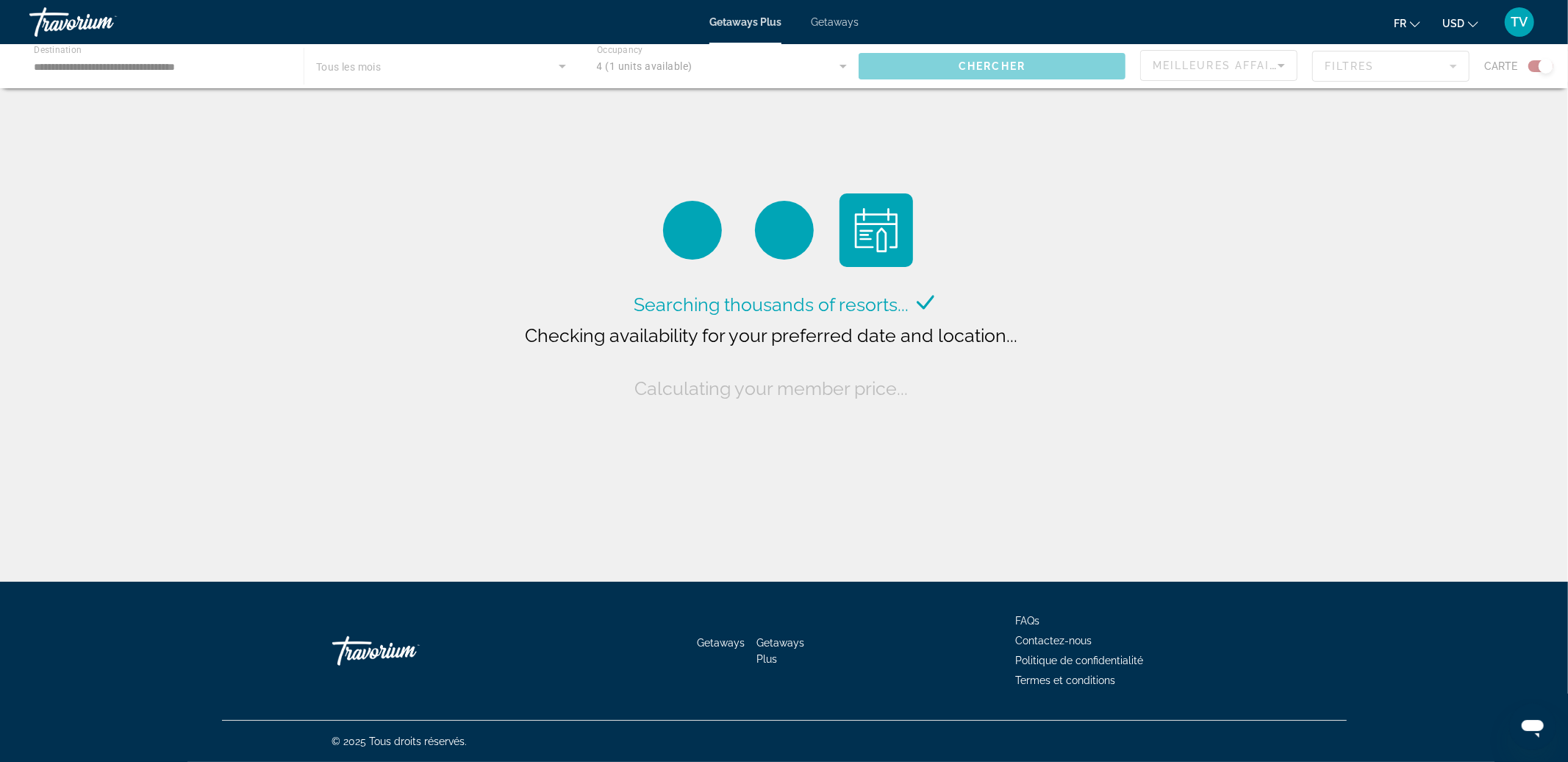
click at [163, 59] on div "Main content" at bounding box center [784, 66] width 1568 height 44
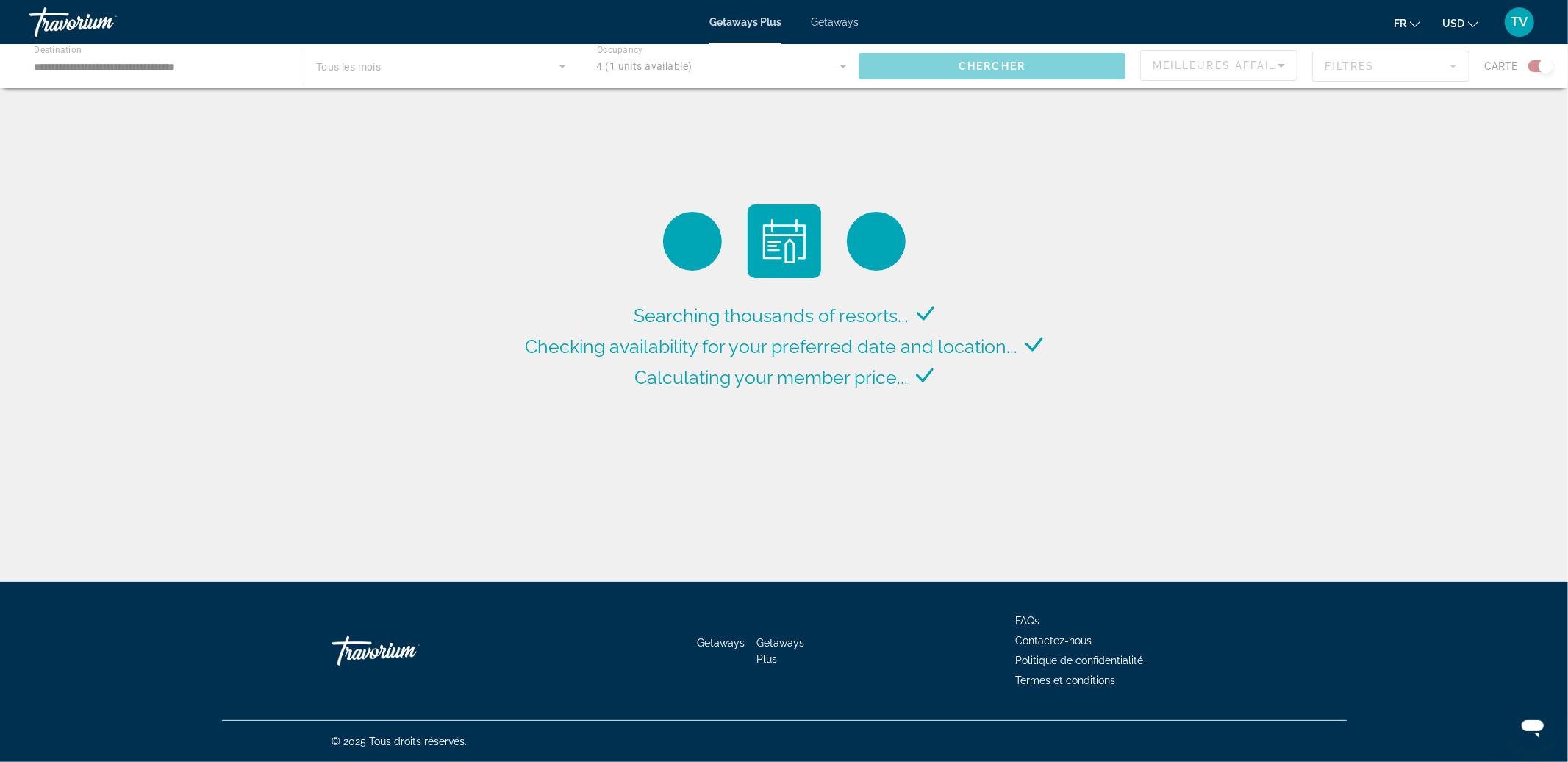
click at [489, 61] on div "Main content" at bounding box center [784, 66] width 1568 height 44
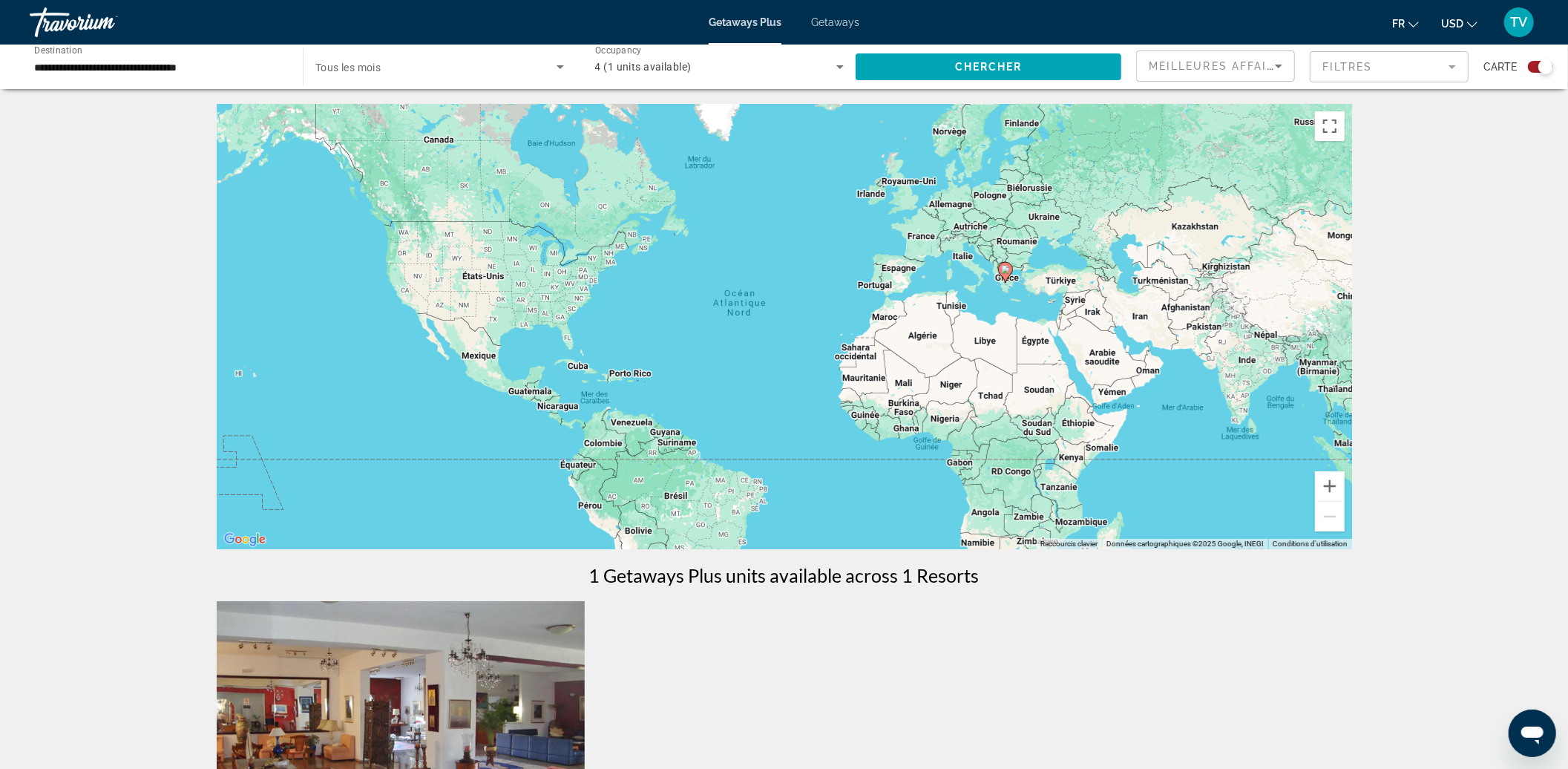
click at [190, 86] on div "**********" at bounding box center [159, 67] width 250 height 42
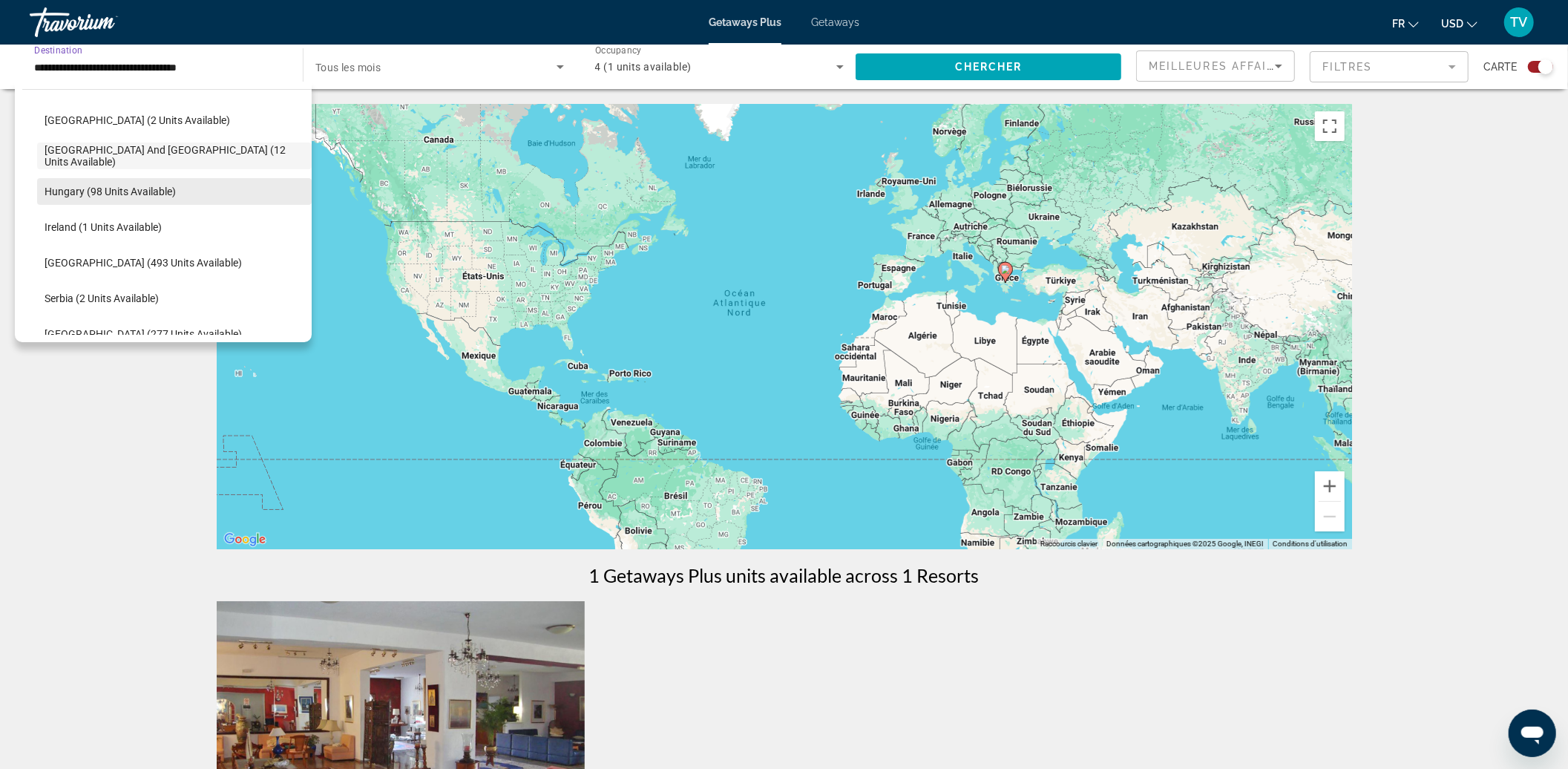
scroll to position [472, 0]
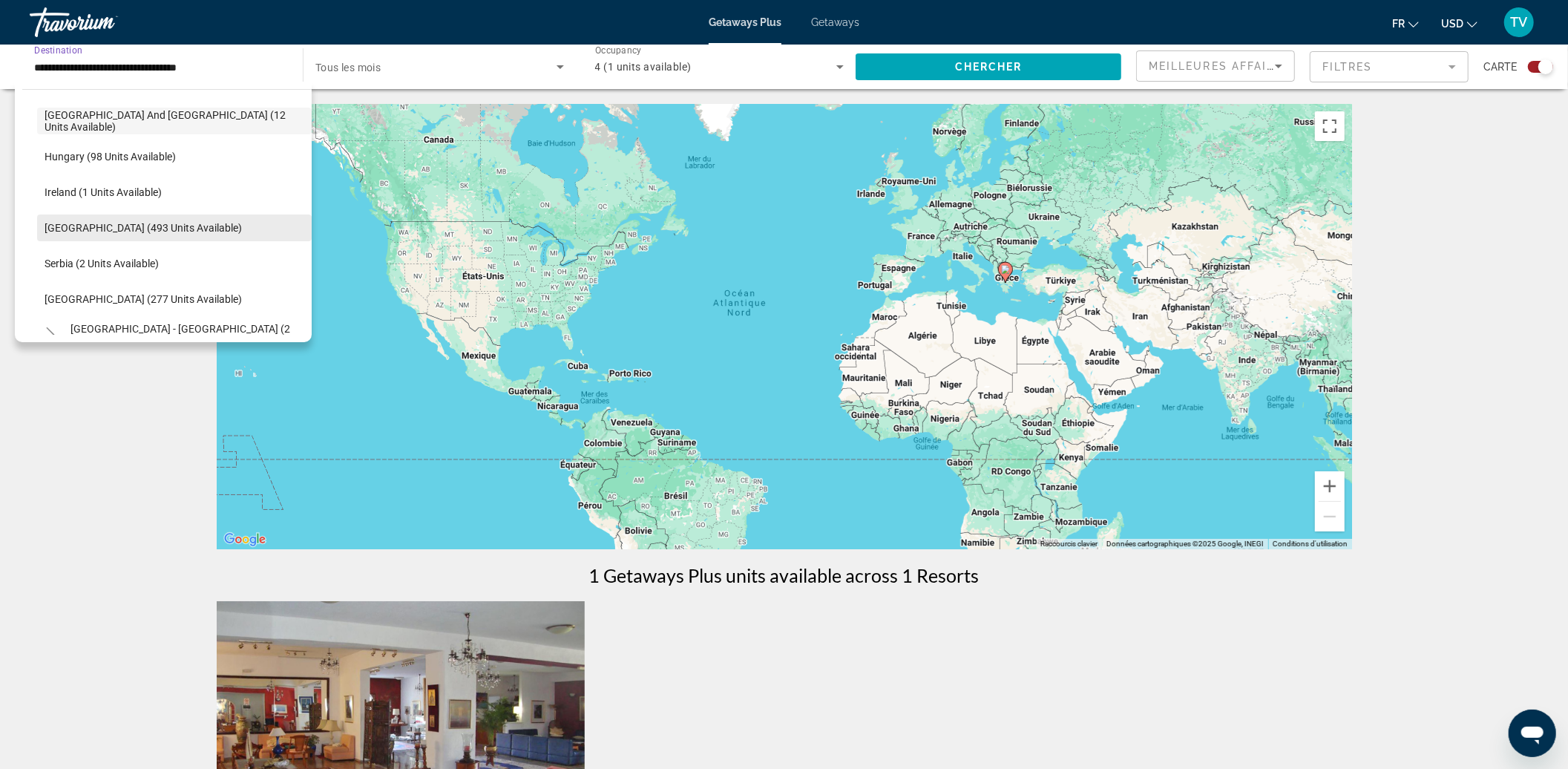
click at [107, 230] on span "[GEOGRAPHIC_DATA] (493 units available)" at bounding box center [143, 228] width 197 height 12
type input "**********"
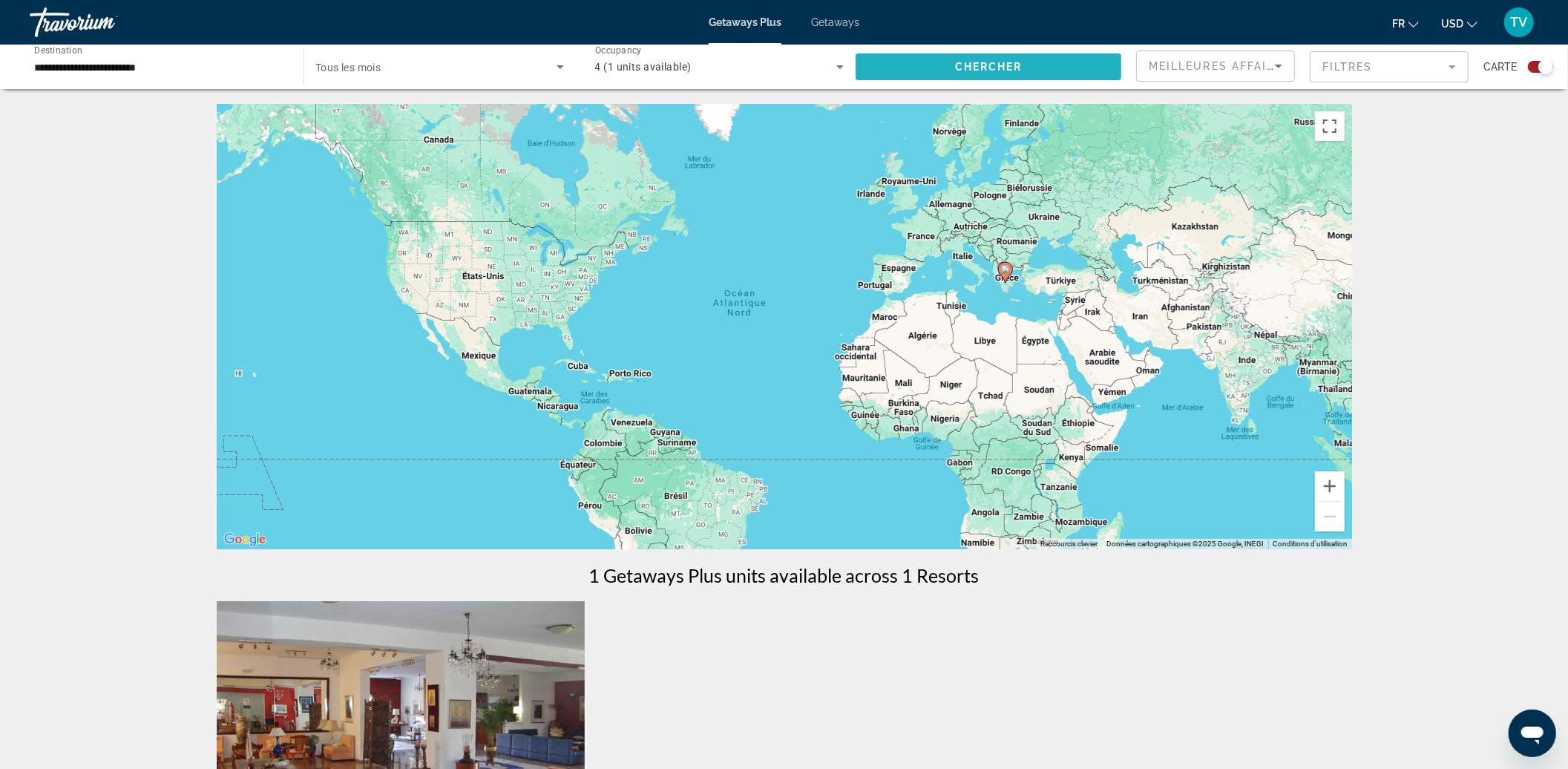
click at [955, 61] on span "Chercher" at bounding box center [988, 67] width 67 height 12
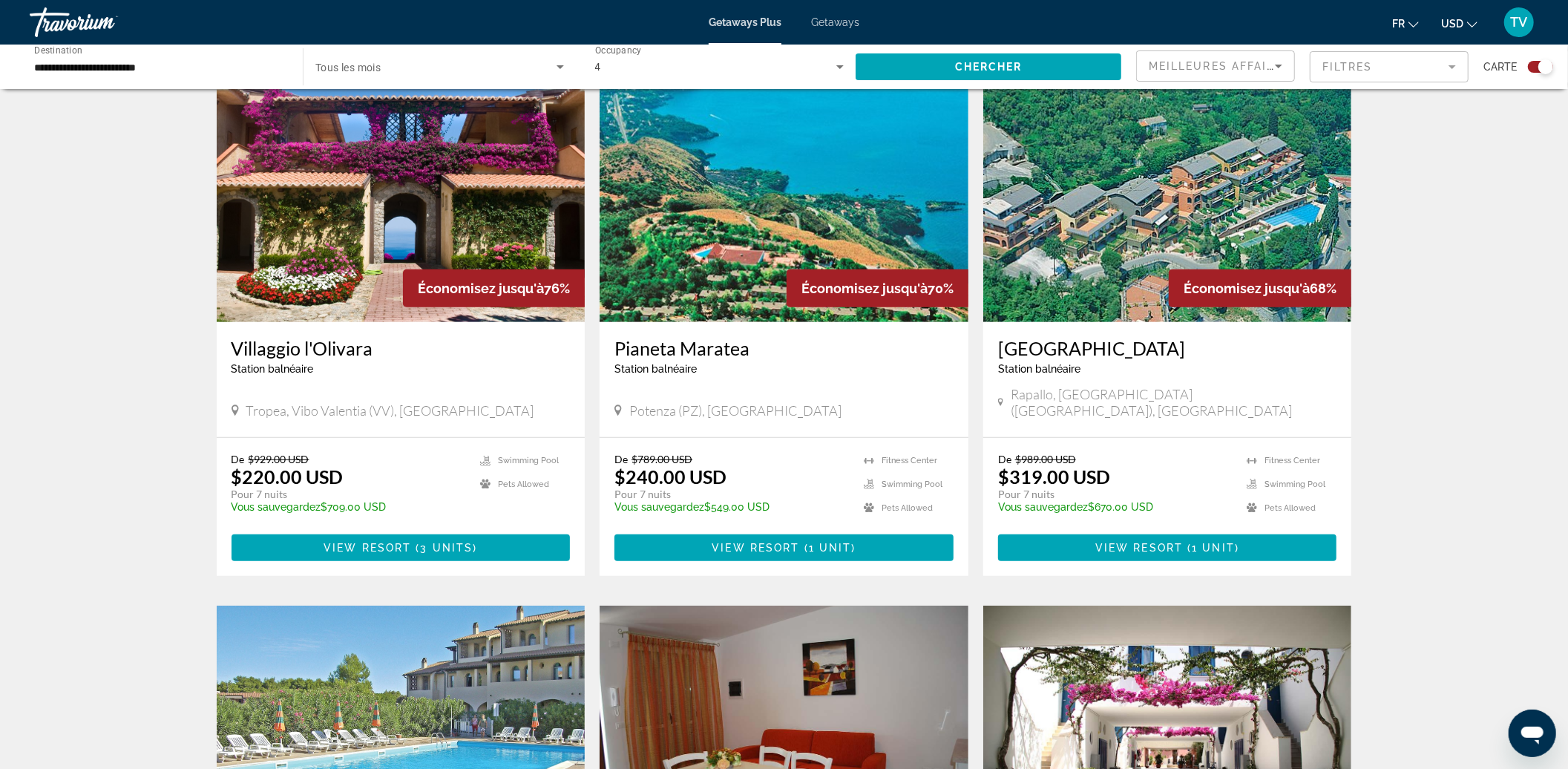
scroll to position [99, 0]
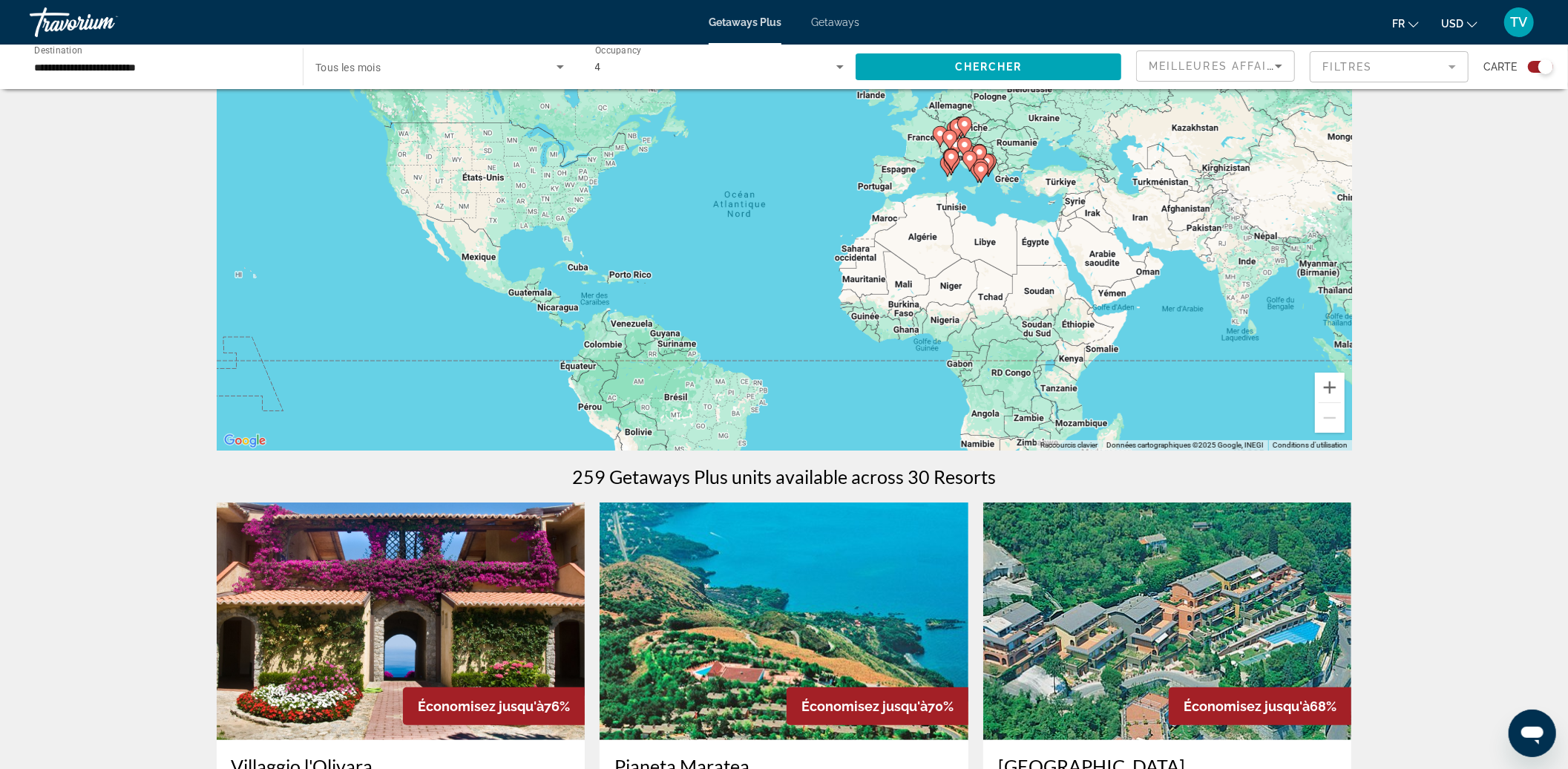
click at [458, 596] on img "Main content" at bounding box center [401, 621] width 368 height 237
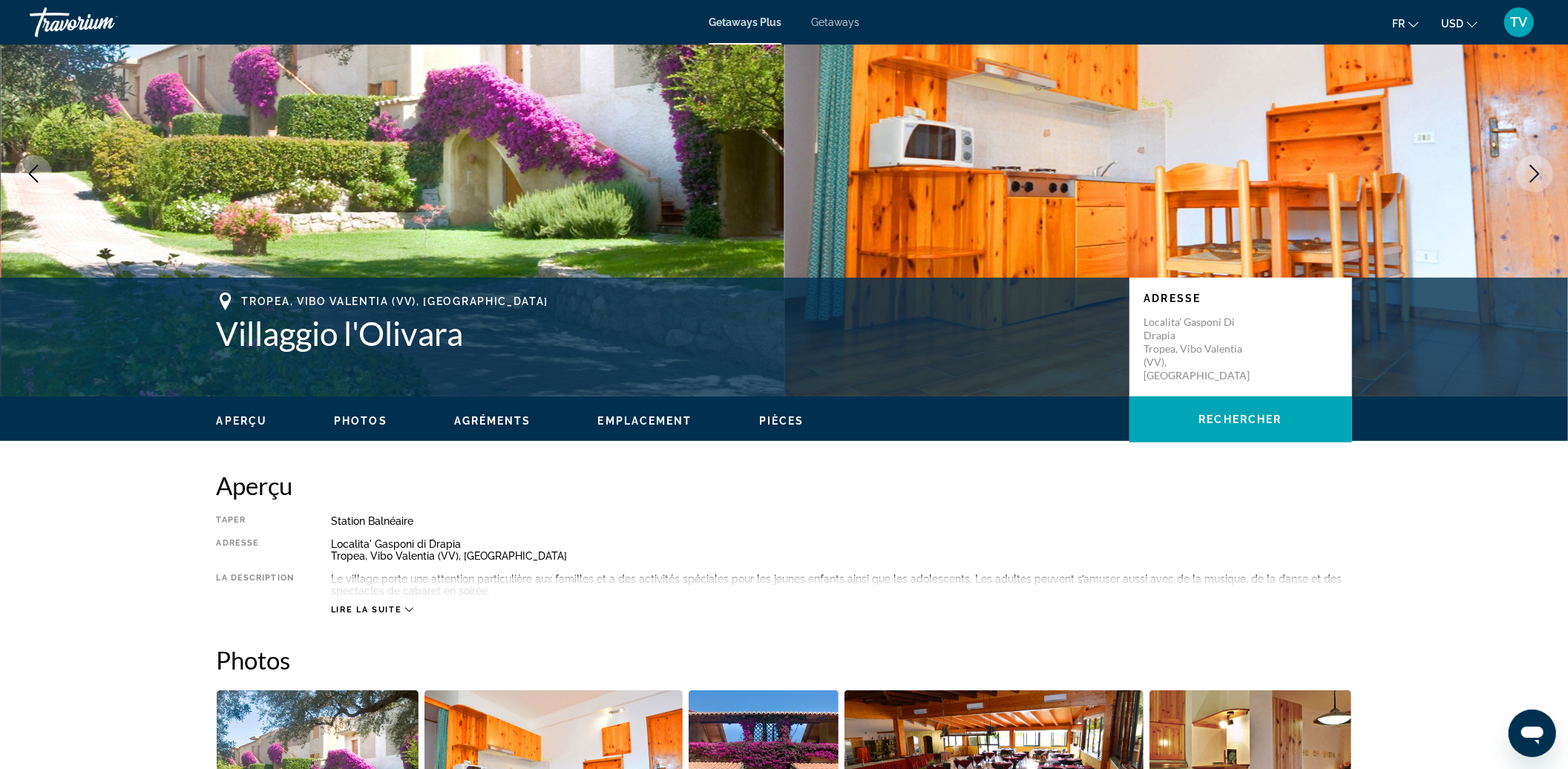
scroll to position [297, 0]
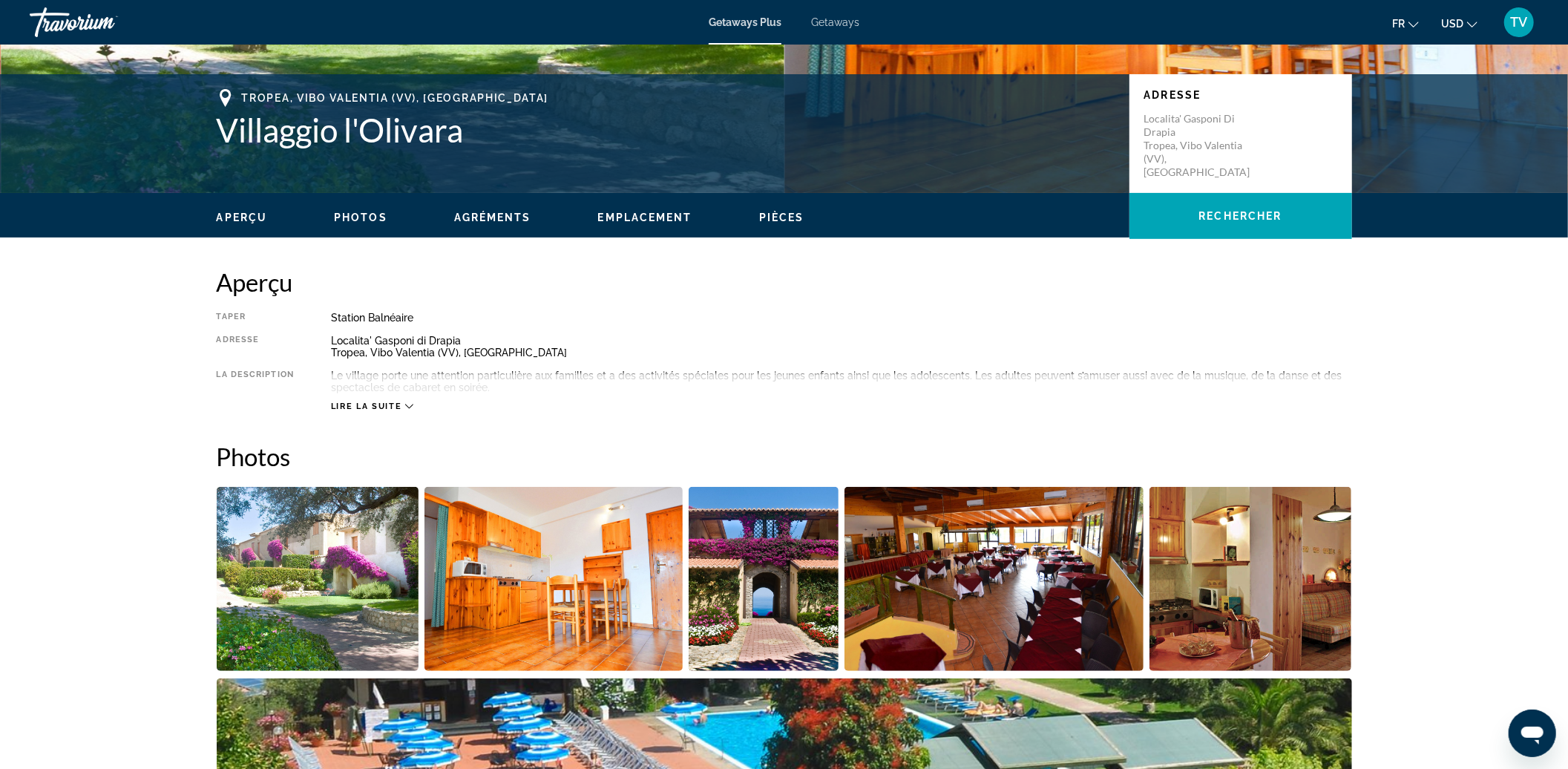
click at [413, 404] on icon "Main content" at bounding box center [409, 406] width 8 height 4
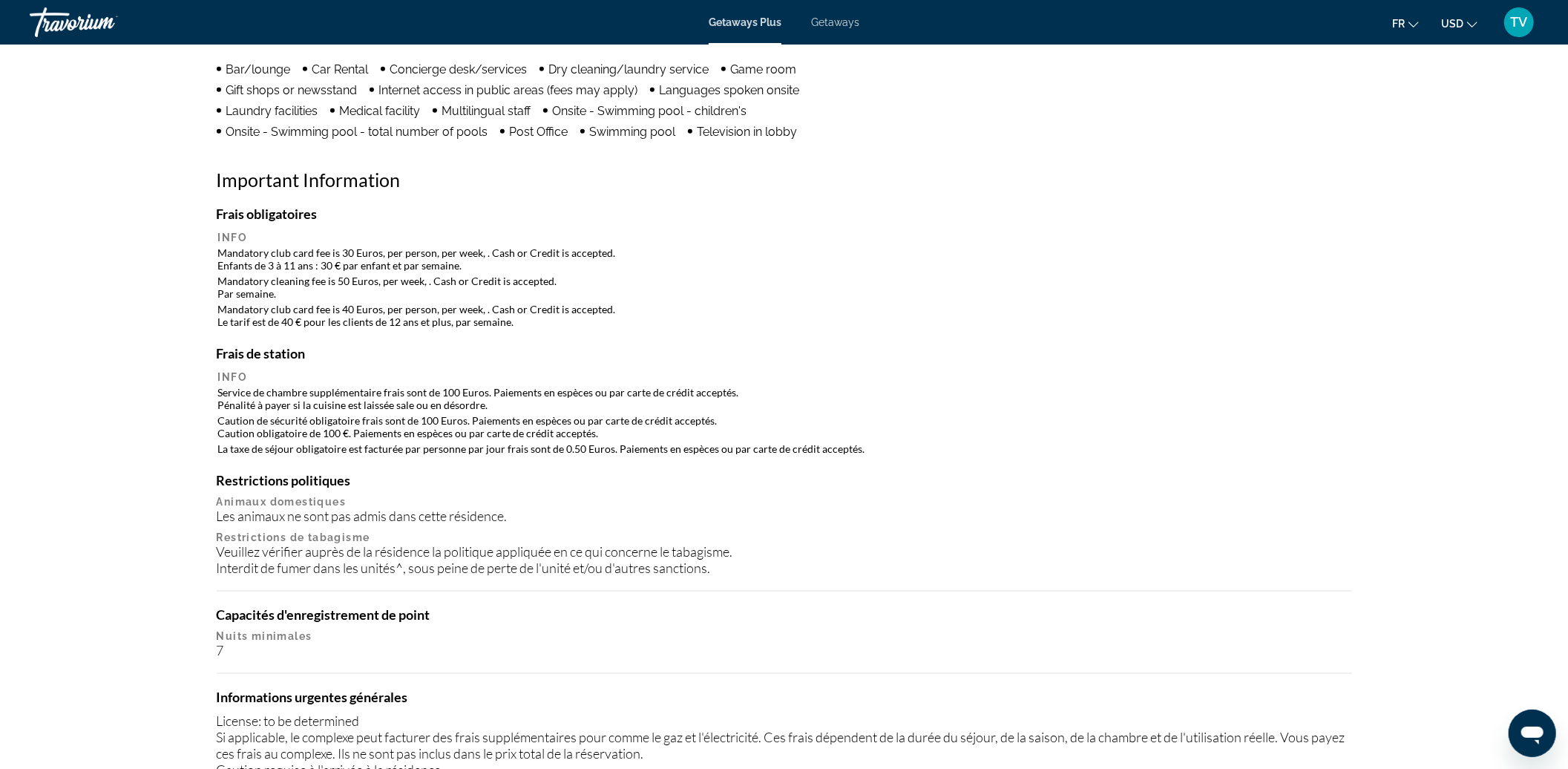
scroll to position [1484, 0]
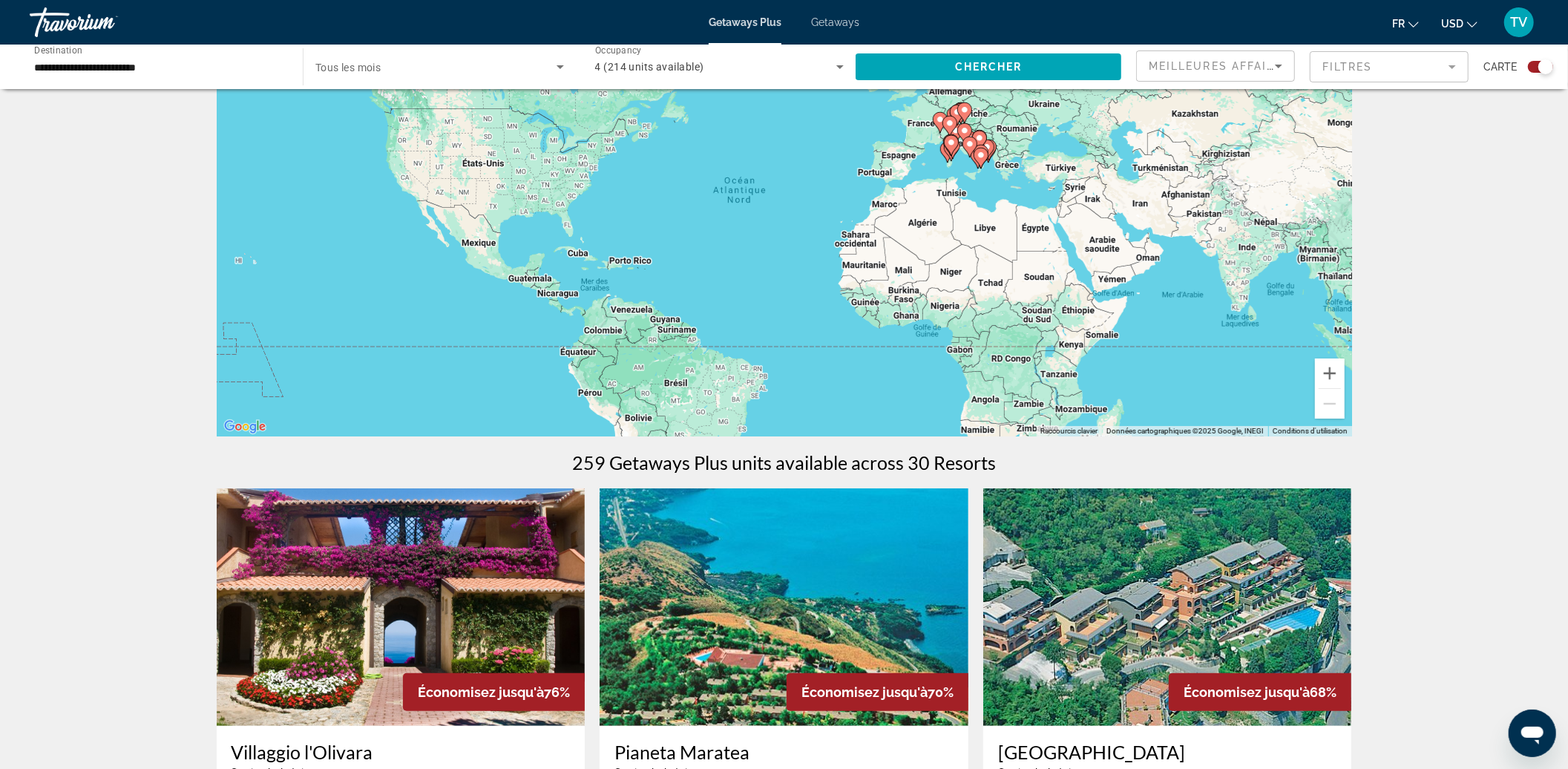
scroll to position [395, 0]
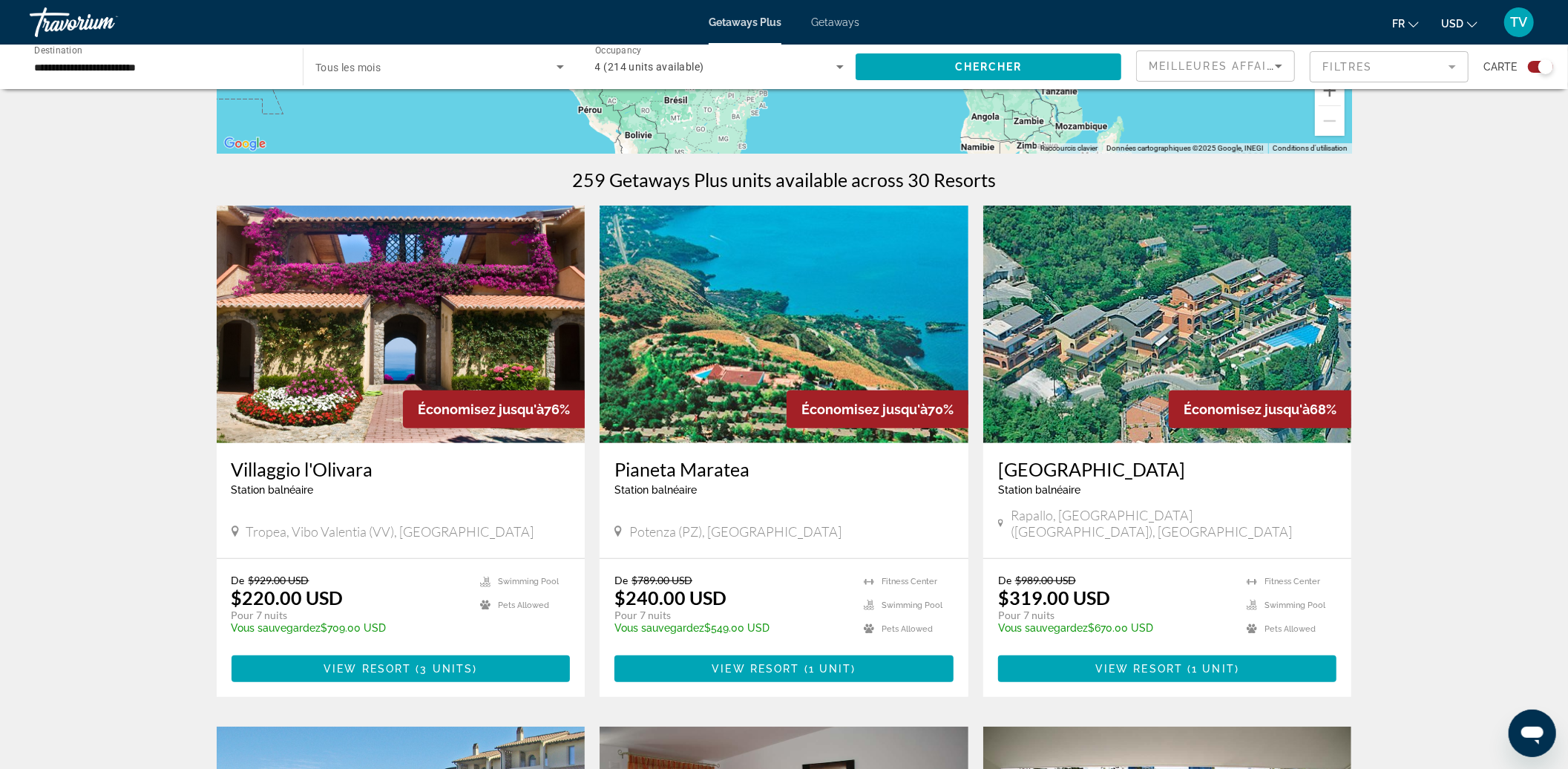
click at [676, 363] on img "Main content" at bounding box center [784, 324] width 368 height 237
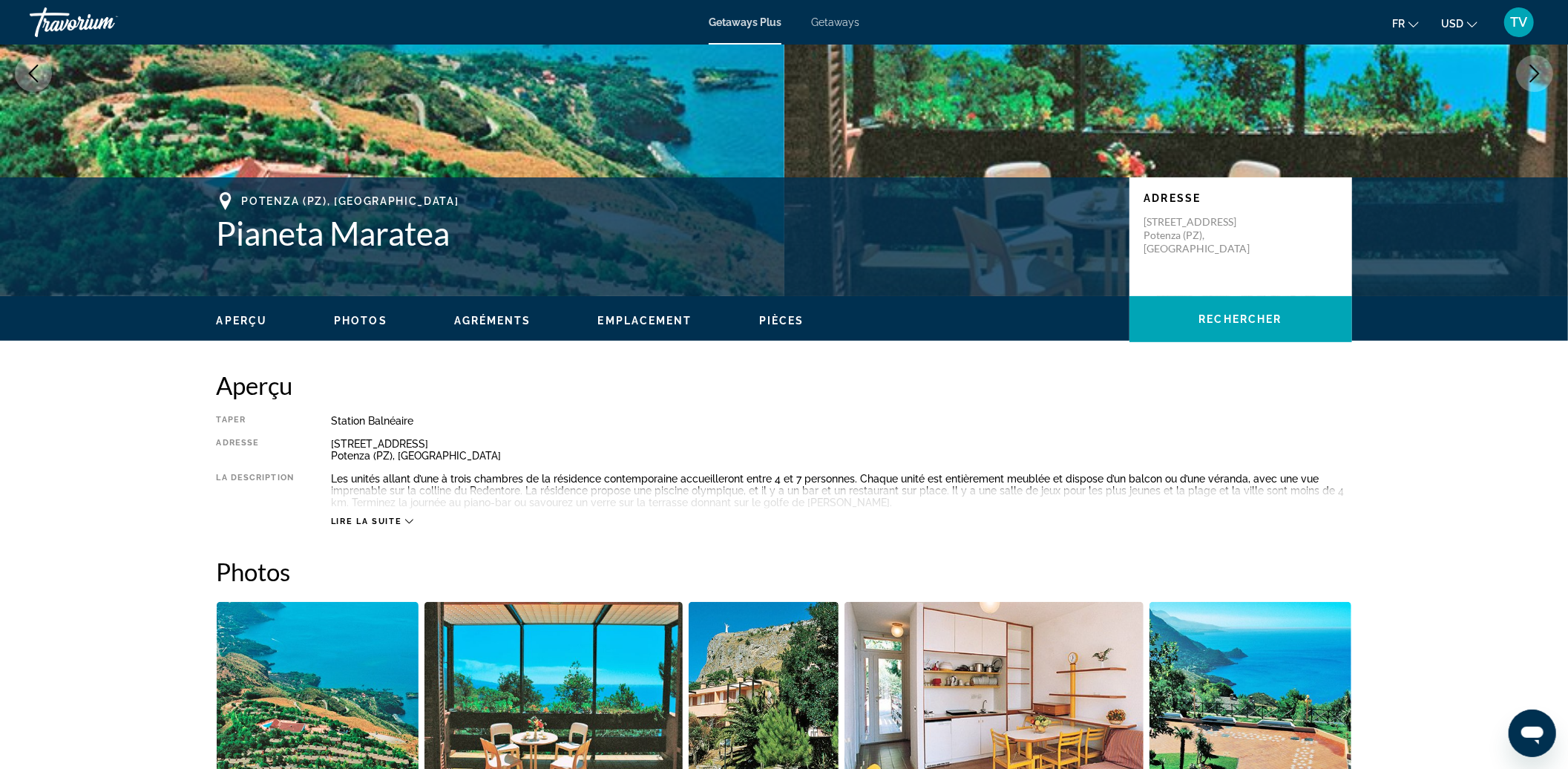
scroll to position [197, 0]
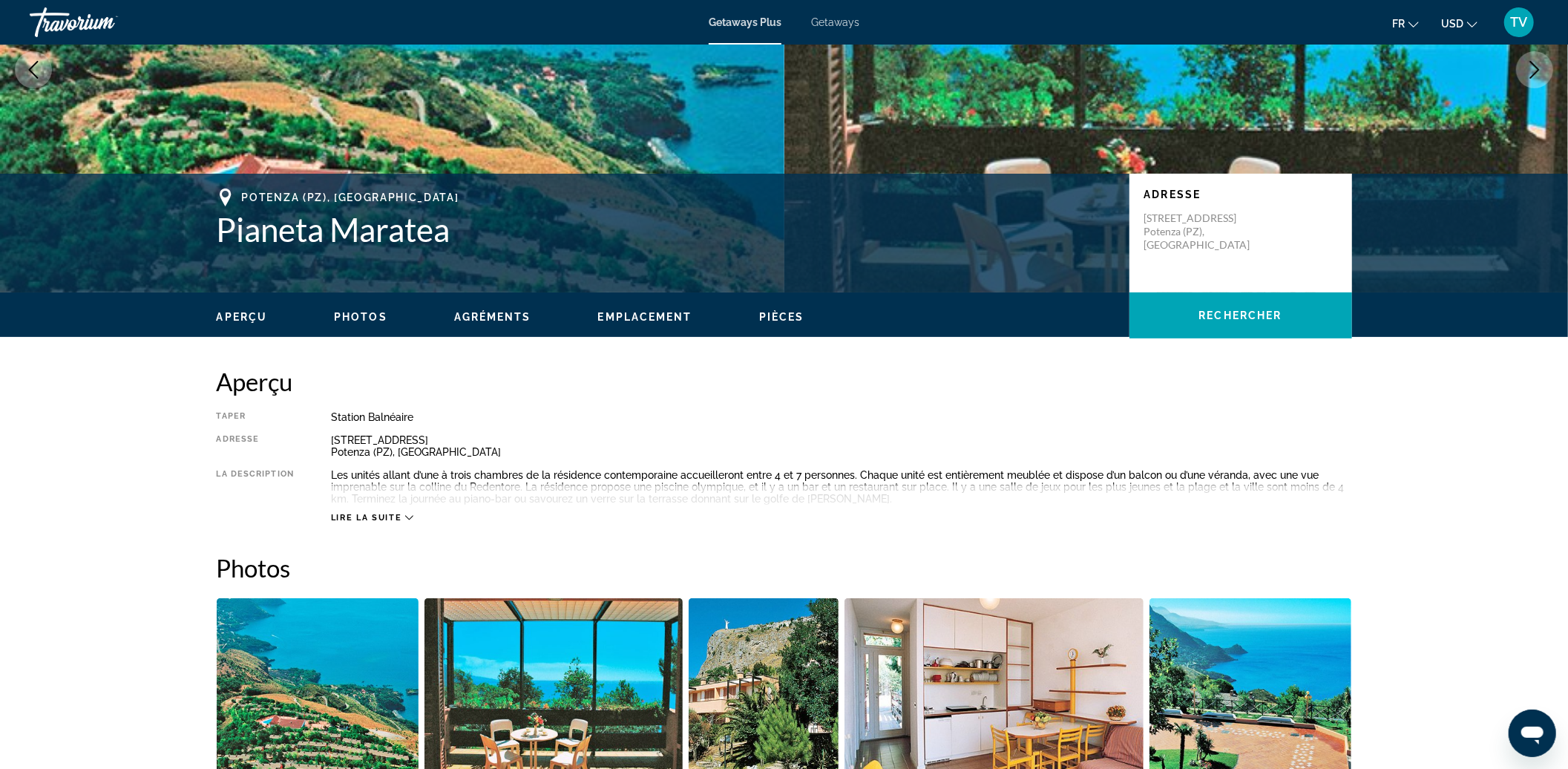
click at [362, 514] on span "Lire la suite" at bounding box center [366, 517] width 71 height 10
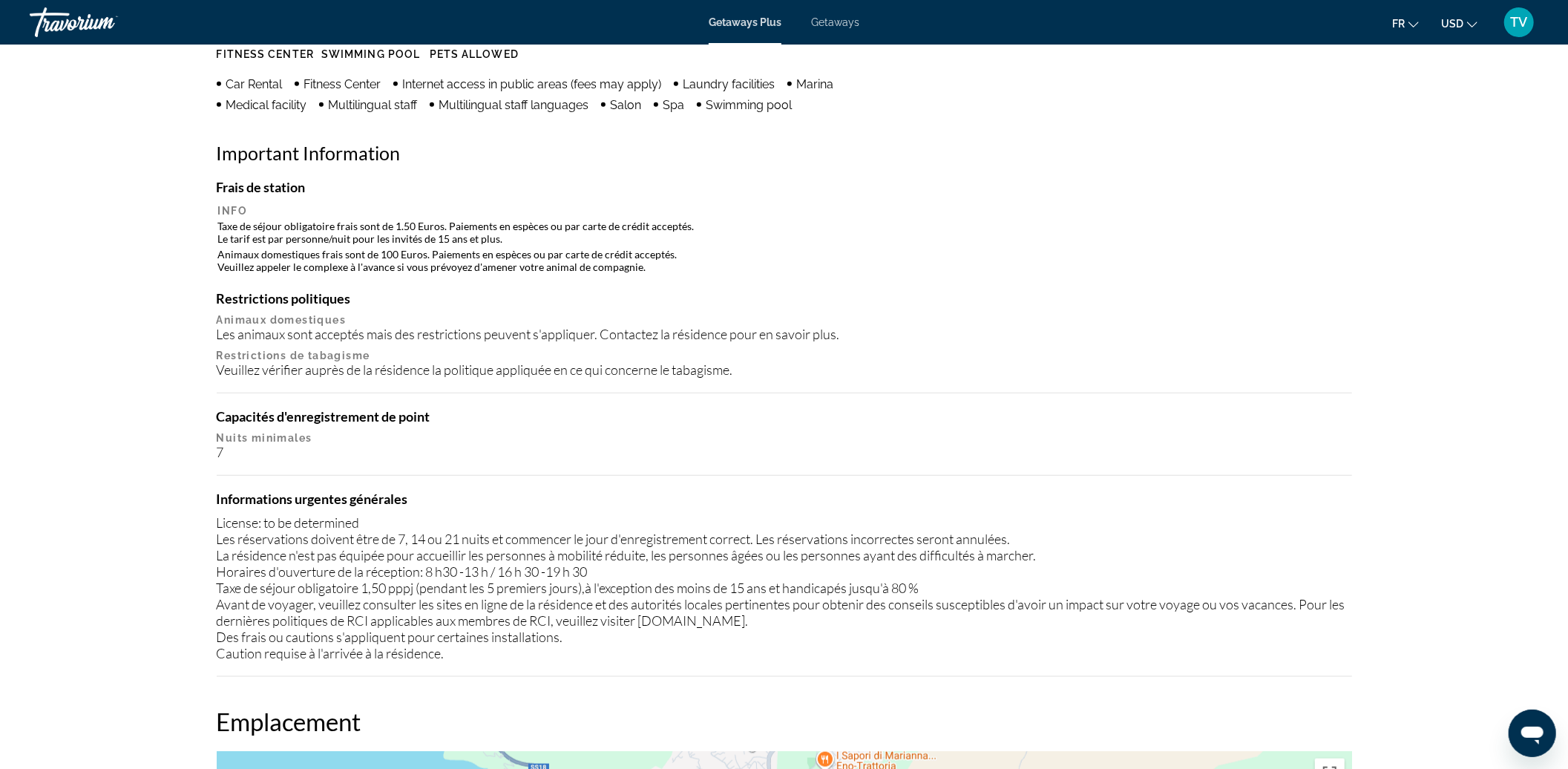
scroll to position [1286, 0]
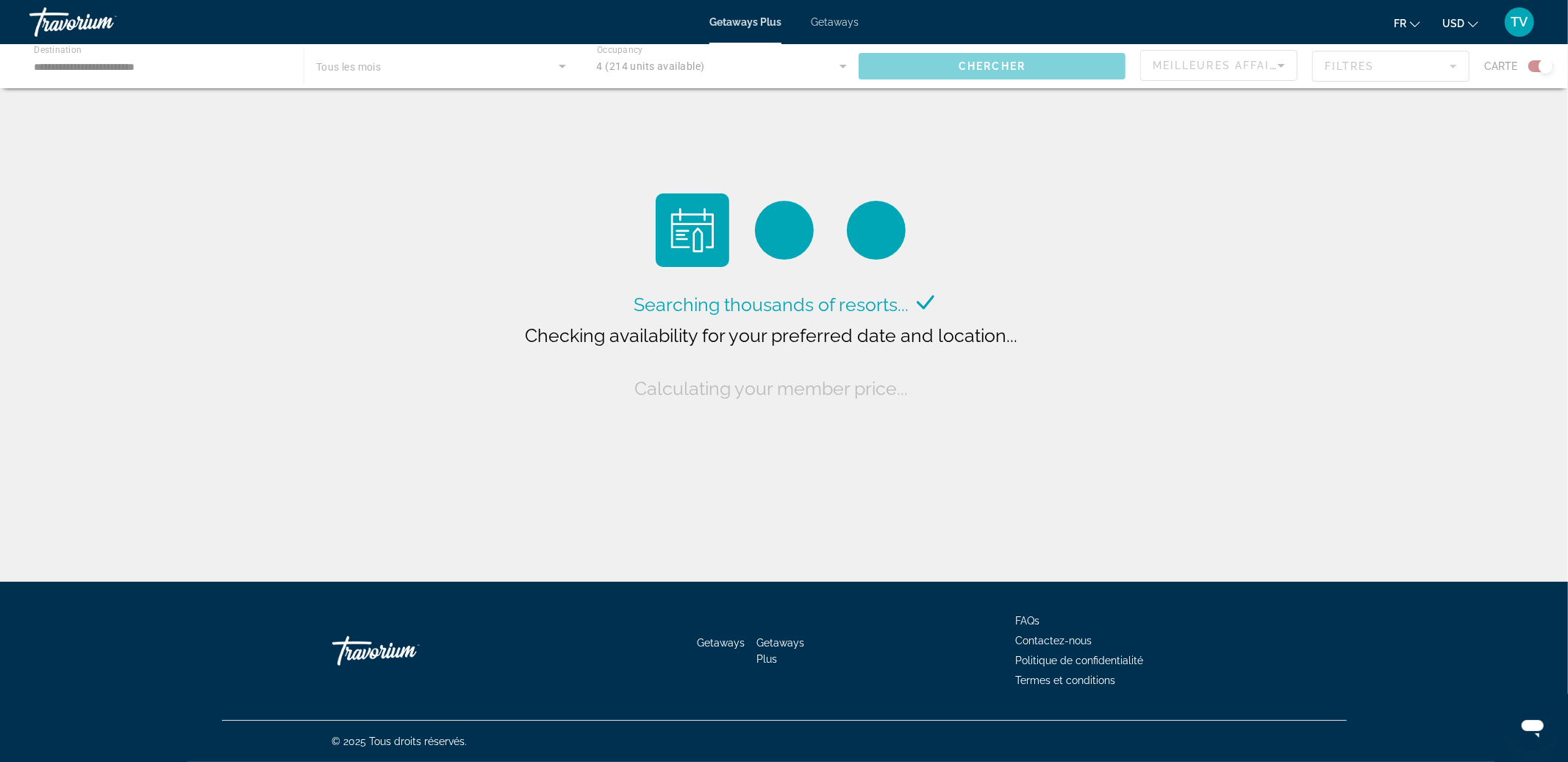
click at [76, 21] on div "Travorium" at bounding box center [103, 22] width 147 height 38
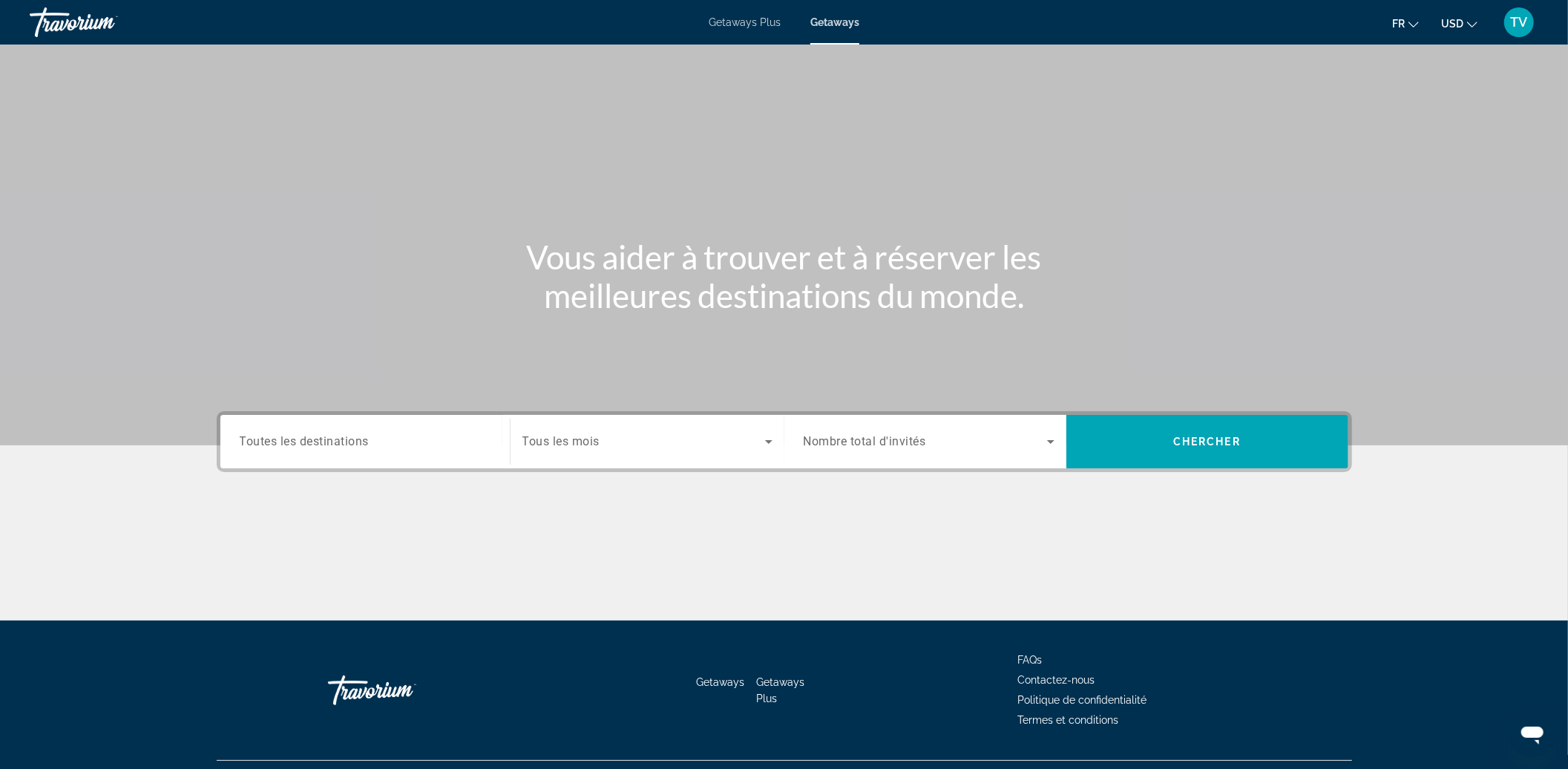
click at [843, 435] on span "Nombre total d'invités" at bounding box center [865, 442] width 122 height 14
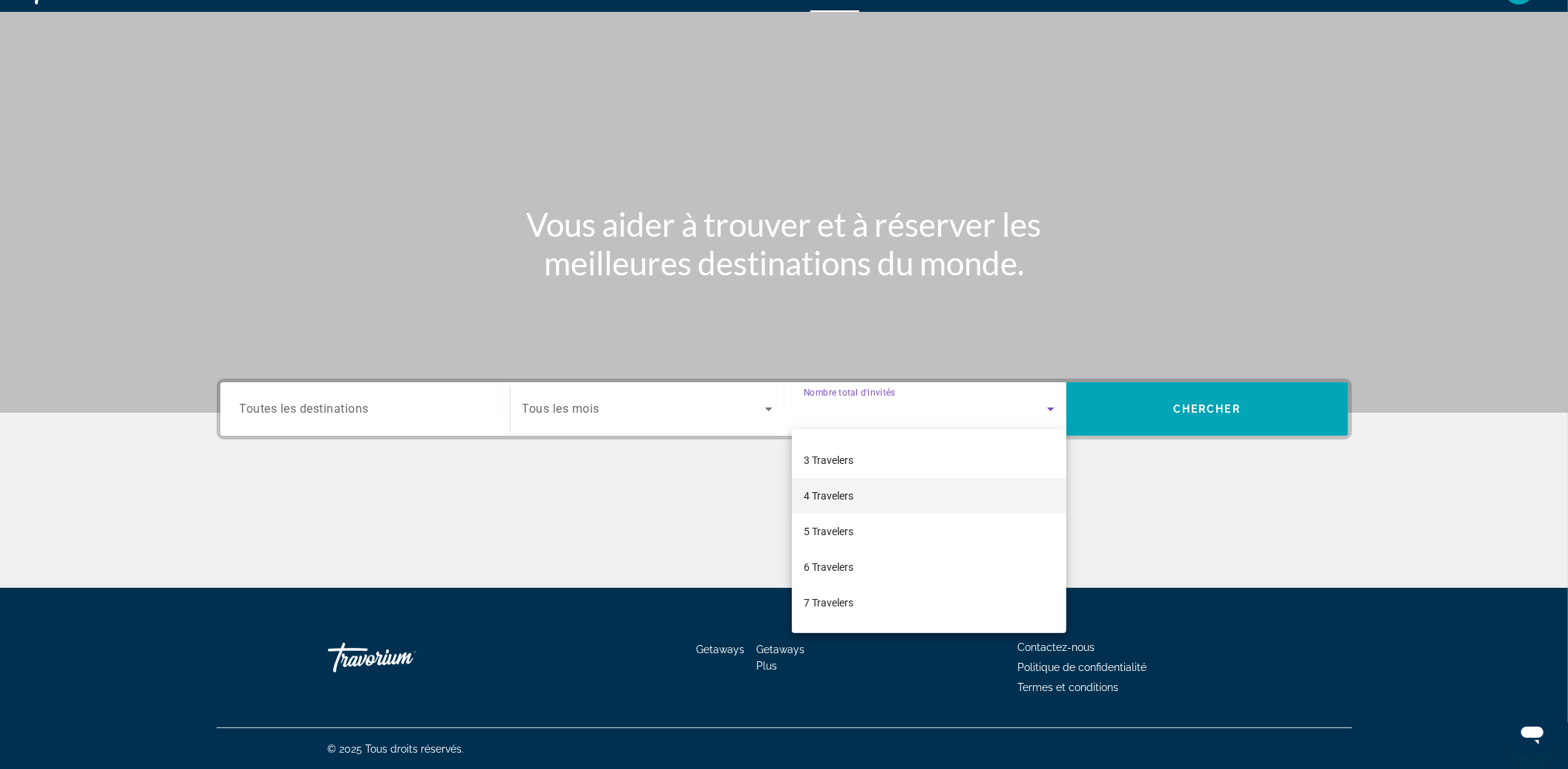
scroll to position [99, 0]
click at [836, 452] on span "4 Travelers" at bounding box center [829, 461] width 50 height 17
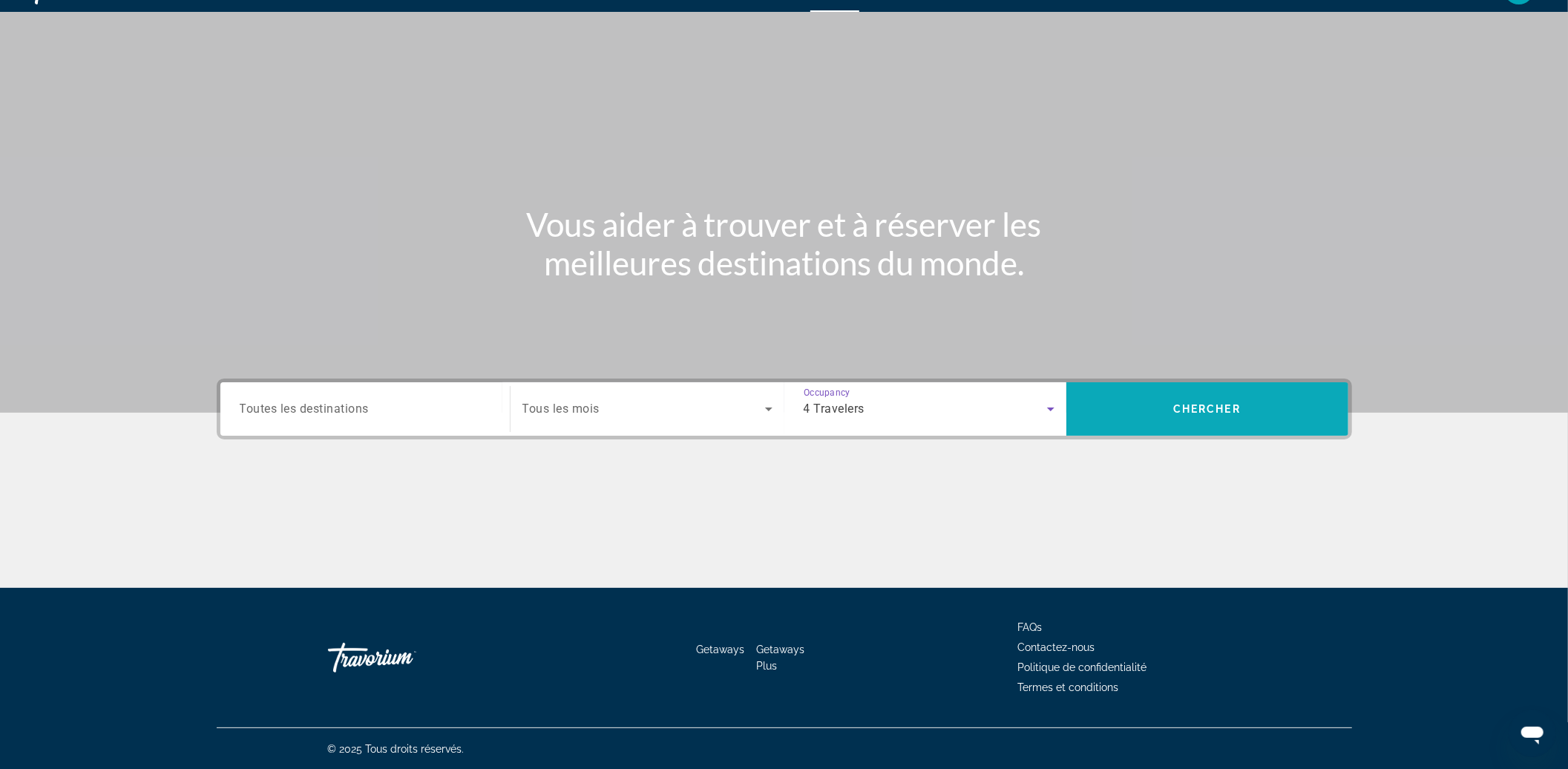
click at [1234, 388] on span "Search widget" at bounding box center [1207, 409] width 282 height 53
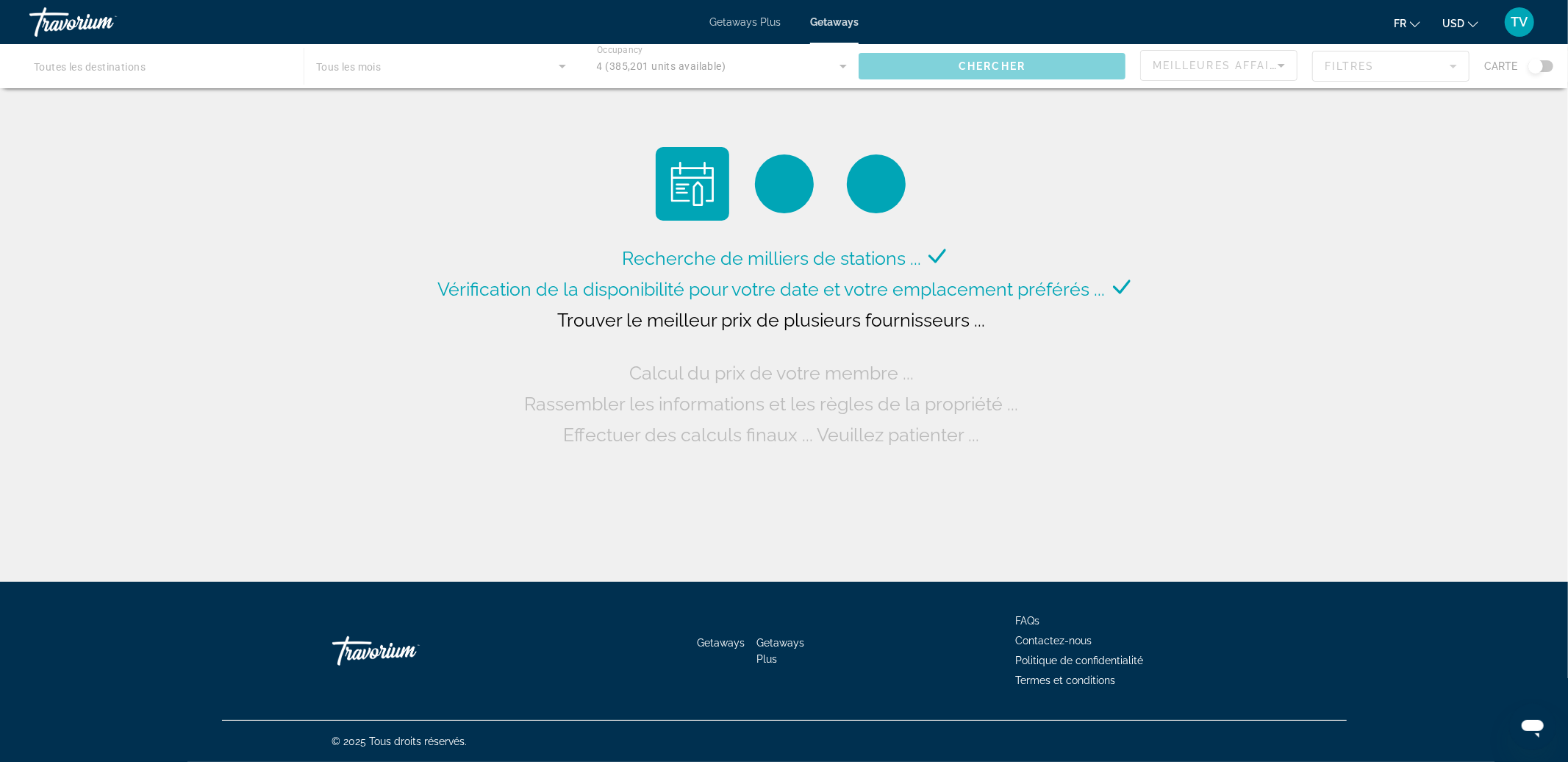
click at [1371, 61] on div "Main content" at bounding box center [784, 66] width 1568 height 44
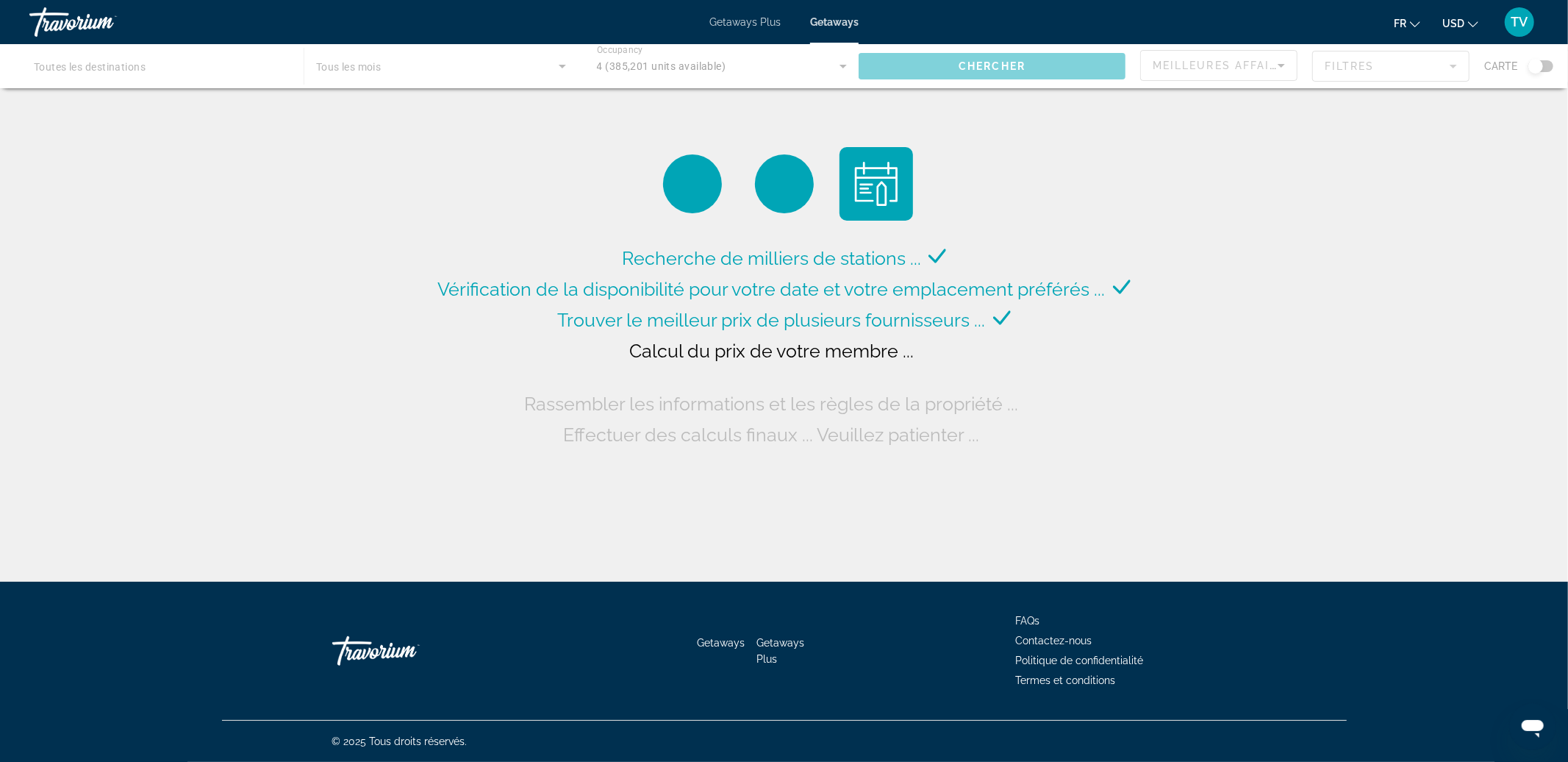
click at [1370, 61] on div "Main content" at bounding box center [784, 66] width 1568 height 44
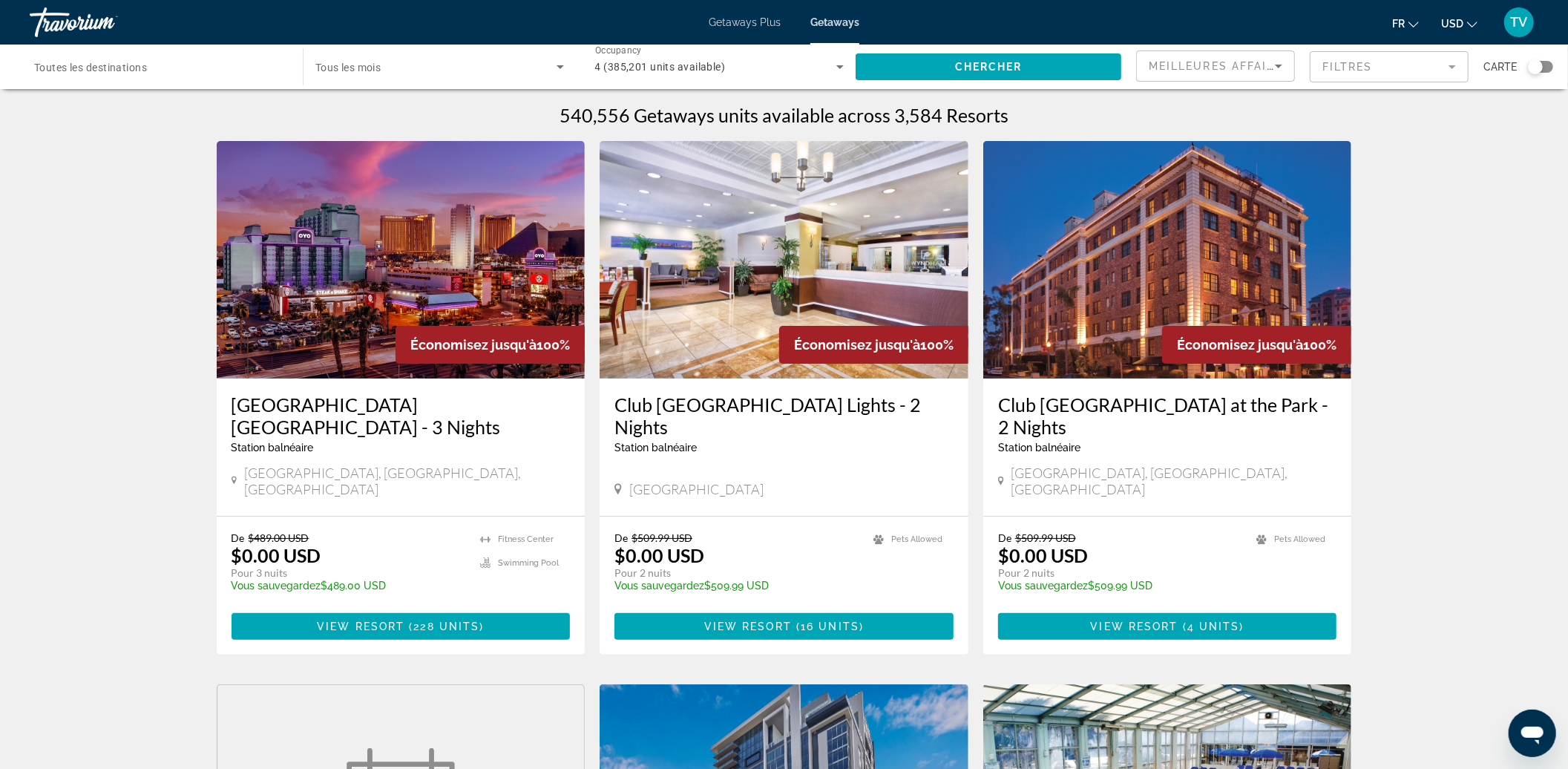
click at [1373, 67] on mat-form-field "Filtres" at bounding box center [1389, 67] width 159 height 31
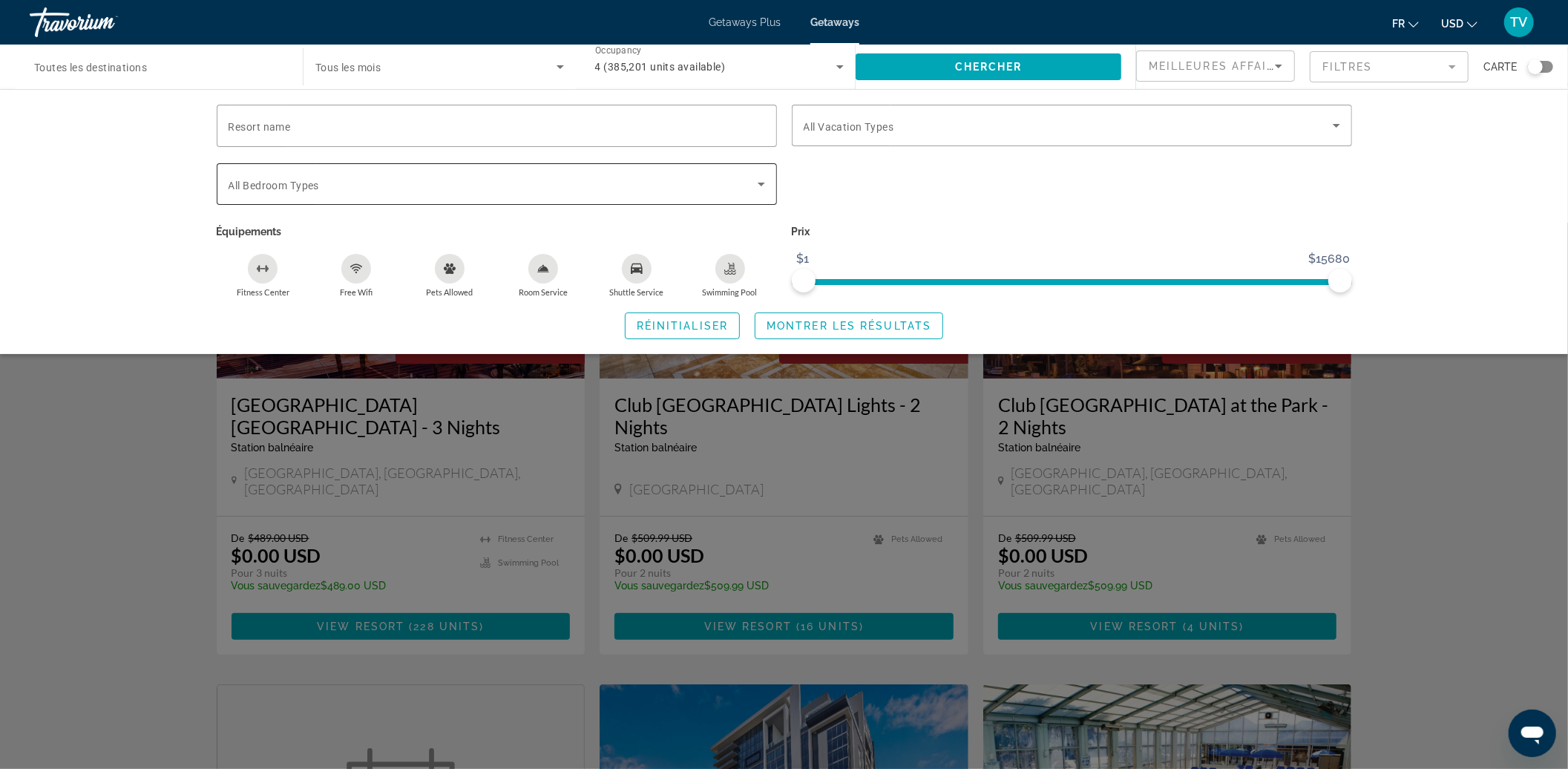
click at [714, 190] on span "Search widget" at bounding box center [493, 184] width 529 height 17
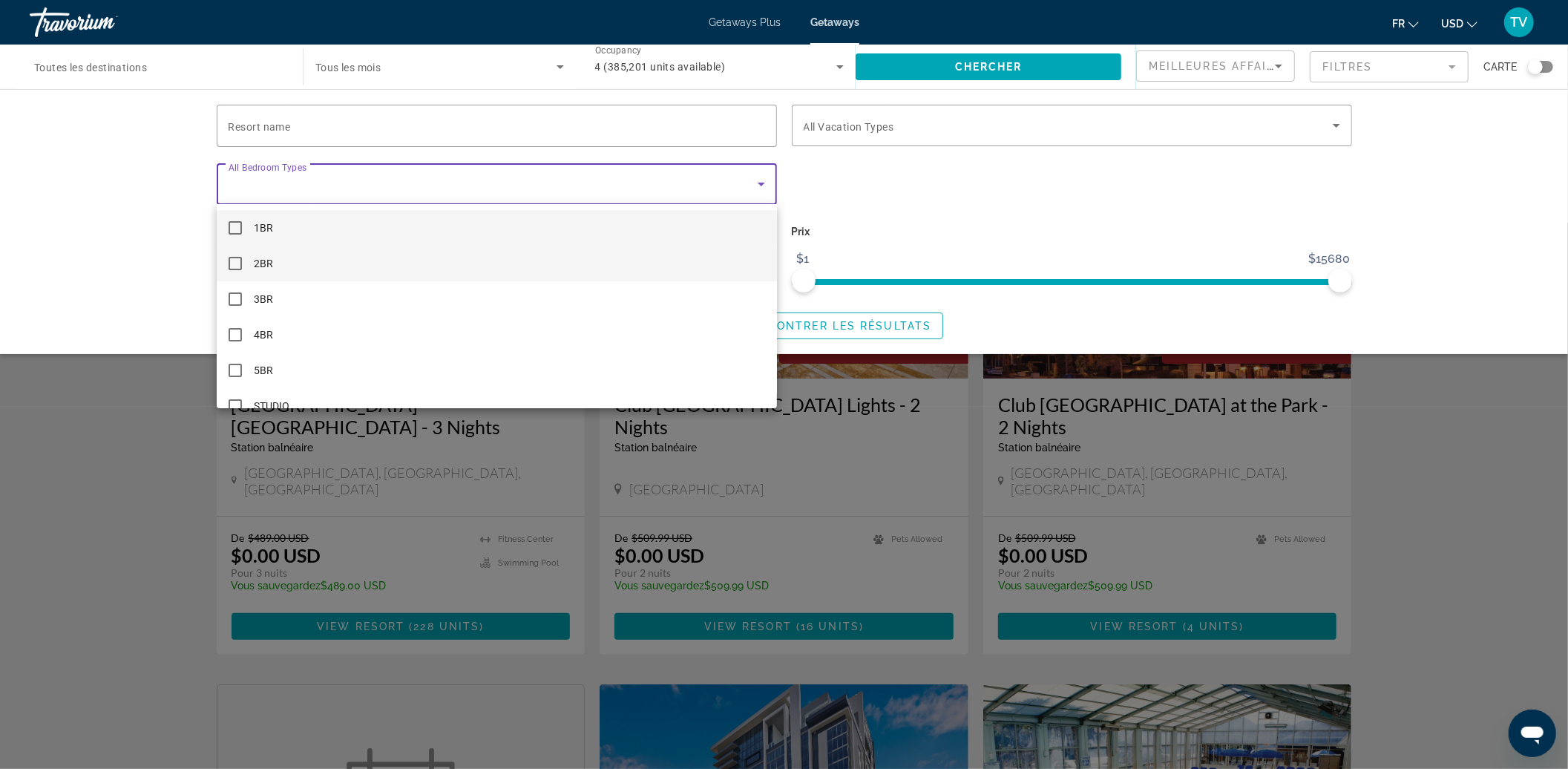
click at [236, 259] on mat-pseudo-checkbox at bounding box center [235, 263] width 13 height 13
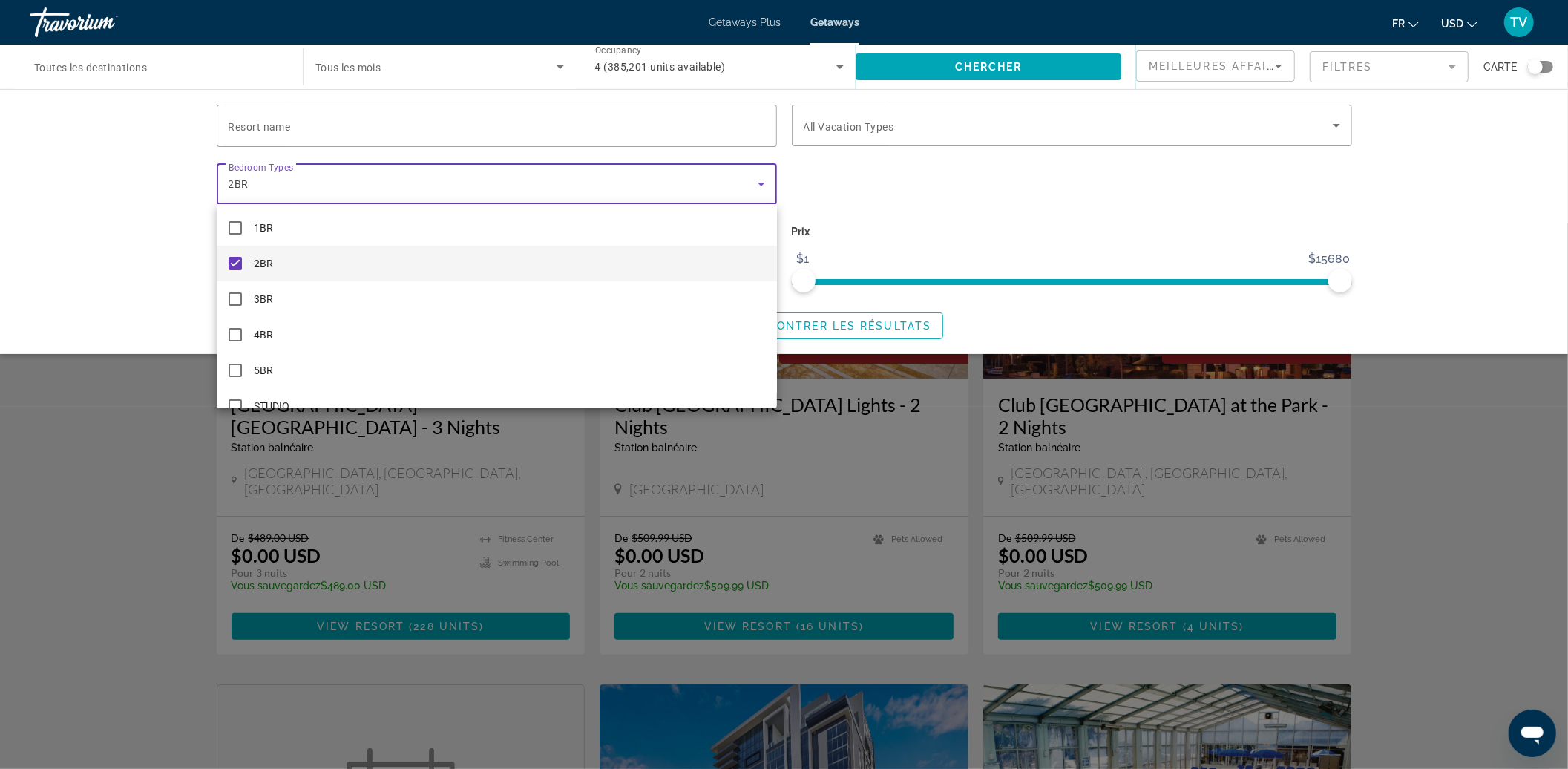
click at [950, 113] on div at bounding box center [784, 384] width 1568 height 769
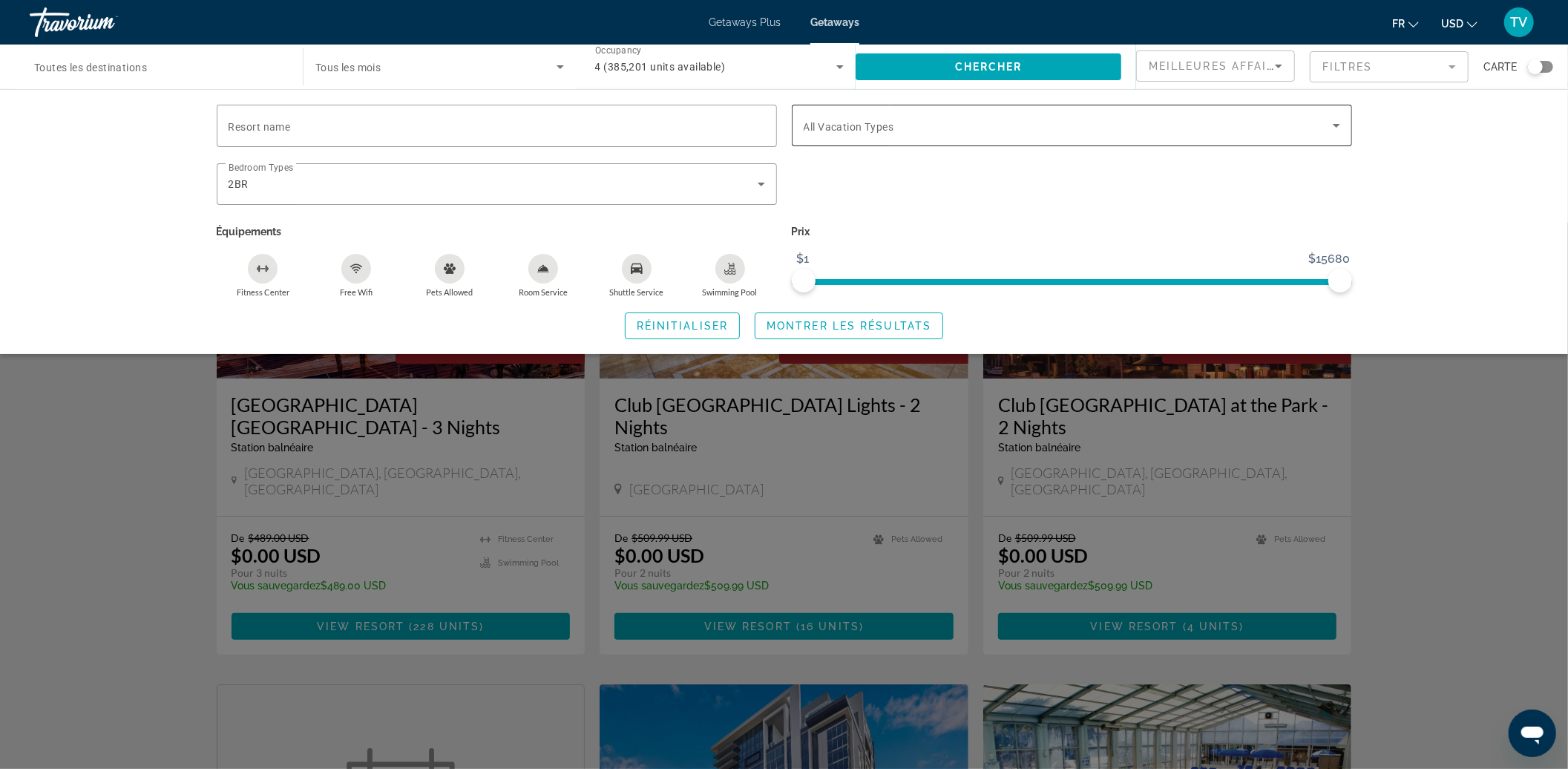
click at [933, 127] on span "Search widget" at bounding box center [1069, 125] width 529 height 17
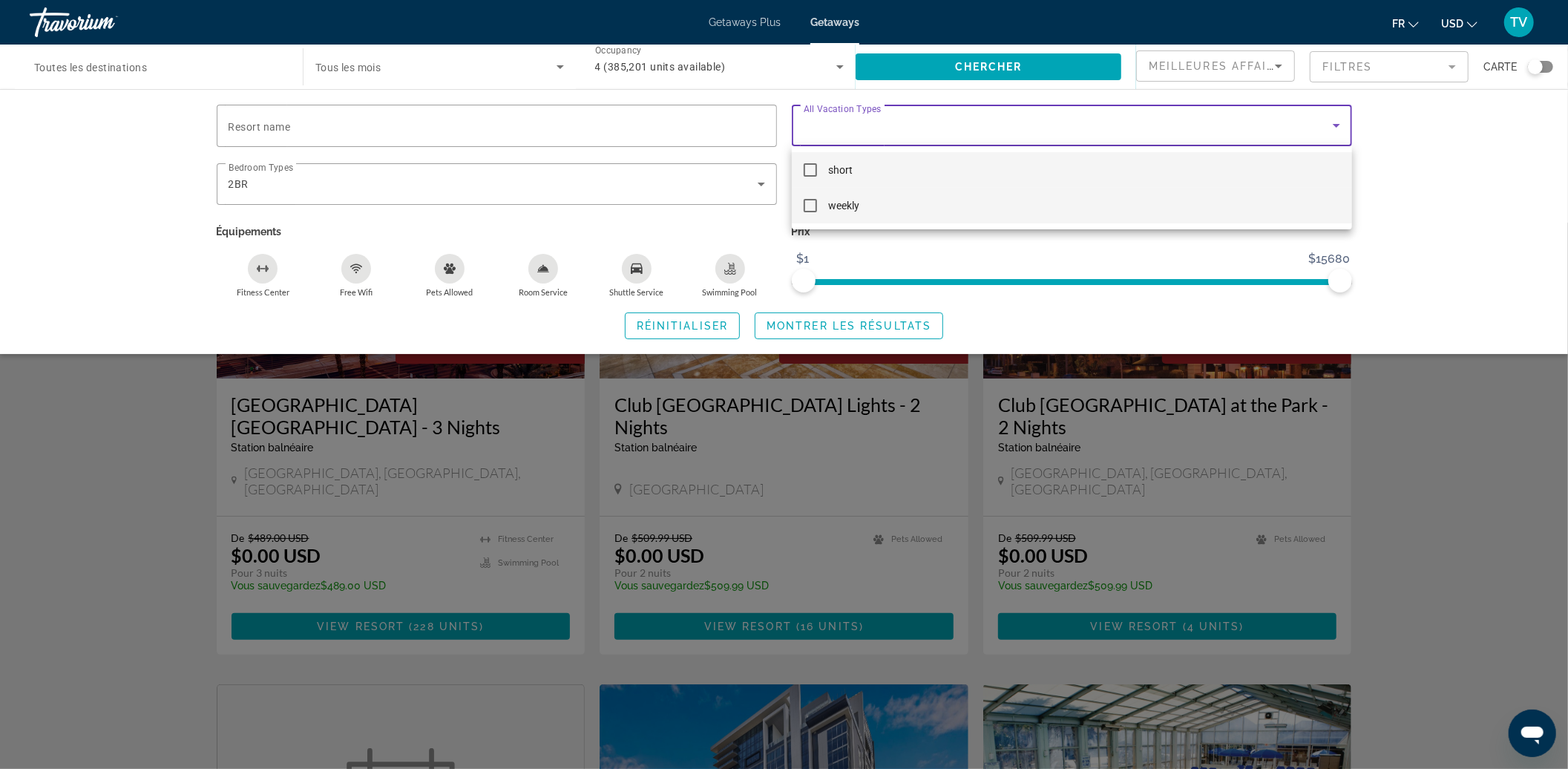
click at [843, 195] on mat-option "weekly" at bounding box center [1072, 205] width 560 height 36
click at [409, 200] on div at bounding box center [784, 384] width 1568 height 769
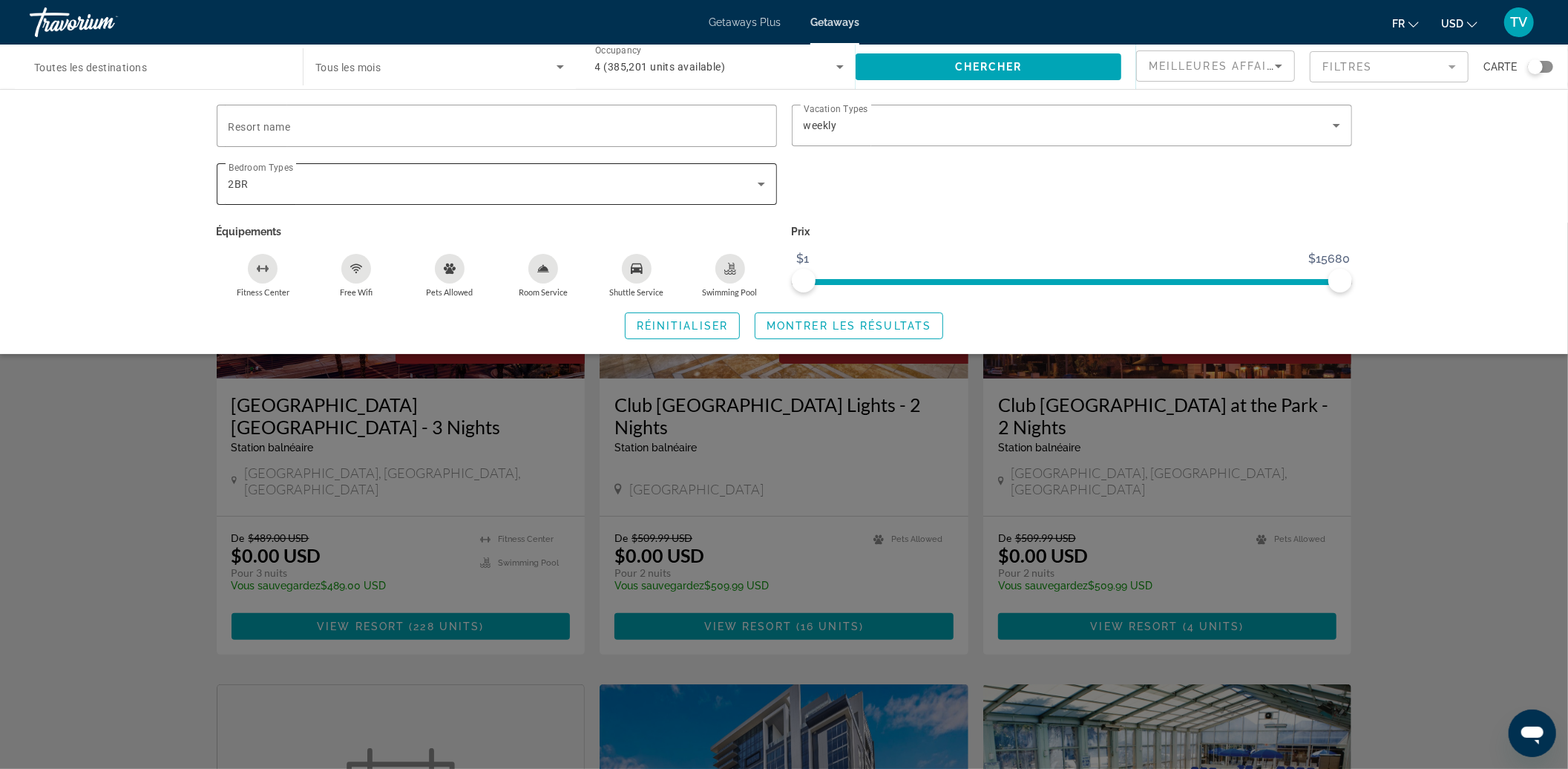
click at [374, 173] on div "2BR" at bounding box center [497, 184] width 537 height 42
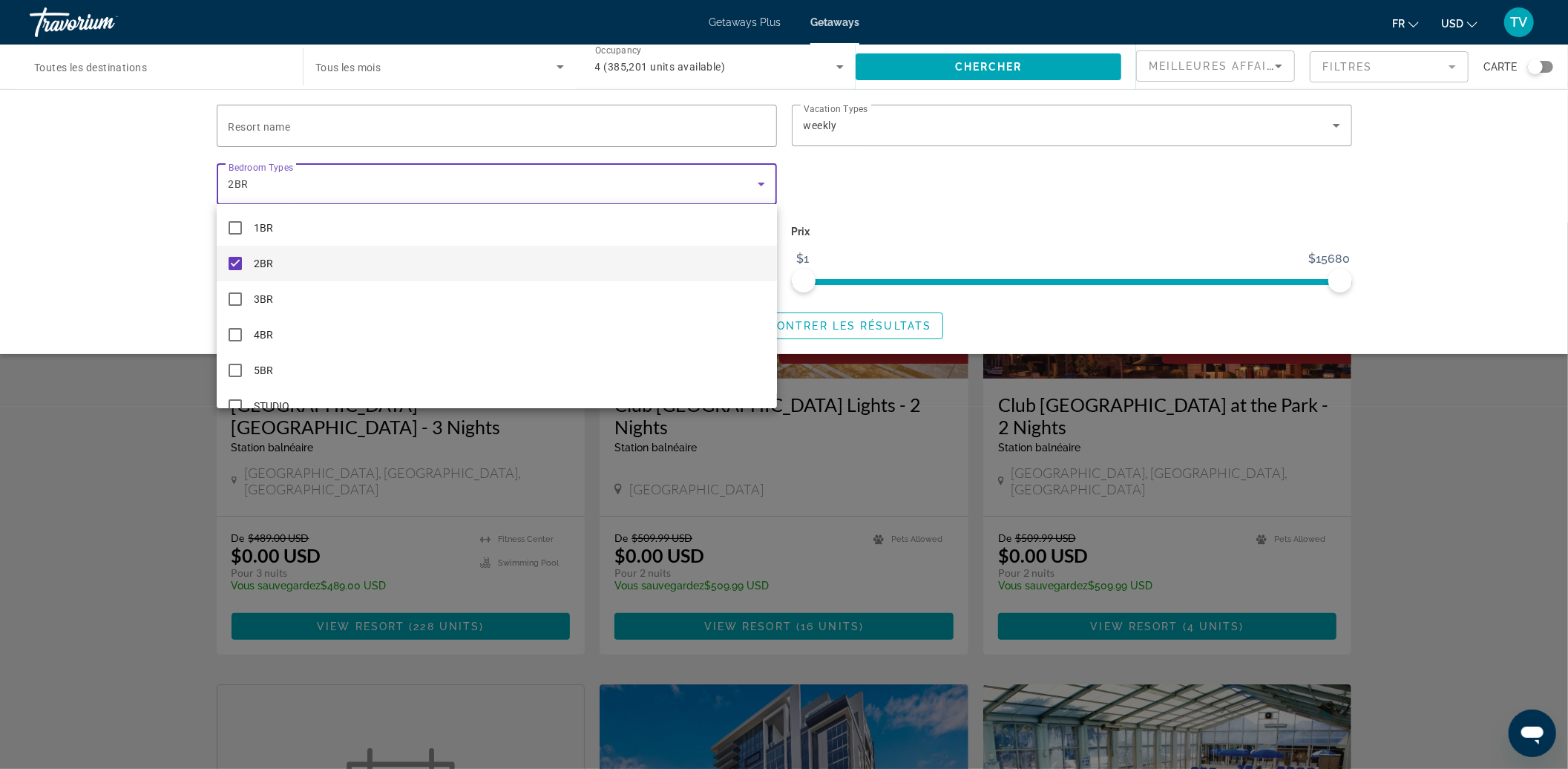
click at [843, 292] on div at bounding box center [784, 384] width 1568 height 769
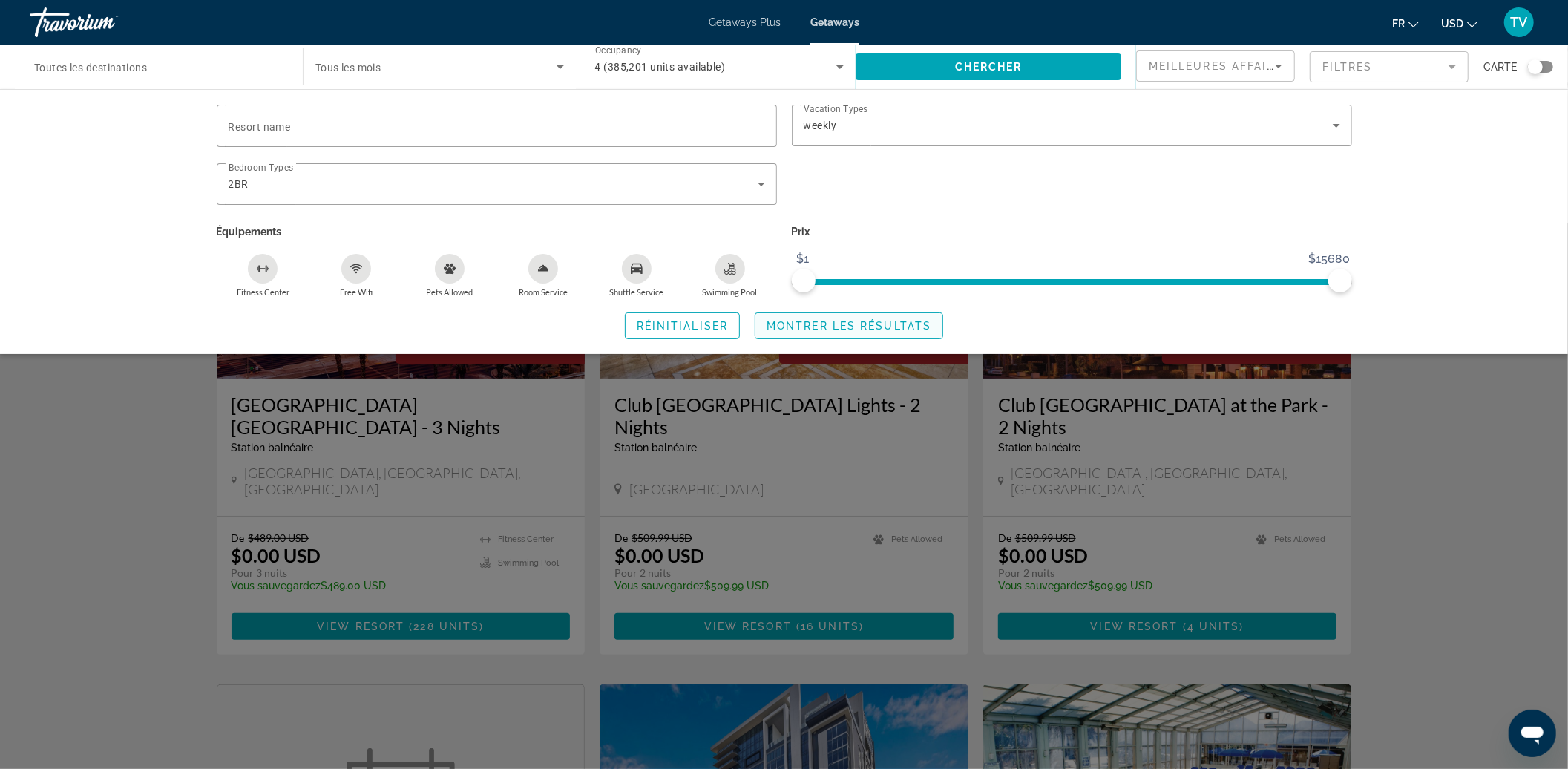
click at [794, 319] on span "Montrer les résultats" at bounding box center [849, 326] width 165 height 12
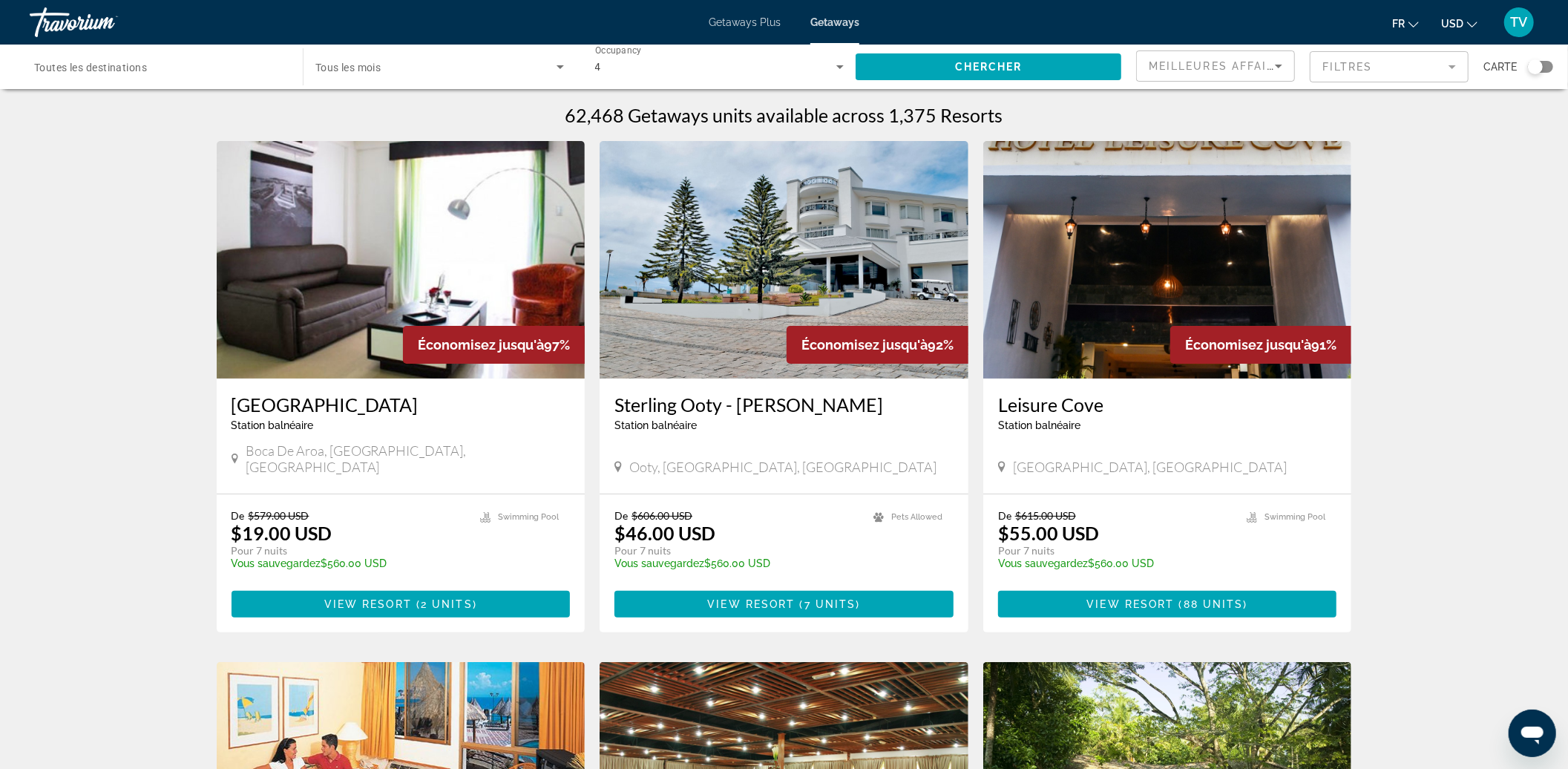
click at [1344, 62] on mat-form-field "Filtres" at bounding box center [1389, 67] width 159 height 31
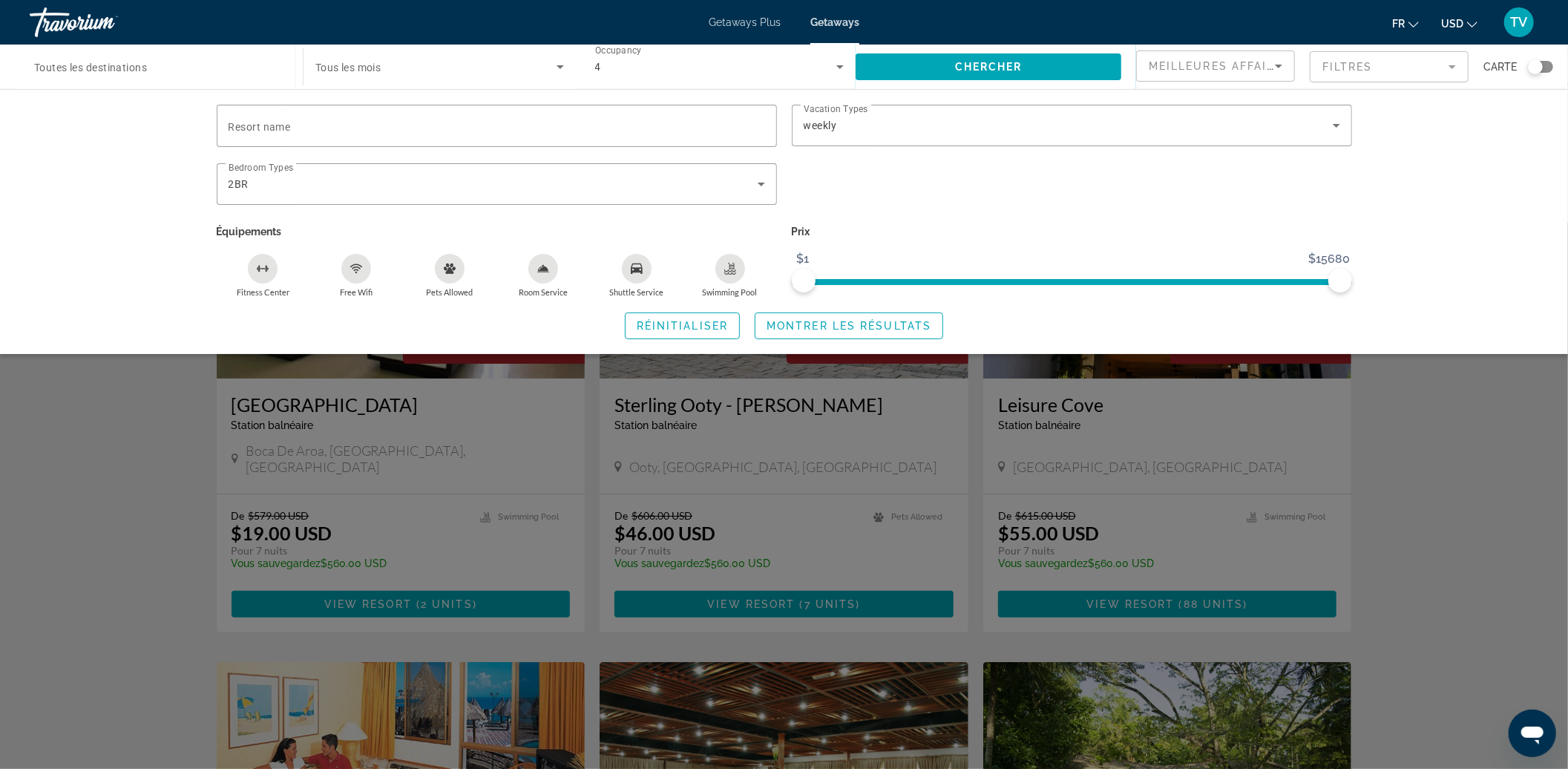
click at [727, 271] on icon "Swimming Pool" at bounding box center [731, 269] width 12 height 12
click at [844, 328] on span "Montrer les résultats" at bounding box center [849, 326] width 165 height 12
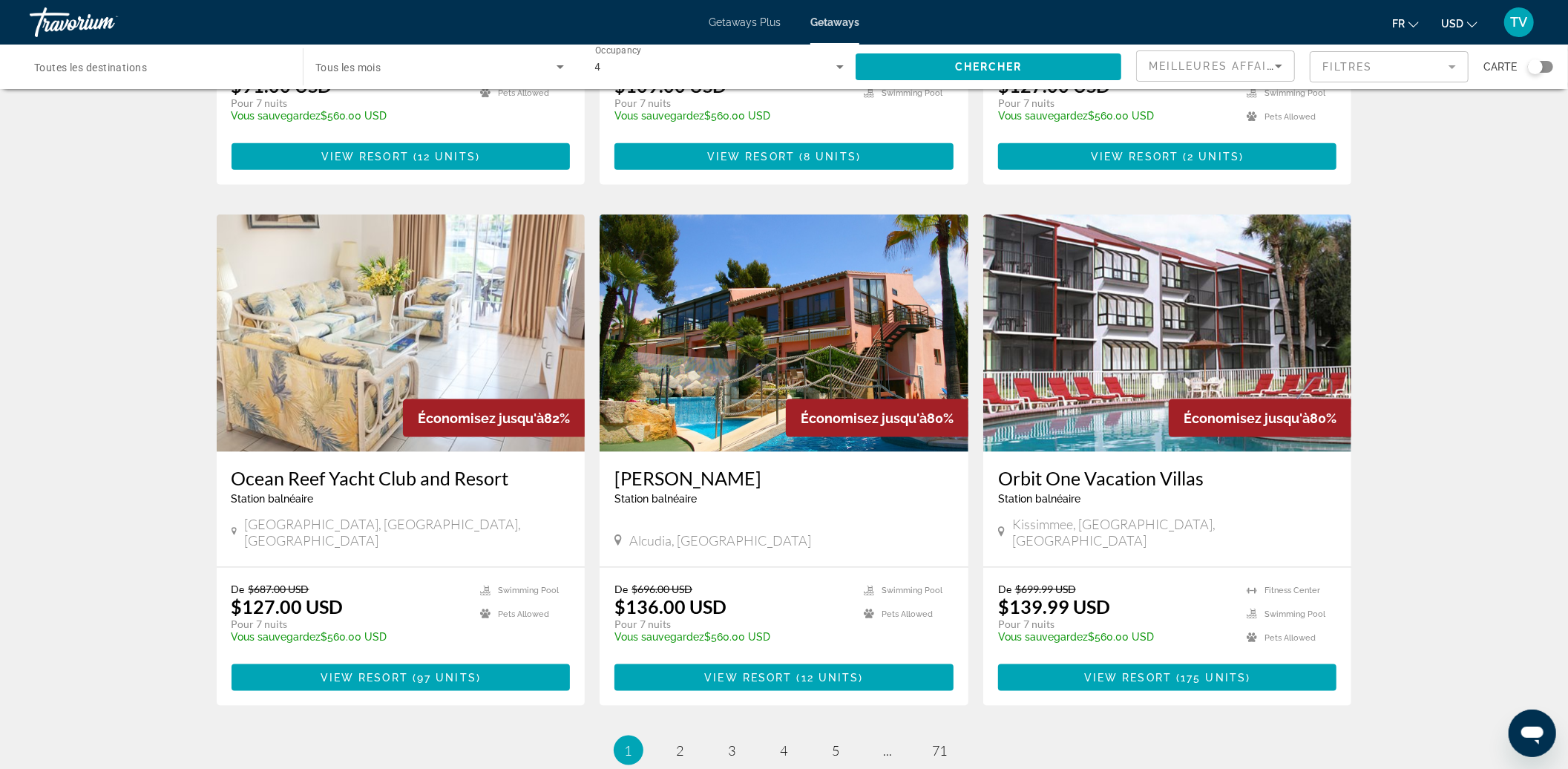
scroll to position [1484, 0]
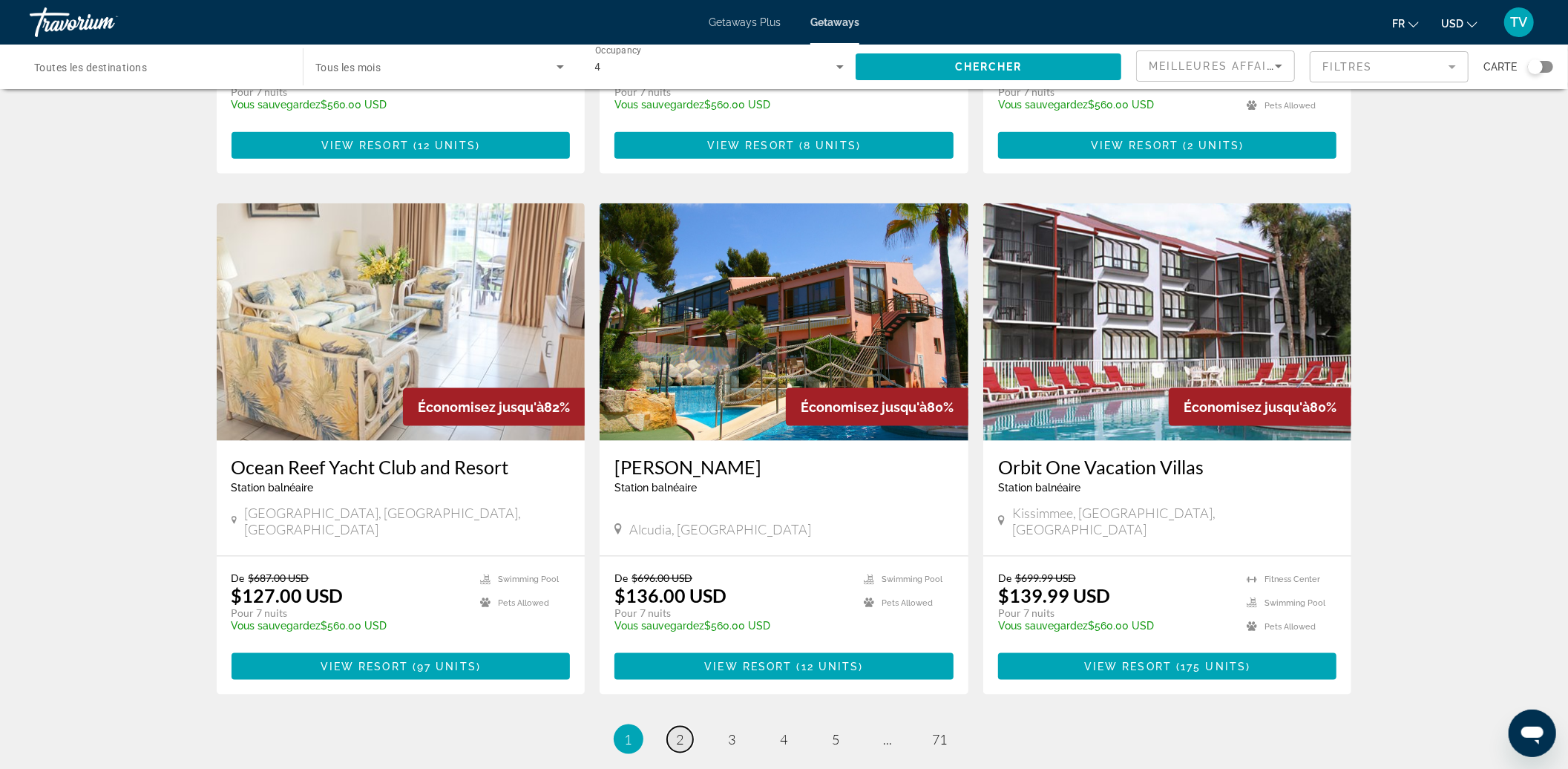
click at [677, 731] on span "2" at bounding box center [680, 738] width 8 height 17
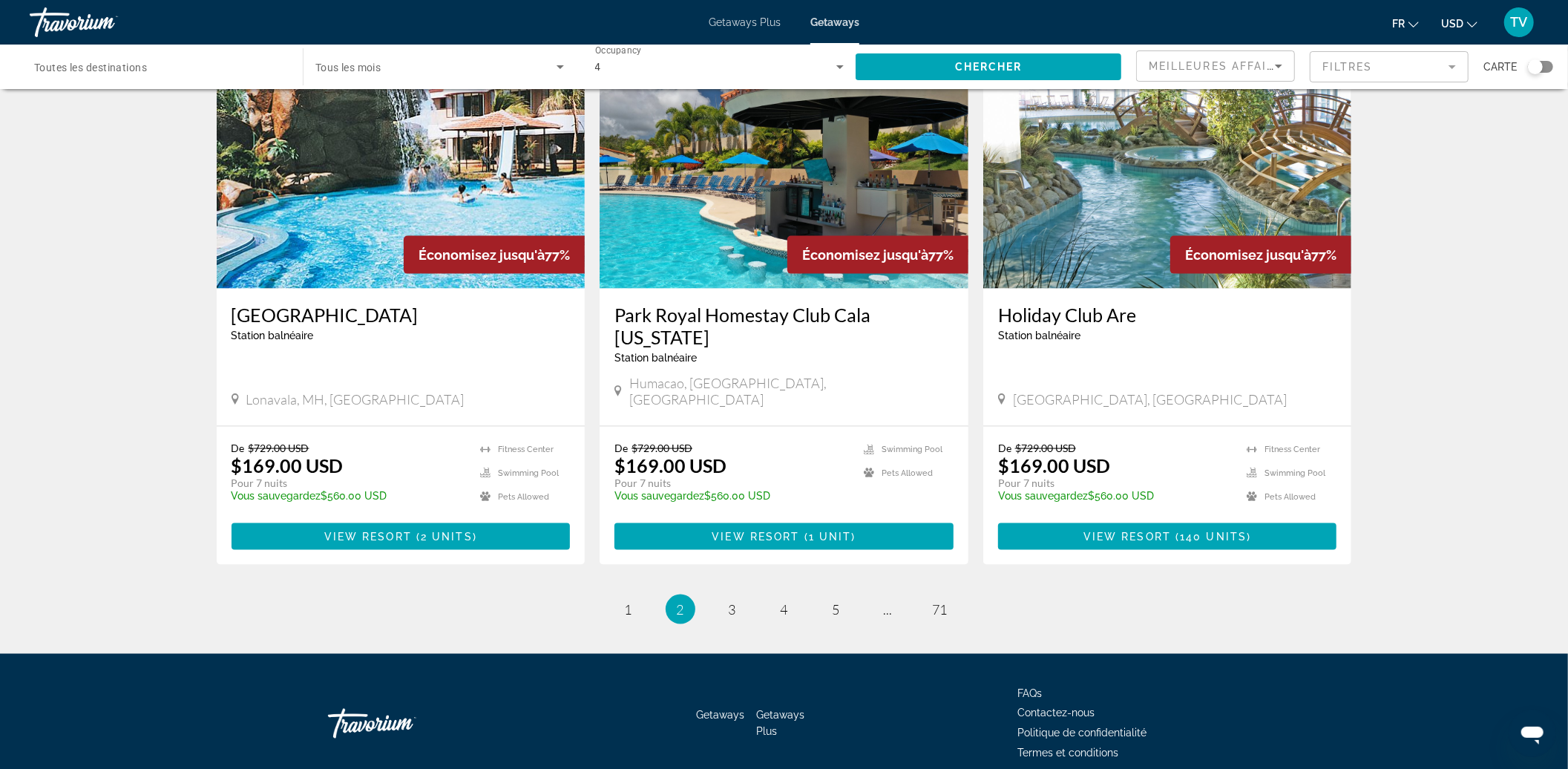
scroll to position [1655, 0]
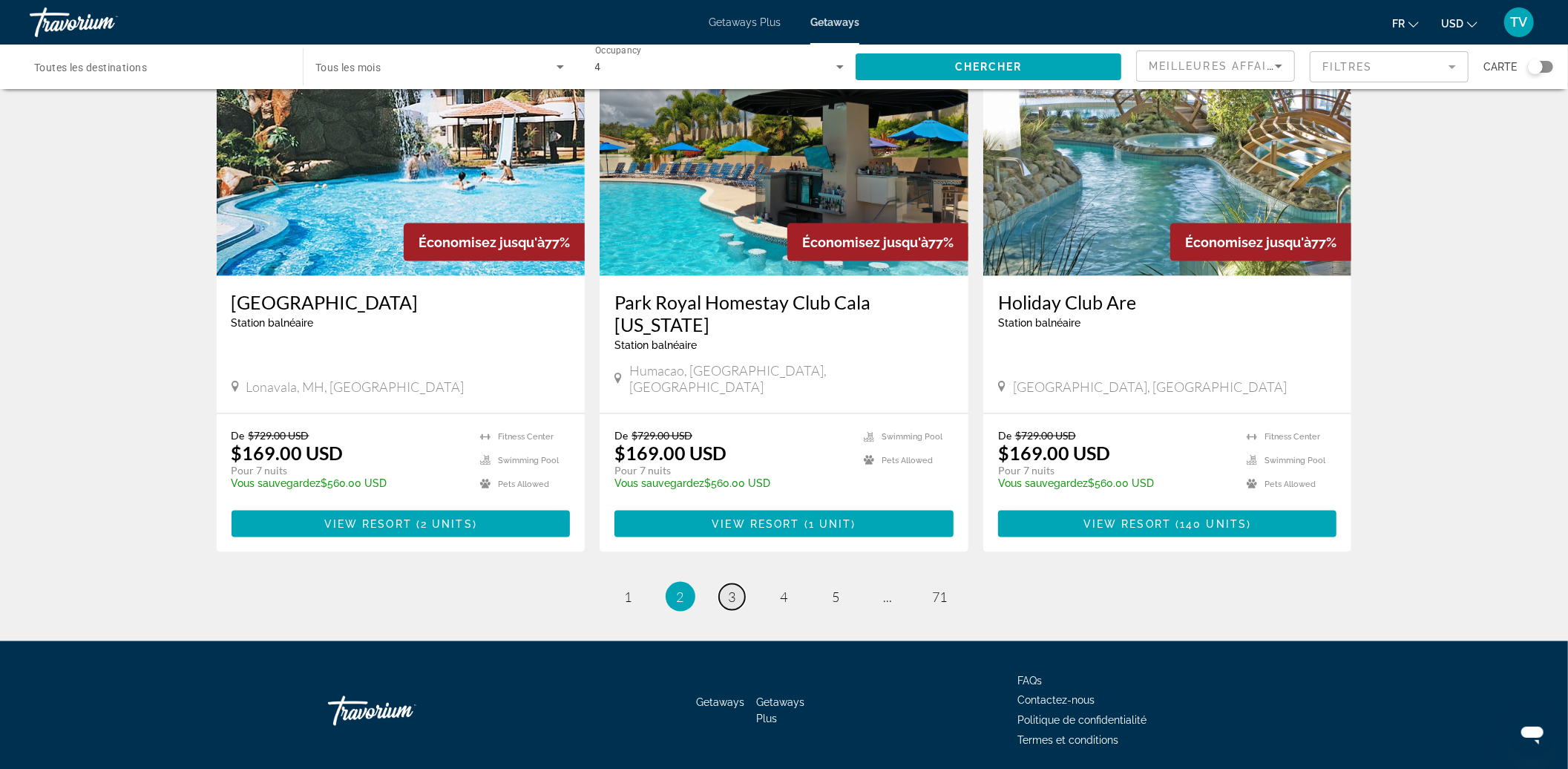
click at [729, 588] on span "3" at bounding box center [732, 596] width 8 height 17
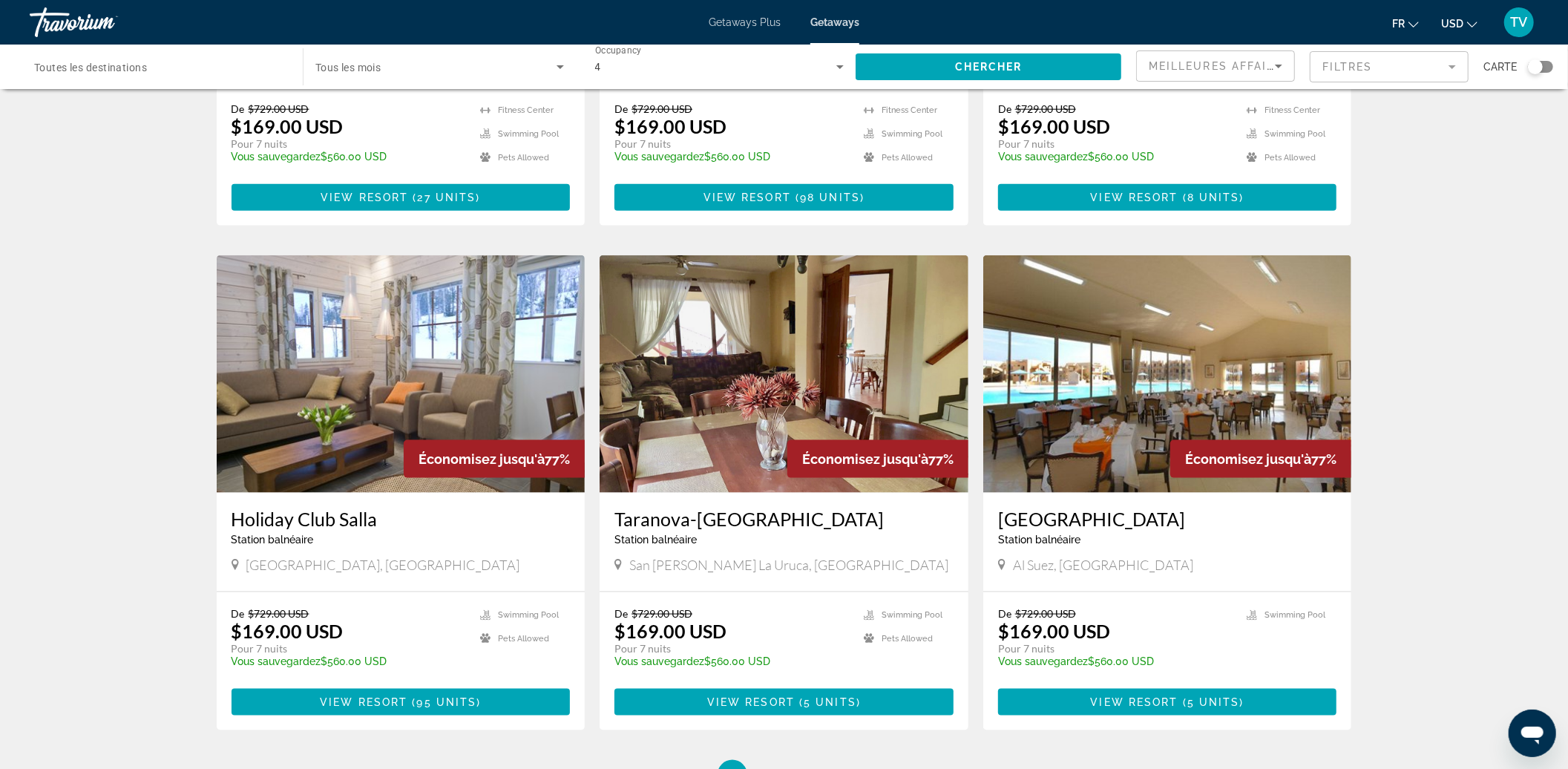
scroll to position [1633, 0]
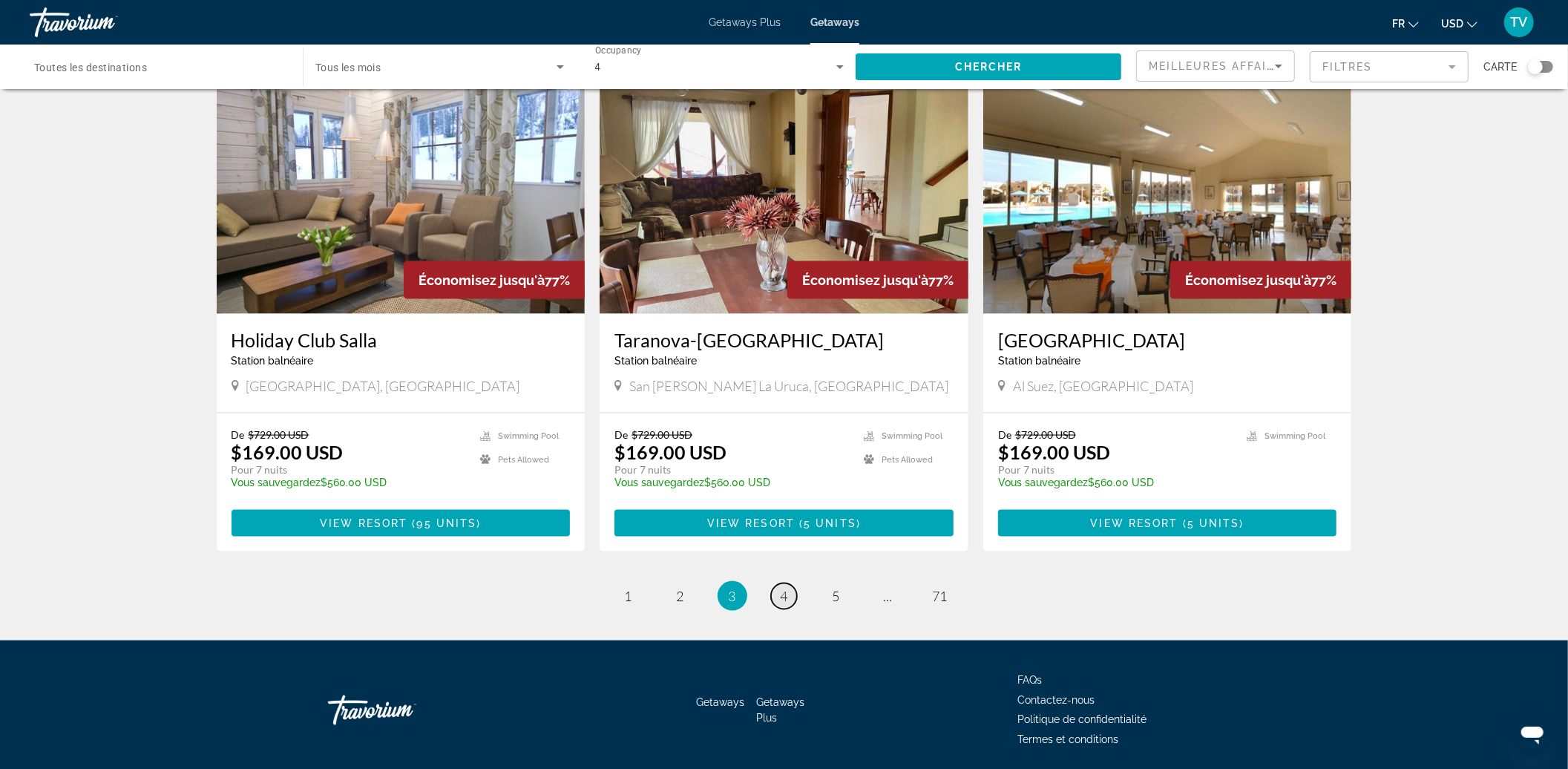
click at [778, 583] on link "page 4" at bounding box center [784, 596] width 26 height 26
